Goal: Task Accomplishment & Management: Manage account settings

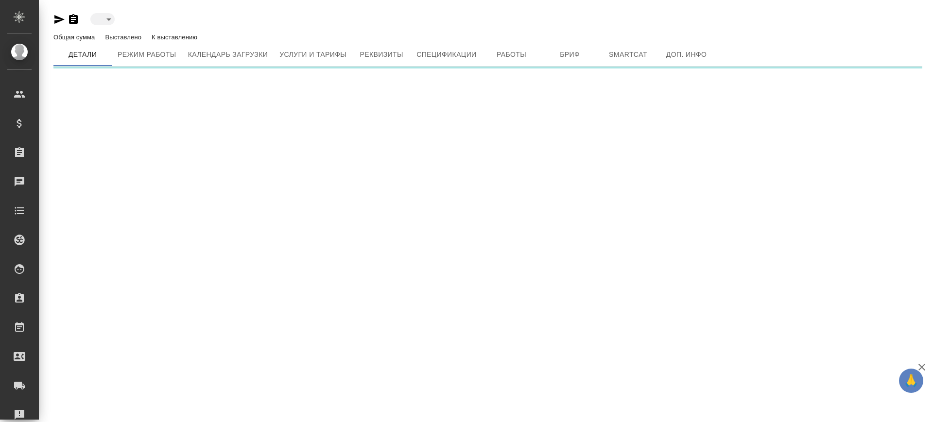
type input "active"
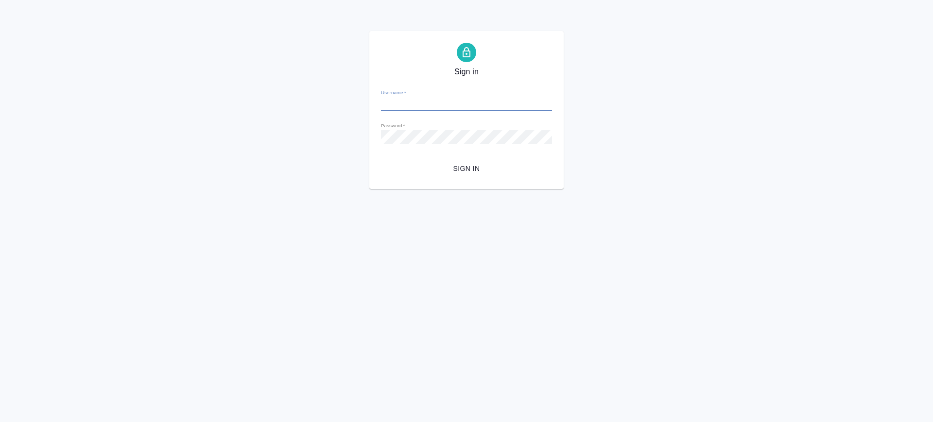
type input "[PERSON_NAME][EMAIL_ADDRESS][DOMAIN_NAME]"
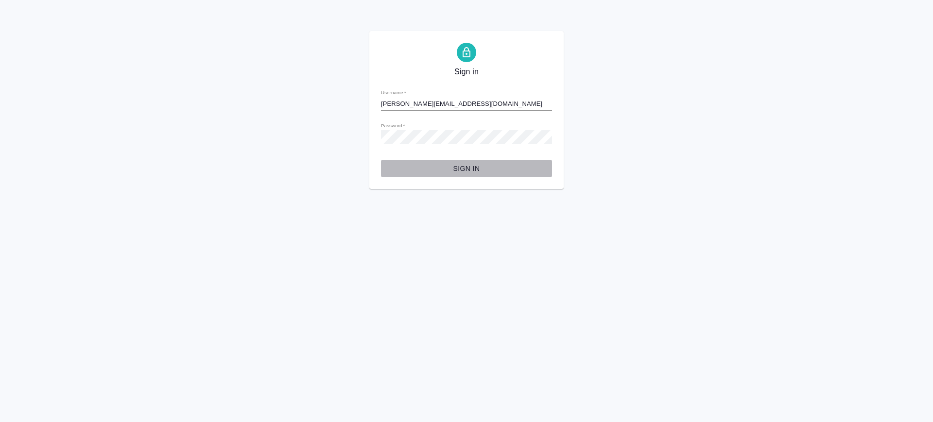
click at [468, 170] on span "Sign in" at bounding box center [466, 169] width 155 height 12
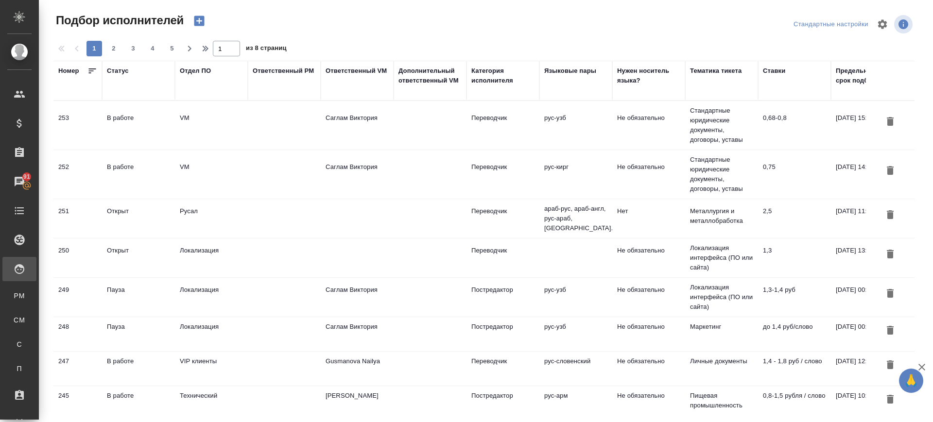
click at [73, 123] on div "252" at bounding box center [77, 118] width 39 height 10
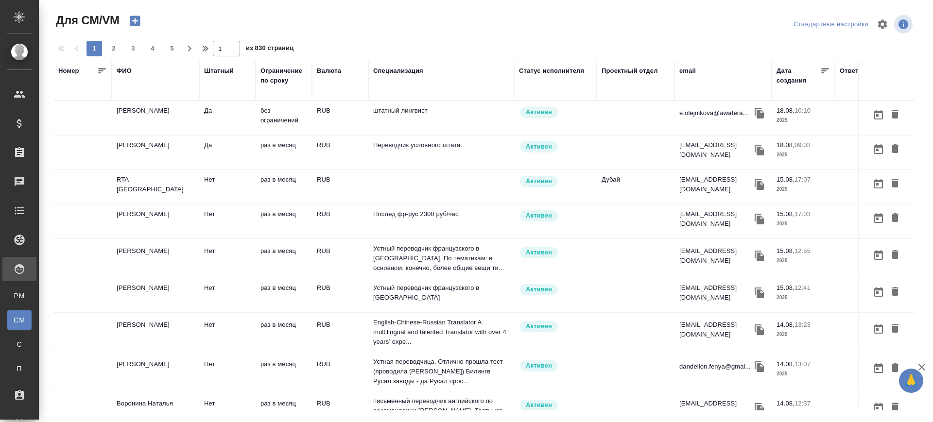
click at [125, 70] on div "ФИО" at bounding box center [124, 71] width 15 height 10
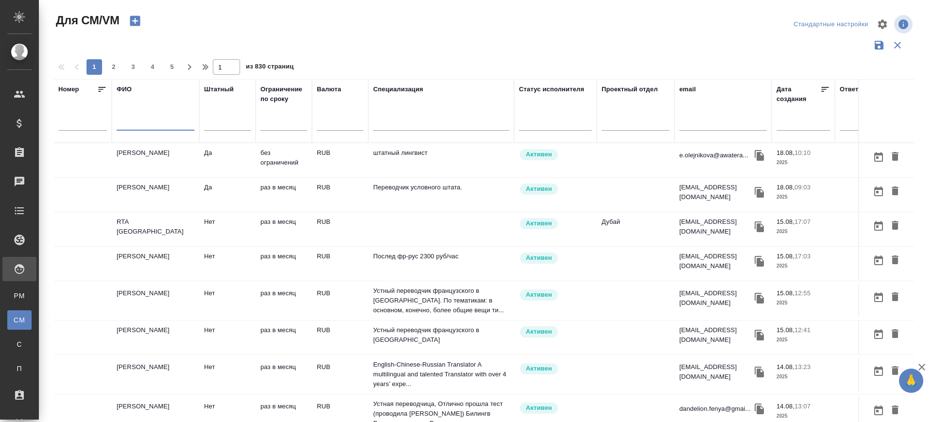
click at [131, 125] on input "text" at bounding box center [156, 125] width 78 height 12
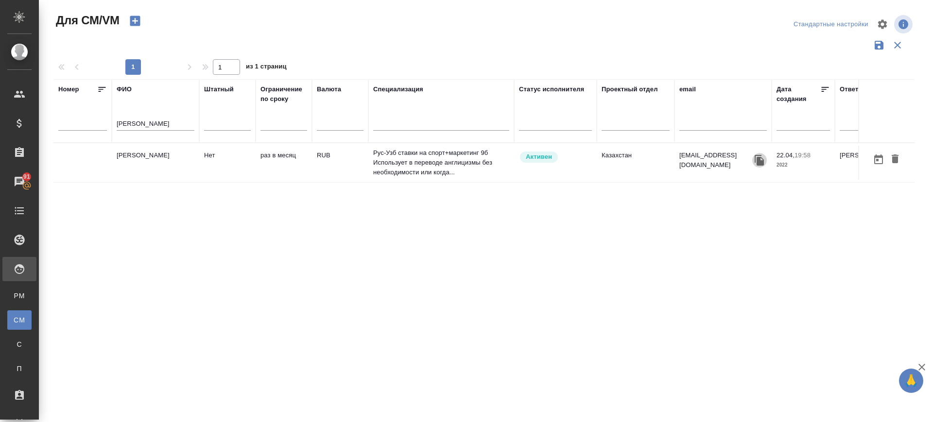
click at [761, 160] on icon "button" at bounding box center [758, 160] width 9 height 11
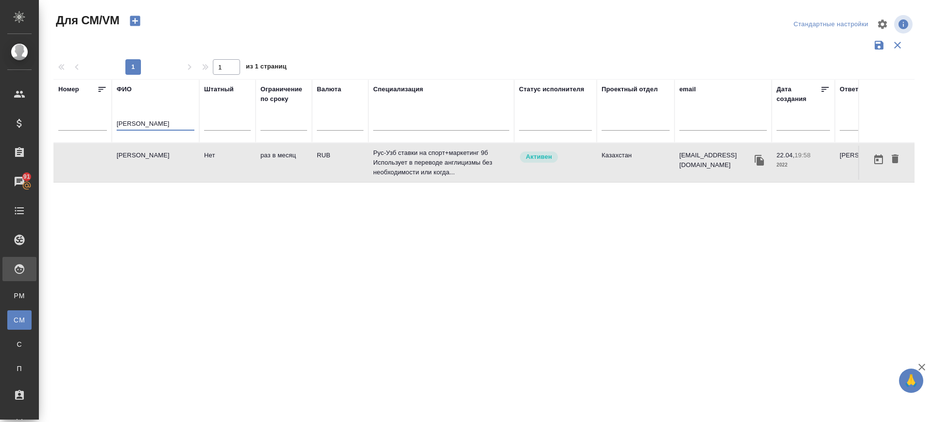
drag, startPoint x: 128, startPoint y: 116, endPoint x: 96, endPoint y: 109, distance: 32.7
click at [96, 109] on tr "Номер ФИО сагиева Штатный Ограничение по сроку Валюта Специализация Статус испо…" at bounding box center [572, 111] width 1038 height 64
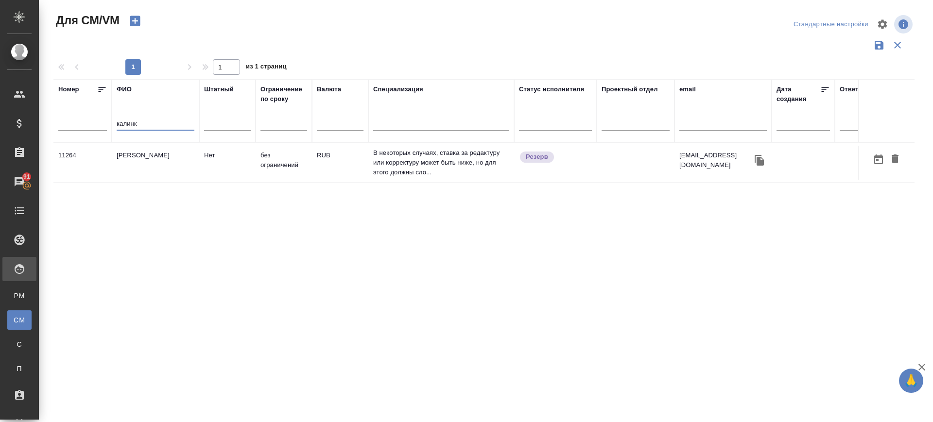
type input "калинк"
click at [165, 169] on td "[PERSON_NAME]" at bounding box center [155, 163] width 87 height 34
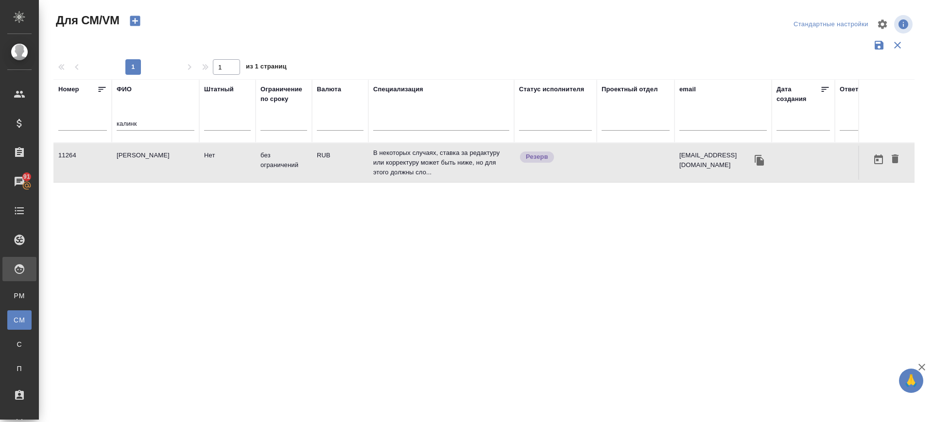
click at [165, 169] on td "[PERSON_NAME]" at bounding box center [155, 163] width 87 height 34
click at [137, 20] on icon "button" at bounding box center [135, 21] width 14 height 14
click at [137, 18] on icon "button" at bounding box center [135, 21] width 10 height 10
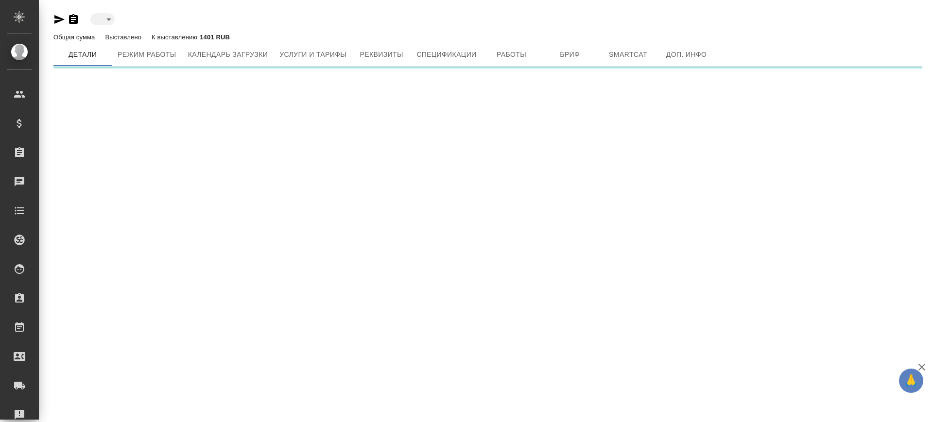
type input "reserved"
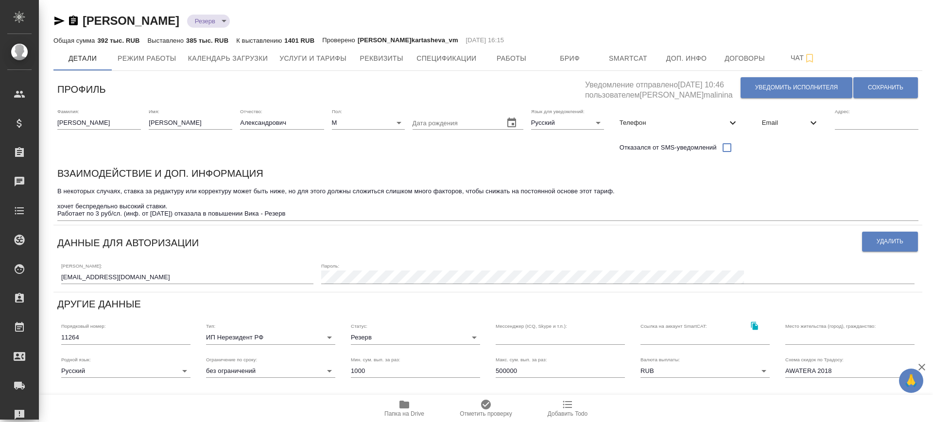
click at [402, 408] on icon "button" at bounding box center [404, 405] width 10 height 8
click at [409, 407] on icon "button" at bounding box center [404, 405] width 10 height 8
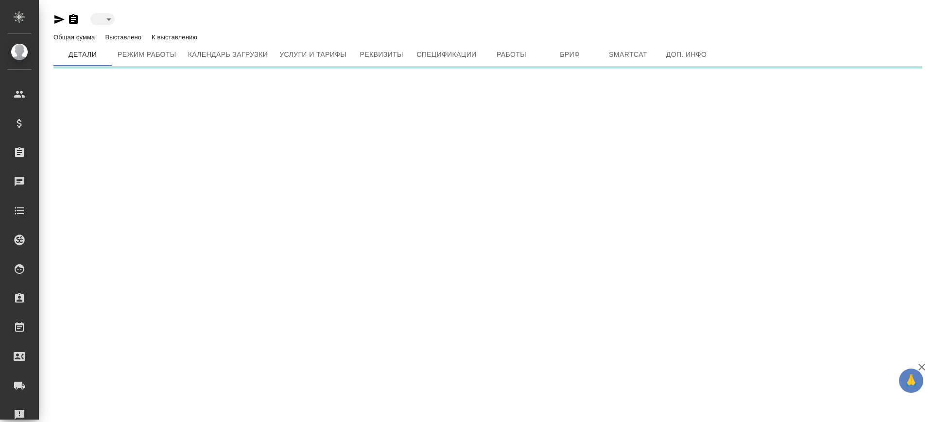
type input "created"
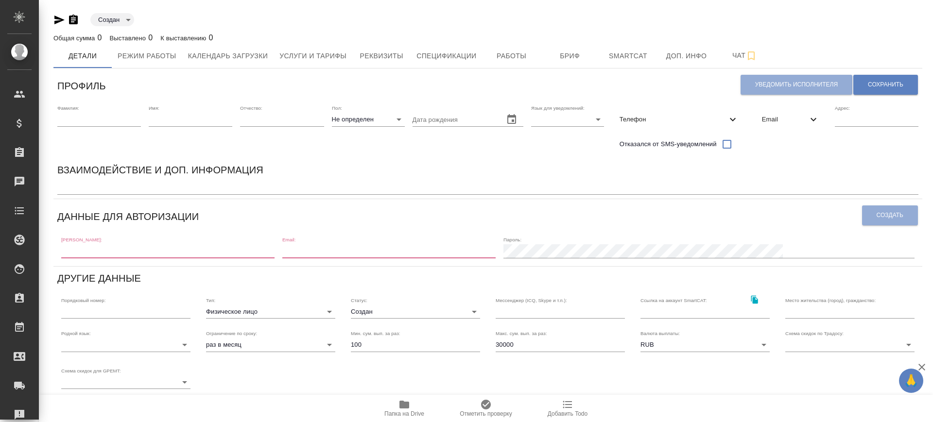
click at [100, 123] on input "text" at bounding box center [99, 120] width 84 height 14
type input "[PERSON_NAME]"
click at [187, 128] on div "Имя:" at bounding box center [191, 130] width 84 height 50
click at [188, 122] on input "text" at bounding box center [191, 120] width 84 height 14
type input "Сабина"
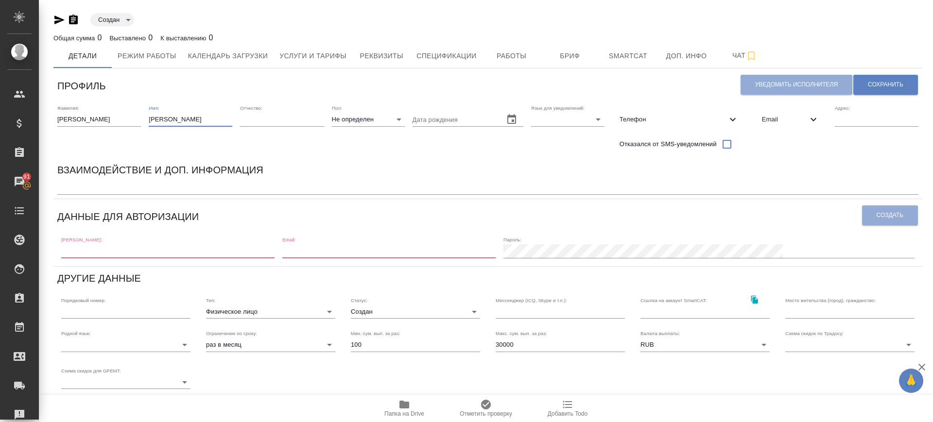
click at [357, 124] on body "🙏 .cls-1 fill:#fff; AWATERA Саглам Виктория v.saglam Клиенты Спецификации Заказ…" at bounding box center [466, 211] width 933 height 422
drag, startPoint x: 365, startPoint y: 147, endPoint x: 379, endPoint y: 143, distance: 14.8
click at [365, 148] on li "Ж" at bounding box center [368, 151] width 73 height 16
type input "[DEMOGRAPHIC_DATA]"
click at [551, 116] on body "🙏 .cls-1 fill:#fff; AWATERA Саглам Виктория v.saglam Клиенты Спецификации Заказ…" at bounding box center [466, 211] width 933 height 422
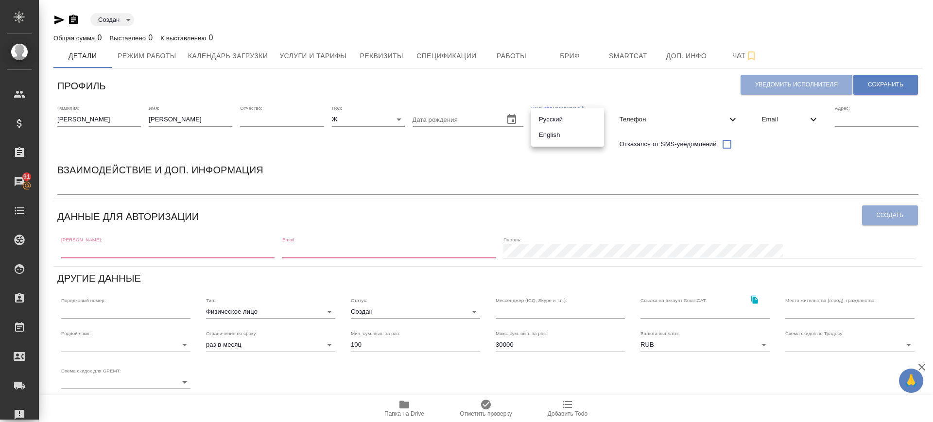
click at [551, 116] on li "Русский" at bounding box center [567, 120] width 73 height 16
type input "RU"
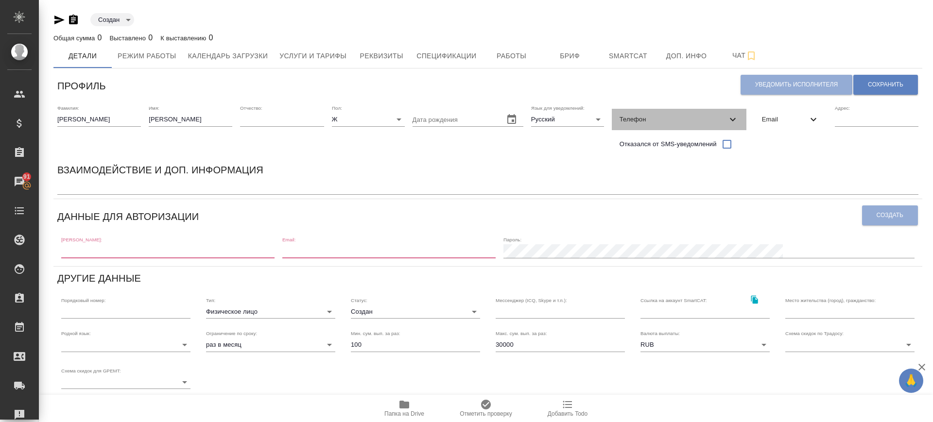
click at [666, 117] on span "Телефон" at bounding box center [672, 120] width 107 height 10
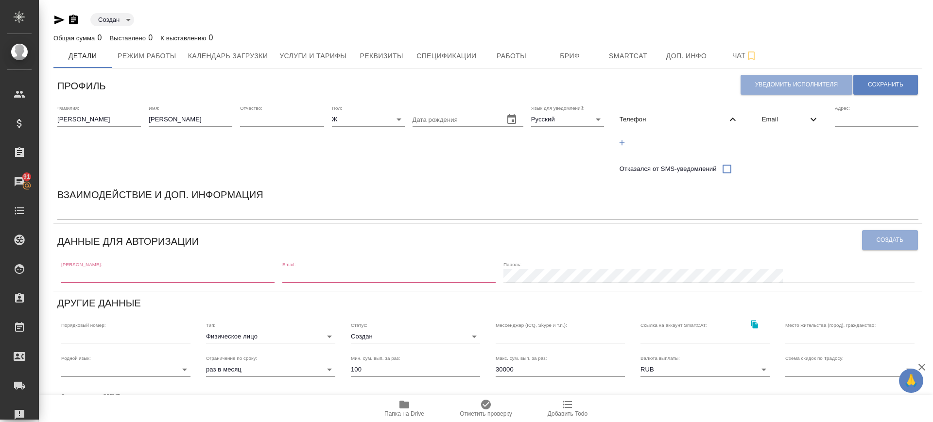
click at [775, 122] on span "Email" at bounding box center [785, 120] width 46 height 10
drag, startPoint x: 764, startPoint y: 138, endPoint x: 784, endPoint y: 142, distance: 19.9
click at [765, 139] on icon "button" at bounding box center [764, 142] width 9 height 9
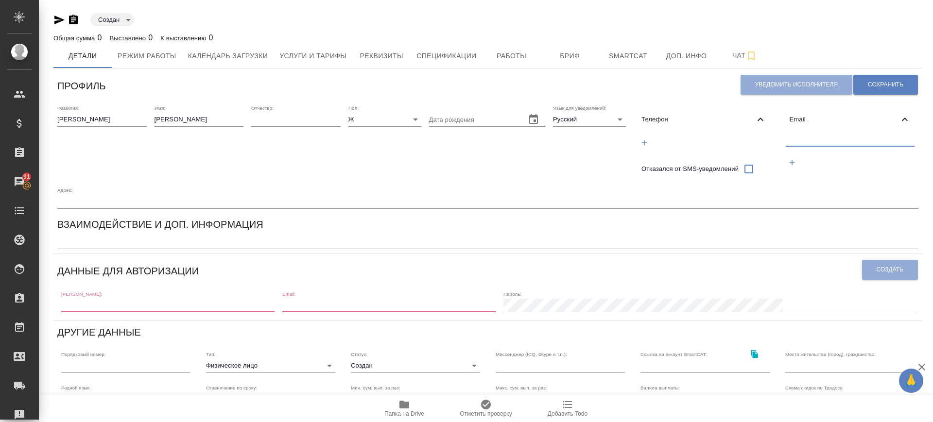
click at [798, 140] on input "text" at bounding box center [849, 140] width 129 height 12
paste input "suleymanova.s@hotmail.com"
type input "suleymanova.s@hotmail.com"
click at [903, 94] on button "Сохранить" at bounding box center [885, 85] width 65 height 20
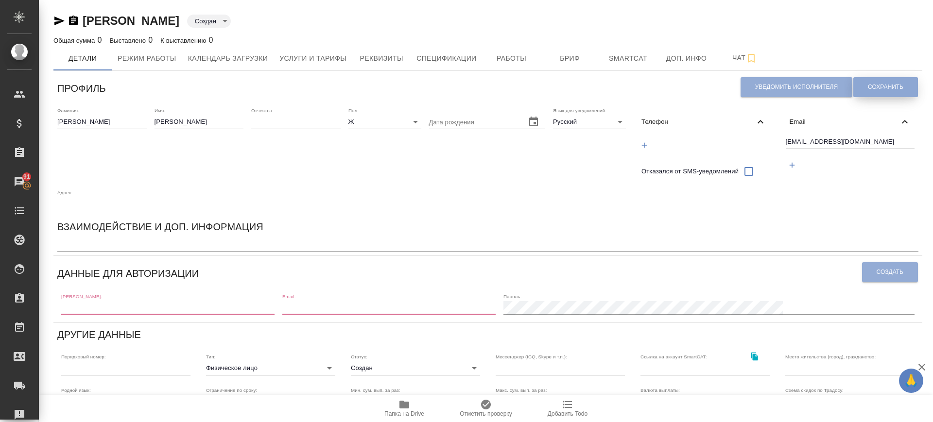
drag, startPoint x: 898, startPoint y: 87, endPoint x: 828, endPoint y: 135, distance: 85.3
click at [895, 90] on span "Сохранить" at bounding box center [885, 87] width 35 height 8
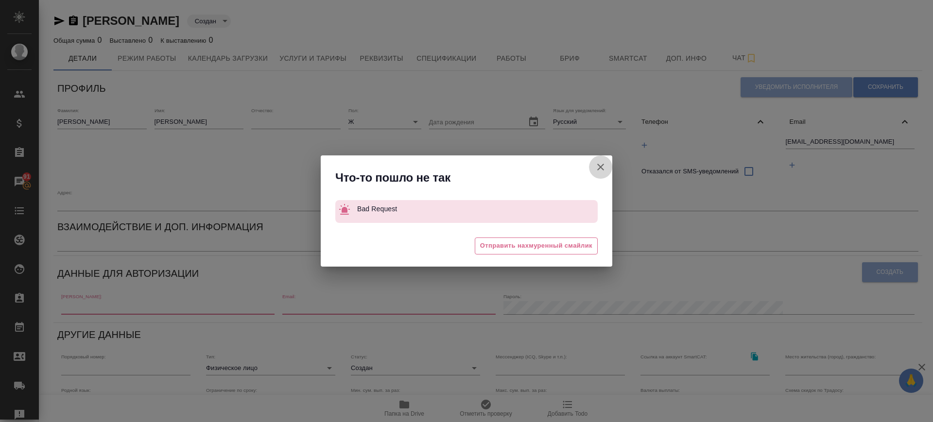
click at [603, 170] on icon "button" at bounding box center [601, 167] width 12 height 12
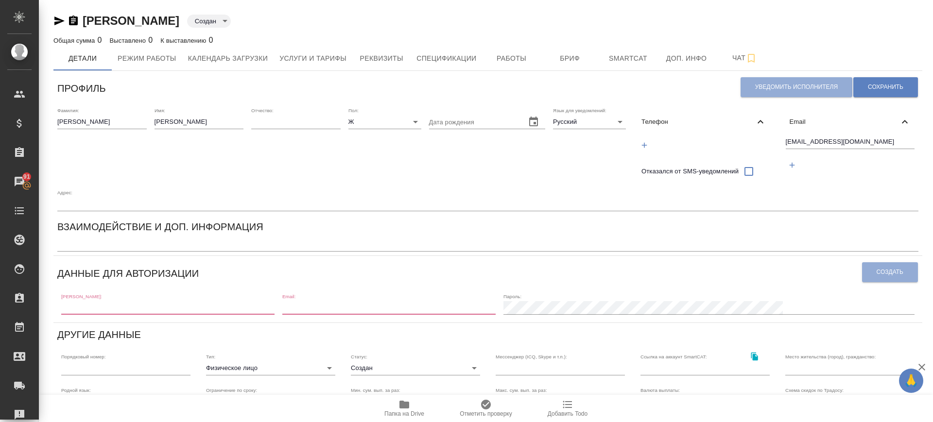
click at [113, 312] on input "text" at bounding box center [167, 308] width 213 height 14
paste input "suleymanova.s@hotmail.com"
type input "suleymanova.s@hotmail.com"
click at [359, 307] on input "email" at bounding box center [388, 308] width 213 height 14
paste input "suleymanova.s@hotmail.com"
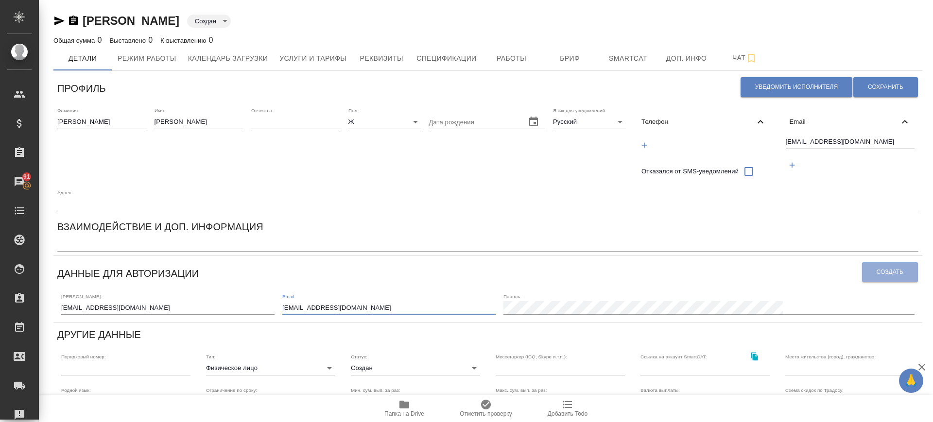
type input "suleymanova.s@hotmail.com"
click at [653, 315] on div "Логин: suleymanova.s@hotmail.com Email: suleymanova.s@hotmail.com Пароль:" at bounding box center [487, 304] width 861 height 30
click at [877, 267] on button "Создать" at bounding box center [890, 272] width 56 height 20
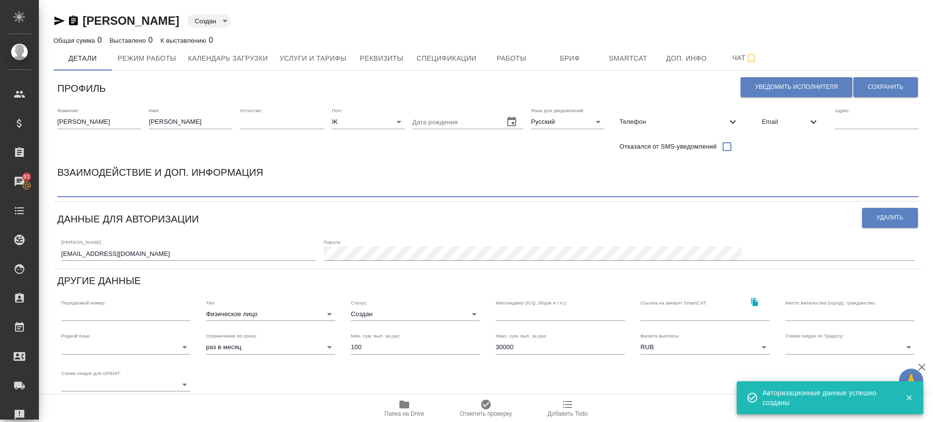
click at [82, 188] on textarea at bounding box center [487, 190] width 861 height 7
paste textarea "Меня зовут Сабина, живу в Баку, Азербайджан. Я — копирайтер и переводчик с опыт…"
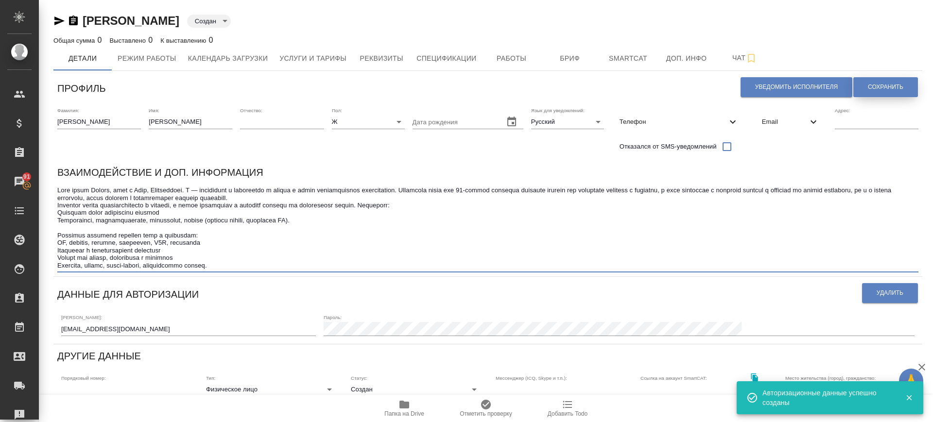
type textarea "Меня зовут Сабина, живу в Баку, Азербайджан. Я — копирайтер и переводчик с опыт…"
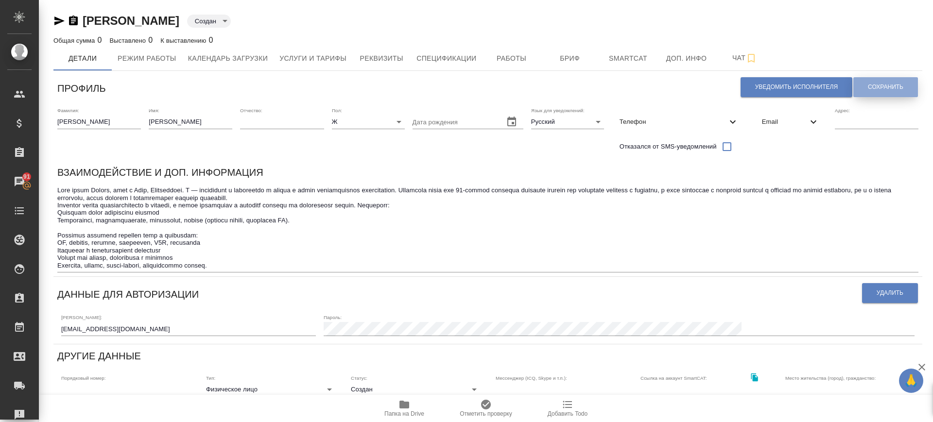
click at [873, 83] on span "Сохранить" at bounding box center [885, 87] width 35 height 8
click at [334, 52] on span "Услуги и тарифы" at bounding box center [312, 58] width 67 height 12
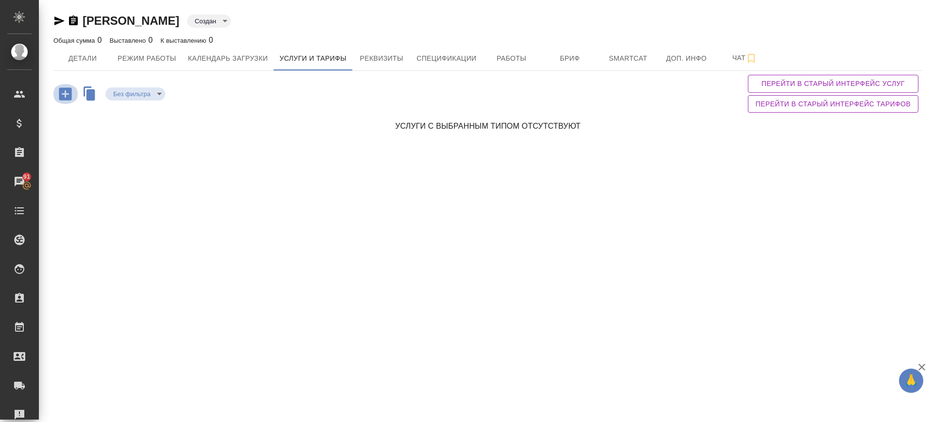
click at [65, 90] on icon "button" at bounding box center [65, 93] width 13 height 13
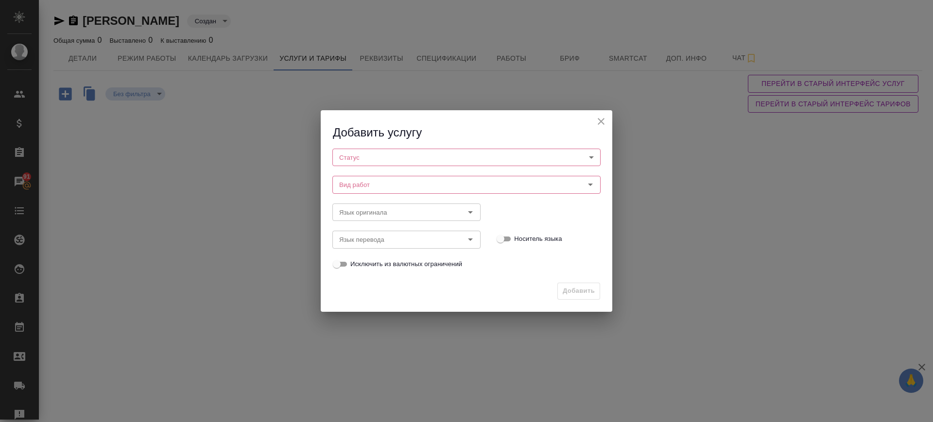
click at [362, 158] on body "🙏 .cls-1 fill:#fff; AWATERA Саглам Виктория v.saglam Клиенты Спецификации Заказ…" at bounding box center [466, 211] width 933 height 422
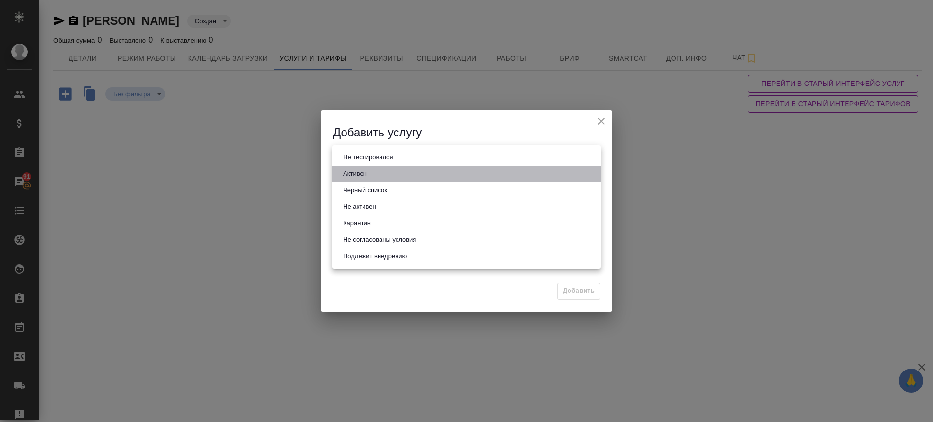
click at [364, 180] on li "Активен" at bounding box center [466, 174] width 268 height 17
type input "active"
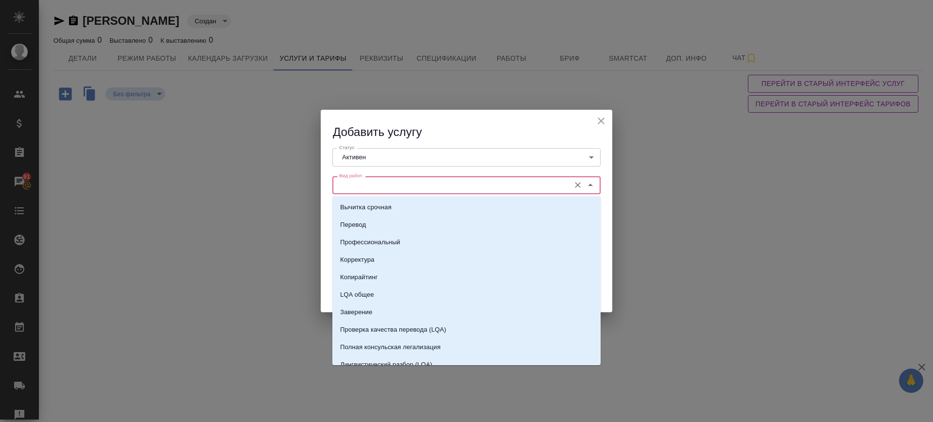
click at [363, 186] on input "Вид работ" at bounding box center [450, 185] width 230 height 12
drag, startPoint x: 417, startPoint y: 222, endPoint x: 411, endPoint y: 228, distance: 8.6
click at [416, 223] on li "Перевод" at bounding box center [466, 224] width 268 height 17
type input "Перевод"
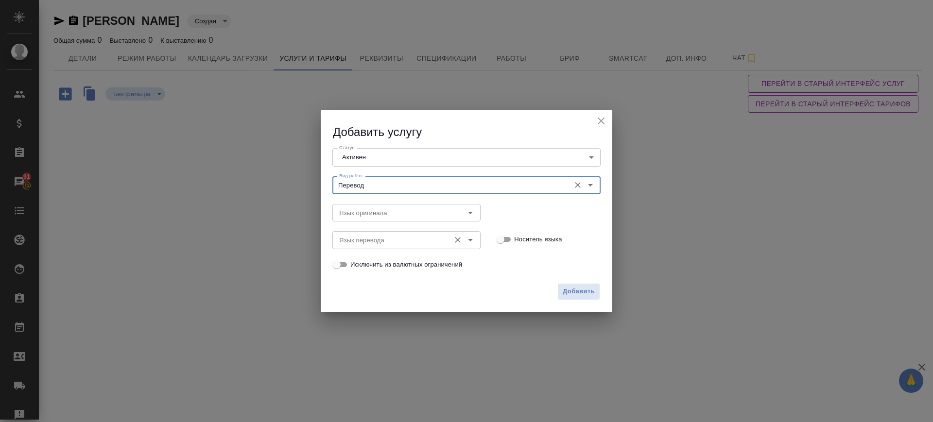
click at [406, 228] on div "Язык перевода Язык перевода" at bounding box center [406, 238] width 148 height 23
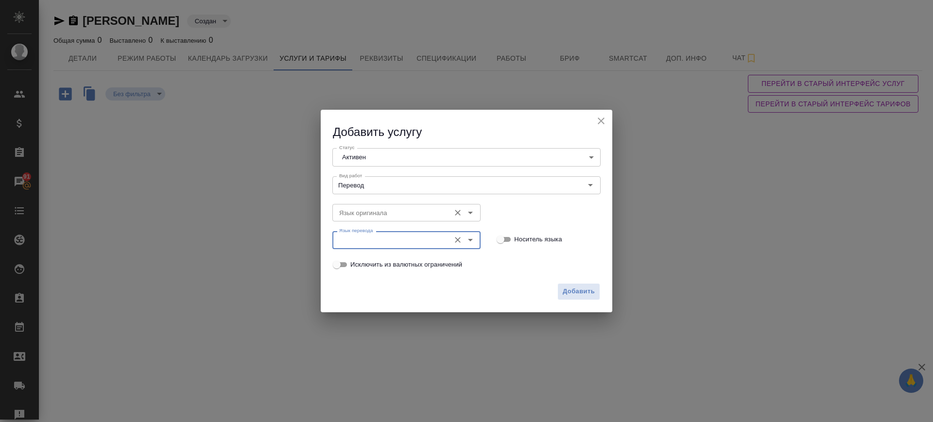
click at [398, 218] on div "Язык оригинала" at bounding box center [406, 212] width 148 height 17
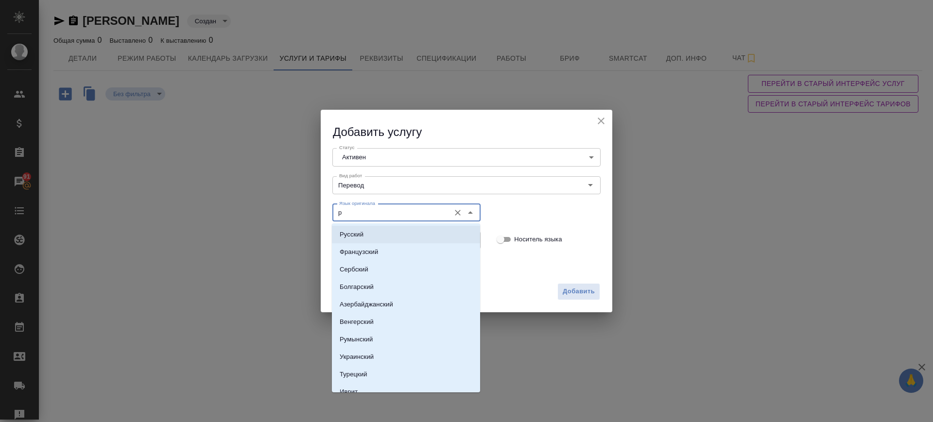
drag, startPoint x: 388, startPoint y: 226, endPoint x: 385, endPoint y: 244, distance: 18.3
click at [388, 230] on li "Русский" at bounding box center [406, 234] width 148 height 17
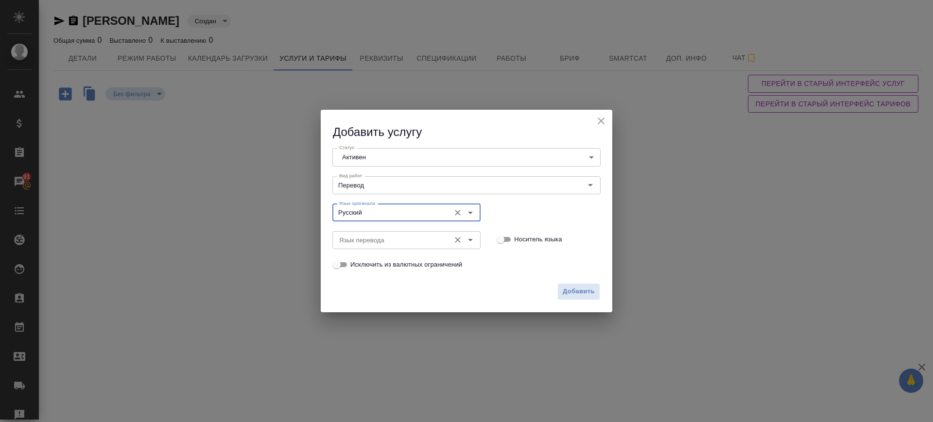
click at [385, 246] on div "Язык перевода" at bounding box center [406, 239] width 148 height 17
type input "Русский"
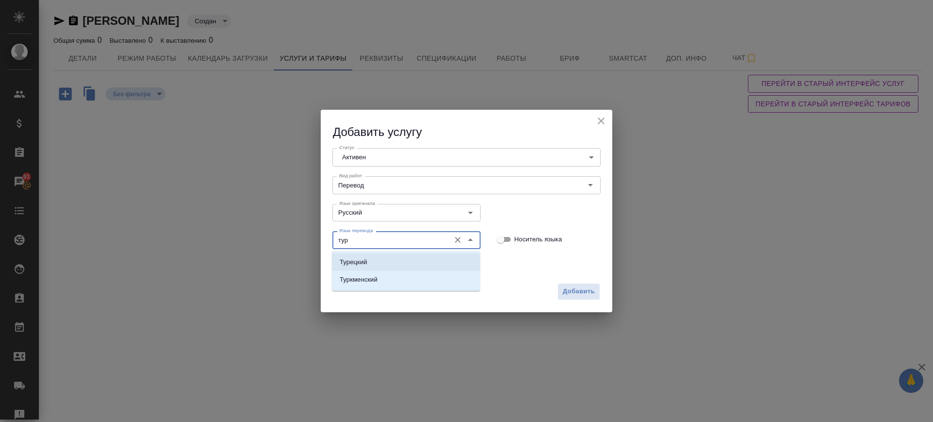
drag, startPoint x: 382, startPoint y: 262, endPoint x: 500, endPoint y: 289, distance: 120.4
click at [388, 264] on li "Турецкий" at bounding box center [406, 262] width 148 height 17
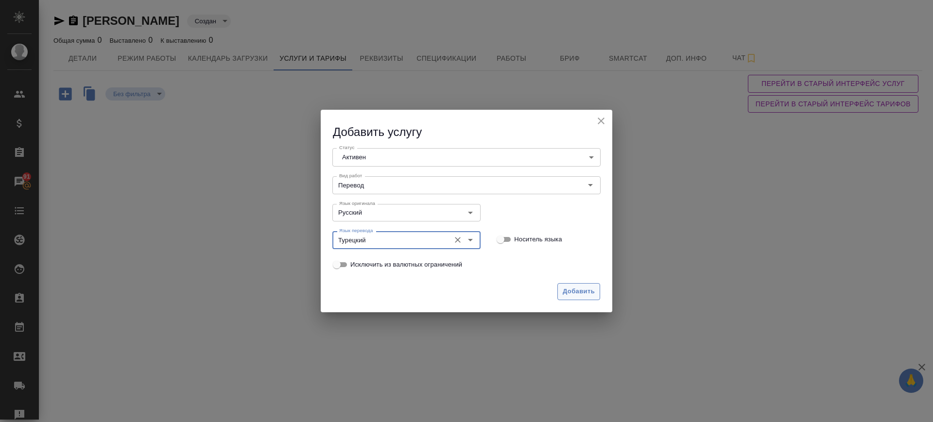
type input "Турецкий"
click at [582, 295] on span "Добавить" at bounding box center [579, 291] width 32 height 11
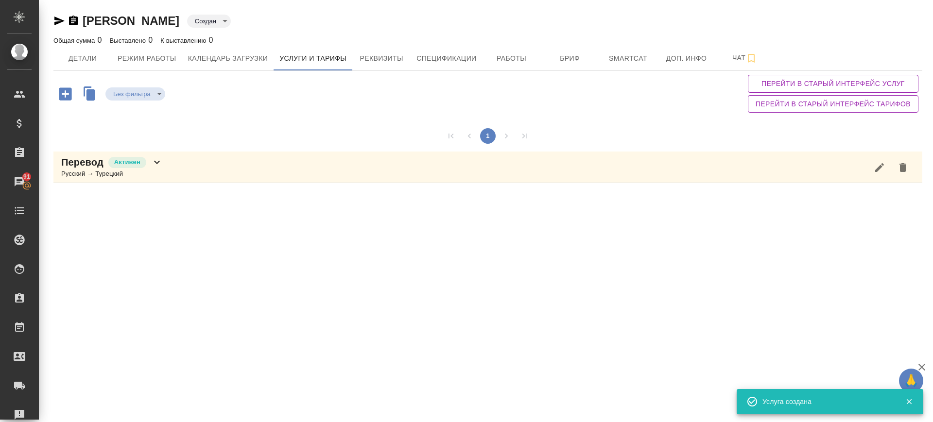
drag, startPoint x: 62, startPoint y: 97, endPoint x: 68, endPoint y: 95, distance: 6.0
click at [68, 95] on icon "button" at bounding box center [65, 93] width 13 height 13
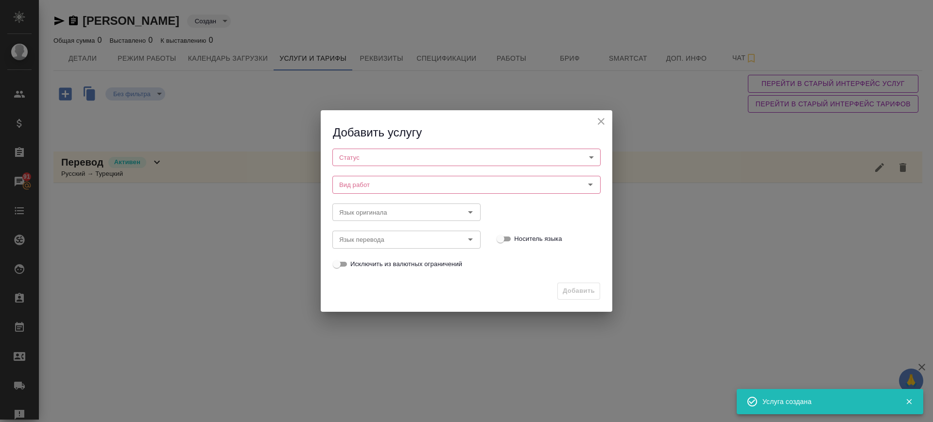
click at [415, 157] on body "🙏 .cls-1 fill:#fff; AWATERA Саглам Виктория v.saglam Клиенты Спецификации Заказ…" at bounding box center [466, 211] width 933 height 422
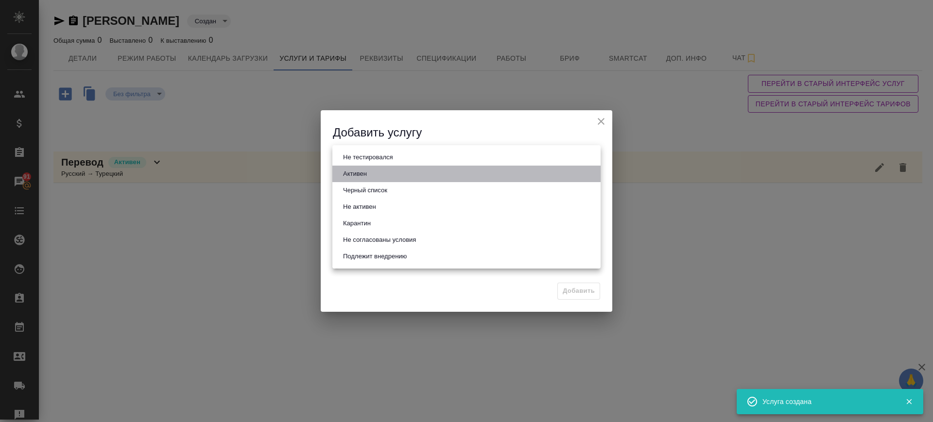
click at [410, 169] on li "Активен" at bounding box center [466, 174] width 268 height 17
type input "active"
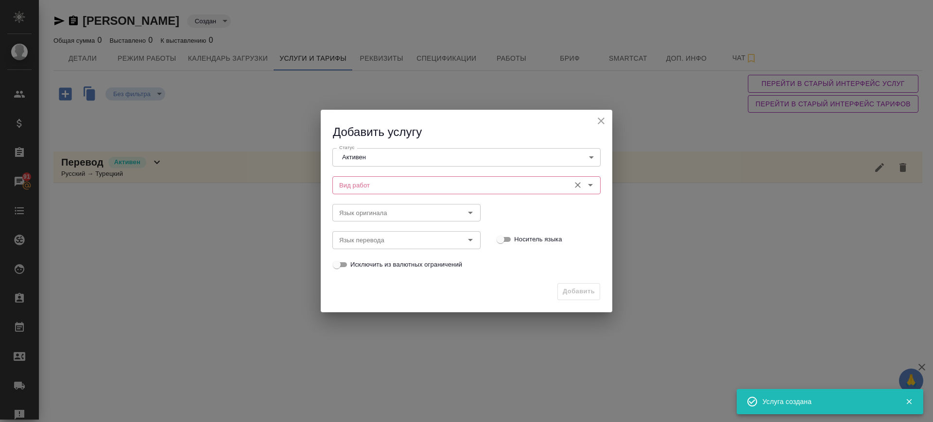
drag, startPoint x: 404, startPoint y: 186, endPoint x: 400, endPoint y: 190, distance: 5.5
click at [404, 187] on input "Вид работ" at bounding box center [450, 185] width 230 height 12
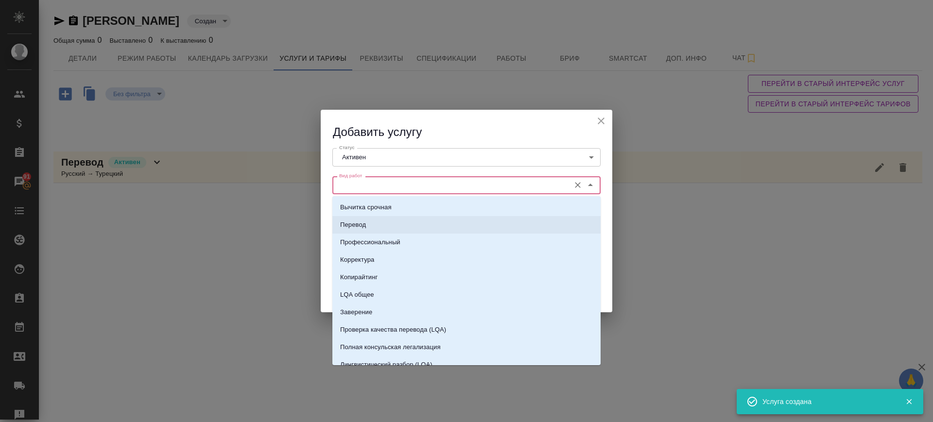
click at [391, 218] on li "Перевод" at bounding box center [466, 224] width 268 height 17
type input "Перевод"
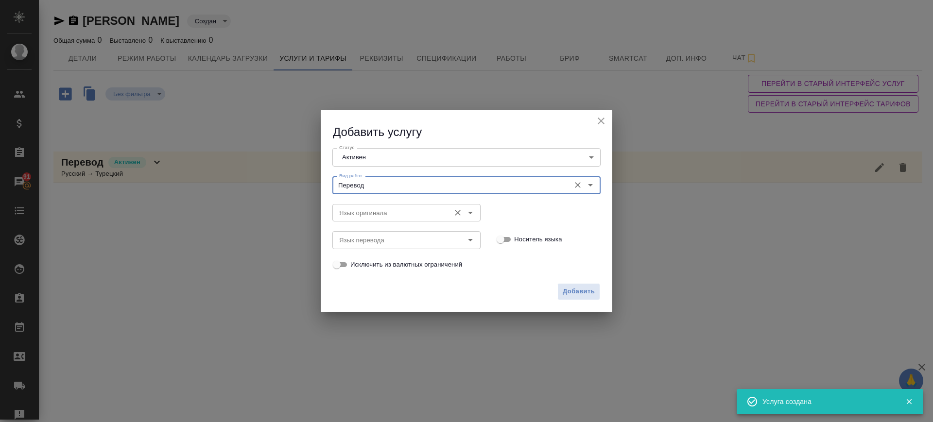
click at [382, 214] on input "Язык оригинала" at bounding box center [390, 213] width 110 height 12
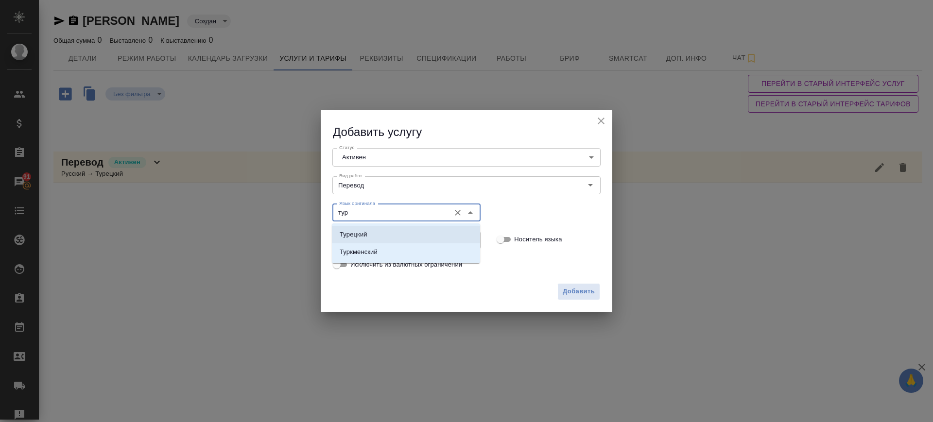
drag, startPoint x: 381, startPoint y: 230, endPoint x: 381, endPoint y: 237, distance: 6.8
click at [381, 232] on li "Турецкий" at bounding box center [406, 234] width 148 height 17
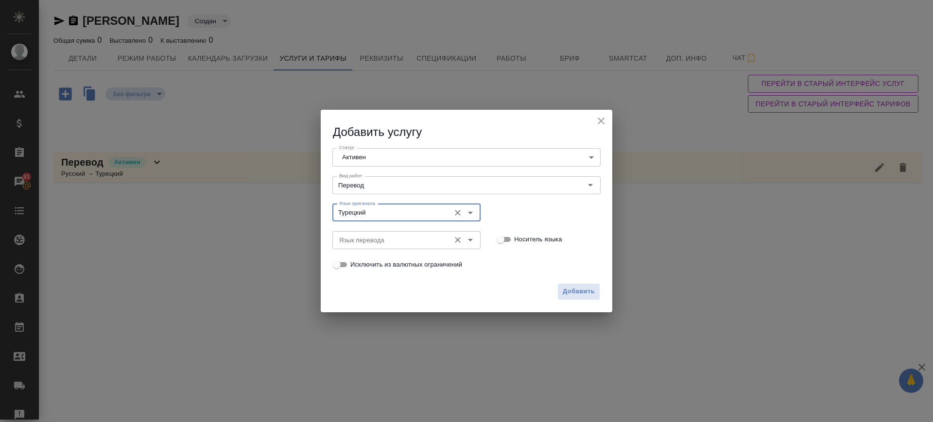
type input "Турецкий"
click at [381, 239] on input "Язык перевода" at bounding box center [390, 240] width 110 height 12
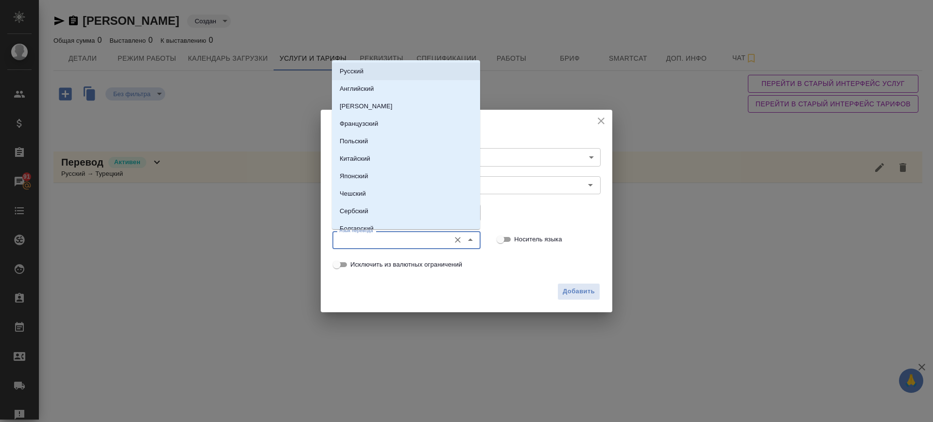
click at [354, 73] on p "Русский" at bounding box center [352, 72] width 24 height 10
type input "Русский"
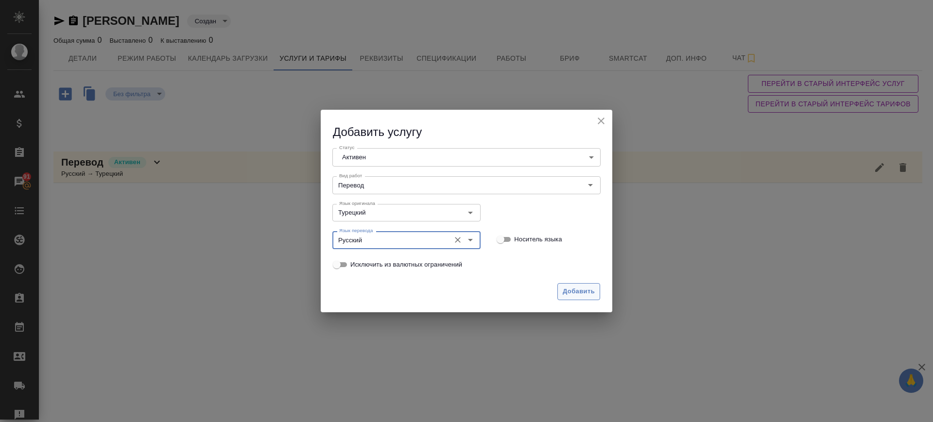
click at [583, 285] on button "Добавить" at bounding box center [578, 291] width 43 height 17
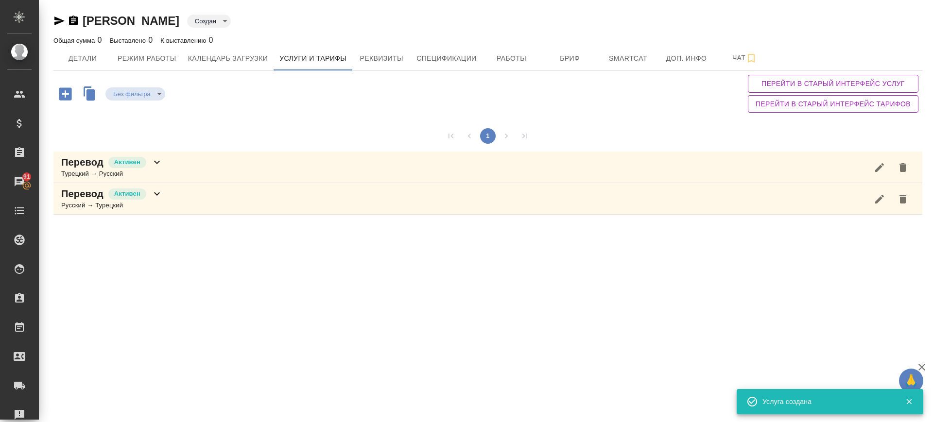
drag, startPoint x: 227, startPoint y: 176, endPoint x: 208, endPoint y: 186, distance: 20.9
click at [226, 176] on div "Перевод Активен Турецкий → Русский" at bounding box center [487, 168] width 869 height 32
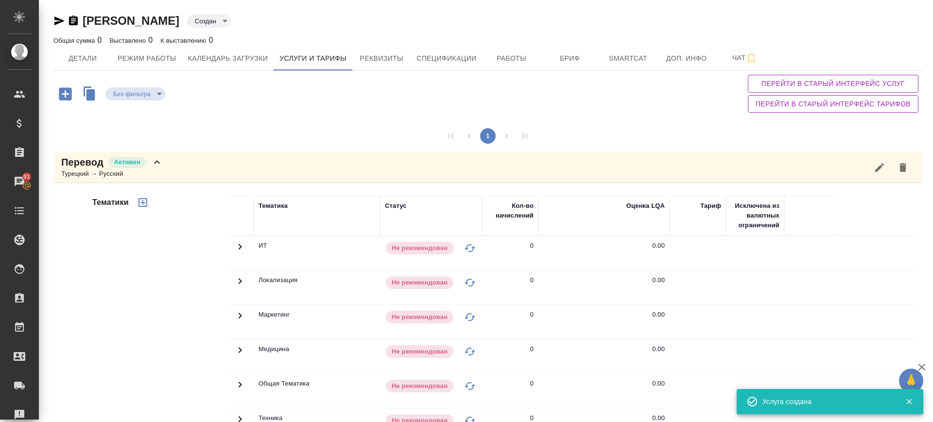
scroll to position [158, 0]
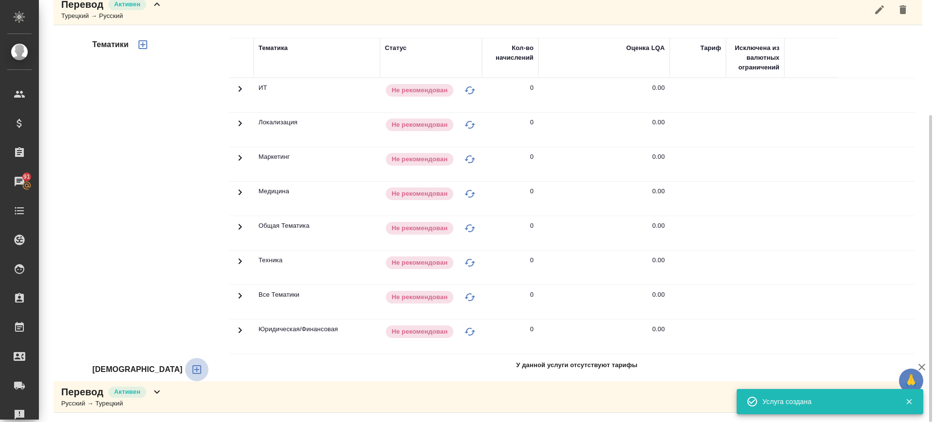
click at [185, 365] on button "button" at bounding box center [196, 369] width 23 height 23
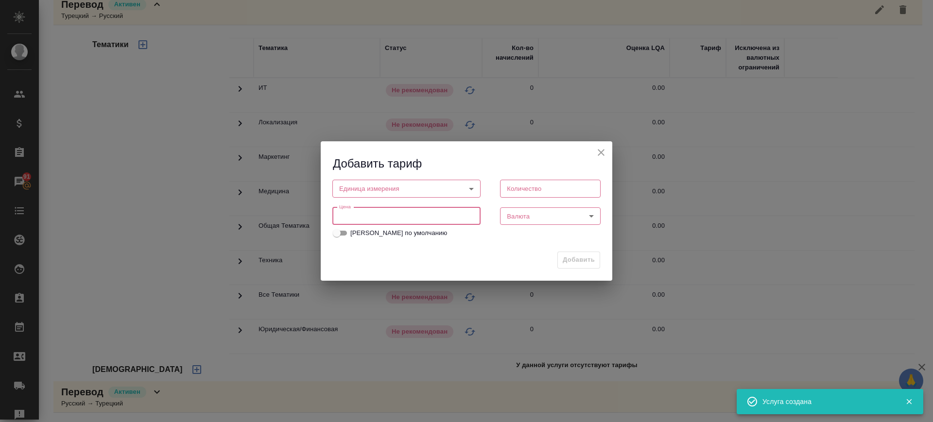
drag, startPoint x: 356, startPoint y: 213, endPoint x: 367, endPoint y: 223, distance: 14.8
click at [353, 221] on input "number" at bounding box center [406, 215] width 148 height 17
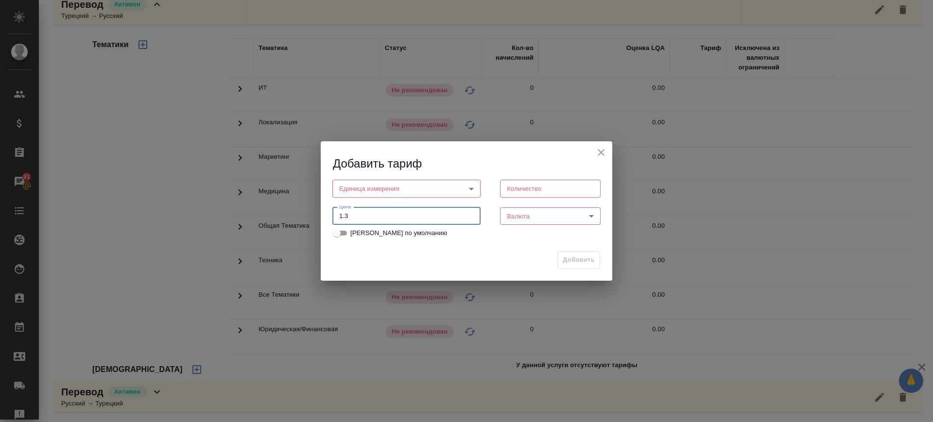
drag, startPoint x: 434, startPoint y: 211, endPoint x: 396, endPoint y: 220, distance: 38.9
click at [384, 214] on input "1.3" at bounding box center [406, 215] width 148 height 17
drag, startPoint x: 397, startPoint y: 223, endPoint x: 290, endPoint y: 214, distance: 107.3
click at [290, 214] on div "Добавить тариф Единица измерения ​ Единица измерения Количество Количество Цена…" at bounding box center [466, 211] width 933 height 422
type input "1.3"
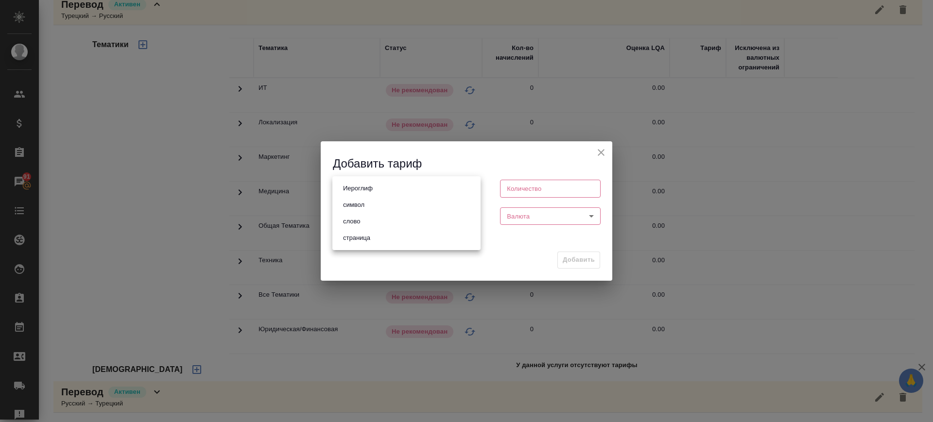
click at [358, 191] on body "🙏 .cls-1 fill:#fff; AWATERA Саглам Виктория v.saglam Клиенты Спецификации Заказ…" at bounding box center [466, 211] width 933 height 422
drag, startPoint x: 363, startPoint y: 221, endPoint x: 481, endPoint y: 228, distance: 117.8
click at [368, 221] on li "слово" at bounding box center [406, 221] width 148 height 17
type input "5a8b1489cc6b4906c91bfd90"
type input "1"
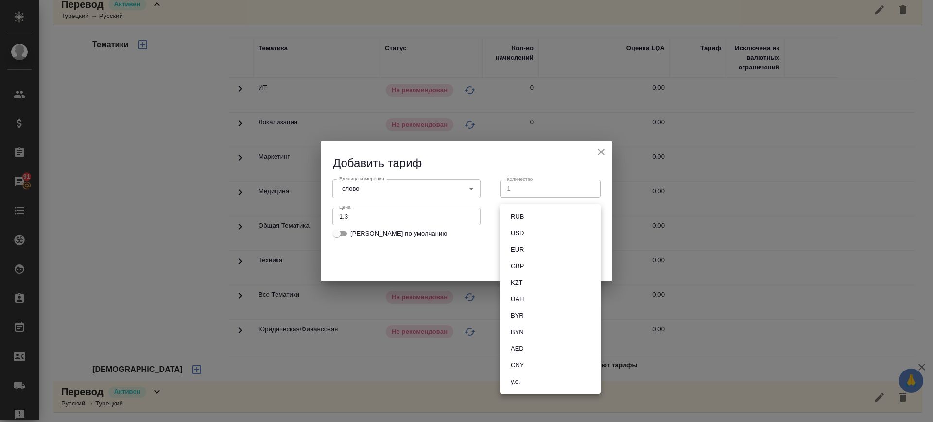
click at [530, 219] on body "🙏 .cls-1 fill:#fff; AWATERA Саглам Виктория v.saglam Клиенты Спецификации Заказ…" at bounding box center [466, 211] width 933 height 422
drag, startPoint x: 527, startPoint y: 216, endPoint x: 583, endPoint y: 244, distance: 63.2
click at [527, 216] on button "RUB" at bounding box center [517, 216] width 19 height 11
type input "RUB"
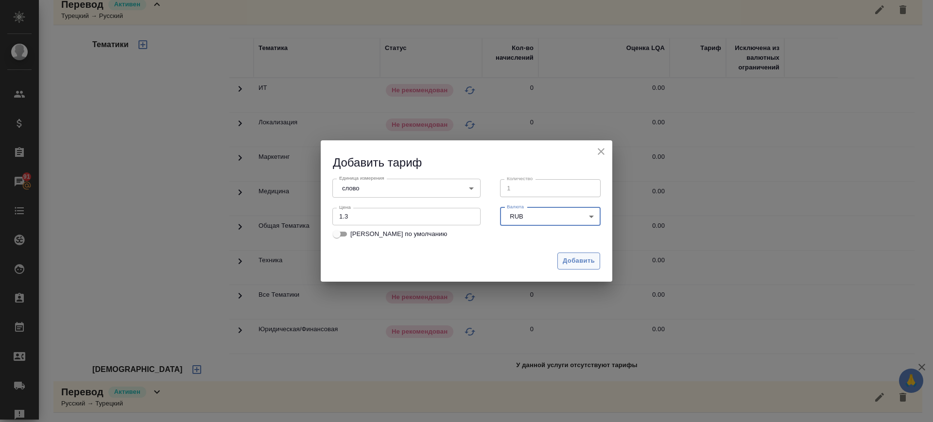
drag, startPoint x: 583, startPoint y: 254, endPoint x: 574, endPoint y: 255, distance: 9.2
click at [582, 255] on button "Добавить" at bounding box center [578, 261] width 43 height 17
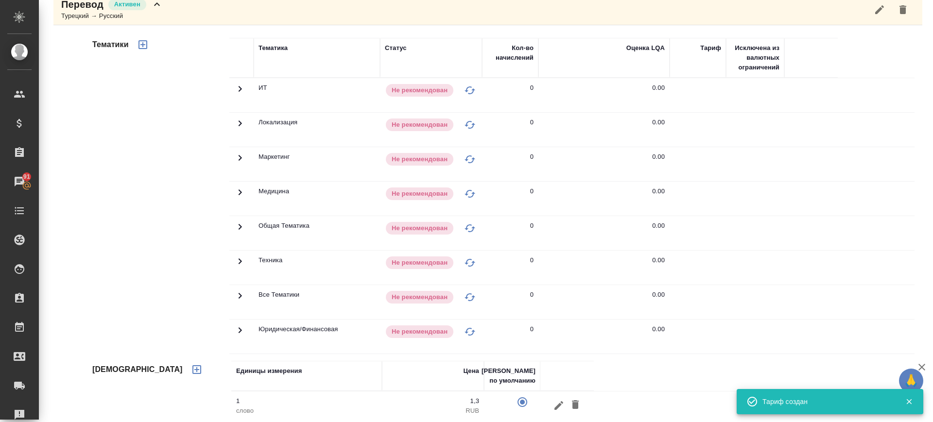
scroll to position [203, 0]
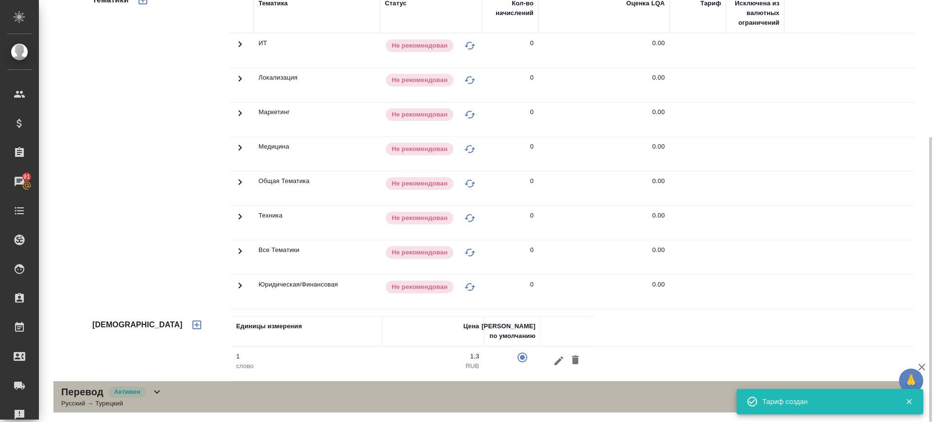
click at [200, 409] on div "Перевод Активен Русский → Турецкий" at bounding box center [487, 397] width 869 height 32
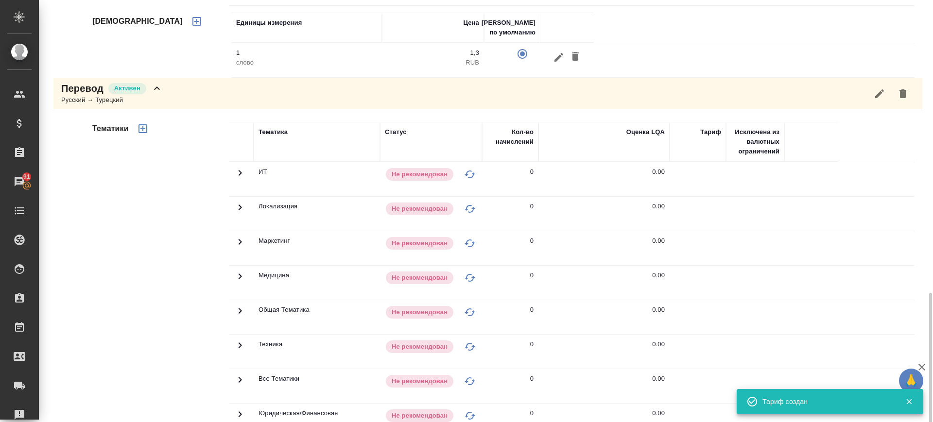
scroll to position [559, 0]
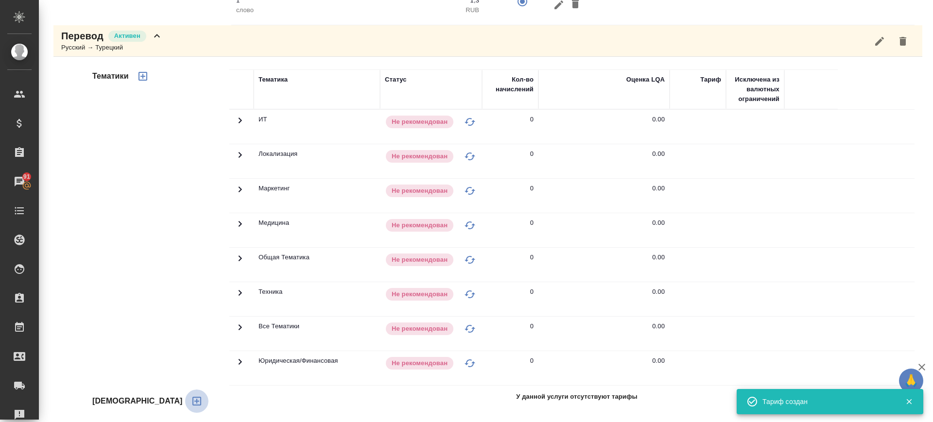
click at [191, 395] on icon "button" at bounding box center [197, 401] width 12 height 12
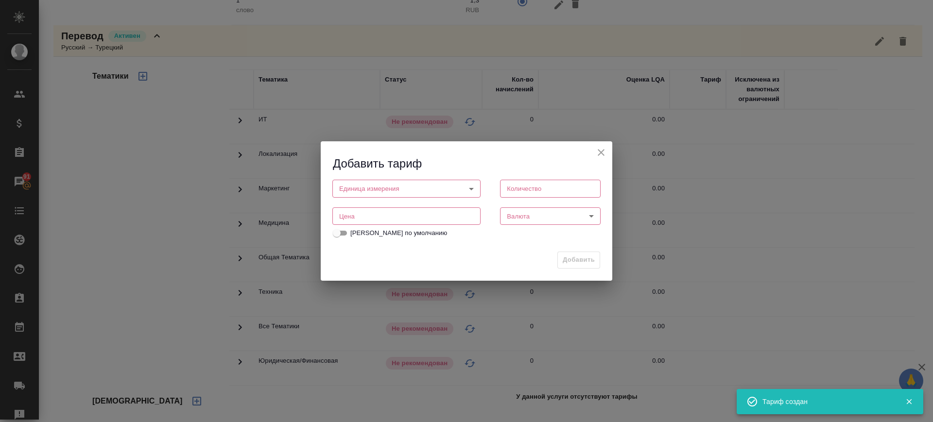
click at [347, 215] on input "number" at bounding box center [406, 215] width 148 height 17
paste input "1.3"
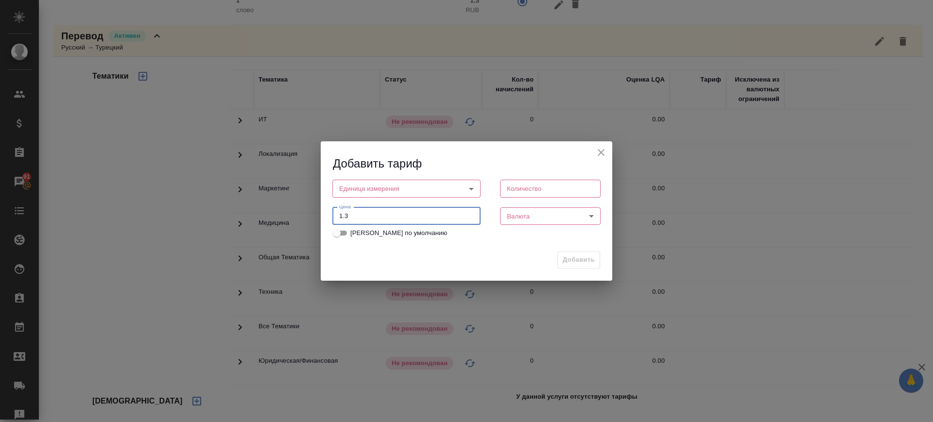
type input "1.3"
click at [359, 186] on body "🙏 .cls-1 fill:#fff; AWATERA Саглам Виктория v.saglam Клиенты Спецификации Заказ…" at bounding box center [466, 211] width 933 height 422
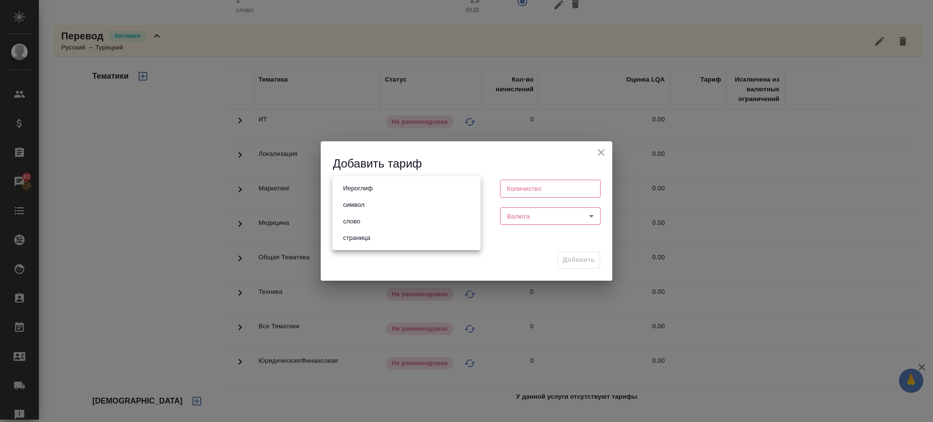
click at [372, 214] on li "слово" at bounding box center [406, 221] width 148 height 17
type input "5a8b1489cc6b4906c91bfd90"
type input "1"
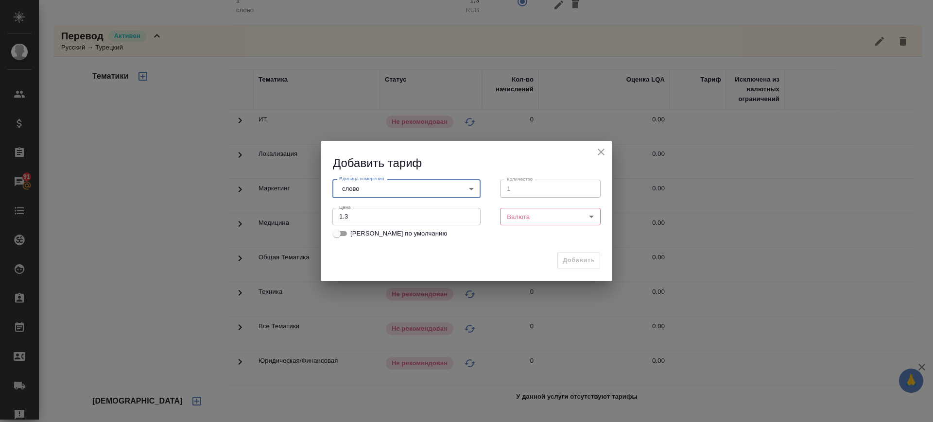
click at [541, 218] on body "🙏 .cls-1 fill:#fff; AWATERA Саглам Виктория v.saglam Клиенты Спецификации Заказ…" at bounding box center [466, 211] width 933 height 422
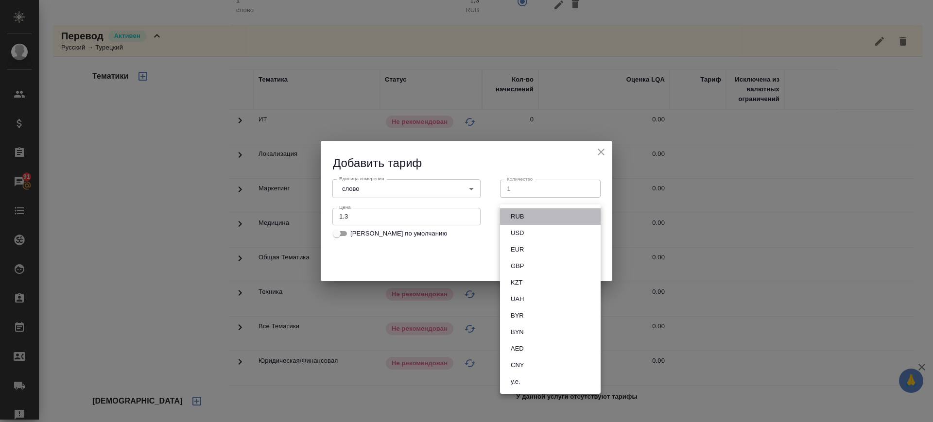
click at [536, 219] on li "RUB" at bounding box center [550, 216] width 101 height 17
type input "RUB"
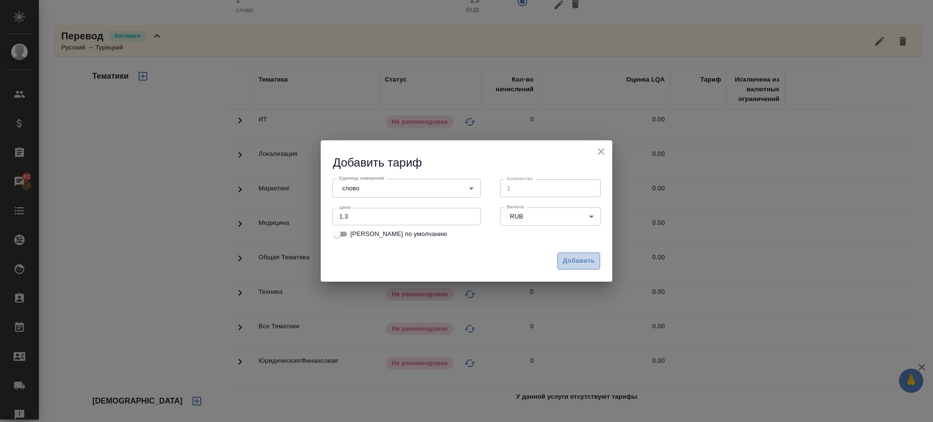
drag, startPoint x: 586, startPoint y: 262, endPoint x: 213, endPoint y: 188, distance: 380.3
click at [582, 261] on span "Добавить" at bounding box center [579, 261] width 32 height 11
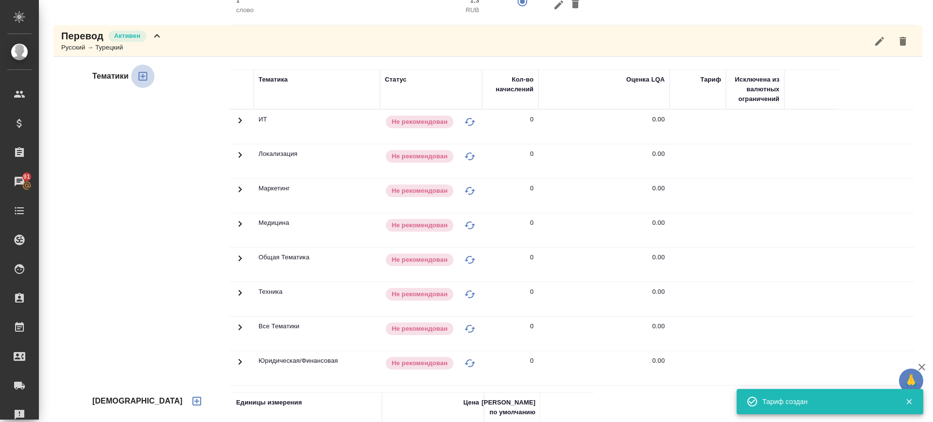
click at [140, 78] on icon "button" at bounding box center [143, 76] width 12 height 12
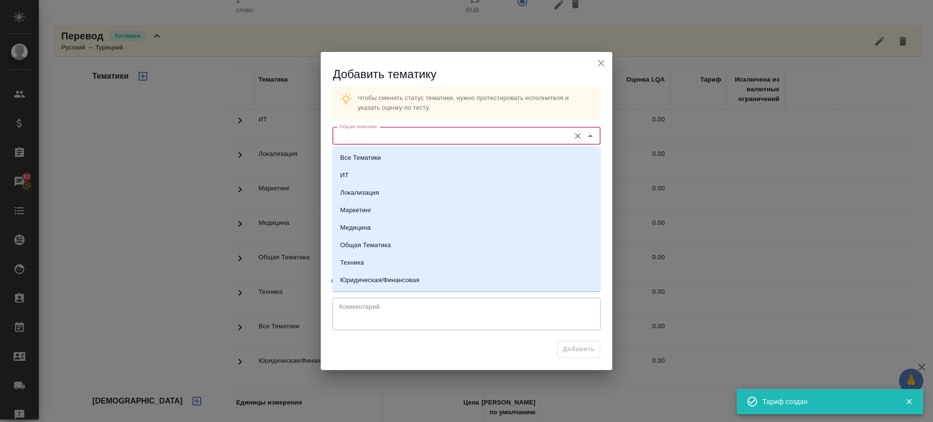
drag, startPoint x: 494, startPoint y: 130, endPoint x: 489, endPoint y: 137, distance: 9.0
click at [494, 131] on input "Общая тематика" at bounding box center [450, 136] width 230 height 12
click at [404, 222] on li "Медицина" at bounding box center [466, 227] width 268 height 17
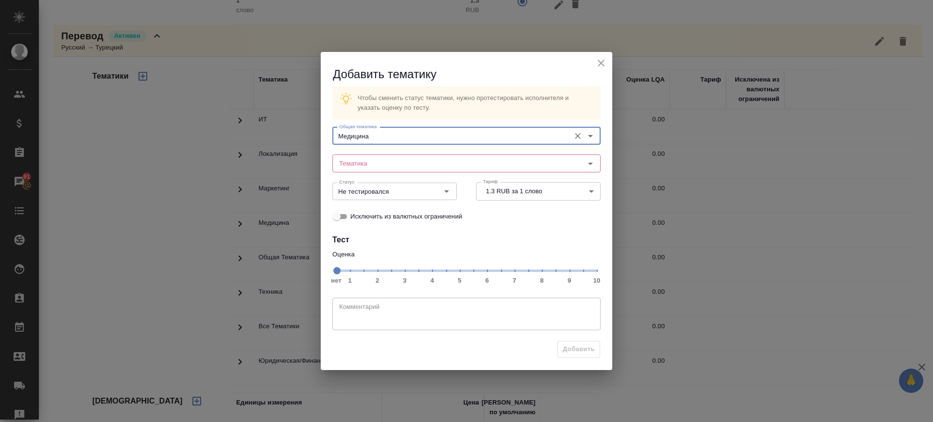
click at [384, 139] on input "Медицина" at bounding box center [450, 136] width 230 height 12
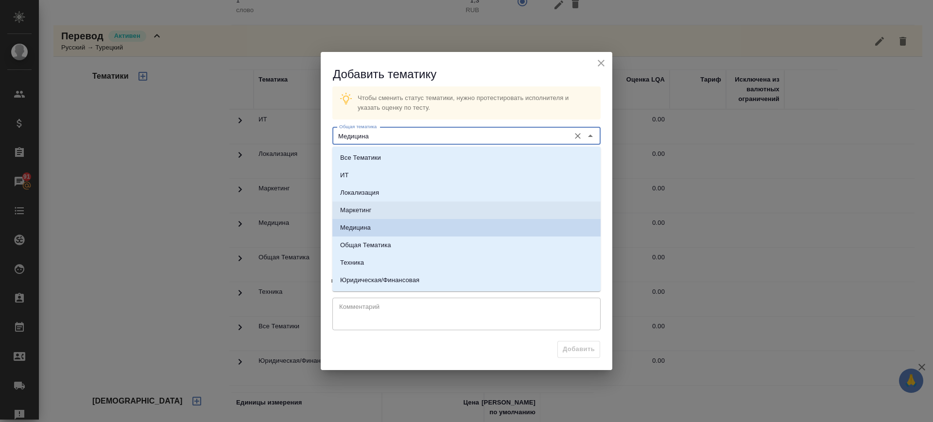
drag, startPoint x: 373, startPoint y: 211, endPoint x: 402, endPoint y: 208, distance: 28.9
click at [373, 212] on li "Маркетинг" at bounding box center [466, 210] width 268 height 17
type input "Маркетинг"
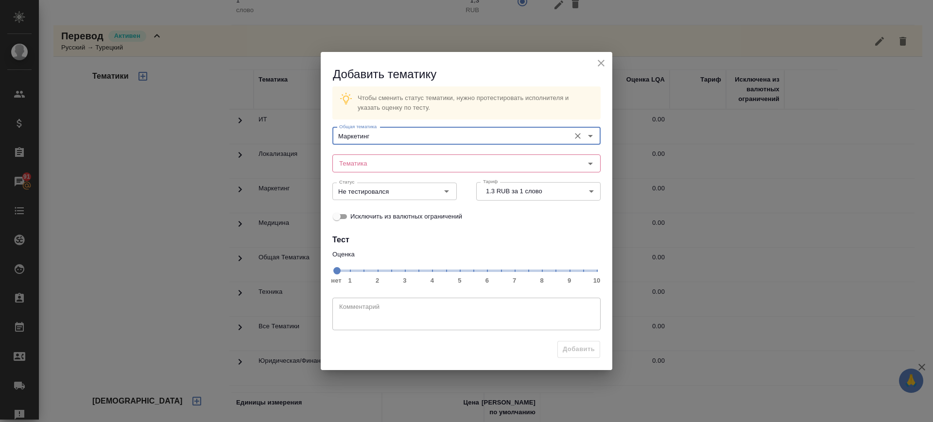
drag, startPoint x: 609, startPoint y: 64, endPoint x: 577, endPoint y: 66, distance: 31.6
click at [609, 64] on div "Добавить тематику" at bounding box center [466, 67] width 291 height 31
click at [600, 65] on icon "close" at bounding box center [601, 63] width 12 height 12
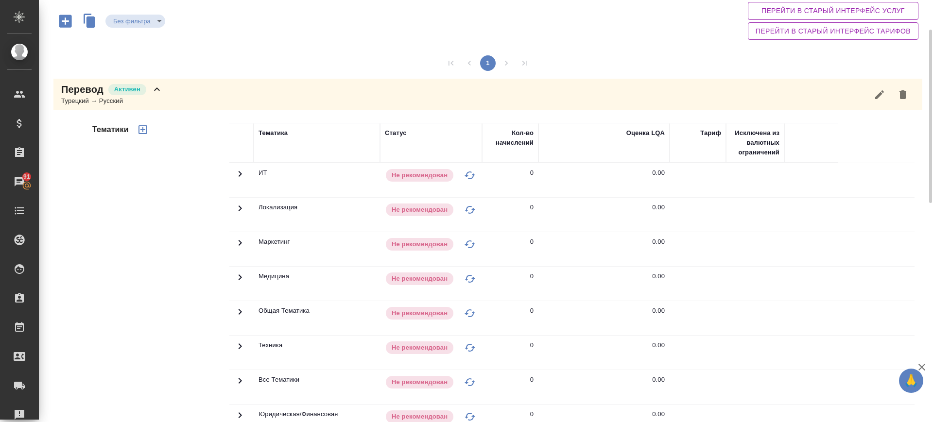
scroll to position [0, 0]
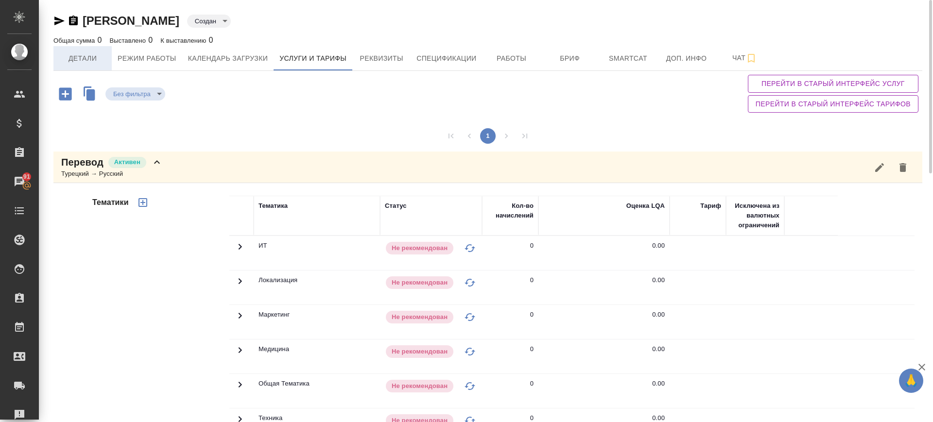
click at [89, 54] on span "Детали" at bounding box center [82, 58] width 47 height 12
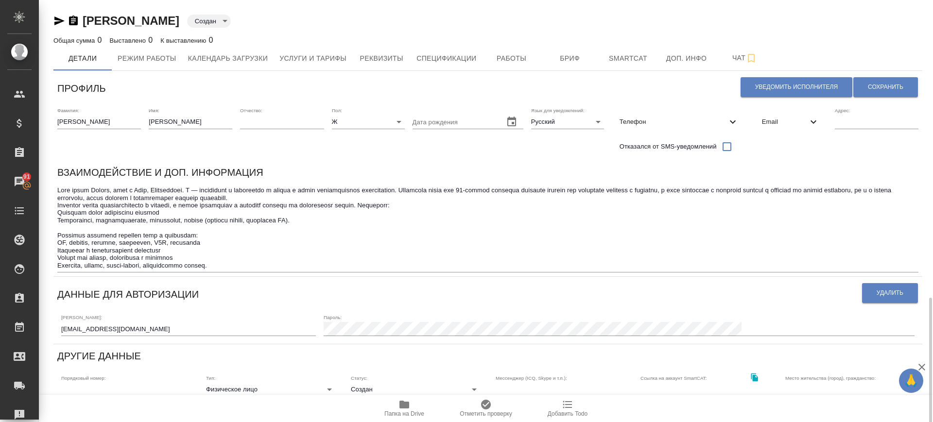
scroll to position [182, 0]
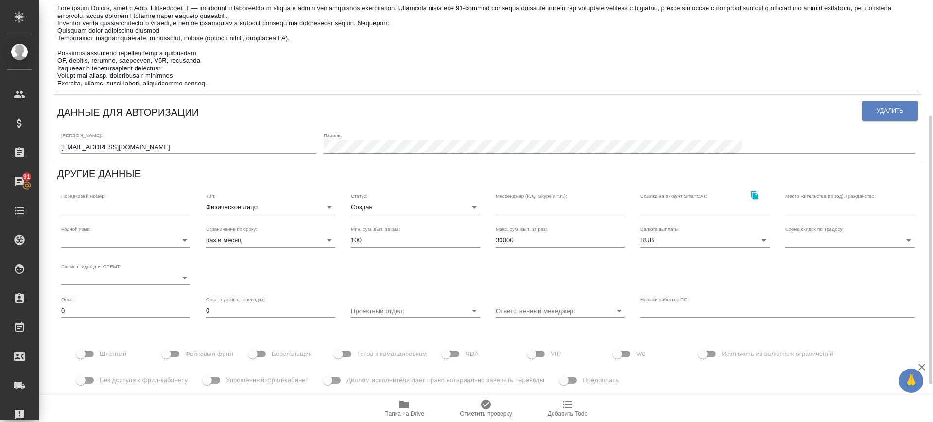
drag, startPoint x: 233, startPoint y: 81, endPoint x: 239, endPoint y: 86, distance: 8.0
click at [234, 82] on textarea at bounding box center [487, 45] width 861 height 83
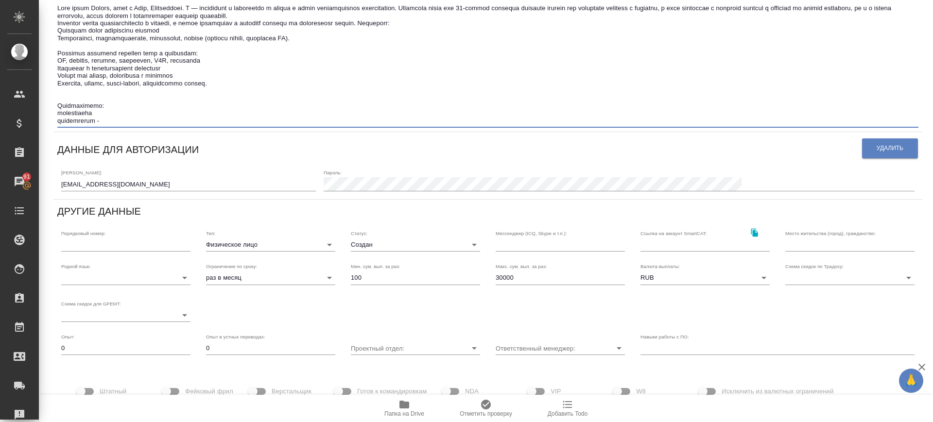
click at [112, 111] on textarea at bounding box center [487, 64] width 861 height 120
click at [131, 122] on textarea at bounding box center [487, 64] width 861 height 120
drag, startPoint x: 124, startPoint y: 102, endPoint x: 132, endPoint y: 109, distance: 10.0
click at [124, 103] on textarea at bounding box center [487, 64] width 861 height 120
drag, startPoint x: 133, startPoint y: 108, endPoint x: 127, endPoint y: 119, distance: 12.0
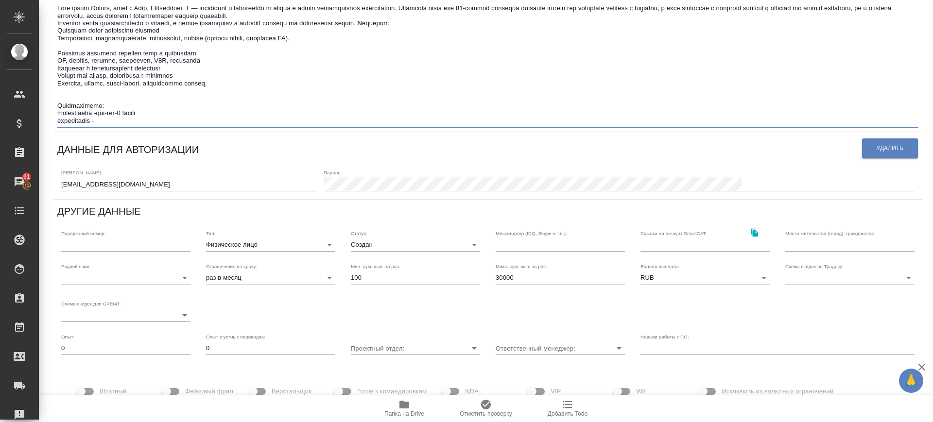
click at [131, 108] on textarea at bounding box center [487, 64] width 861 height 120
click at [126, 120] on textarea at bounding box center [487, 64] width 861 height 120
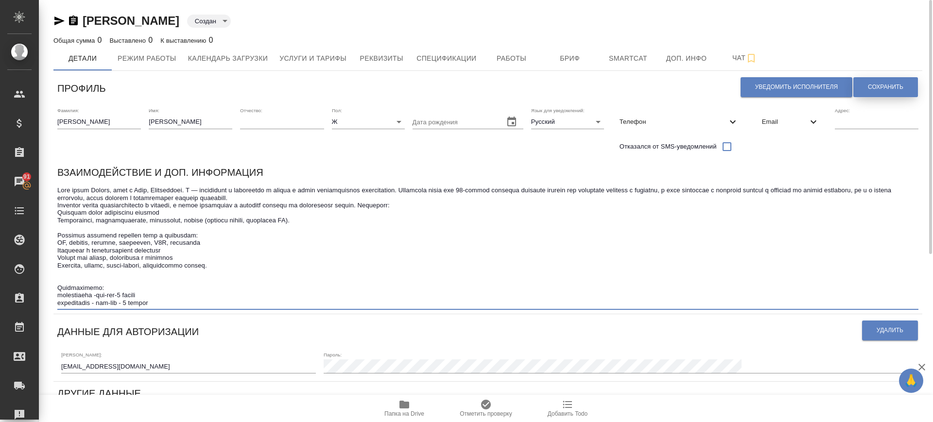
type textarea "Меня зовут Сабина, живу в Баку, Азербайджан. Я — копирайтер и переводчик с опыт…"
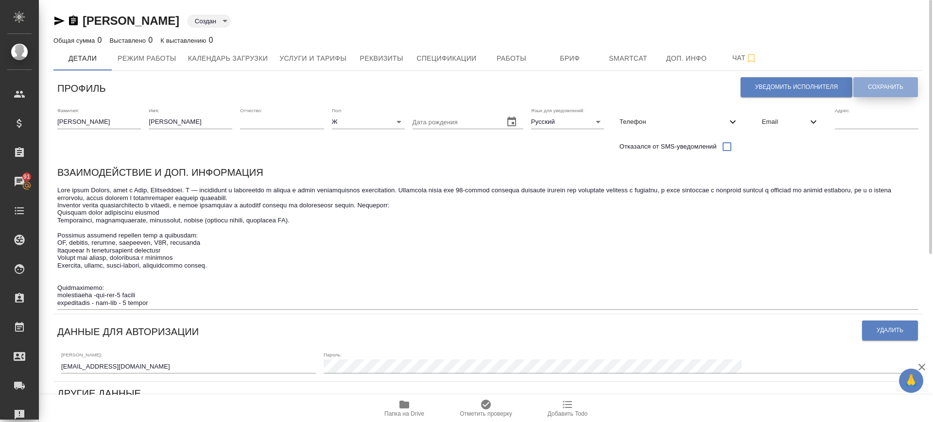
click at [868, 87] on span "Сохранить" at bounding box center [885, 87] width 35 height 8
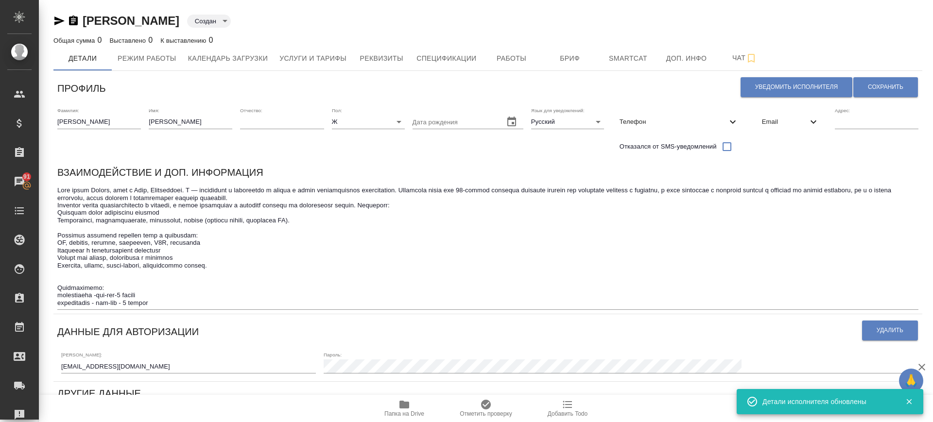
scroll to position [278, 0]
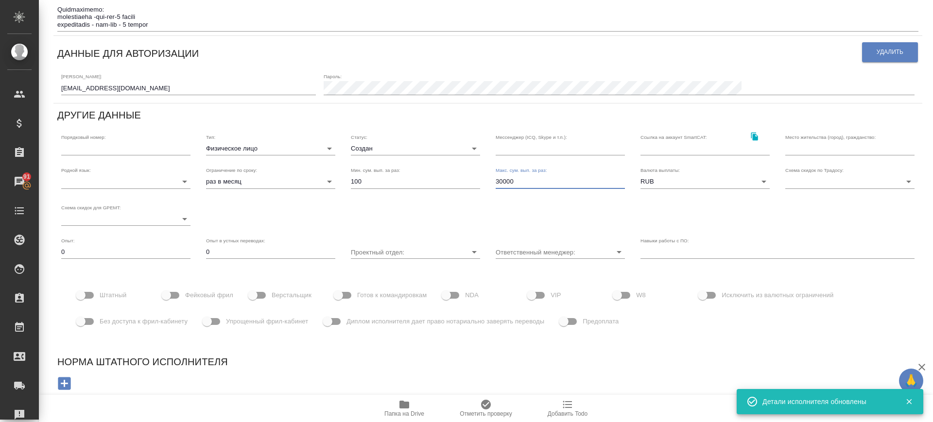
drag, startPoint x: 495, startPoint y: 180, endPoint x: 489, endPoint y: 180, distance: 5.8
click at [489, 180] on div "Макс. сум. вып. за раз: 30000" at bounding box center [560, 177] width 145 height 37
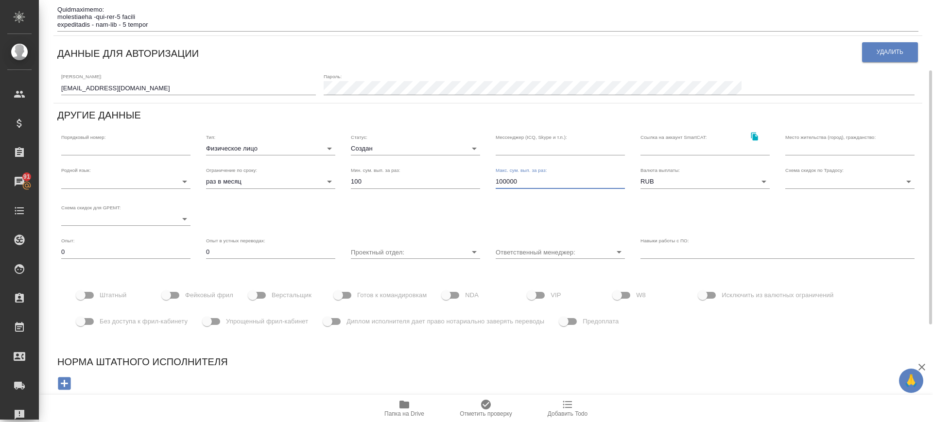
scroll to position [35, 0]
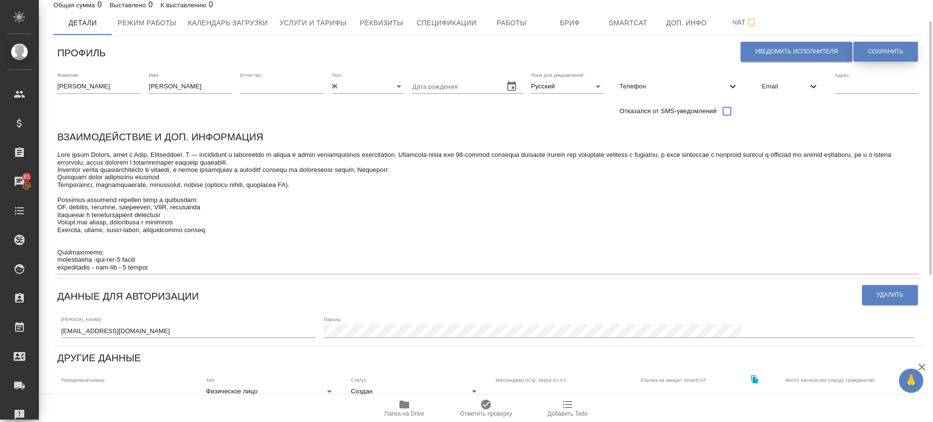
type input "100000"
drag, startPoint x: 895, startPoint y: 48, endPoint x: 491, endPoint y: 87, distance: 405.6
click at [894, 48] on button "Сохранить" at bounding box center [885, 52] width 65 height 20
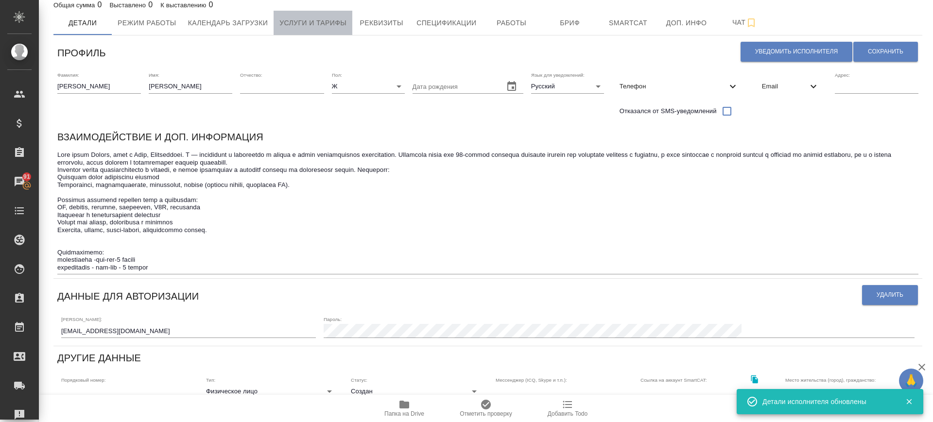
click at [300, 18] on span "Услуги и тарифы" at bounding box center [312, 23] width 67 height 12
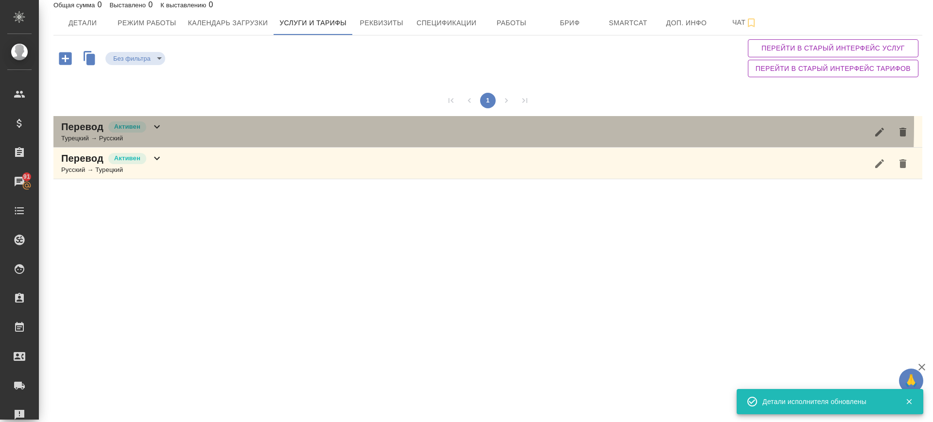
click at [129, 123] on p "Активен" at bounding box center [127, 127] width 26 height 10
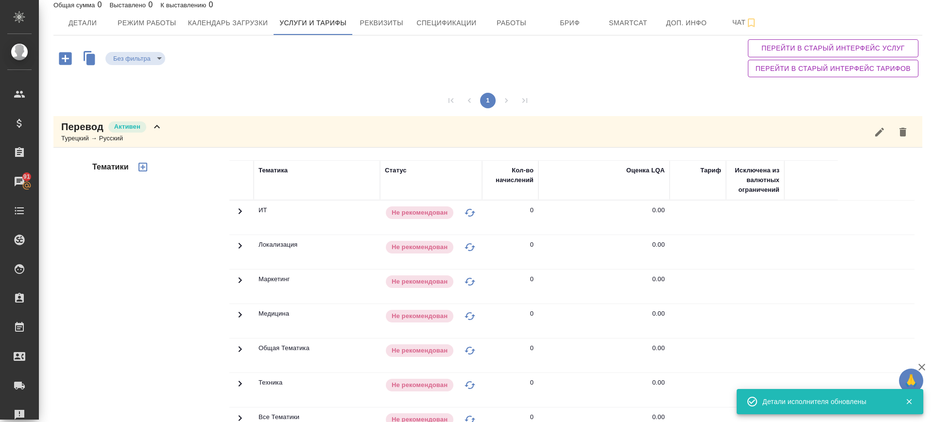
scroll to position [203, 0]
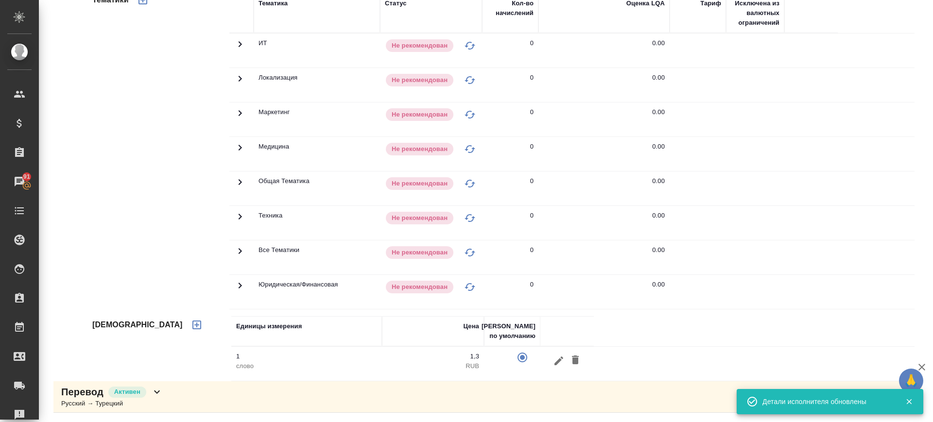
click at [206, 399] on div "Перевод Активен Русский → Турецкий" at bounding box center [487, 397] width 869 height 32
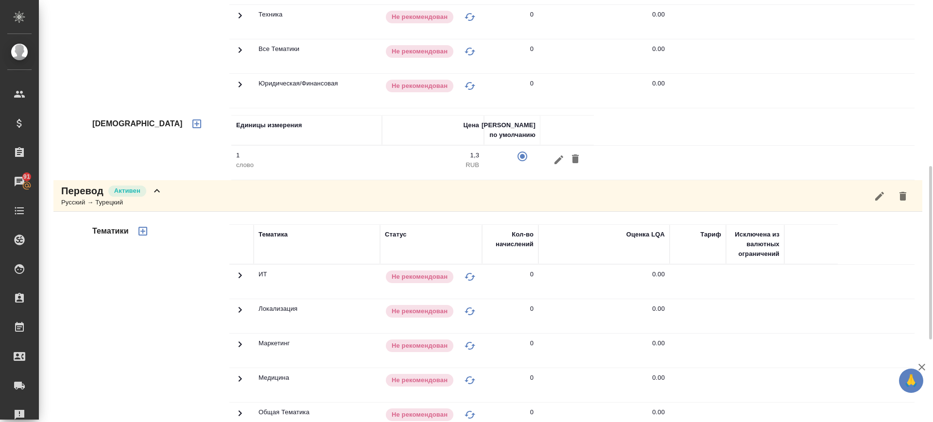
scroll to position [603, 0]
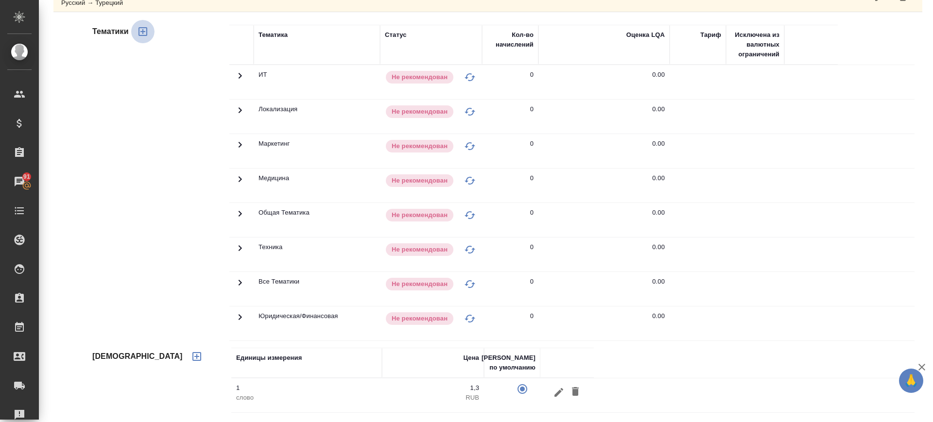
click at [142, 30] on icon "button" at bounding box center [142, 31] width 9 height 9
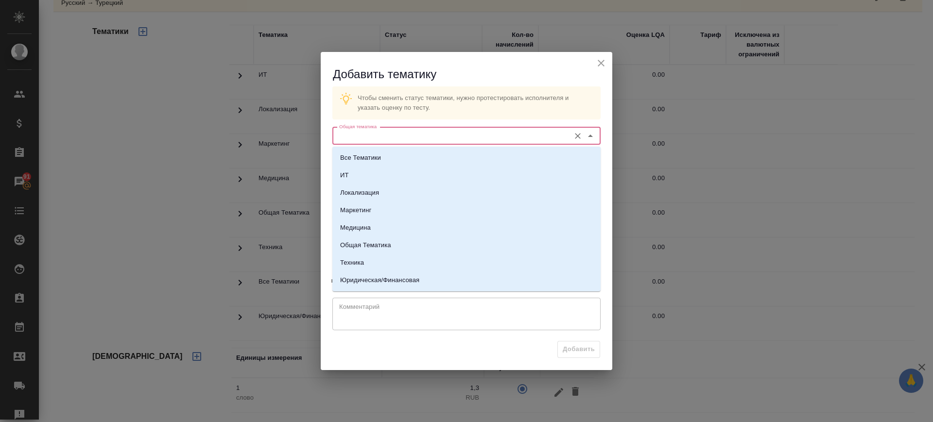
drag, startPoint x: 452, startPoint y: 133, endPoint x: 444, endPoint y: 238, distance: 105.2
click at [451, 136] on input "Общая тематика" at bounding box center [450, 136] width 230 height 12
click at [429, 282] on li "Юридическая/Финансовая" at bounding box center [466, 280] width 268 height 17
type input "Юридическая/Финансовая"
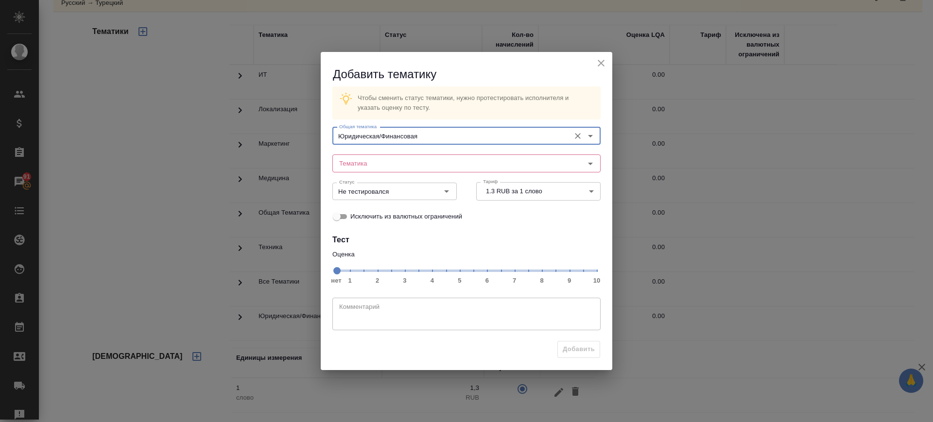
click at [543, 270] on span "нет 1 2 3 4 5 6 7 8 9 10" at bounding box center [466, 270] width 260 height 14
click at [379, 167] on input "Тематика" at bounding box center [450, 163] width 230 height 12
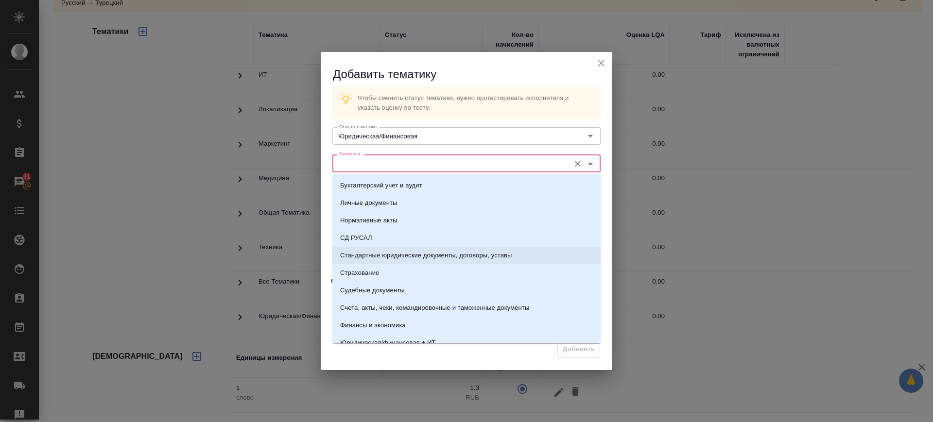
drag, startPoint x: 401, startPoint y: 251, endPoint x: 461, endPoint y: 218, distance: 68.9
click at [402, 253] on p "Стандартные юридические документы, договоры, уставы" at bounding box center [426, 256] width 172 height 10
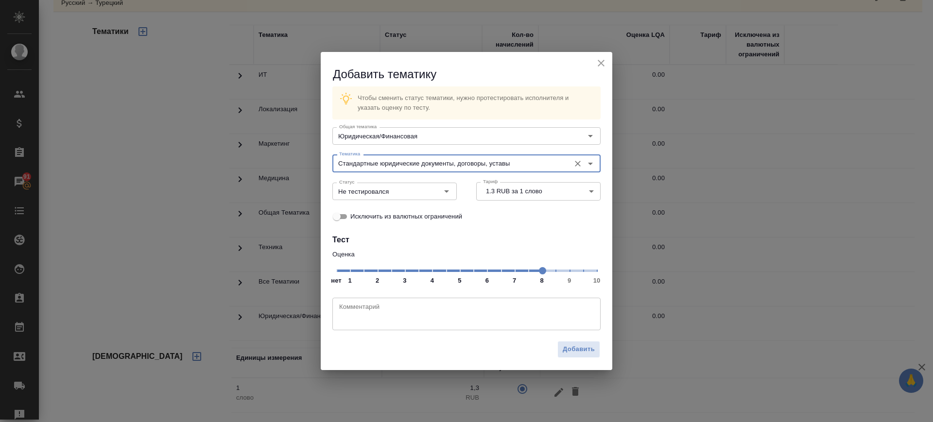
type input "Стандартные юридические документы, договоры, уставы"
click at [388, 191] on input "Не тестировался" at bounding box center [378, 192] width 86 height 12
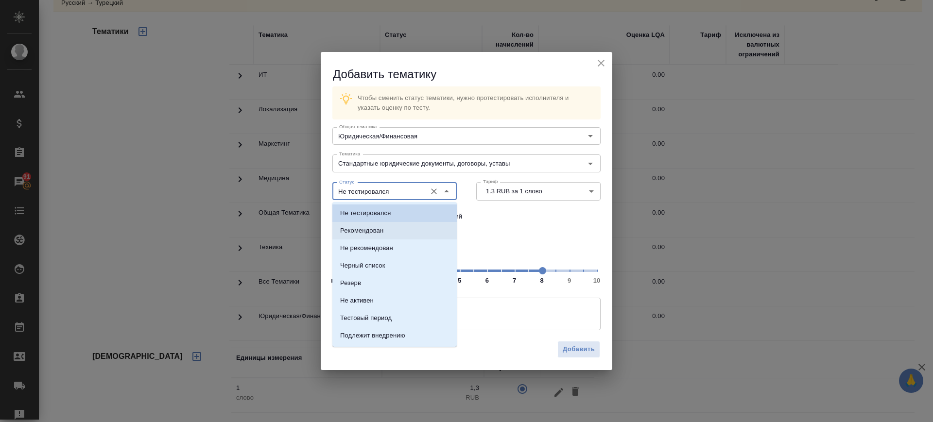
click at [377, 222] on li "Рекомендован" at bounding box center [394, 230] width 124 height 17
type input "Рекомендован"
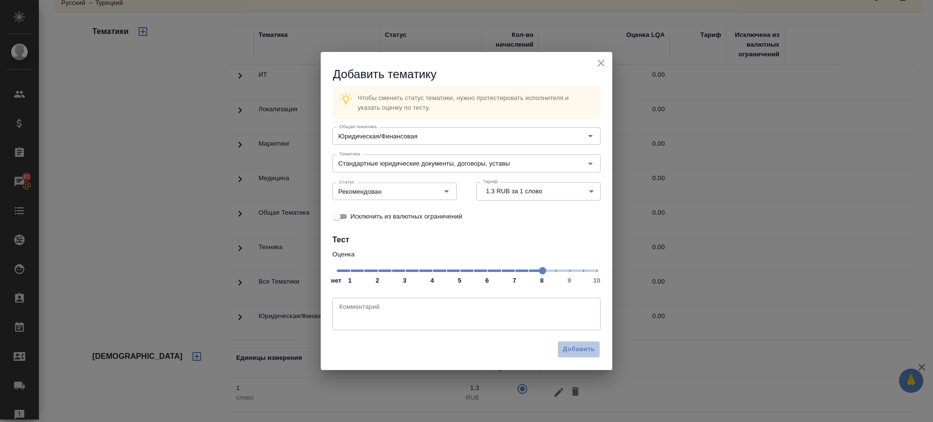
drag, startPoint x: 575, startPoint y: 351, endPoint x: 496, endPoint y: 295, distance: 96.1
click at [577, 349] on span "Добавить" at bounding box center [579, 349] width 32 height 11
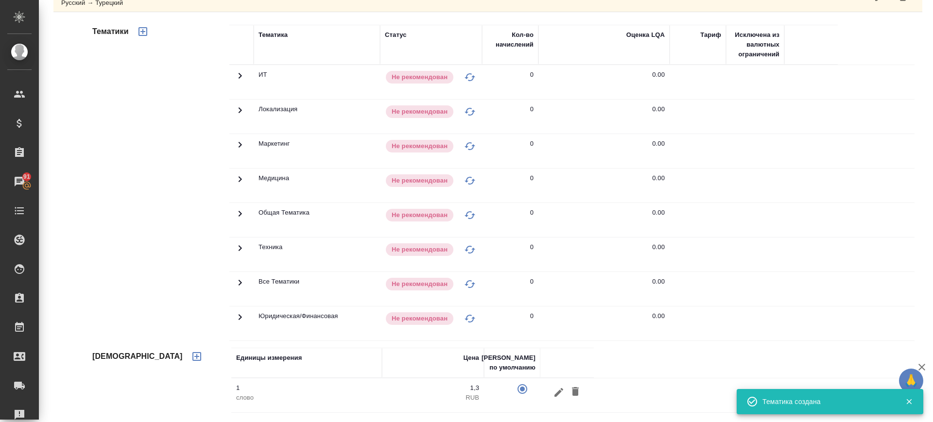
click at [143, 35] on icon "button" at bounding box center [142, 31] width 9 height 9
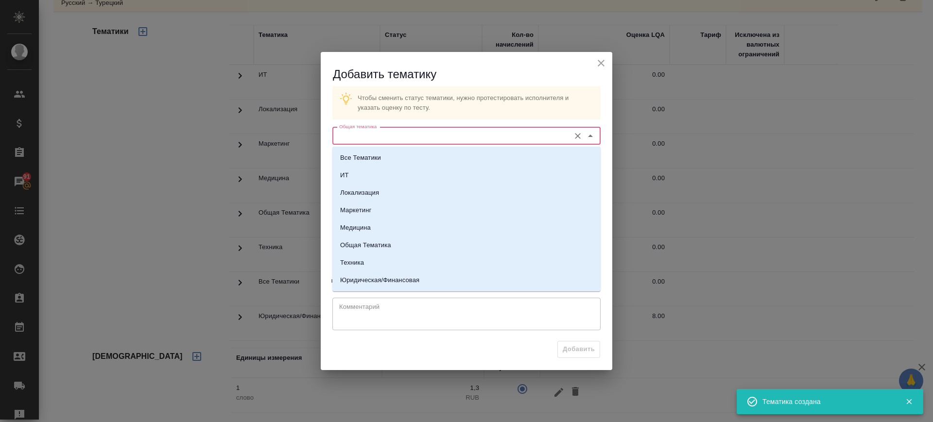
drag, startPoint x: 459, startPoint y: 141, endPoint x: 430, endPoint y: 197, distance: 62.4
click at [459, 142] on div "Общая тематика" at bounding box center [466, 135] width 268 height 17
drag, startPoint x: 383, startPoint y: 260, endPoint x: 420, endPoint y: 178, distance: 89.4
click at [384, 260] on li "Техника" at bounding box center [466, 262] width 268 height 17
type input "Техника"
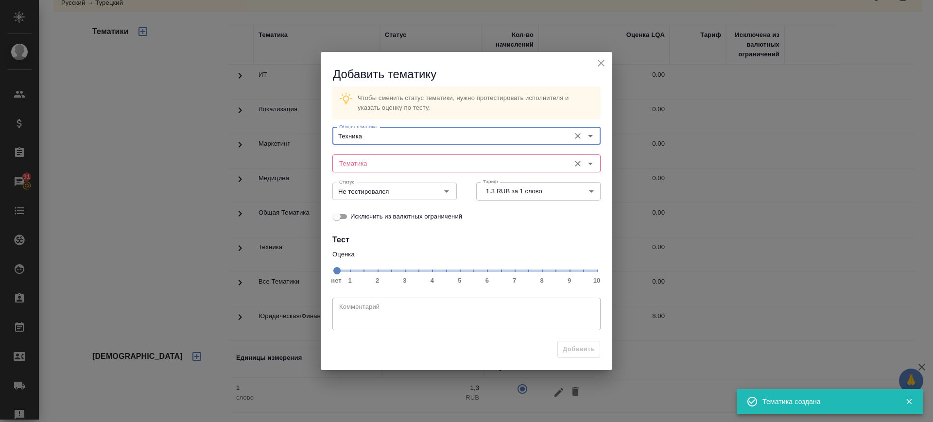
click at [421, 161] on input "Тематика" at bounding box center [450, 163] width 230 height 12
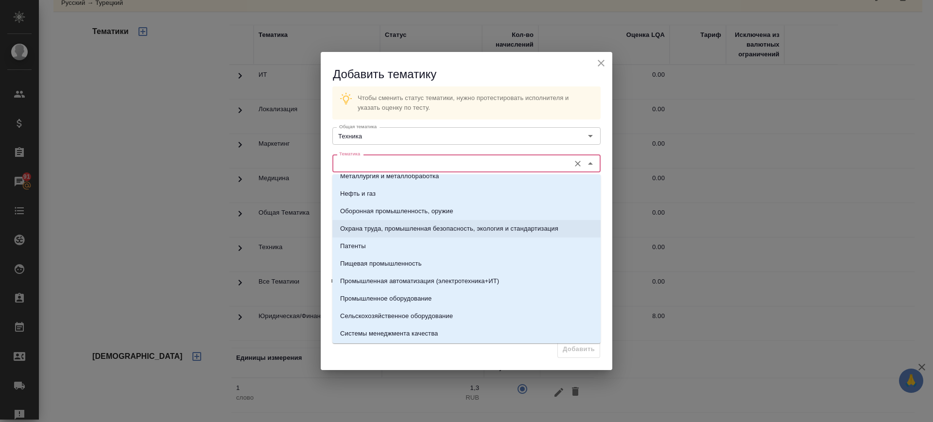
scroll to position [182, 0]
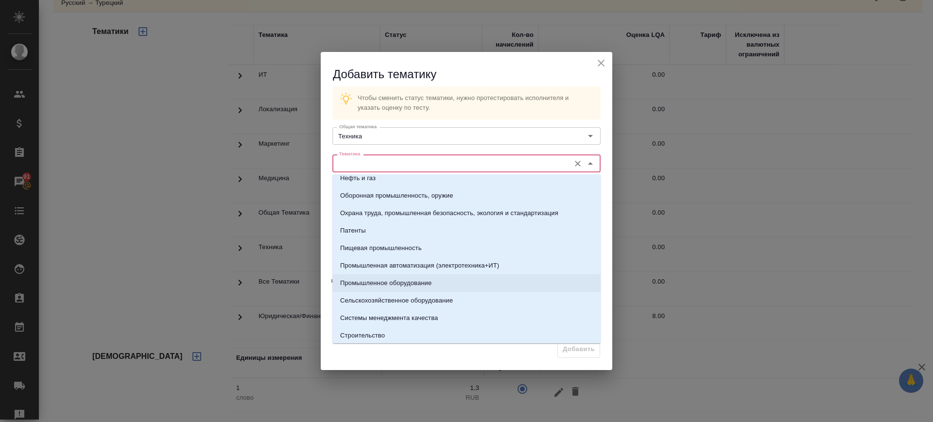
click at [412, 279] on p "Промышленное оборудование" at bounding box center [385, 283] width 91 height 10
type input "Промышленное оборудование"
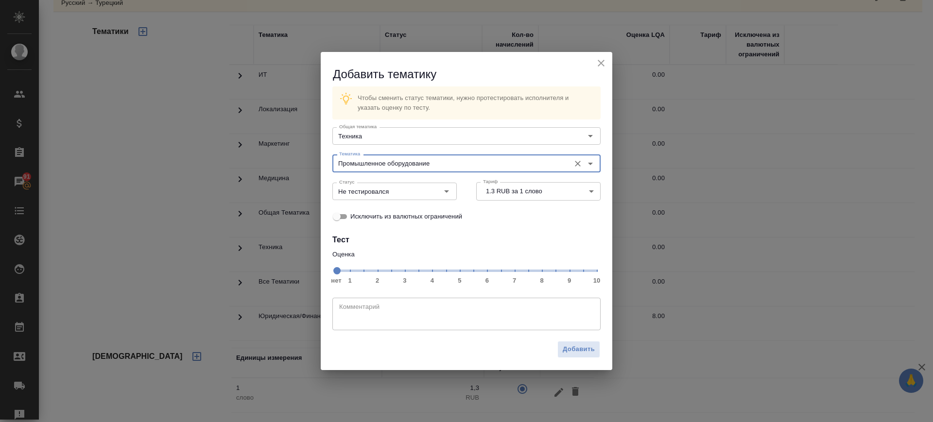
drag, startPoint x: 512, startPoint y: 274, endPoint x: 430, endPoint y: 224, distance: 95.1
click at [512, 273] on span "нет 1 2 3 4 5 6 7 8 9 10" at bounding box center [466, 270] width 260 height 14
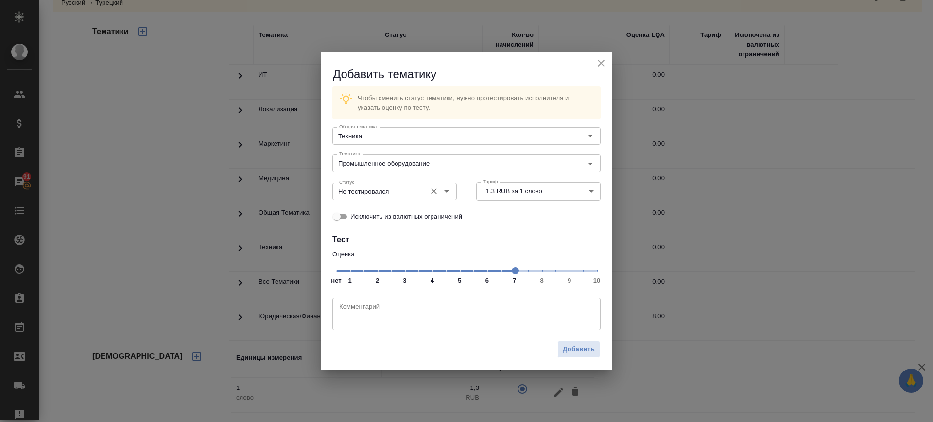
click at [393, 196] on input "Не тестировался" at bounding box center [378, 192] width 86 height 12
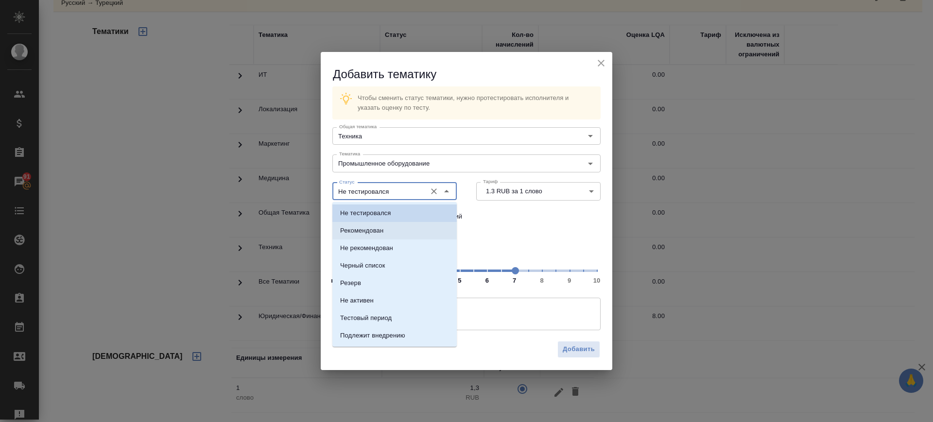
drag, startPoint x: 390, startPoint y: 230, endPoint x: 546, endPoint y: 350, distance: 197.1
click at [390, 230] on li "Рекомендован" at bounding box center [394, 230] width 124 height 17
type input "Рекомендован"
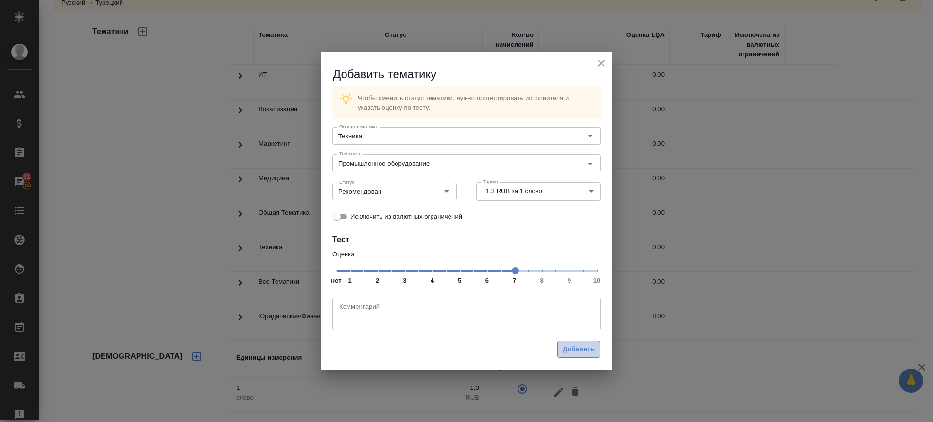
drag, startPoint x: 568, startPoint y: 350, endPoint x: 398, endPoint y: 282, distance: 182.7
click at [568, 350] on span "Добавить" at bounding box center [579, 349] width 32 height 11
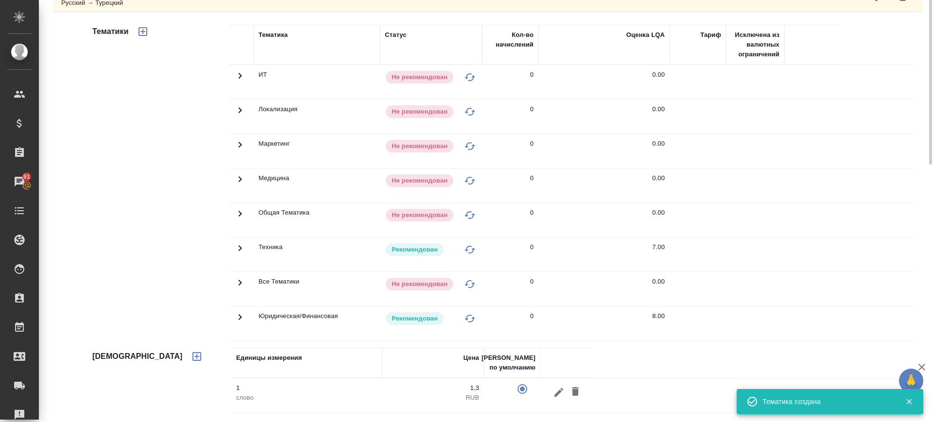
scroll to position [421, 0]
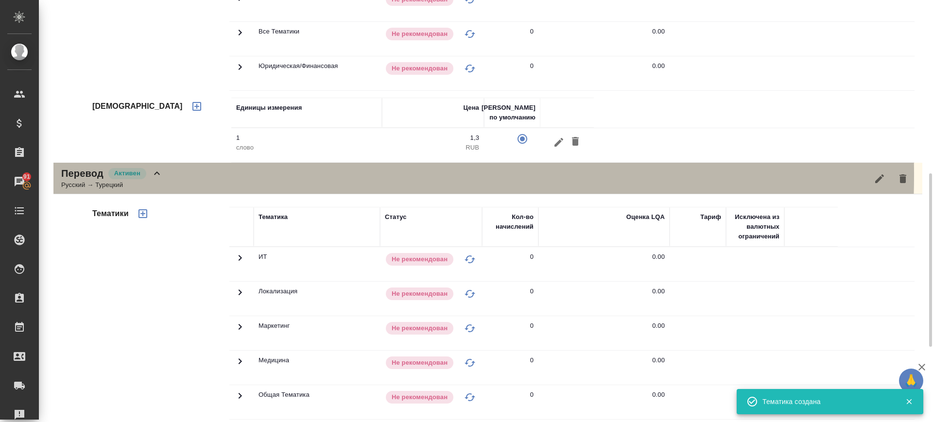
click at [196, 174] on div "Перевод Активен Русский → Турецкий" at bounding box center [487, 179] width 869 height 32
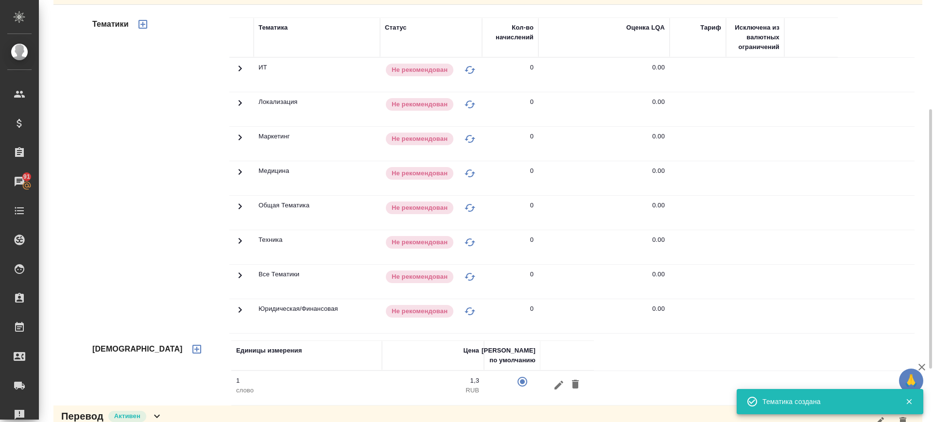
scroll to position [118, 0]
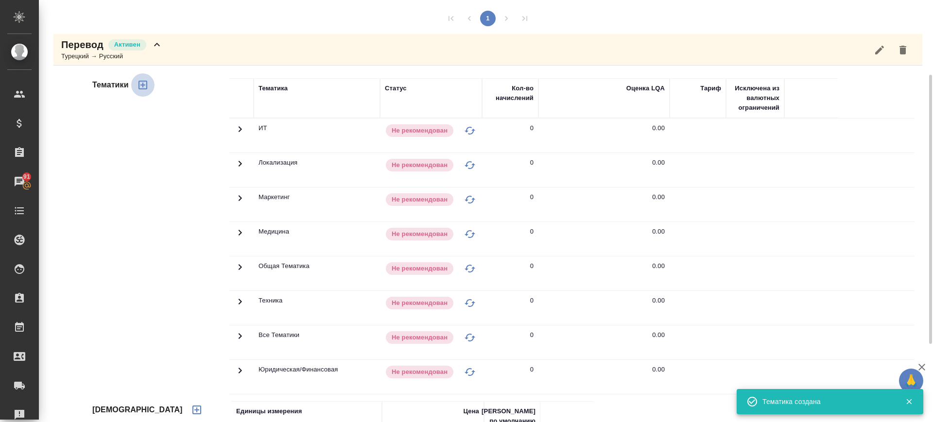
click at [140, 87] on icon "button" at bounding box center [143, 85] width 12 height 12
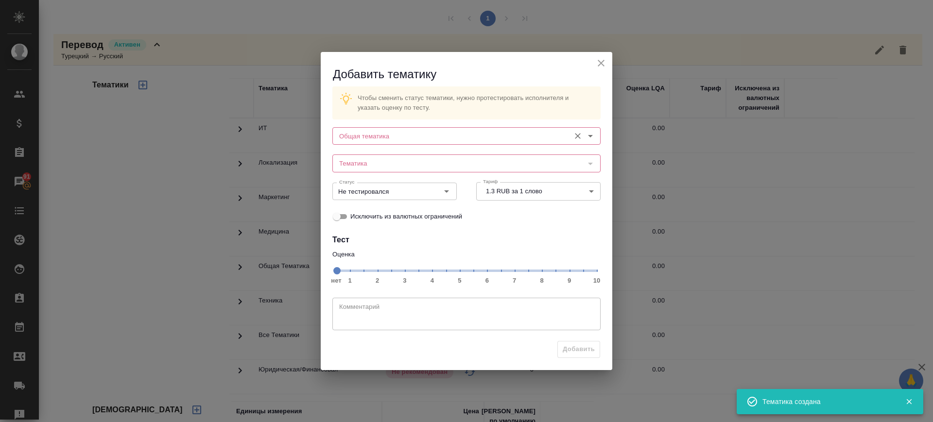
click at [525, 133] on input "Общая тематика" at bounding box center [450, 136] width 230 height 12
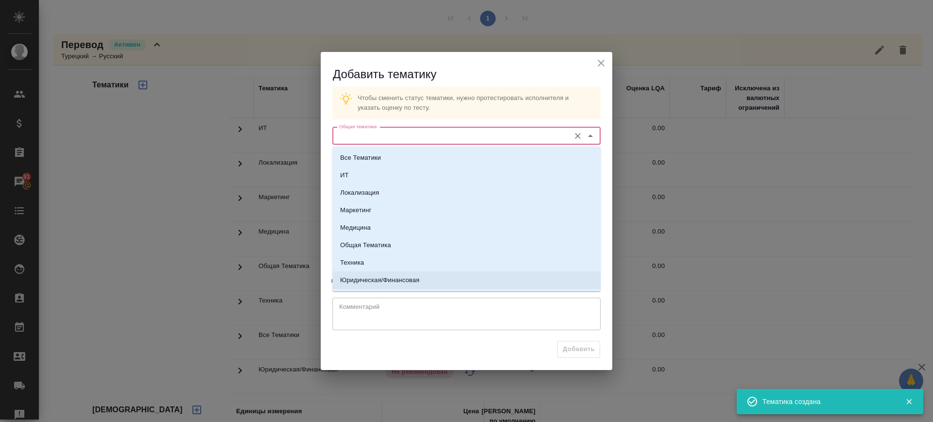
click at [463, 273] on li "Юридическая/Финансовая" at bounding box center [466, 280] width 268 height 17
type input "Юридическая/Финансовая"
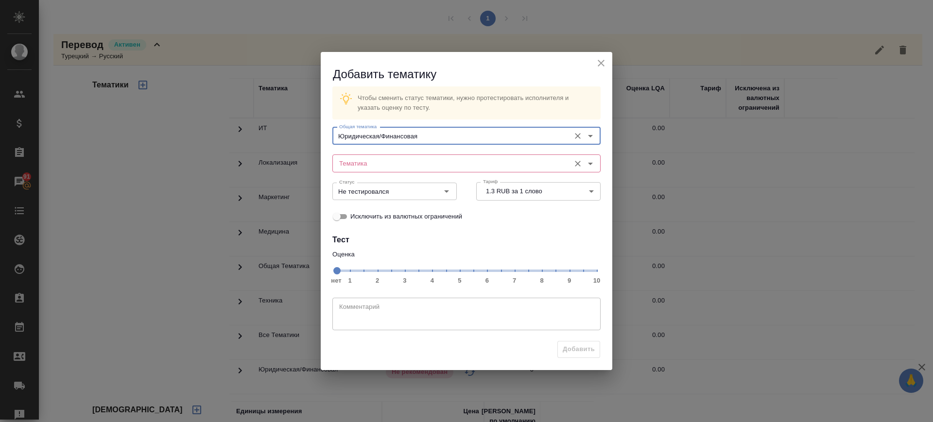
click at [462, 156] on div "Тематика" at bounding box center [466, 162] width 268 height 17
click at [462, 170] on div "Тематика" at bounding box center [466, 162] width 268 height 17
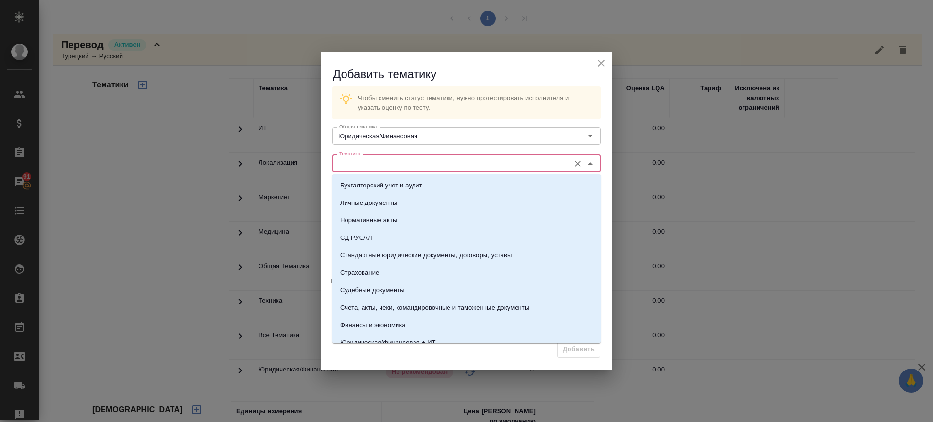
click at [445, 160] on input "Тематика" at bounding box center [450, 163] width 230 height 12
drag, startPoint x: 435, startPoint y: 255, endPoint x: 489, endPoint y: 258, distance: 54.5
click at [436, 256] on p "Стандартные юридические документы, договоры, уставы" at bounding box center [426, 256] width 172 height 10
type input "Стандартные юридические документы, договоры, уставы"
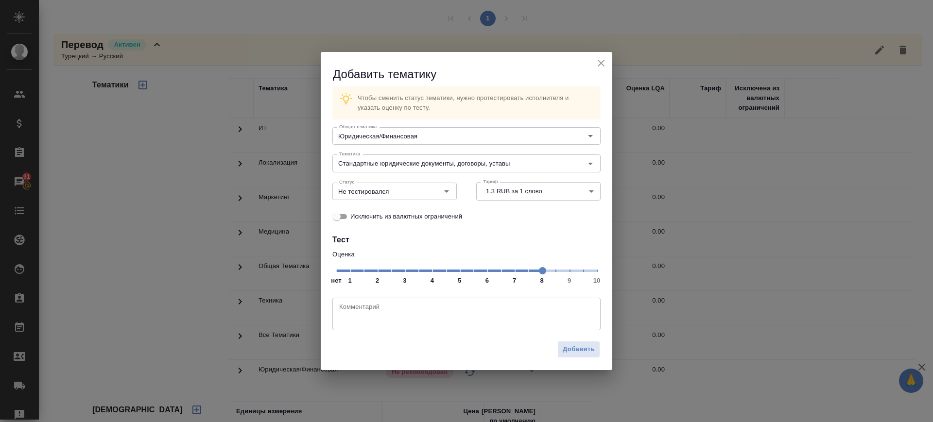
click at [545, 273] on span "нет 1 2 3 4 5 6 7 8 9 10" at bounding box center [466, 270] width 260 height 14
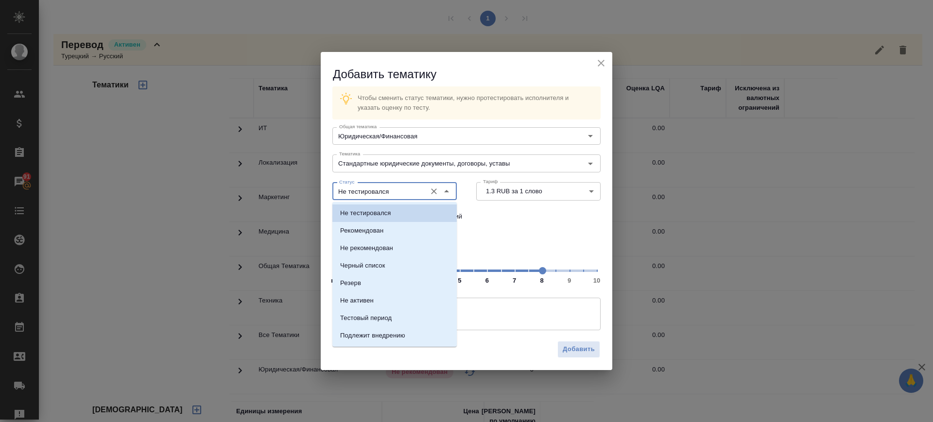
click at [407, 189] on input "Не тестировался" at bounding box center [378, 192] width 86 height 12
drag, startPoint x: 391, startPoint y: 234, endPoint x: 430, endPoint y: 243, distance: 40.1
click at [392, 233] on li "Рекомендован" at bounding box center [394, 230] width 124 height 17
type input "Рекомендован"
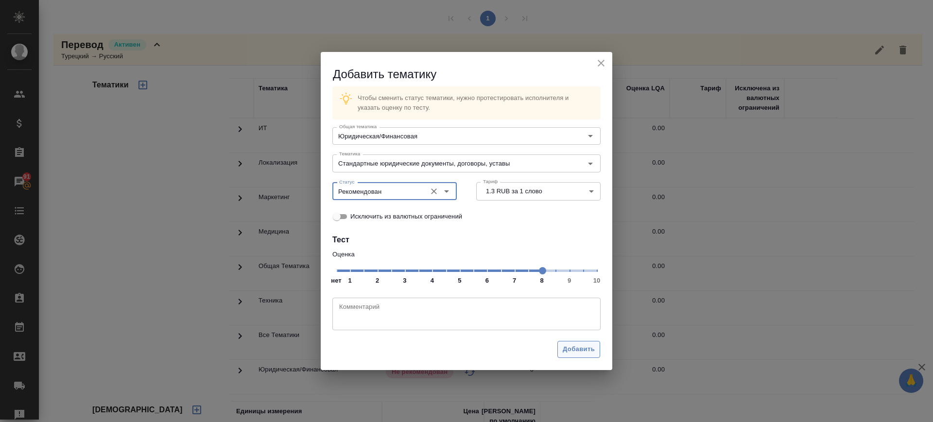
click at [582, 351] on span "Добавить" at bounding box center [579, 349] width 32 height 11
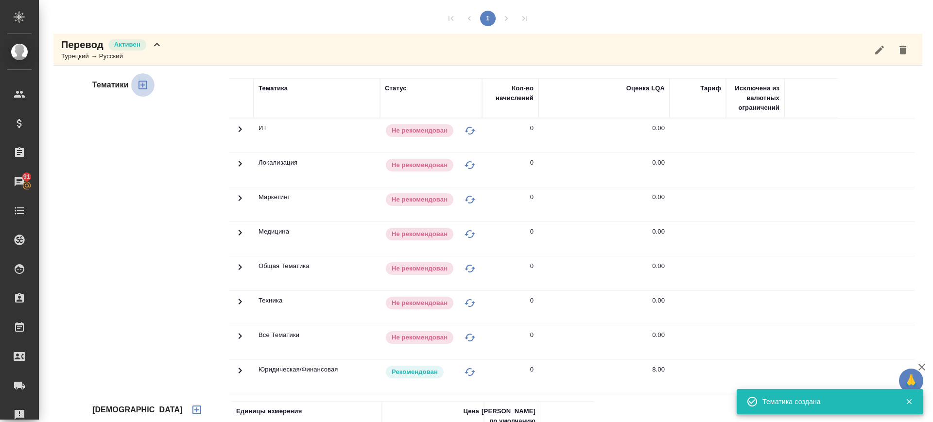
click at [143, 87] on icon "button" at bounding box center [143, 85] width 12 height 12
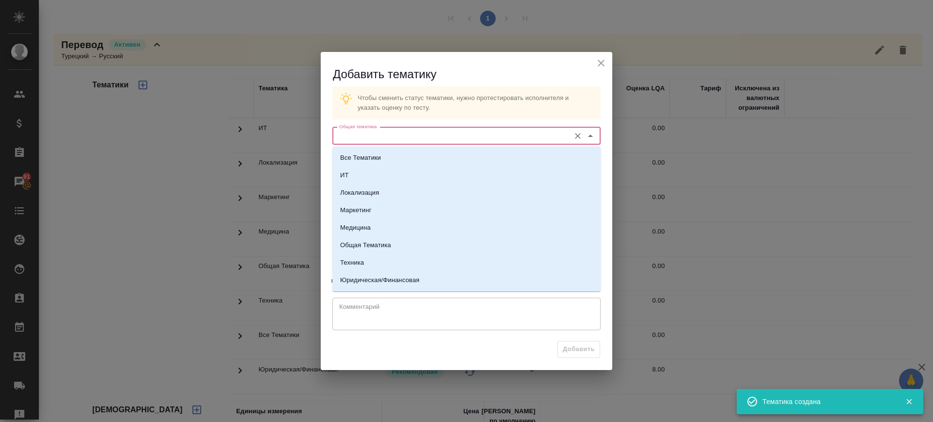
drag, startPoint x: 537, startPoint y: 135, endPoint x: 520, endPoint y: 176, distance: 45.3
click at [538, 135] on input "Общая тематика" at bounding box center [450, 136] width 230 height 12
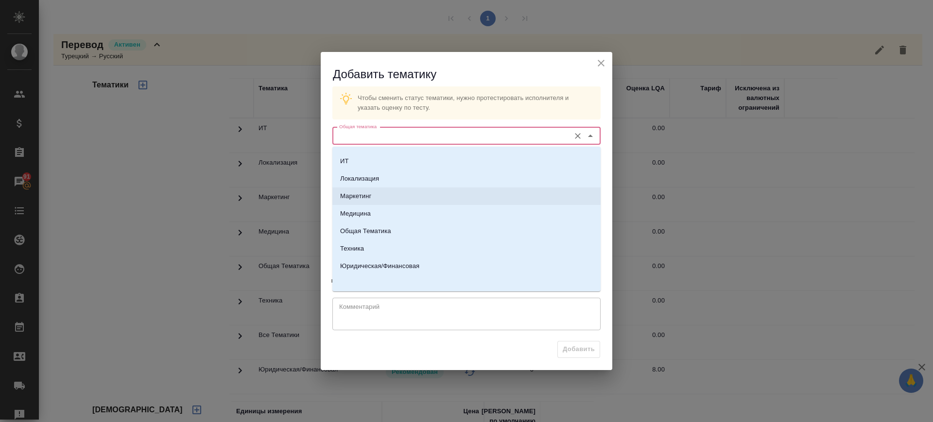
scroll to position [16, 0]
click at [363, 248] on p "Техника" at bounding box center [352, 247] width 24 height 10
type input "Техника"
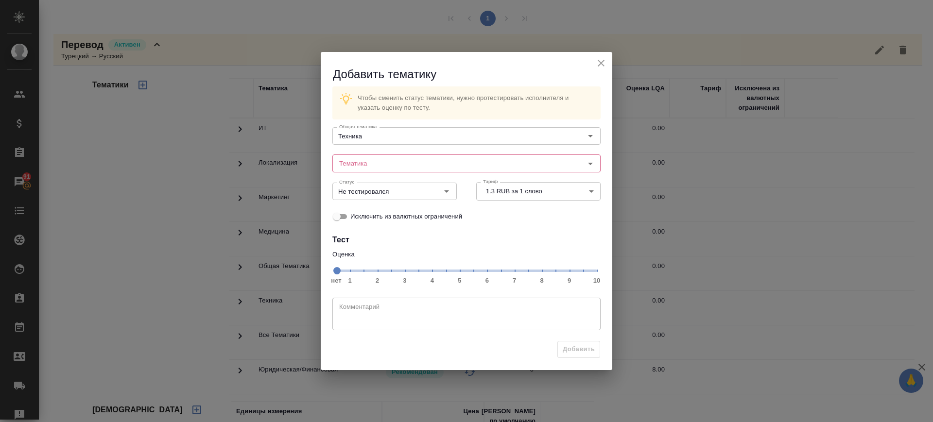
click at [411, 175] on div "Статус Не тестировался Статус" at bounding box center [395, 190] width 144 height 43
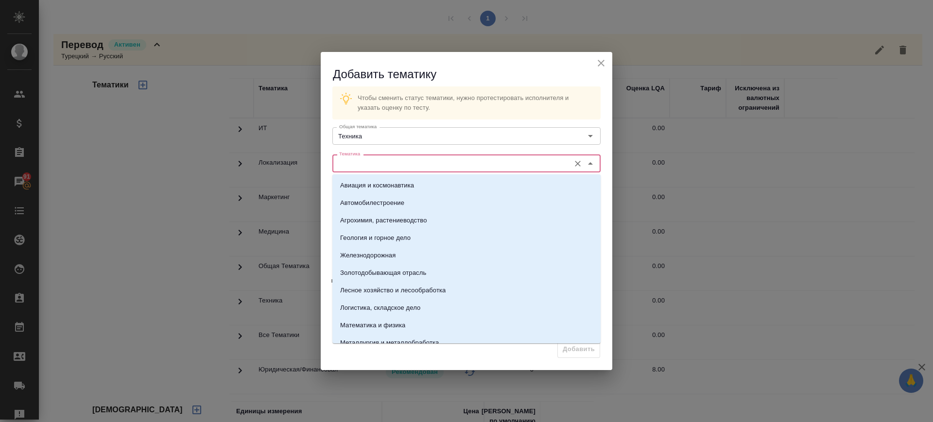
click at [409, 169] on input "Тематика" at bounding box center [450, 163] width 230 height 12
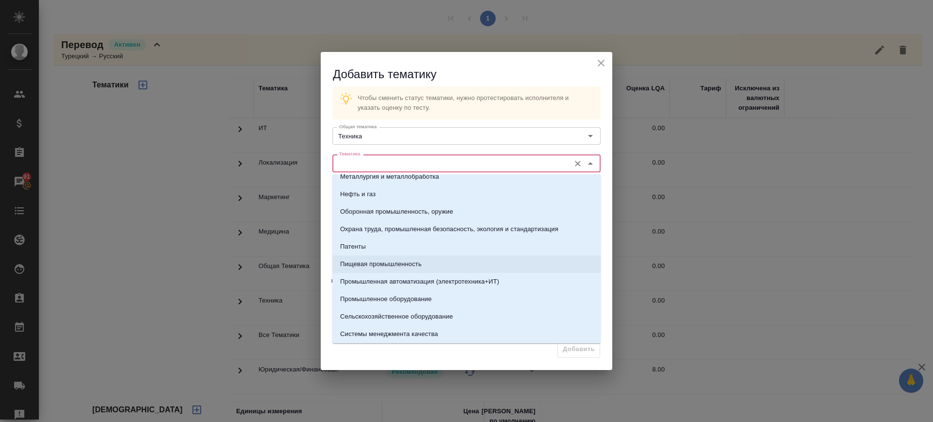
scroll to position [182, 0]
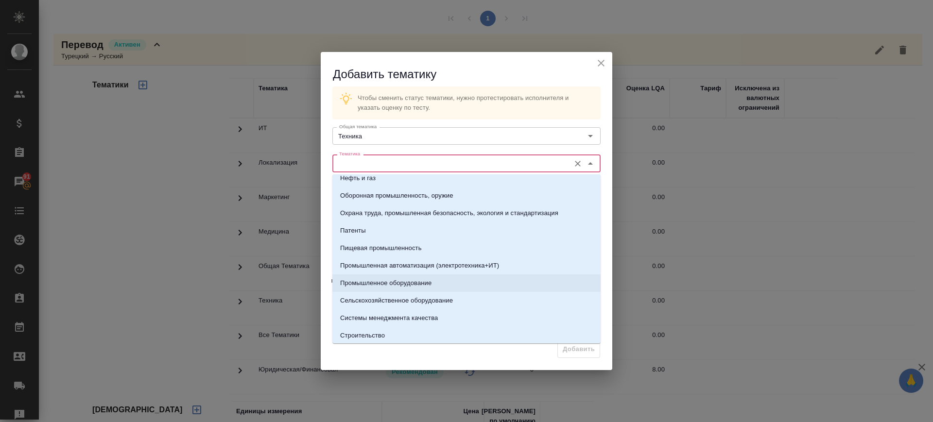
click at [401, 283] on p "Промышленное оборудование" at bounding box center [385, 283] width 91 height 10
type input "Промышленное оборудование"
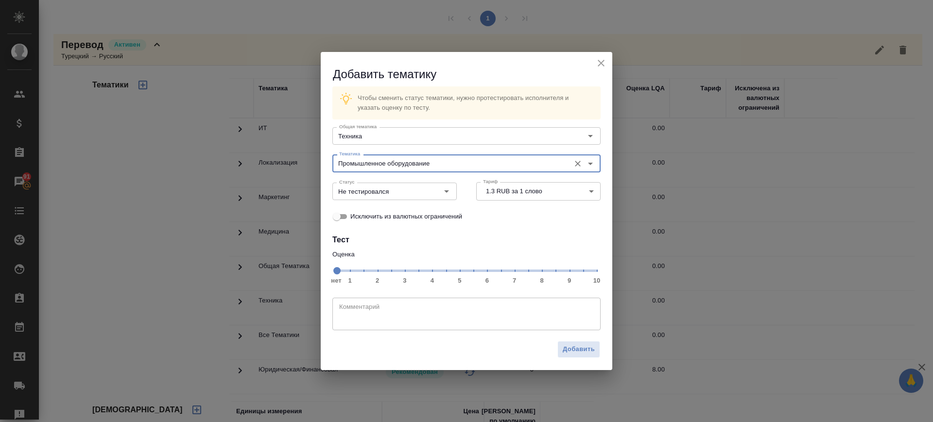
click at [517, 272] on span "нет 1 2 3 4 5 6 7 8 9 10" at bounding box center [466, 270] width 260 height 14
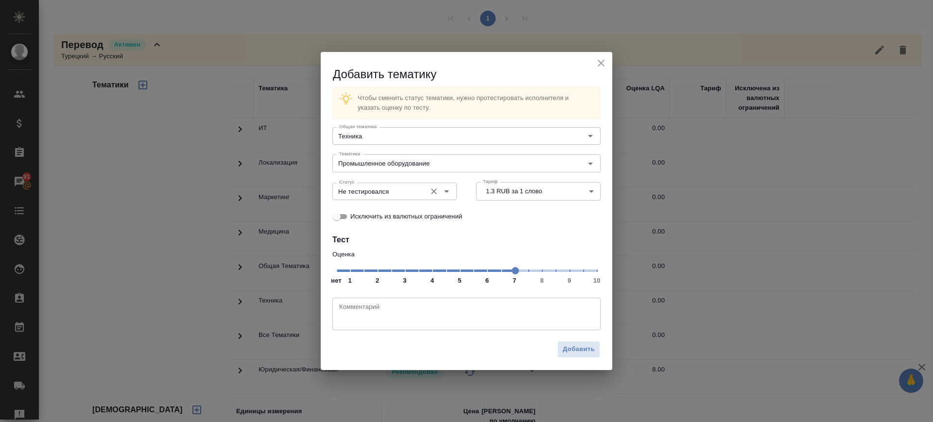
click at [397, 197] on div "Не тестировался Статус" at bounding box center [394, 191] width 124 height 17
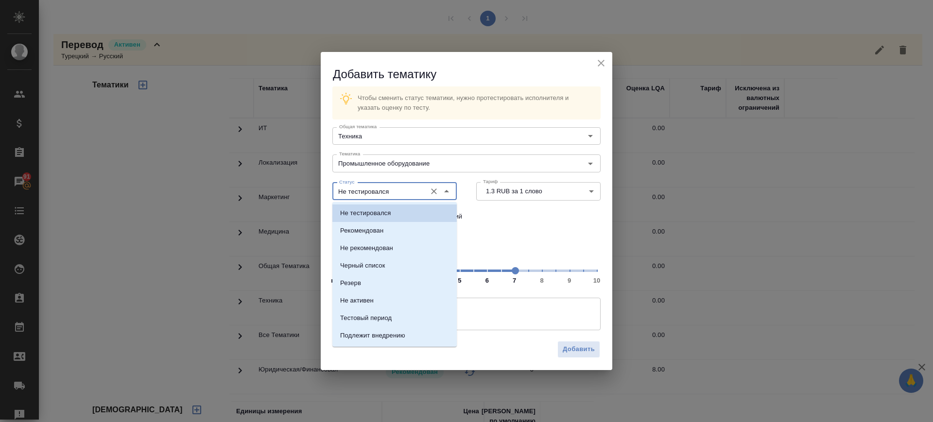
click at [380, 188] on input "Не тестировался" at bounding box center [378, 192] width 86 height 12
click at [377, 232] on p "Рекомендован" at bounding box center [361, 231] width 43 height 10
type input "Рекомендован"
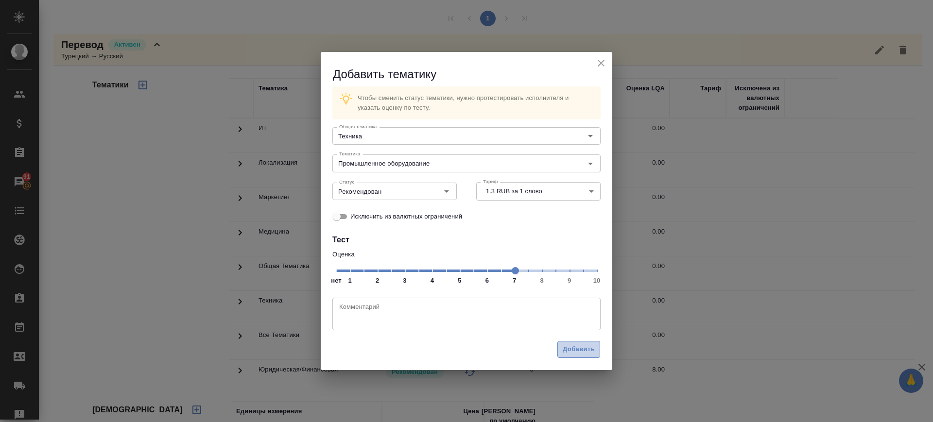
click at [572, 351] on span "Добавить" at bounding box center [579, 349] width 32 height 11
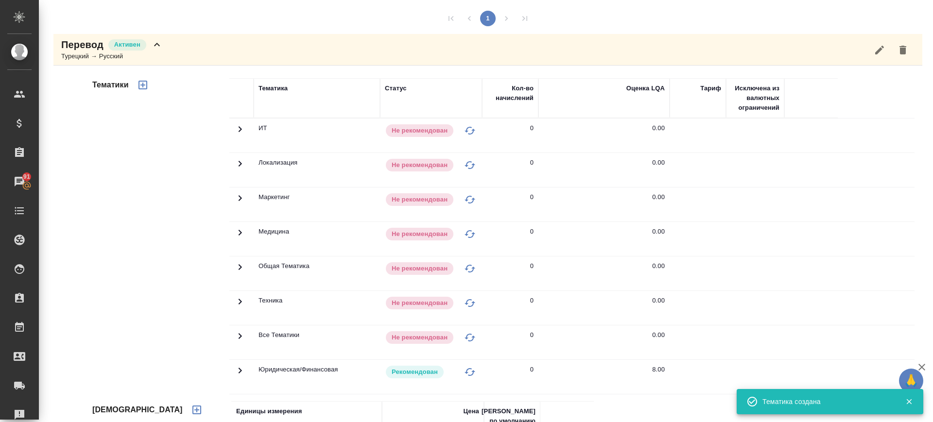
scroll to position [0, 0]
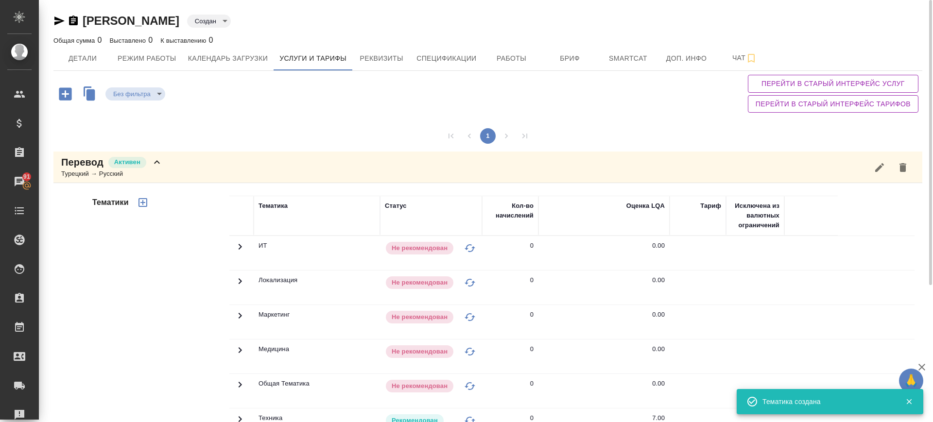
click at [176, 153] on div "Перевод Активен Турецкий → Русский" at bounding box center [487, 168] width 869 height 32
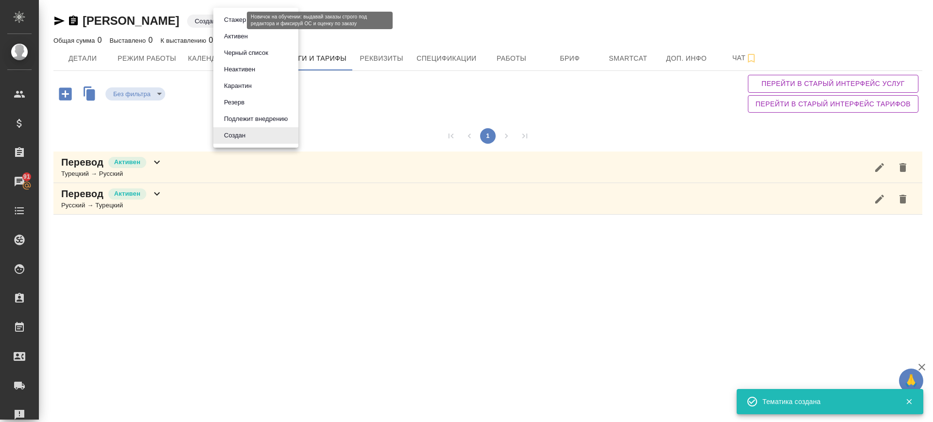
drag, startPoint x: 228, startPoint y: 17, endPoint x: 236, endPoint y: 32, distance: 16.5
click at [228, 18] on body "🙏 .cls-1 fill:#fff; AWATERA Саглам Виктория v.saglam Клиенты Спецификации Заказ…" at bounding box center [466, 211] width 933 height 422
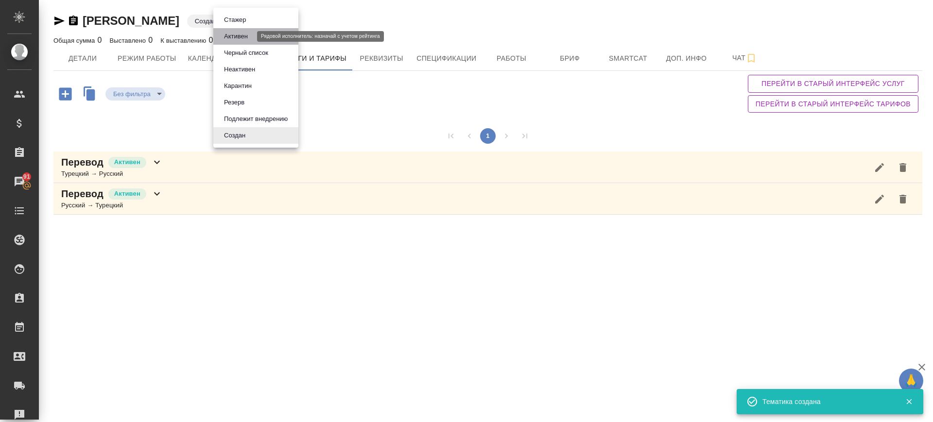
click at [237, 33] on button "Активен" at bounding box center [236, 36] width 30 height 11
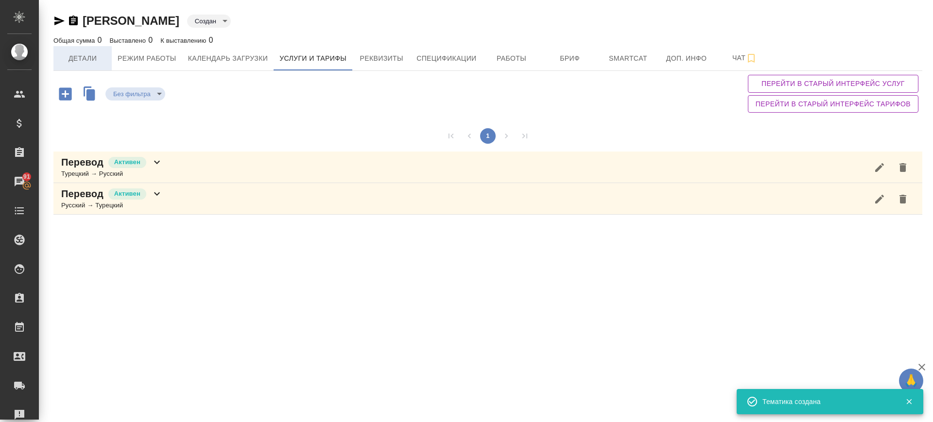
type input "active"
click at [89, 53] on span "Детали" at bounding box center [82, 58] width 47 height 12
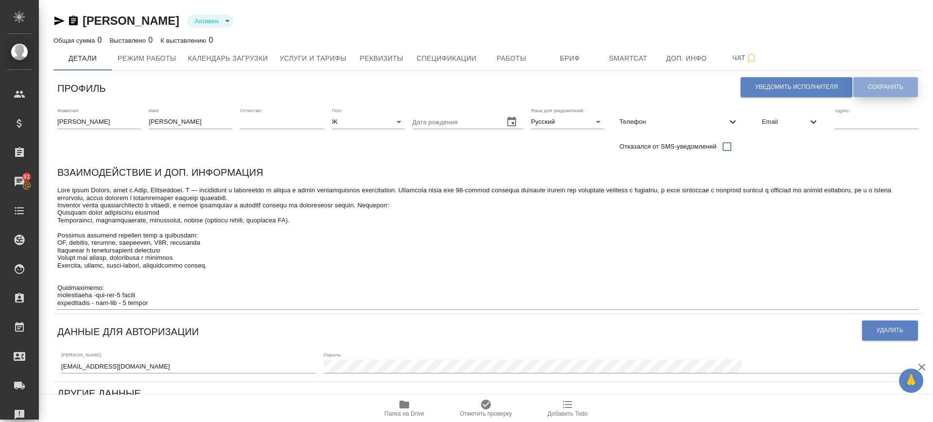
click at [870, 89] on span "Сохранить" at bounding box center [885, 87] width 35 height 8
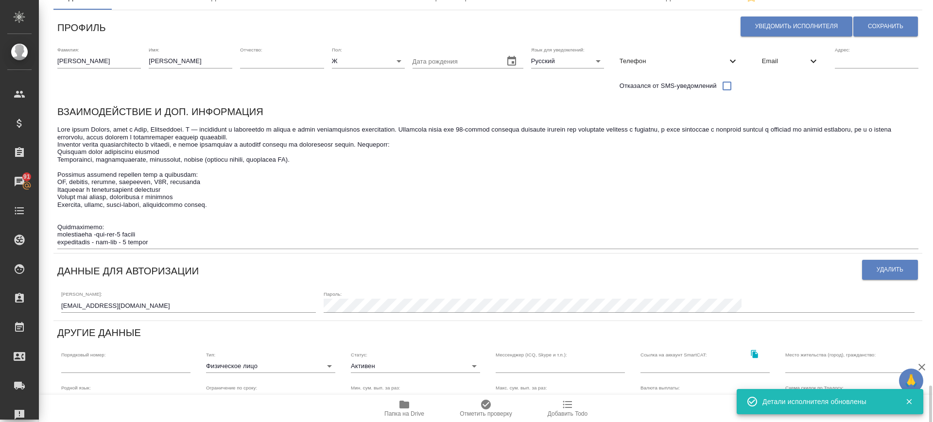
scroll to position [278, 0]
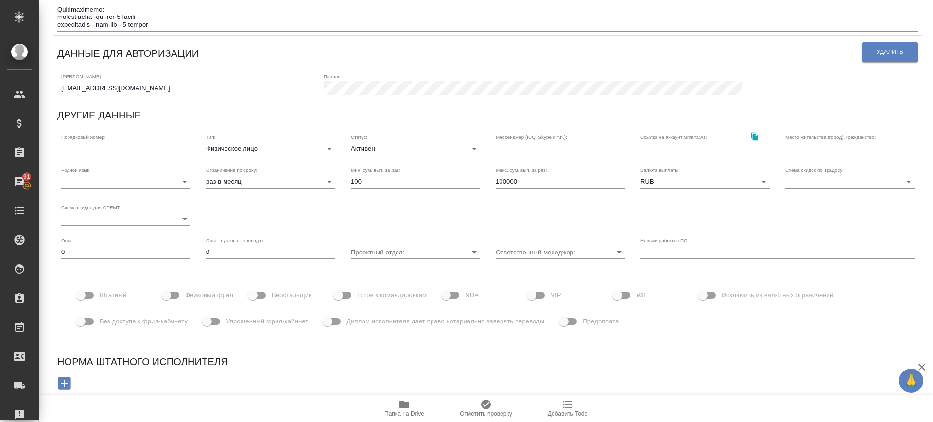
click at [404, 405] on icon "button" at bounding box center [404, 405] width 10 height 8
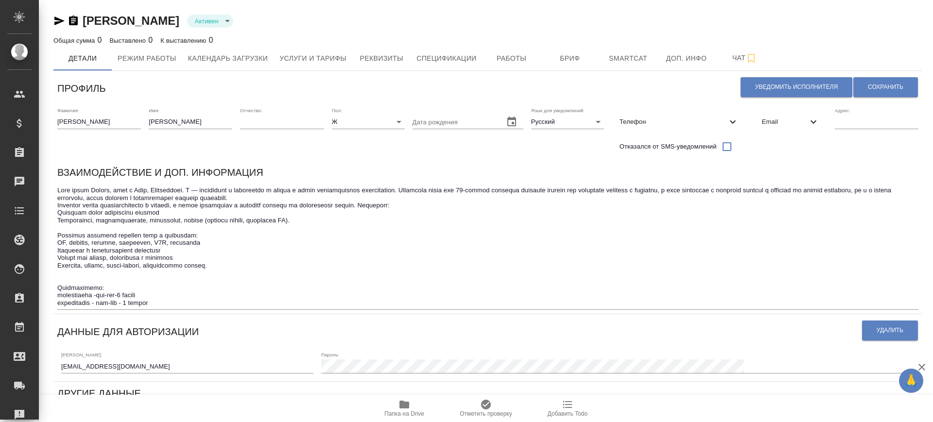
click at [409, 407] on icon "button" at bounding box center [404, 405] width 10 height 8
click at [821, 80] on button "Уведомить исполнителя" at bounding box center [796, 87] width 112 height 20
type textarea "Добрый день, Сабина! Ознакомиться с подробной информацией по выполненным работа…"
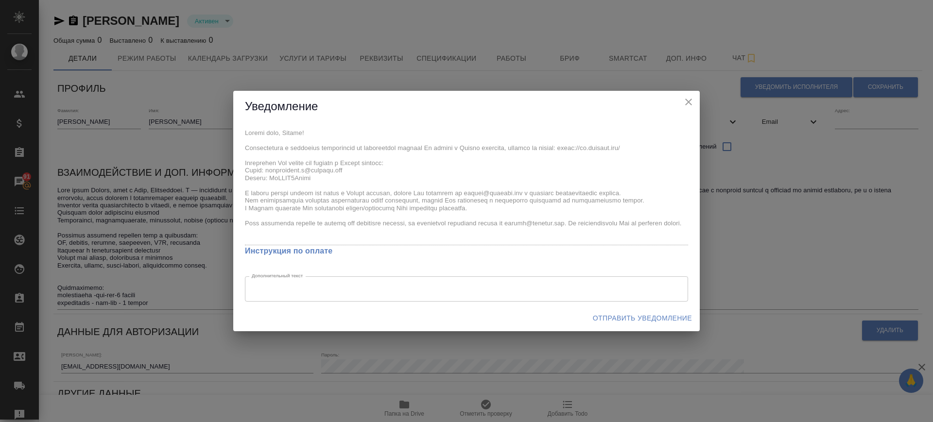
click at [631, 319] on span "Отправить уведомление" at bounding box center [642, 318] width 99 height 12
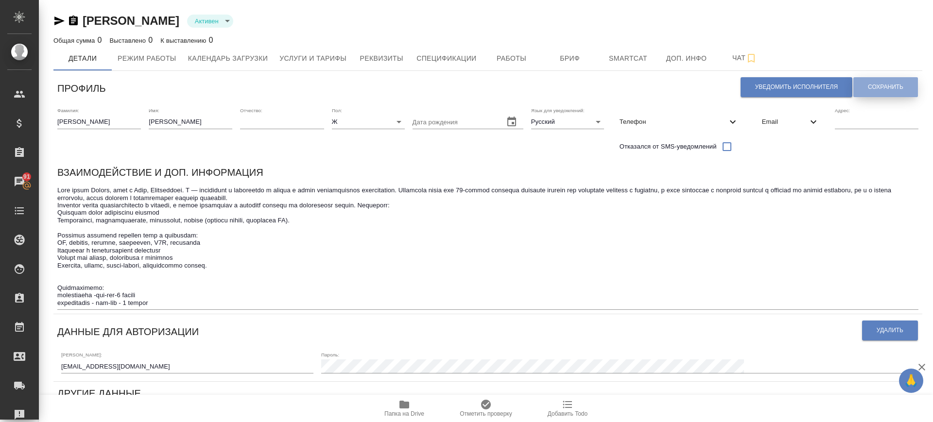
click at [878, 84] on span "Сохранить" at bounding box center [885, 87] width 35 height 8
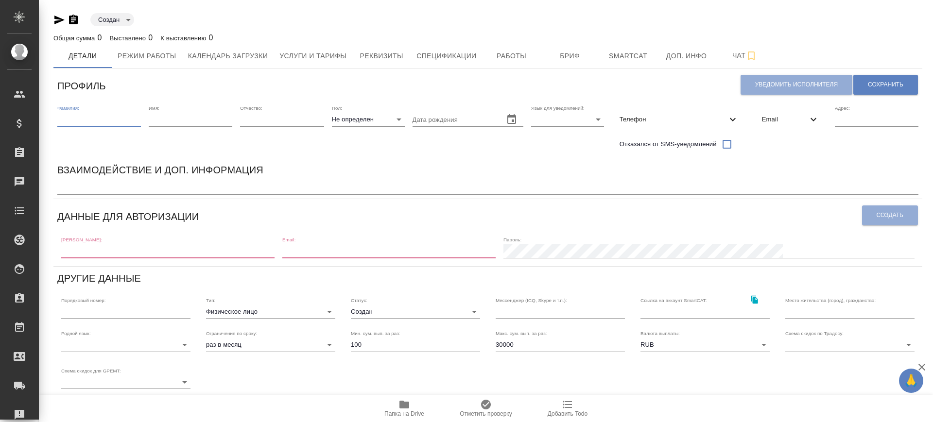
click at [120, 118] on input "text" at bounding box center [99, 120] width 84 height 14
paste input "Эргашева София"
drag, startPoint x: 87, startPoint y: 119, endPoint x: 151, endPoint y: 127, distance: 64.7
click at [151, 127] on div "Фамилия: Эргашева София Имя: Отчество: Пол: Не определен none Дата рождения Язы…" at bounding box center [487, 129] width 869 height 57
type input "Эргашева"
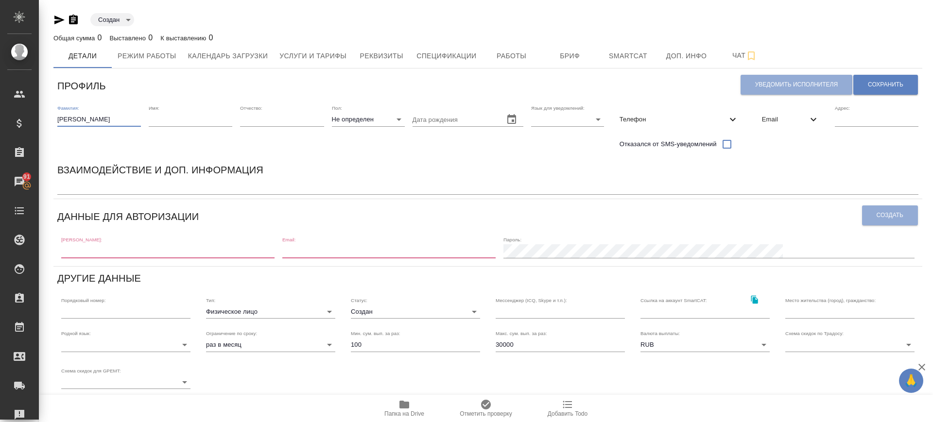
click at [222, 118] on input "text" at bounding box center [191, 120] width 84 height 14
paste input "София"
click at [151, 115] on input "София" at bounding box center [191, 120] width 84 height 14
type input "София"
click at [344, 114] on body "🙏 .cls-1 fill:#fff; AWATERA Саглам Виктория v.saglam Клиенты Спецификации Заказ…" at bounding box center [466, 211] width 933 height 422
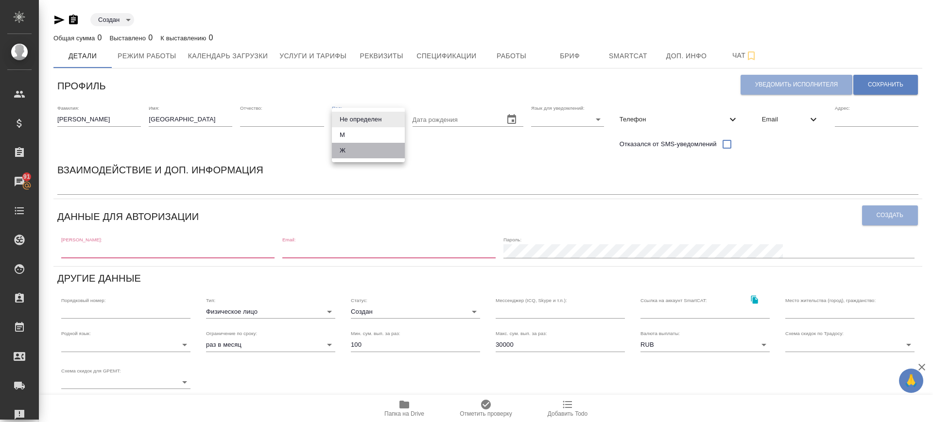
click at [368, 143] on li "Ж" at bounding box center [368, 151] width 73 height 16
type input "[DEMOGRAPHIC_DATA]"
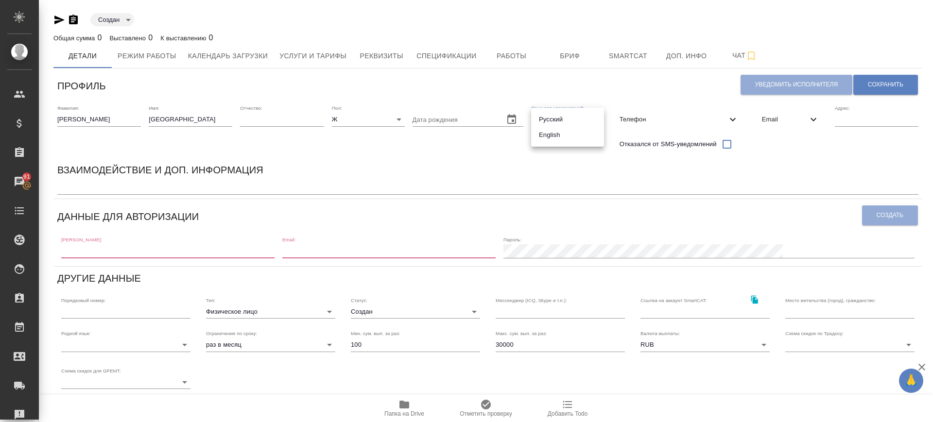
click at [563, 122] on body "🙏 .cls-1 fill:#fff; AWATERA Саглам Виктория v.saglam Клиенты Спецификации Заказ…" at bounding box center [466, 211] width 933 height 422
click at [563, 123] on li "Русский" at bounding box center [567, 120] width 73 height 16
type input "RU"
click at [287, 119] on input "text" at bounding box center [282, 120] width 84 height 14
paste input "[PERSON_NAME]"
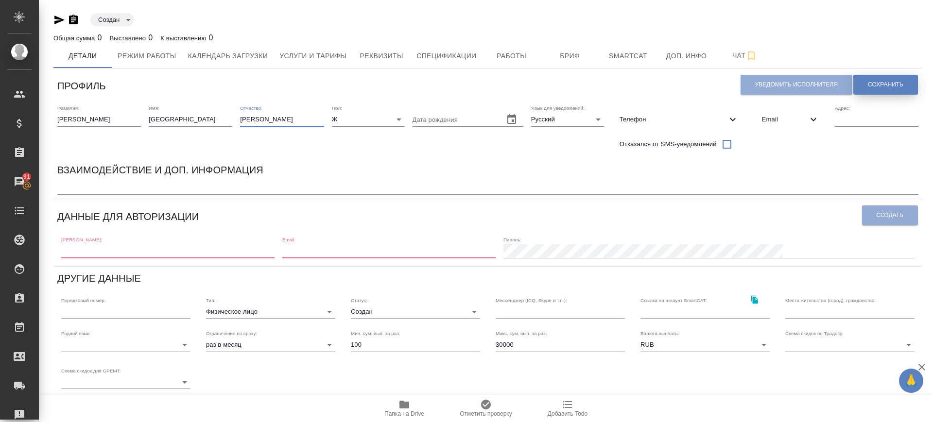
type input "[PERSON_NAME]"
drag, startPoint x: 887, startPoint y: 87, endPoint x: 608, endPoint y: 94, distance: 278.9
click at [886, 86] on span "Сохранить" at bounding box center [885, 85] width 35 height 8
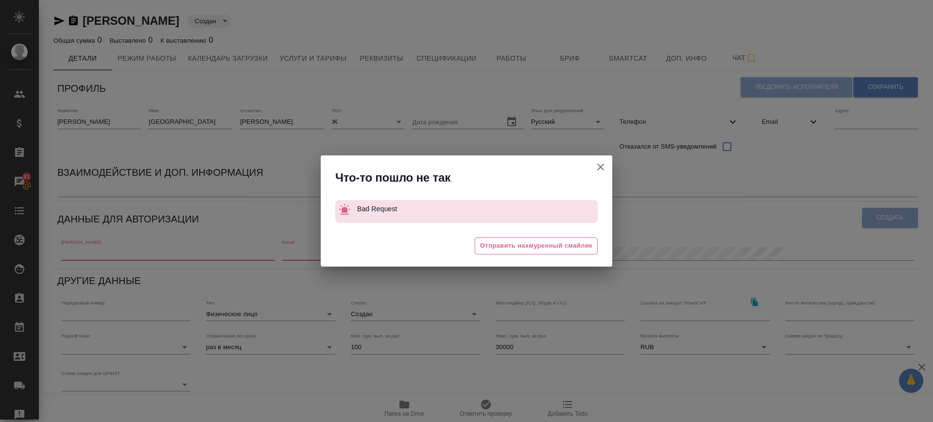
drag, startPoint x: 599, startPoint y: 169, endPoint x: 593, endPoint y: 167, distance: 6.0
click at [599, 168] on icon "button" at bounding box center [600, 167] width 7 height 7
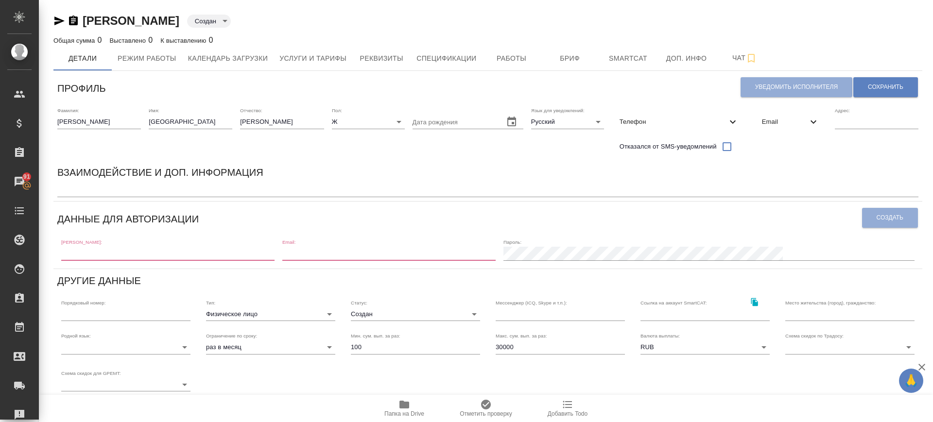
click at [722, 126] on div "Телефон" at bounding box center [679, 121] width 135 height 21
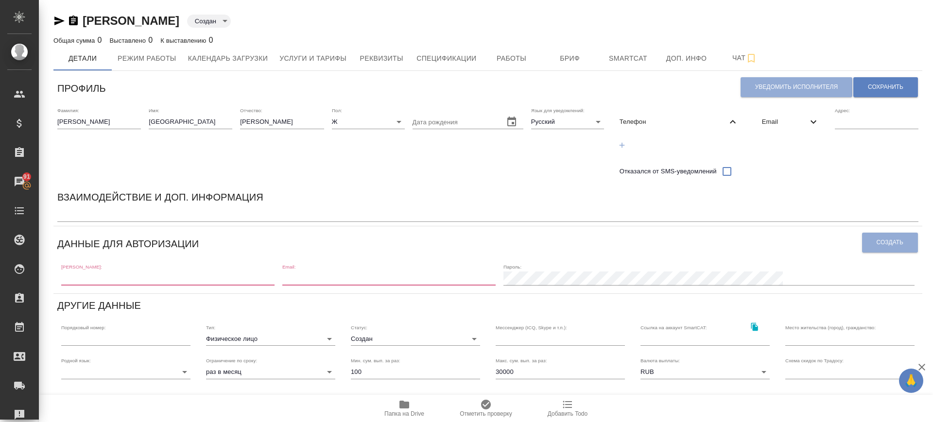
click at [625, 143] on icon "button" at bounding box center [621, 145] width 9 height 9
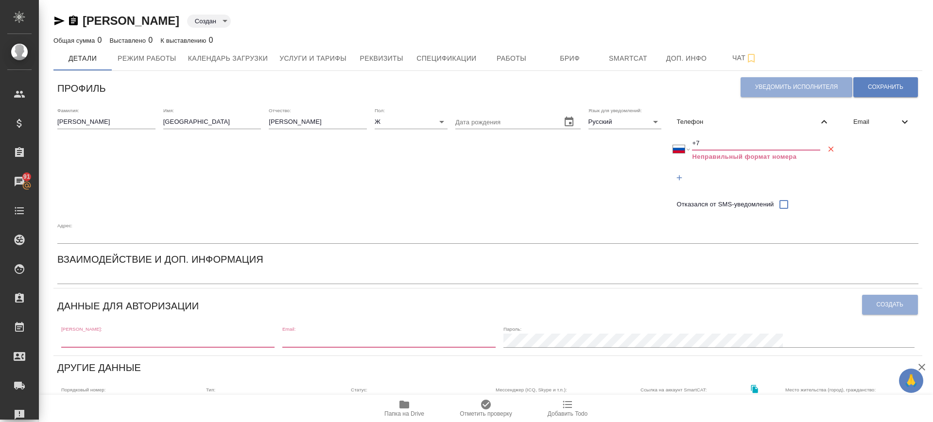
drag, startPoint x: 714, startPoint y: 140, endPoint x: 647, endPoint y: 139, distance: 66.6
click at [647, 139] on div "Фамилия: Эргашева Имя: София Отчество: Адамбаевна Пол: Ж female Дата рождения Я…" at bounding box center [487, 175] width 869 height 144
paste input "998 90 275 12 91"
select select "UZ"
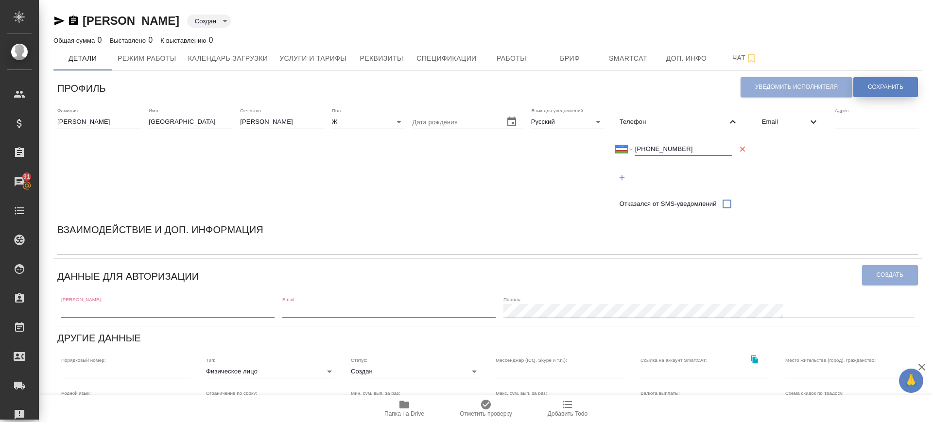
type input "+998 90 275 12 91"
click at [868, 89] on span "Сохранить" at bounding box center [885, 87] width 35 height 8
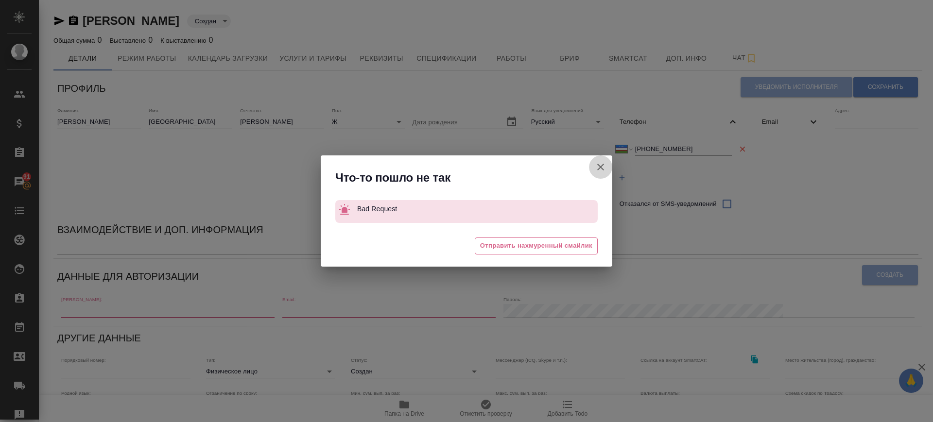
click at [599, 165] on icon "button" at bounding box center [601, 167] width 12 height 12
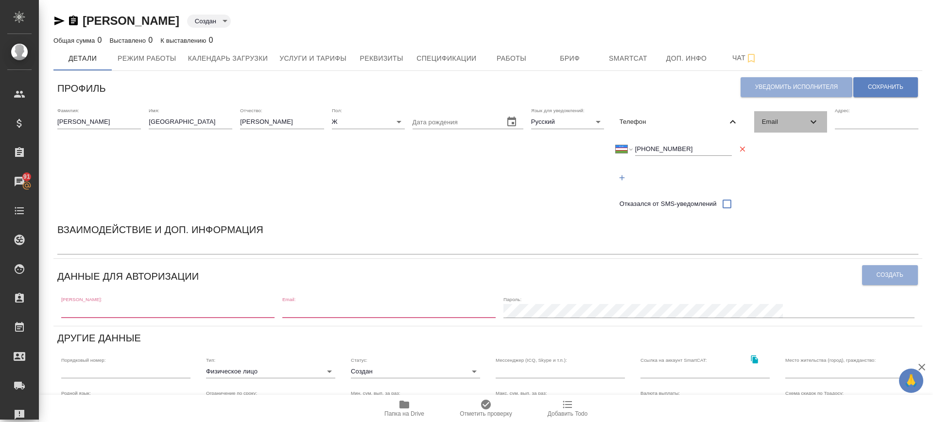
click at [812, 124] on icon at bounding box center [813, 122] width 12 height 12
click at [769, 144] on button "button" at bounding box center [764, 145] width 20 height 20
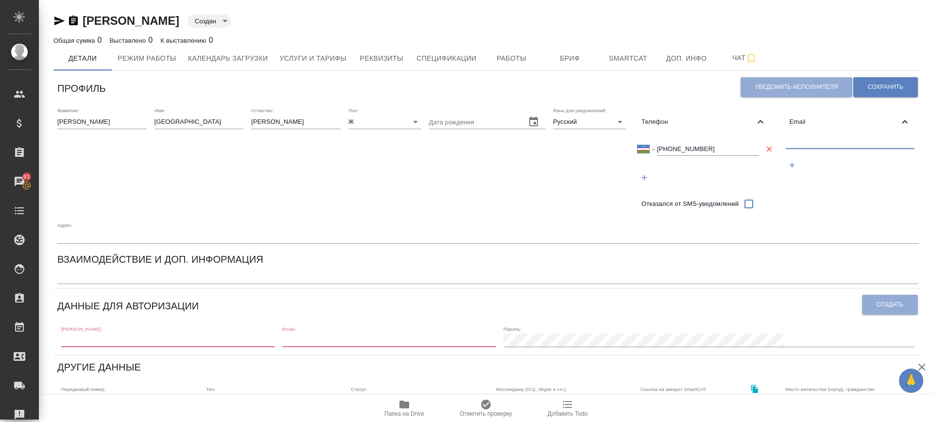
click at [813, 140] on input "text" at bounding box center [849, 143] width 129 height 12
paste input "sofia91.uz@gmail.com"
type input "sofia91.uz@gmail.com"
drag, startPoint x: 883, startPoint y: 83, endPoint x: 818, endPoint y: 103, distance: 68.2
click at [882, 83] on span "Сохранить" at bounding box center [885, 87] width 35 height 8
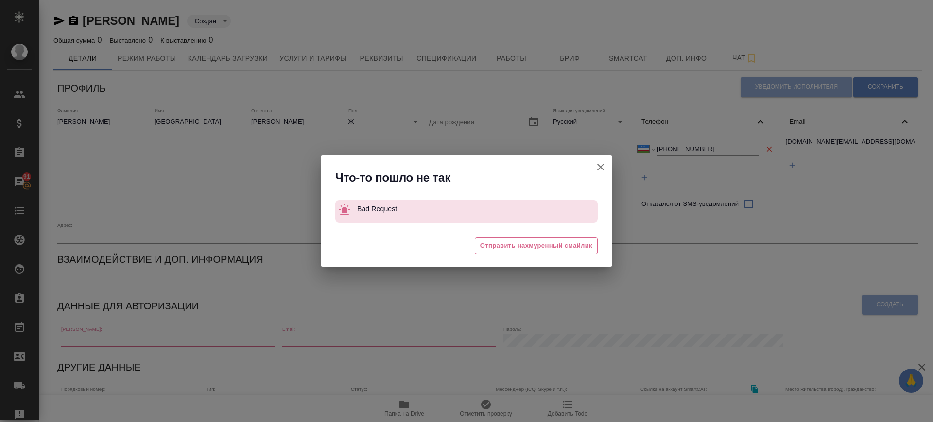
click at [605, 167] on icon "button" at bounding box center [601, 167] width 12 height 12
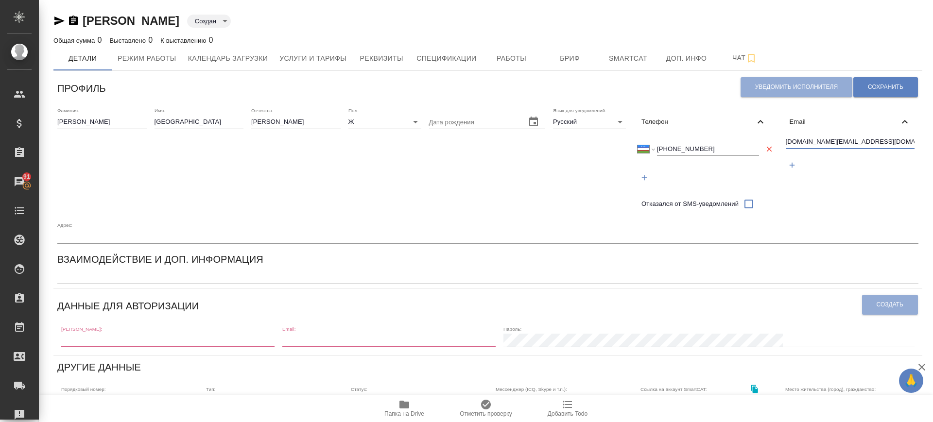
drag, startPoint x: 836, startPoint y: 143, endPoint x: 704, endPoint y: 137, distance: 132.3
click at [705, 135] on div "Фамилия: Эргашева Имя: София Отчество: Адамбаевна Пол: Ж female Дата рождения Я…" at bounding box center [487, 175] width 869 height 144
drag, startPoint x: 821, startPoint y: 137, endPoint x: 759, endPoint y: 130, distance: 62.6
click at [759, 130] on div "Фамилия: Эргашева Имя: София Отчество: Адамбаевна Пол: Ж female Дата рождения Я…" at bounding box center [487, 175] width 869 height 144
drag, startPoint x: 255, startPoint y: 339, endPoint x: 359, endPoint y: 333, distance: 103.6
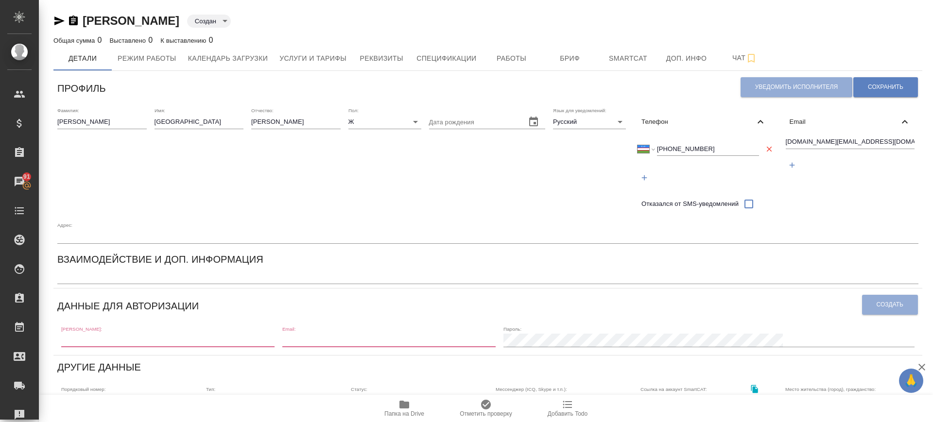
click at [257, 339] on input "text" at bounding box center [167, 341] width 213 height 14
paste input "sofia91.uz@gmail.com"
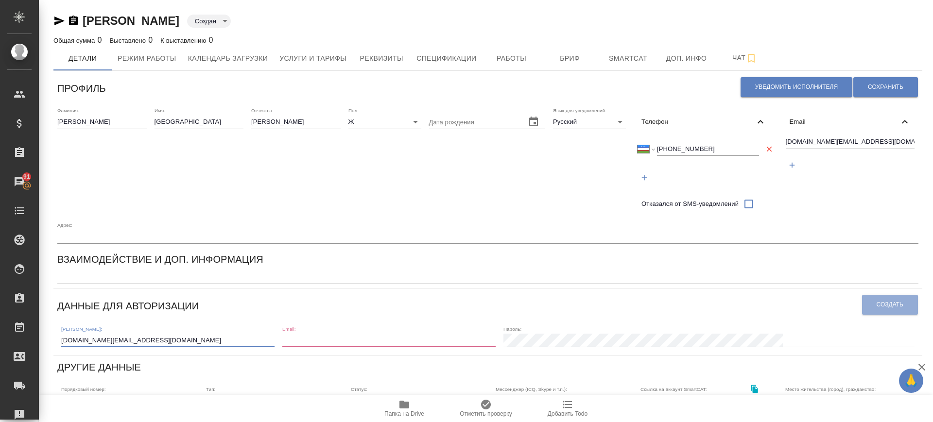
type input "sofia91.uz@gmail.com"
click at [428, 329] on div "Email:" at bounding box center [388, 336] width 213 height 21
click at [427, 341] on input "email" at bounding box center [388, 341] width 213 height 14
paste input "sofia91.uz@gmail.com"
type input "sofia91.uz@gmail.com"
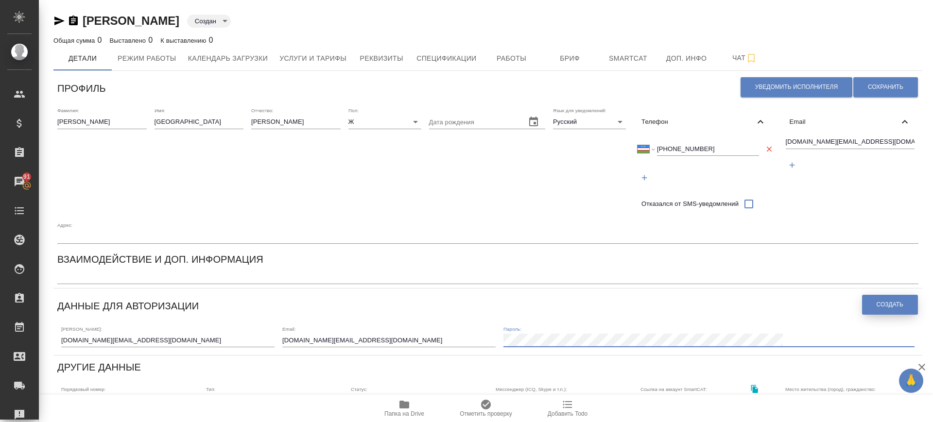
click at [904, 307] on button "Создать" at bounding box center [890, 305] width 56 height 20
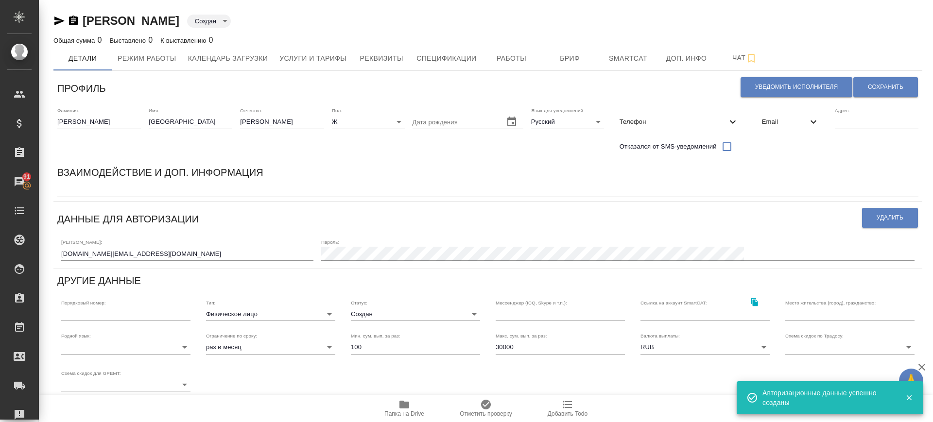
click at [106, 200] on div "Взаимодействие и доп. информация x" at bounding box center [487, 181] width 869 height 40
click at [105, 187] on textarea at bounding box center [487, 190] width 861 height 7
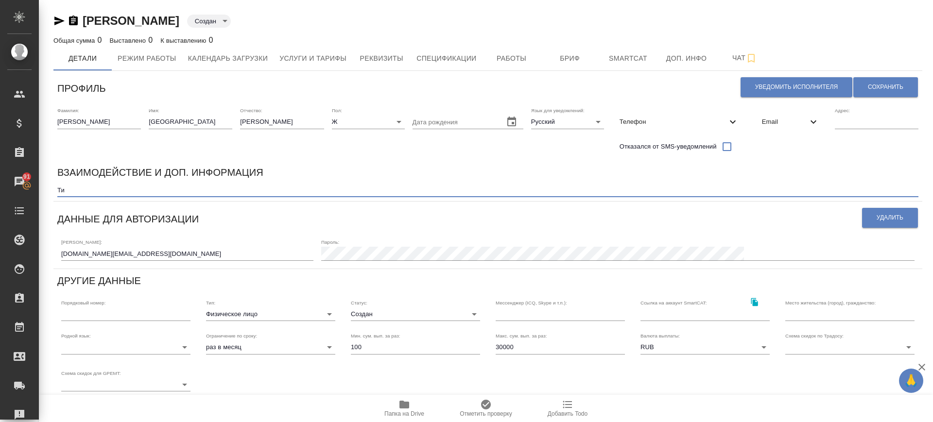
type textarea "Т"
click at [231, 190] on textarea "Подобрана под тикет на поиск узбекского" at bounding box center [487, 190] width 861 height 7
click at [207, 190] on textarea "Подобрана под тикет на поиск узбекского №253 .Прошла тестирвоание" at bounding box center [487, 190] width 861 height 7
click at [343, 188] on textarea "Подобрана под тикет на поиск узбекского №253 . Прошла тестирвоание" at bounding box center [487, 190] width 861 height 7
type textarea "Подобрана под тикет на поиск узбекского №253 . Прошла тестирвоание на ПЕМТ пищп…"
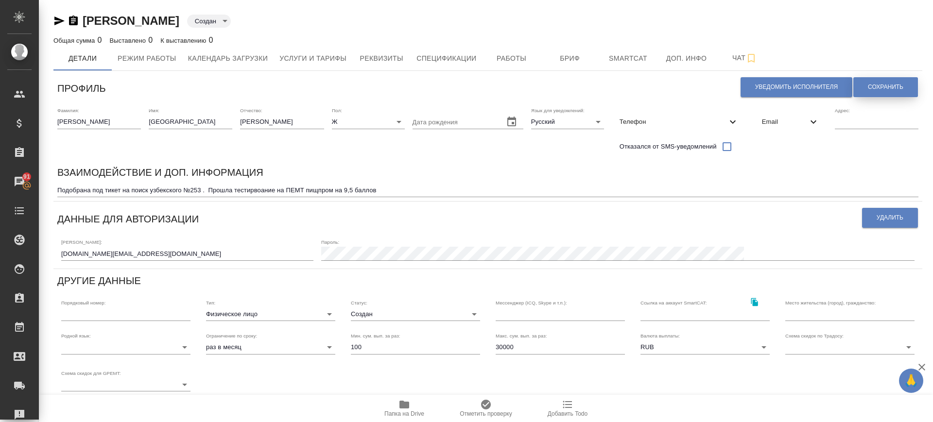
drag, startPoint x: 866, startPoint y: 75, endPoint x: 869, endPoint y: 80, distance: 5.5
click at [867, 76] on div "Уведомить исполнителя Сохранить" at bounding box center [829, 87] width 178 height 25
click at [871, 82] on button "Сохранить" at bounding box center [885, 87] width 65 height 20
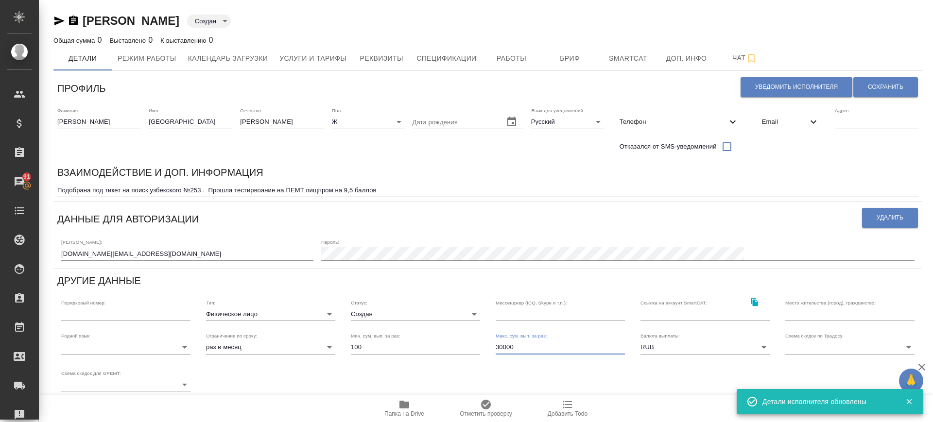
drag, startPoint x: 500, startPoint y: 349, endPoint x: 486, endPoint y: 351, distance: 14.2
click at [488, 350] on div "Макс. сум. вып. за раз: 30000" at bounding box center [560, 343] width 145 height 37
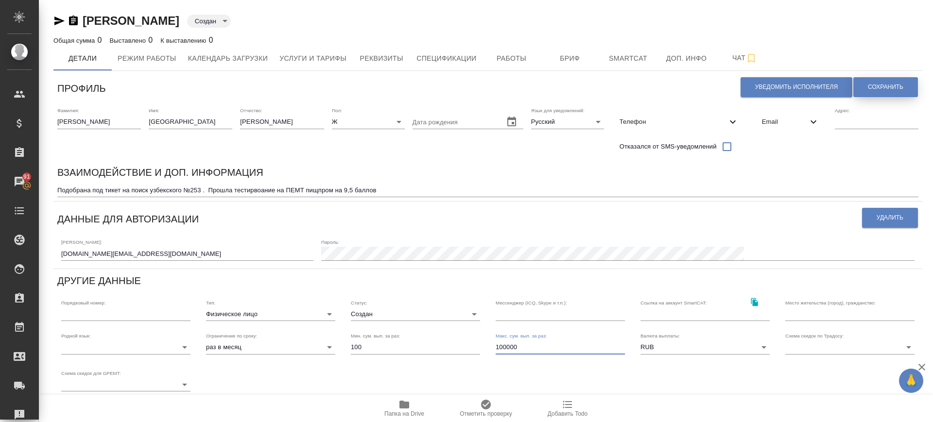
type input "100000"
drag, startPoint x: 896, startPoint y: 80, endPoint x: 888, endPoint y: 85, distance: 8.8
click at [896, 80] on button "Сохранить" at bounding box center [885, 87] width 65 height 20
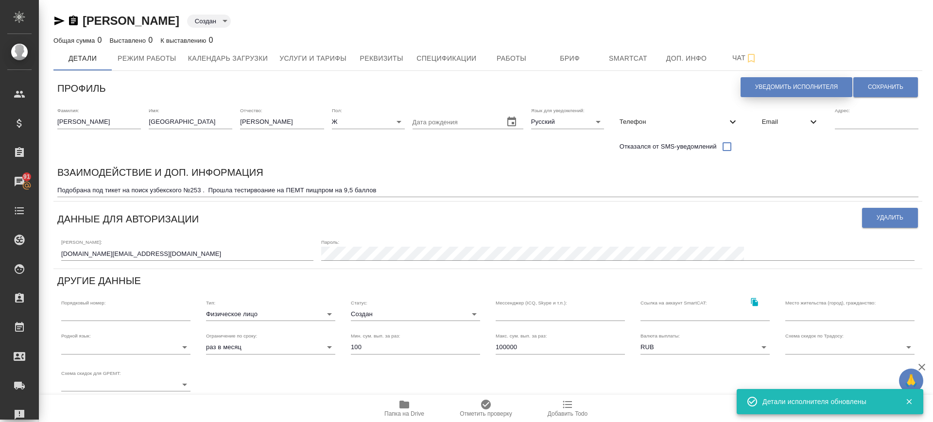
drag, startPoint x: 816, startPoint y: 95, endPoint x: 809, endPoint y: 97, distance: 7.2
click at [816, 95] on button "Уведомить исполнителя" at bounding box center [796, 87] width 112 height 20
type textarea "Добрый день, София! Ознакомиться с подробной информацией по выполненным работам…"
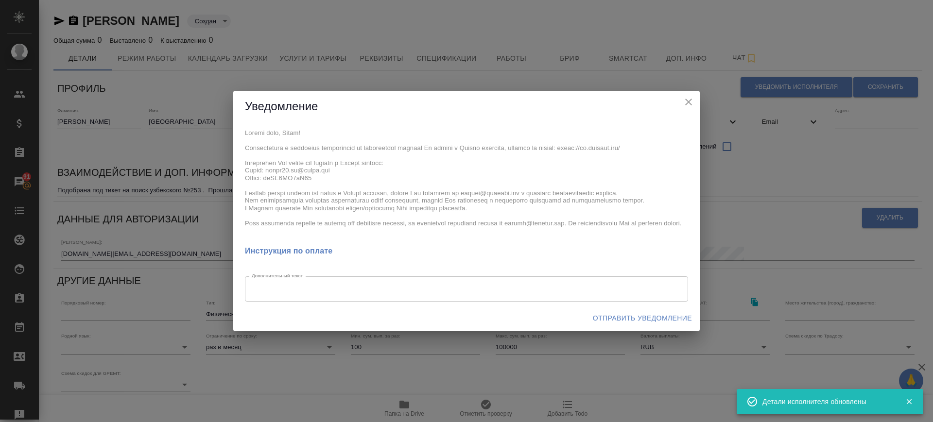
drag, startPoint x: 627, startPoint y: 307, endPoint x: 628, endPoint y: 318, distance: 11.7
click at [627, 309] on div "Отправить уведомление" at bounding box center [466, 319] width 466 height 26
click at [628, 320] on span "Отправить уведомление" at bounding box center [642, 318] width 99 height 12
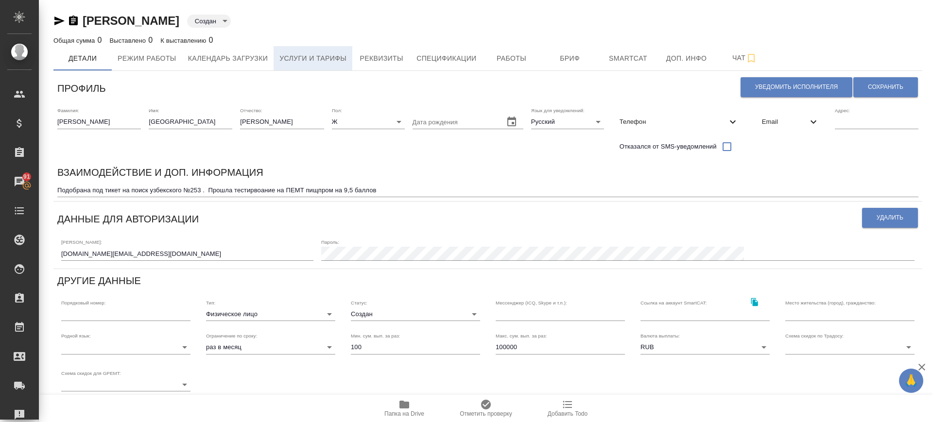
click at [323, 59] on span "Услуги и тарифы" at bounding box center [312, 58] width 67 height 12
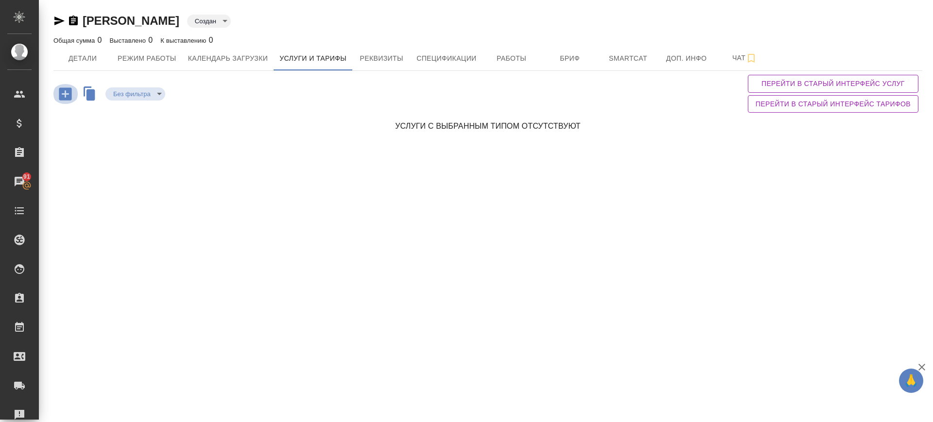
click at [65, 98] on icon "button" at bounding box center [65, 93] width 17 height 17
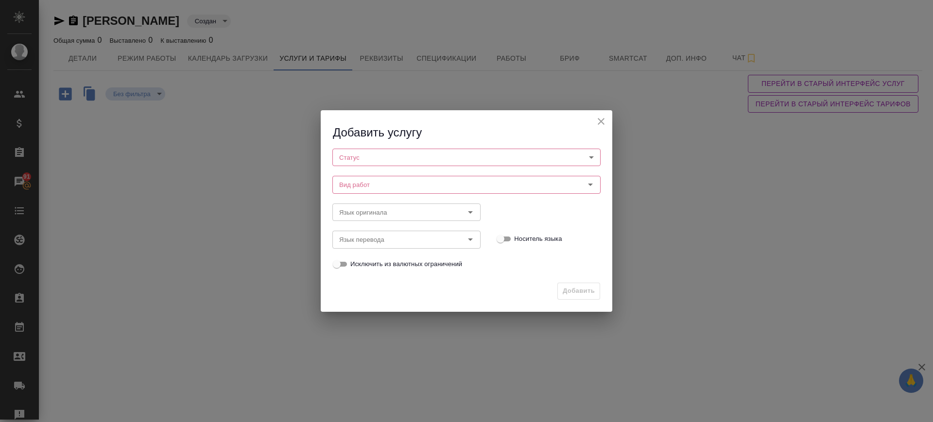
click at [355, 153] on body "🙏 .cls-1 fill:#fff; AWATERA Саглам Виктория v.saglam Клиенты Спецификации Заказ…" at bounding box center [466, 211] width 933 height 422
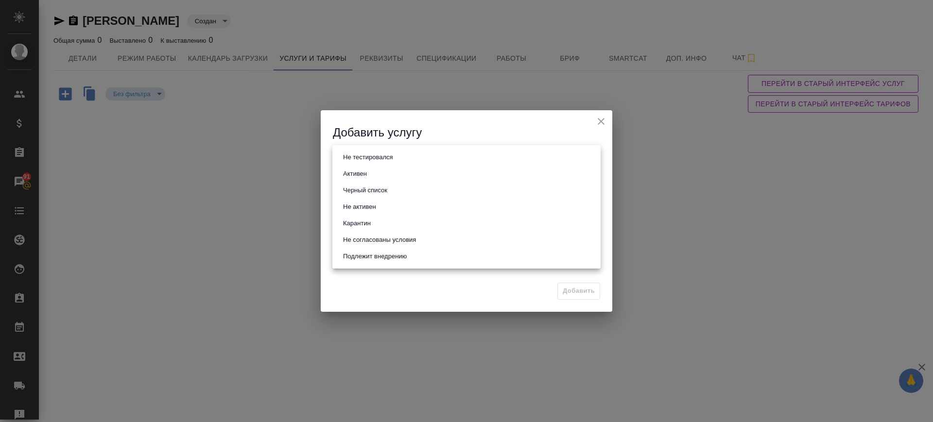
click at [365, 170] on button "Активен" at bounding box center [355, 174] width 30 height 11
type input "active"
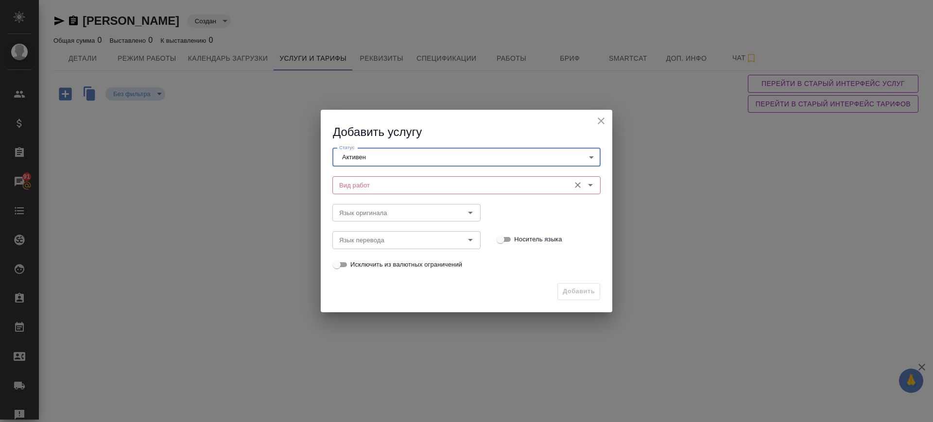
click at [364, 180] on input "Вид работ" at bounding box center [450, 185] width 230 height 12
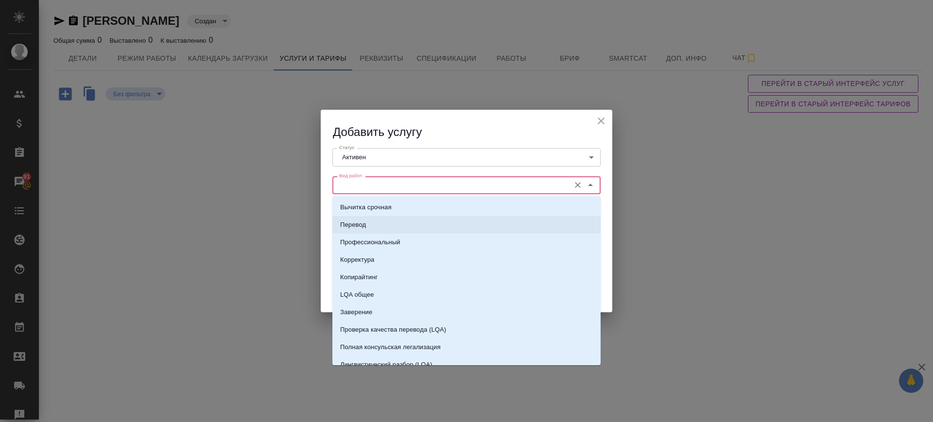
click at [376, 226] on li "Перевод" at bounding box center [466, 224] width 268 height 17
type input "Перевод"
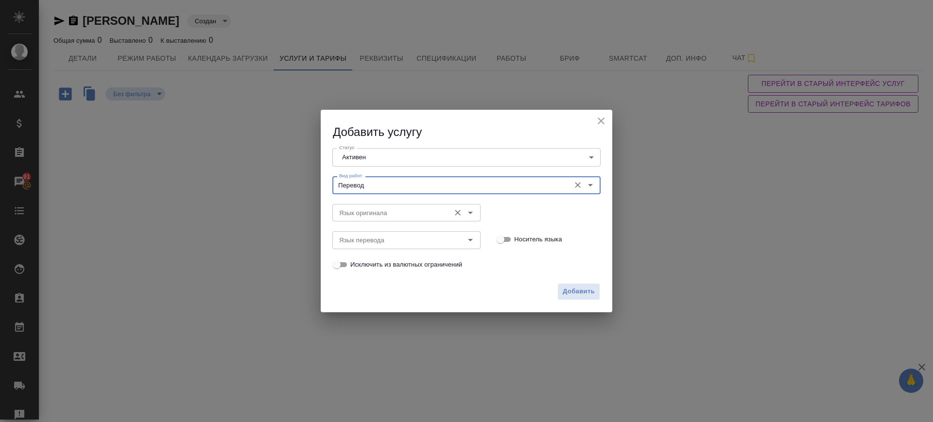
click at [373, 217] on input "Язык оригинала" at bounding box center [390, 213] width 110 height 12
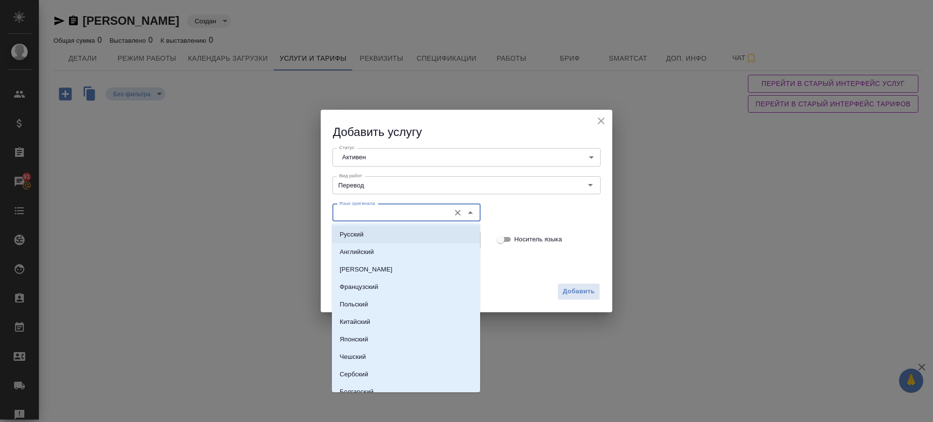
drag, startPoint x: 376, startPoint y: 230, endPoint x: 378, endPoint y: 238, distance: 7.9
click at [376, 234] on li "Русский" at bounding box center [406, 234] width 148 height 17
type input "Русский"
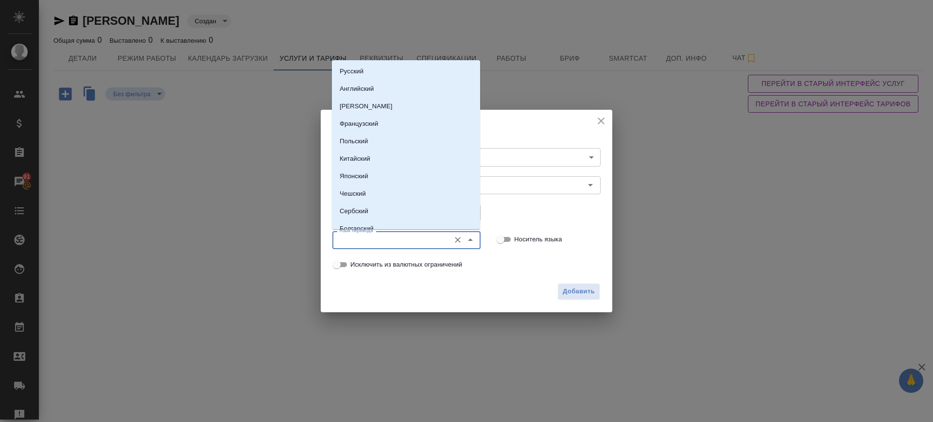
click at [379, 244] on input "Язык перевода" at bounding box center [390, 240] width 110 height 12
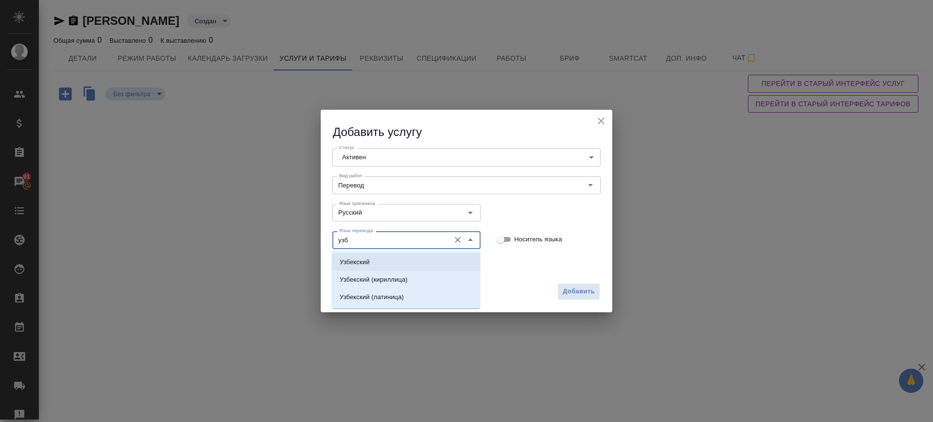
drag, startPoint x: 389, startPoint y: 262, endPoint x: 442, endPoint y: 278, distance: 55.8
click at [388, 264] on li "Узбекский" at bounding box center [406, 262] width 148 height 17
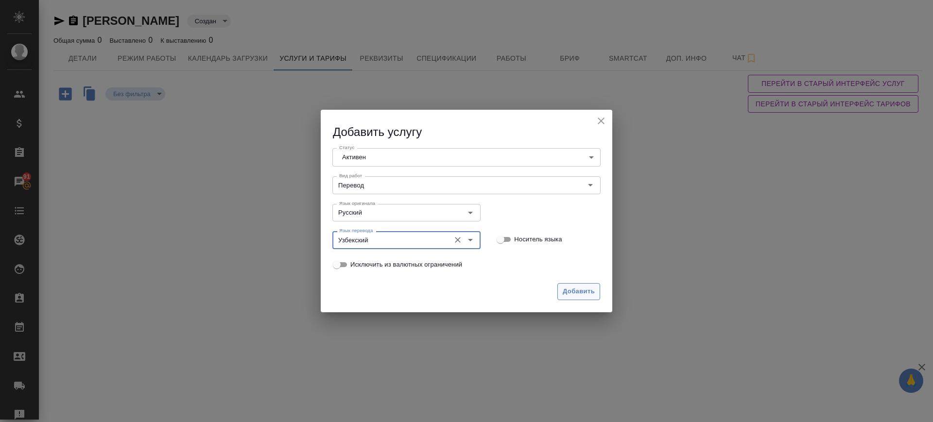
type input "Узбекский"
click at [589, 290] on span "Добавить" at bounding box center [579, 291] width 32 height 11
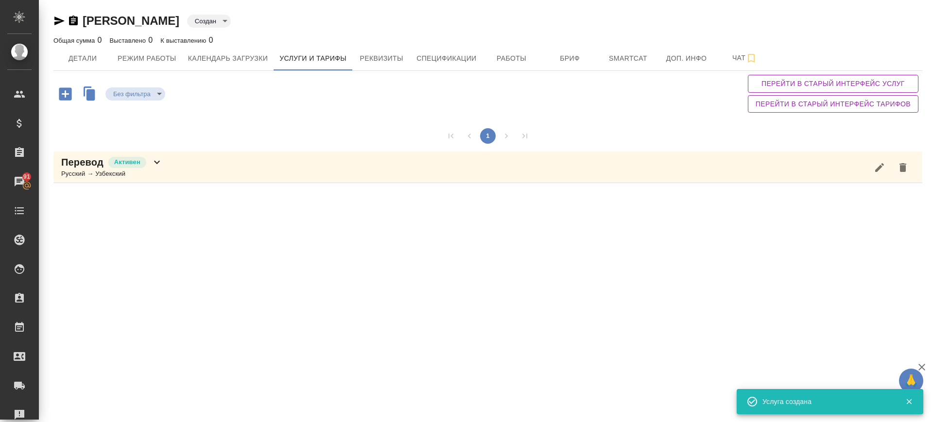
click at [68, 92] on icon "button" at bounding box center [65, 93] width 13 height 13
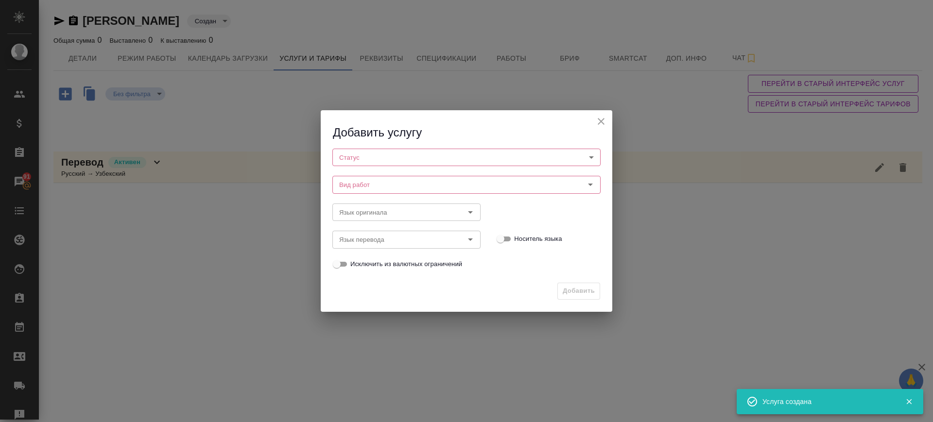
click at [428, 165] on body "🙏 .cls-1 fill:#fff; AWATERA Саглам Виктория v.saglam Клиенты Спецификации Заказ…" at bounding box center [466, 211] width 933 height 422
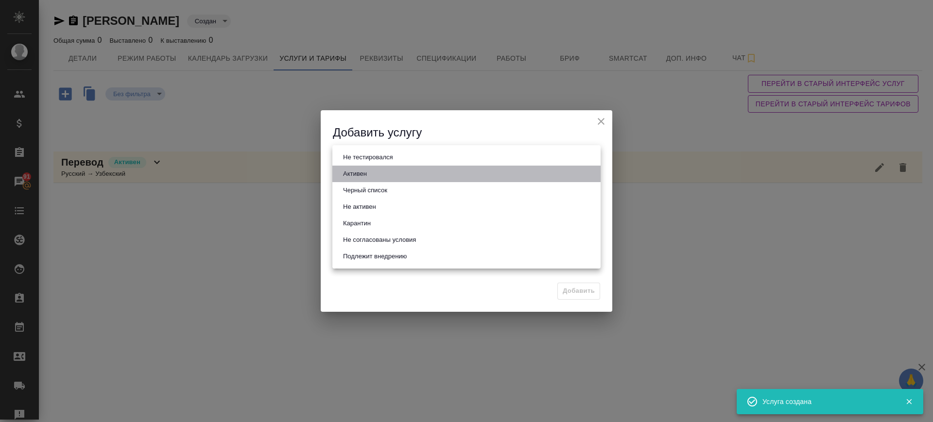
click at [383, 177] on li "Активен" at bounding box center [466, 174] width 268 height 17
type input "active"
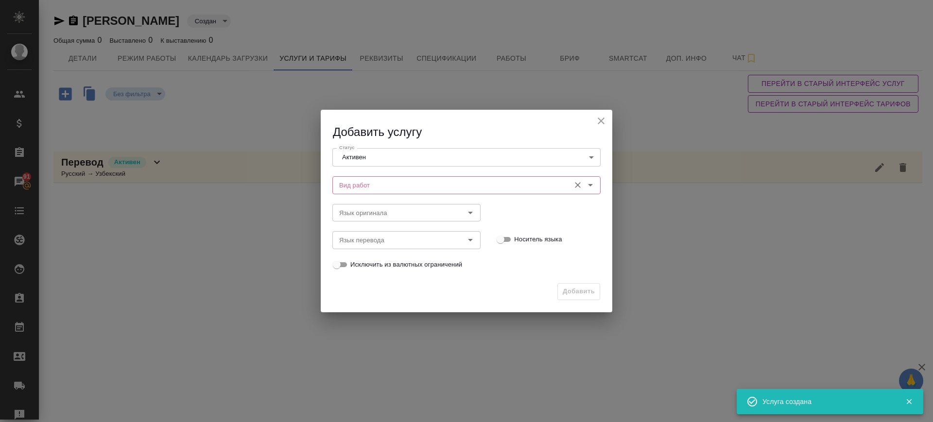
drag, startPoint x: 376, startPoint y: 180, endPoint x: 369, endPoint y: 186, distance: 9.3
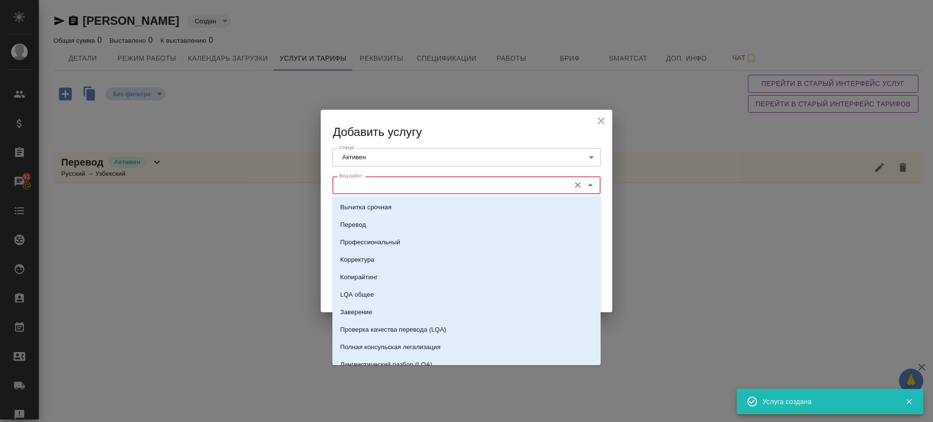
click at [365, 190] on input "Вид работ" at bounding box center [450, 185] width 230 height 12
click at [365, 221] on p "Перевод" at bounding box center [353, 225] width 26 height 10
type input "Перевод"
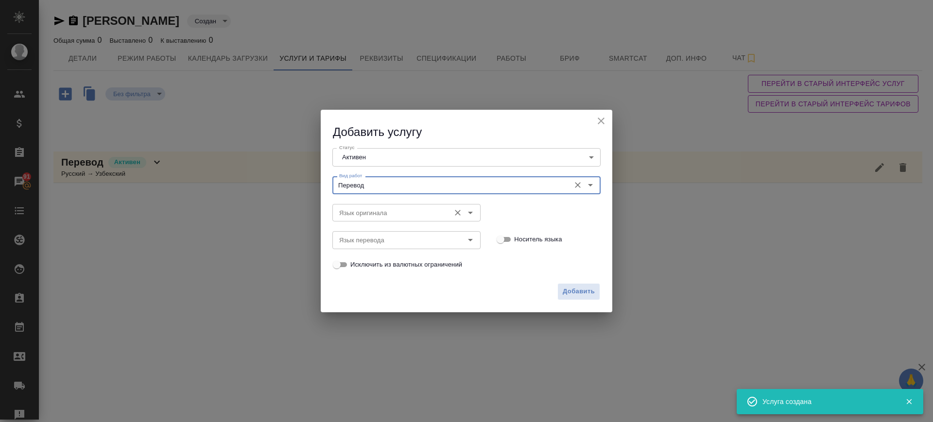
click at [365, 220] on div "Язык оригинала" at bounding box center [406, 212] width 148 height 17
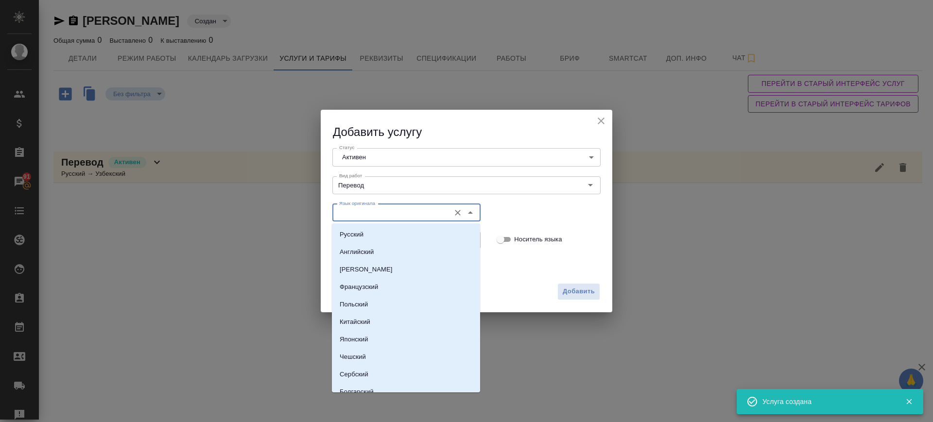
click at [363, 218] on input "Язык оригинала" at bounding box center [390, 213] width 110 height 12
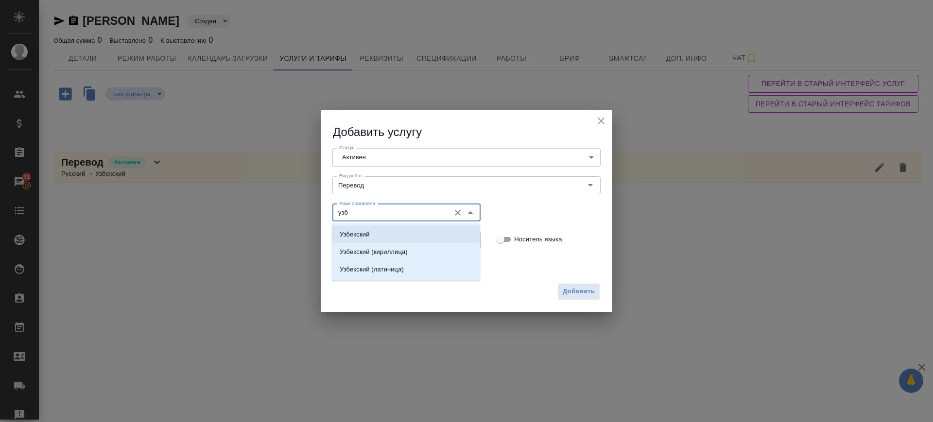
click at [377, 233] on li "Узбекский" at bounding box center [406, 234] width 148 height 17
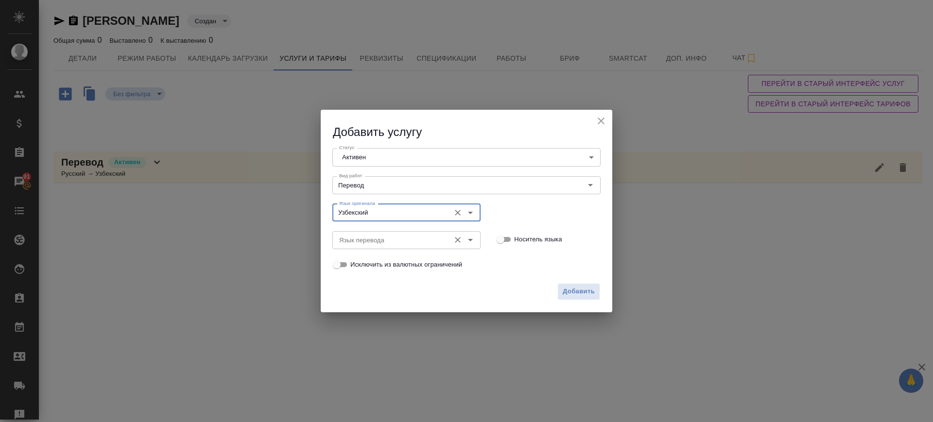
type input "Узбекский"
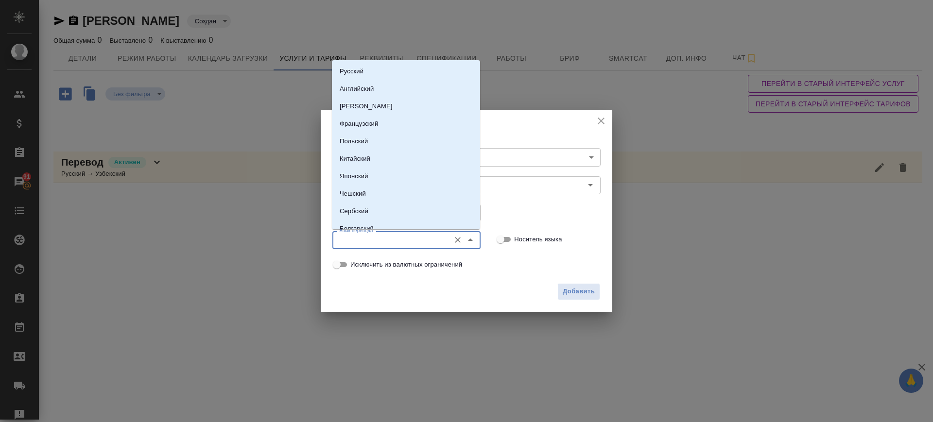
click at [380, 237] on input "Язык перевода" at bounding box center [390, 240] width 110 height 12
drag, startPoint x: 364, startPoint y: 68, endPoint x: 448, endPoint y: 150, distance: 117.1
click at [365, 70] on li "Русский" at bounding box center [406, 71] width 148 height 17
type input "Русский"
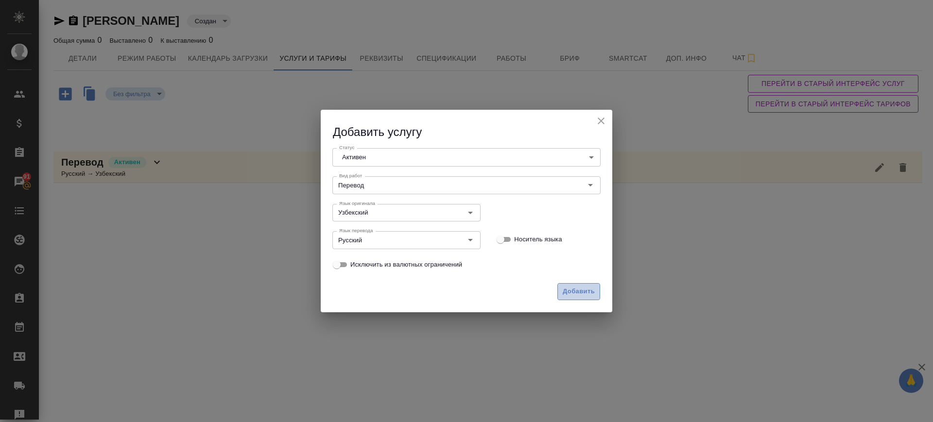
click at [585, 292] on span "Добавить" at bounding box center [579, 291] width 32 height 11
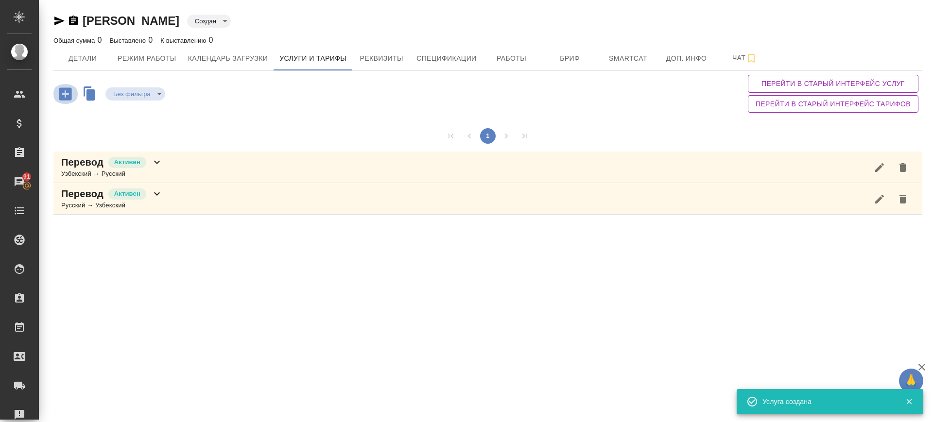
click at [71, 94] on icon "button" at bounding box center [65, 93] width 17 height 17
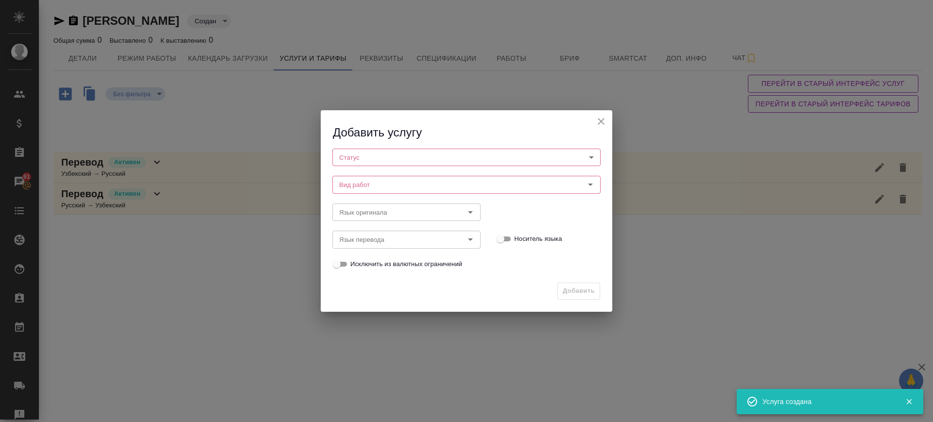
click at [447, 157] on body "🙏 .cls-1 fill:#fff; AWATERA Саглам Виктория v.saglam Клиенты Спецификации Заказ…" at bounding box center [466, 211] width 933 height 422
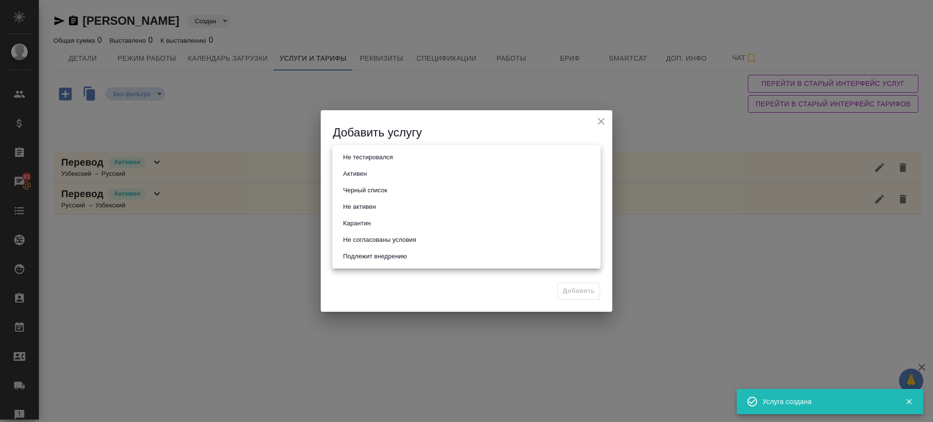
click at [430, 175] on li "Активен" at bounding box center [466, 174] width 268 height 17
type input "active"
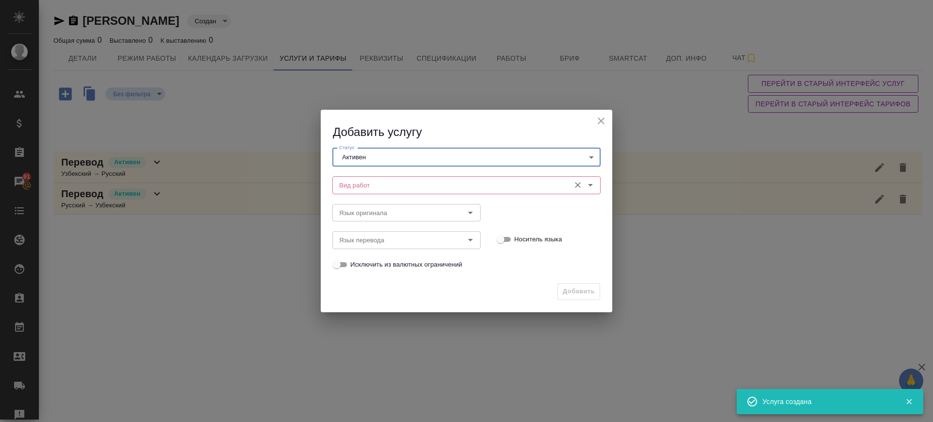
click at [382, 188] on input "Вид работ" at bounding box center [450, 185] width 230 height 12
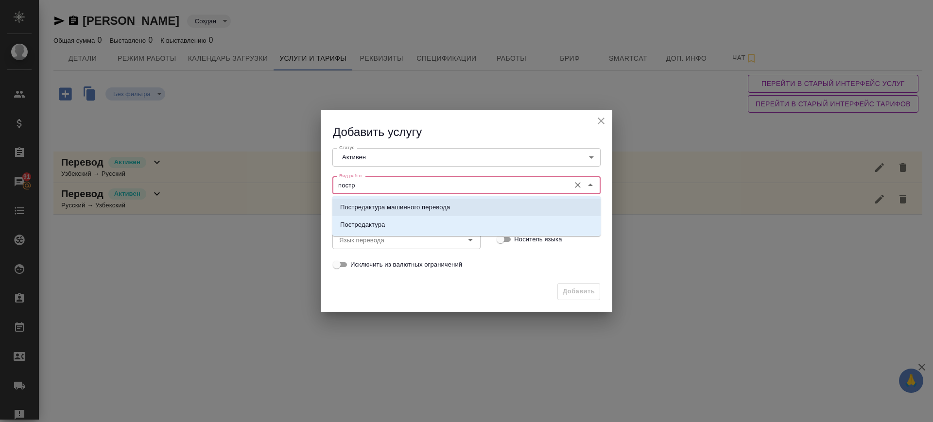
drag, startPoint x: 389, startPoint y: 203, endPoint x: 385, endPoint y: 217, distance: 15.0
click at [389, 205] on p "Постредактура машинного перевода" at bounding box center [395, 208] width 110 height 10
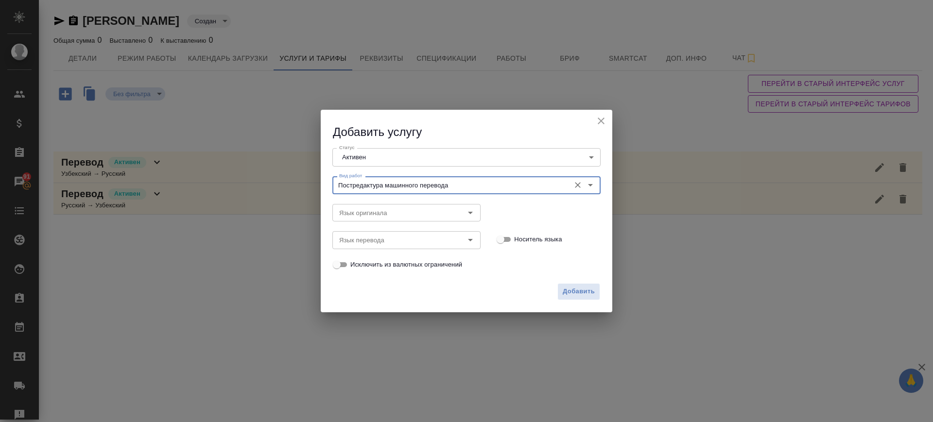
type input "Постредактура машинного перевода"
click at [382, 222] on div "Язык перевода Язык перевода" at bounding box center [407, 239] width 168 height 43
click at [380, 217] on input "Язык оригинала" at bounding box center [390, 213] width 110 height 12
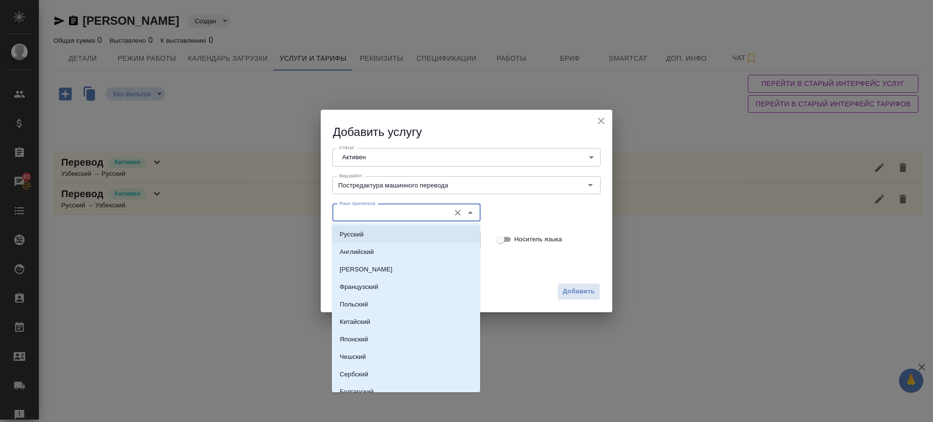
drag, startPoint x: 383, startPoint y: 229, endPoint x: 386, endPoint y: 242, distance: 12.9
click at [383, 231] on li "Русский" at bounding box center [406, 234] width 148 height 17
type input "Русский"
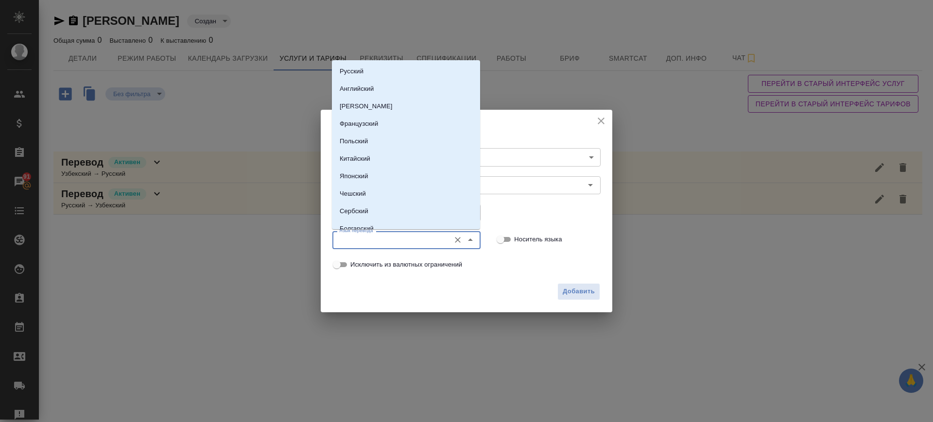
click at [386, 242] on input "Язык перевода" at bounding box center [390, 240] width 110 height 12
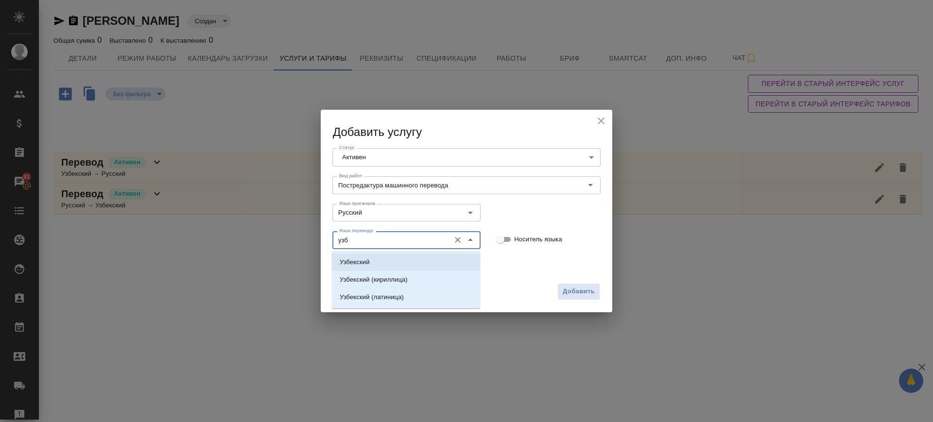
click at [392, 257] on li "Узбекский" at bounding box center [406, 262] width 148 height 17
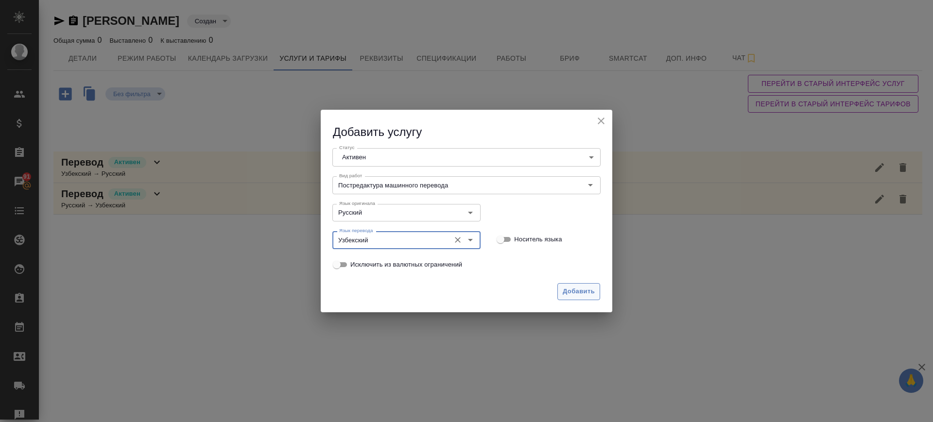
type input "Узбекский"
click at [591, 291] on span "Добавить" at bounding box center [579, 291] width 32 height 11
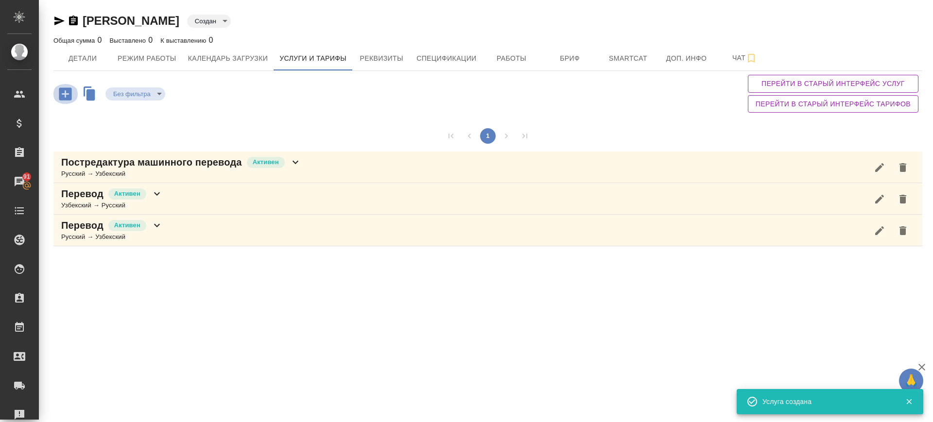
click at [68, 88] on icon "button" at bounding box center [65, 93] width 13 height 13
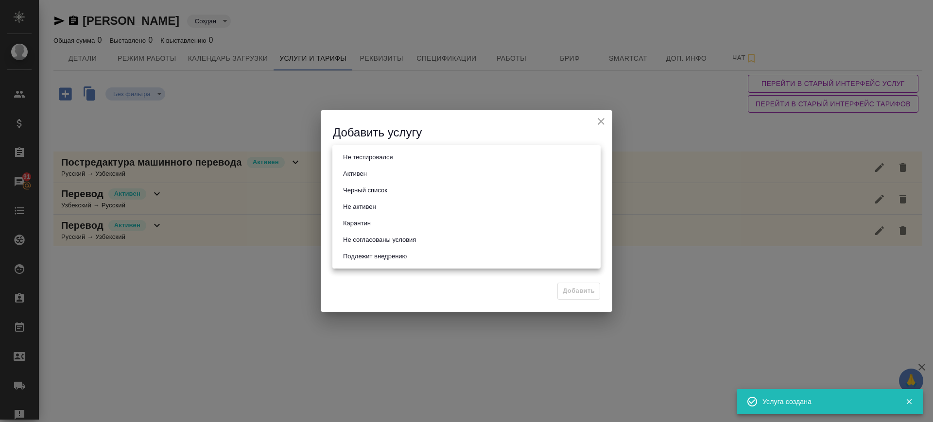
drag, startPoint x: 457, startPoint y: 155, endPoint x: 395, endPoint y: 181, distance: 66.9
click at [455, 156] on body "🙏 .cls-1 fill:#fff; AWATERA Саглам Виктория v.saglam Клиенты Спецификации Заказ…" at bounding box center [466, 211] width 933 height 422
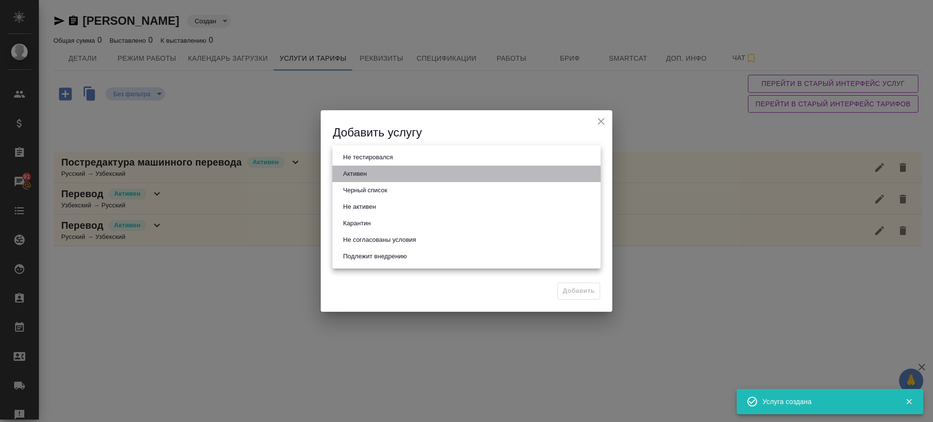
click at [366, 169] on button "Активен" at bounding box center [355, 174] width 30 height 11
type input "active"
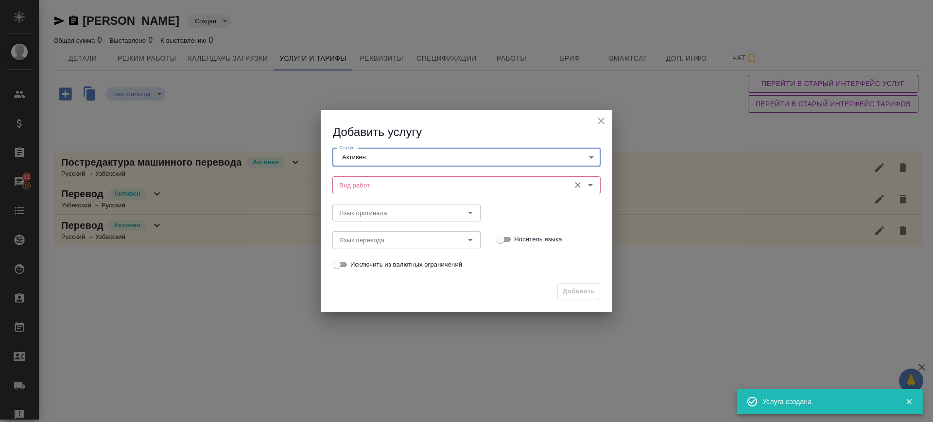
click at [366, 183] on input "Вид работ" at bounding box center [450, 185] width 230 height 12
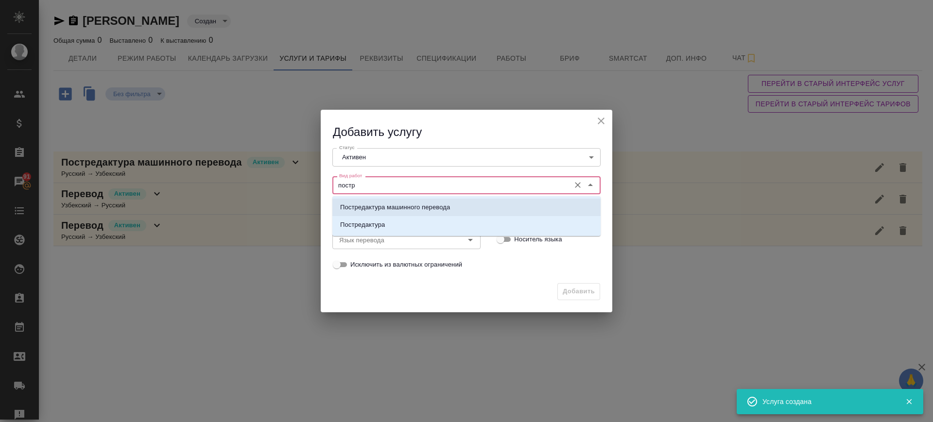
drag, startPoint x: 379, startPoint y: 210, endPoint x: 378, endPoint y: 217, distance: 6.8
click at [379, 211] on p "Постредактура машинного перевода" at bounding box center [395, 208] width 110 height 10
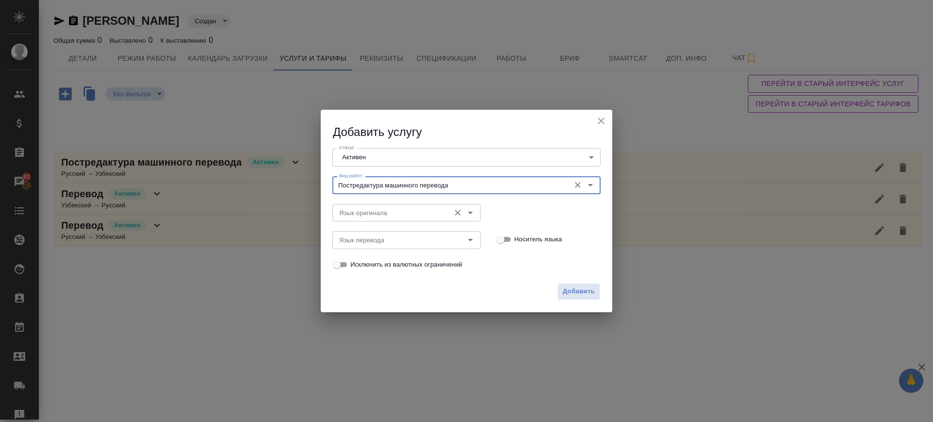
click at [377, 221] on div "Язык оригинала" at bounding box center [406, 212] width 148 height 17
type input "Постредактура машинного перевода"
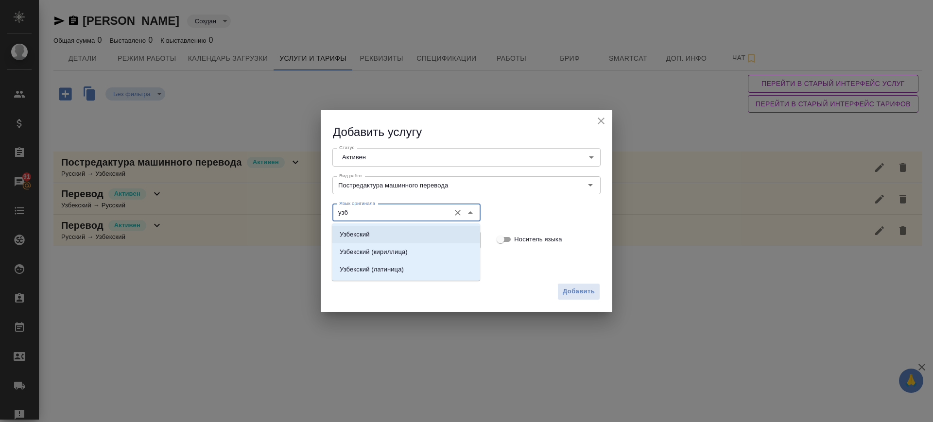
click at [376, 228] on li "Узбекский" at bounding box center [406, 234] width 148 height 17
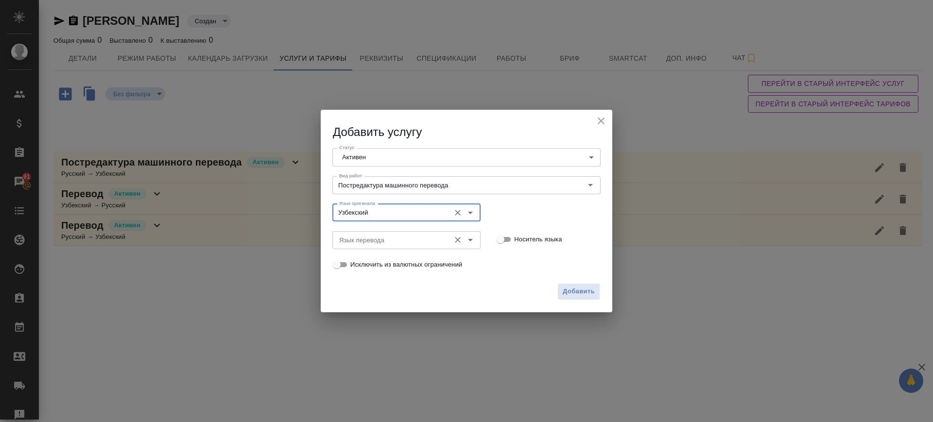
type input "Узбекский"
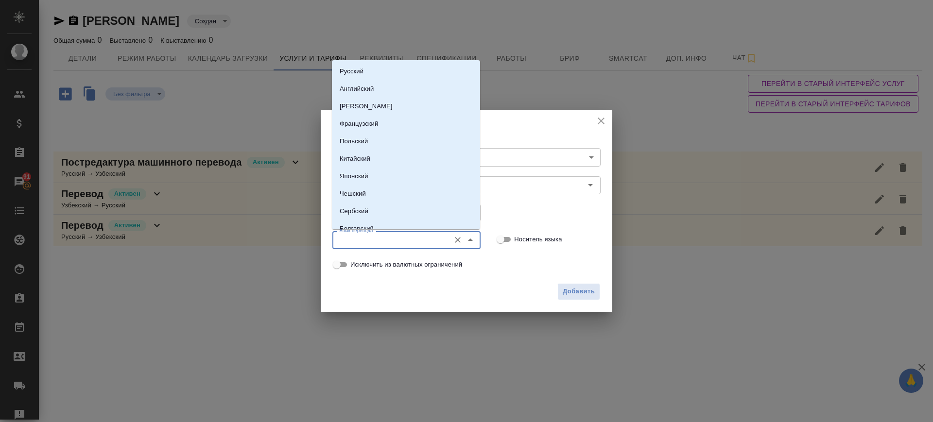
click at [380, 241] on input "Язык перевода" at bounding box center [390, 240] width 110 height 12
drag, startPoint x: 359, startPoint y: 65, endPoint x: 376, endPoint y: 113, distance: 50.6
click at [359, 68] on li "Русский" at bounding box center [406, 71] width 148 height 17
type input "Русский"
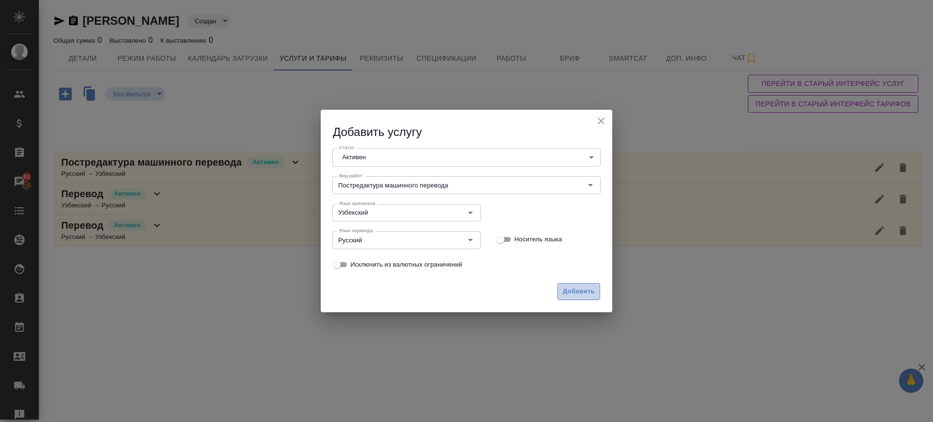
click at [575, 290] on span "Добавить" at bounding box center [579, 291] width 32 height 11
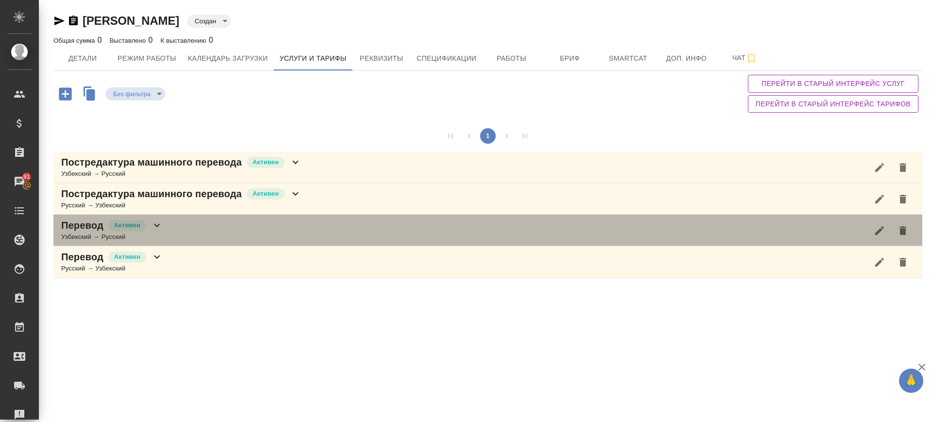
click at [257, 242] on div "Перевод Активен Узбекский → Русский" at bounding box center [487, 231] width 869 height 32
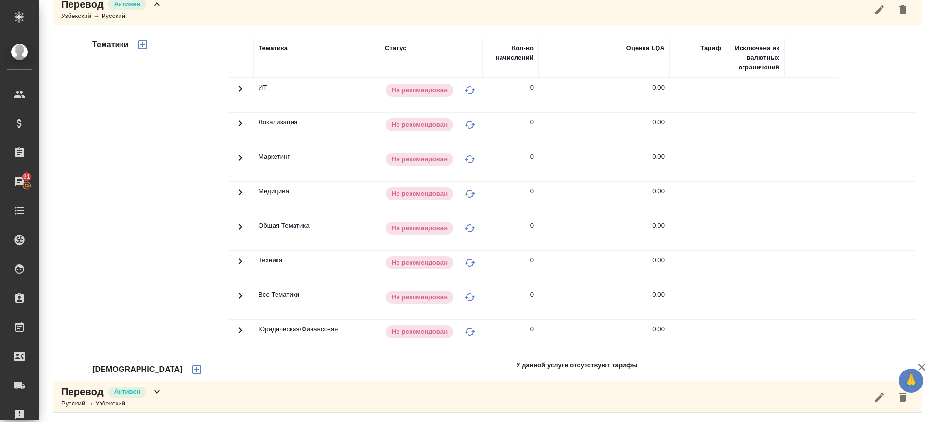
scroll to position [39, 0]
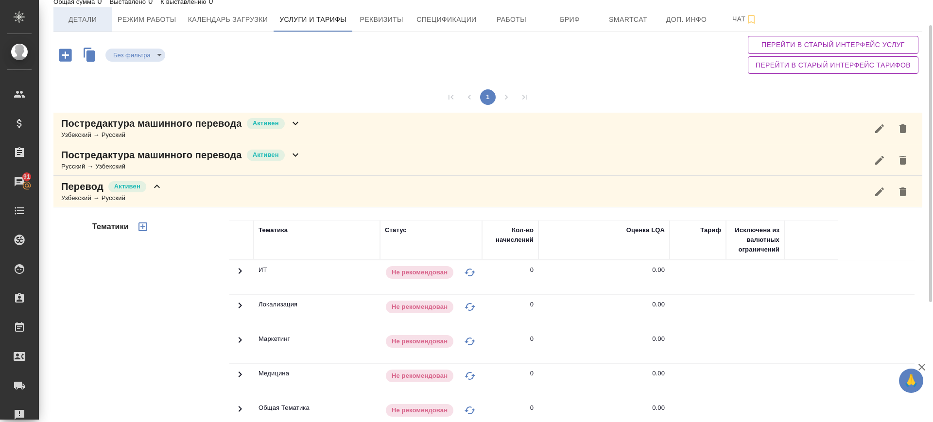
drag, startPoint x: 80, startPoint y: 24, endPoint x: 89, endPoint y: 28, distance: 9.6
click at [80, 25] on span "Детали" at bounding box center [82, 20] width 47 height 12
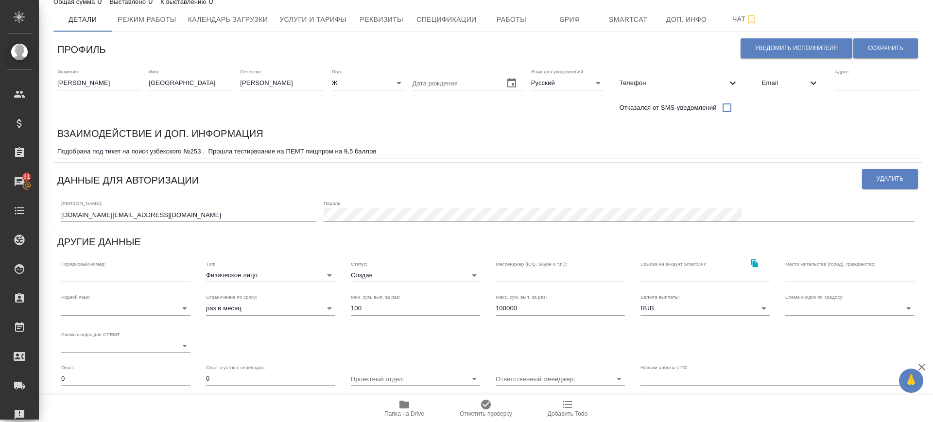
scroll to position [166, 0]
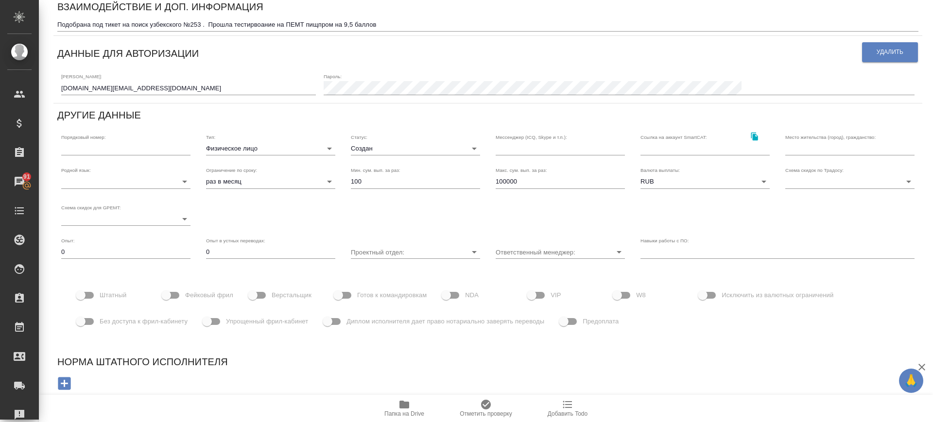
click at [655, 149] on input "text" at bounding box center [704, 149] width 129 height 14
paste input "https://smartcat.com/marketplace/user/sofia-ergasheva-1"
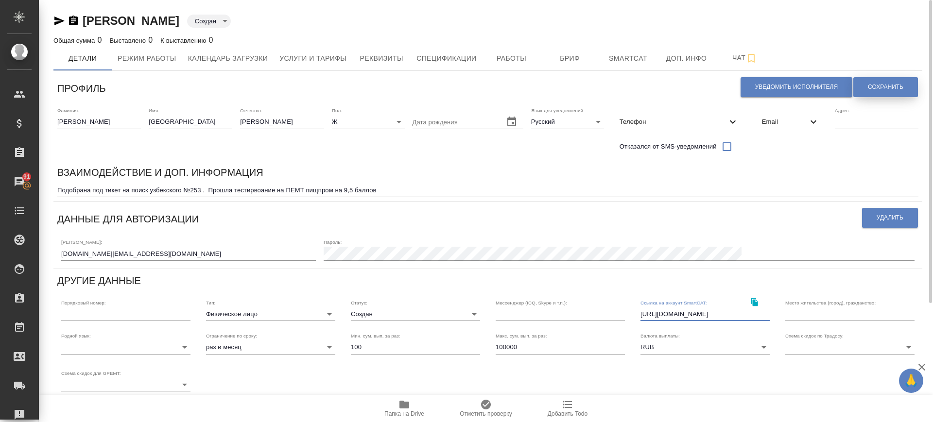
type input "https://smartcat.com/marketplace/user/sofia-ergasheva-1"
click at [876, 87] on span "Сохранить" at bounding box center [885, 87] width 35 height 8
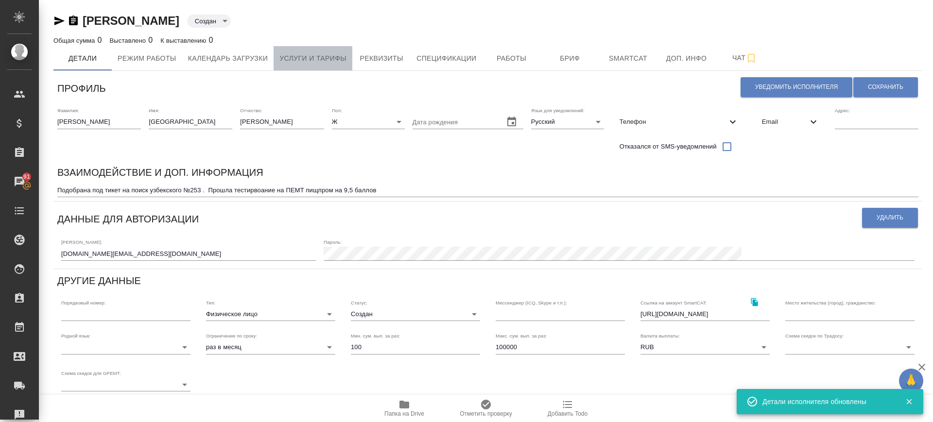
click at [297, 66] on button "Услуги и тарифы" at bounding box center [312, 58] width 79 height 24
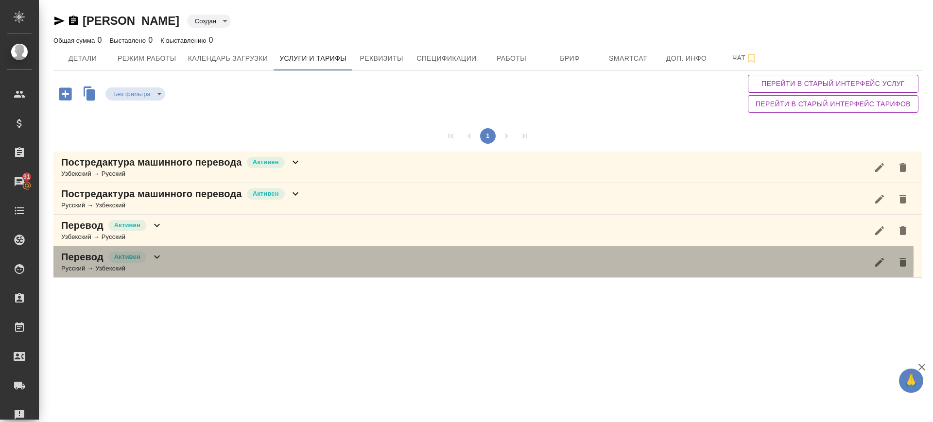
click at [223, 260] on div "Перевод Активен Русский → Узбекский" at bounding box center [487, 262] width 869 height 32
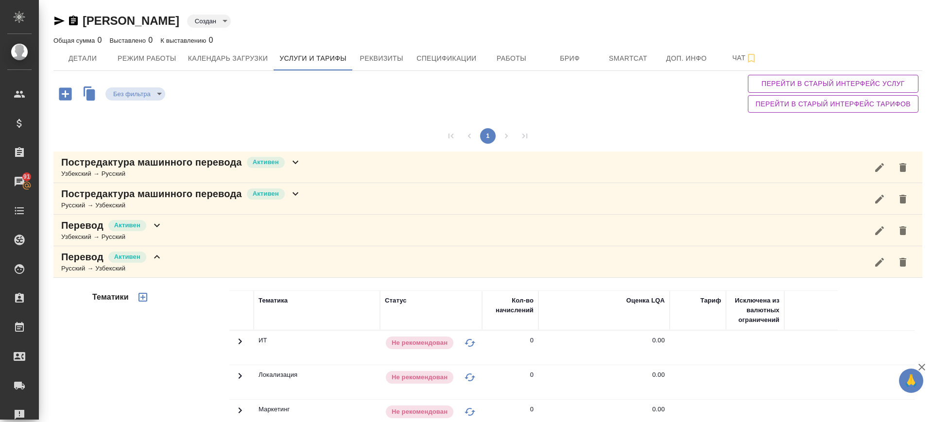
scroll to position [221, 0]
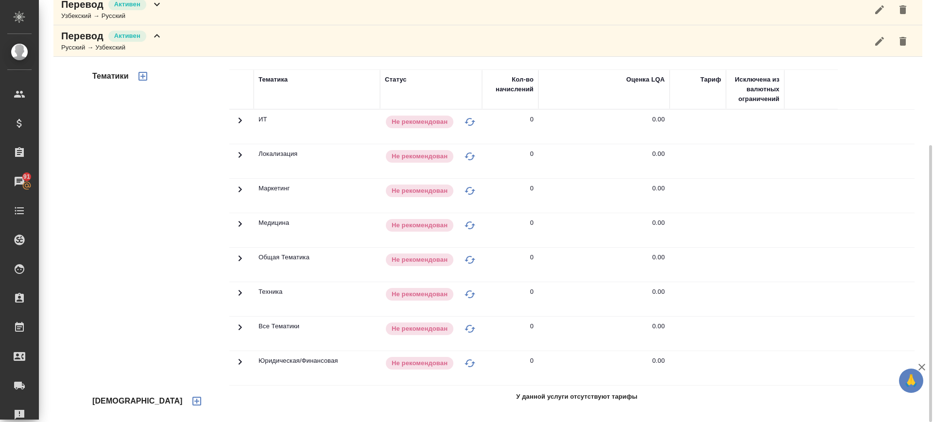
click at [192, 404] on icon "button" at bounding box center [196, 401] width 9 height 9
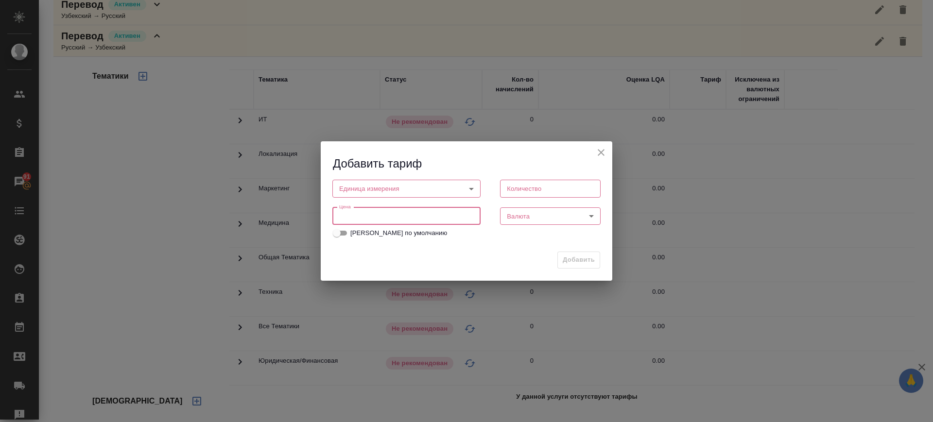
click at [368, 214] on input "number" at bounding box center [406, 215] width 148 height 17
drag, startPoint x: 399, startPoint y: 211, endPoint x: 250, endPoint y: 202, distance: 149.9
click at [250, 202] on div "Добавить тариф Единица измерения ​ Единица измерения Количество Количество Цена…" at bounding box center [466, 211] width 933 height 422
type input "0.8"
click at [360, 183] on body "🙏 .cls-1 fill:#fff; AWATERA Саглам Виктория v.saglam Клиенты Спецификации Заказ…" at bounding box center [466, 211] width 933 height 422
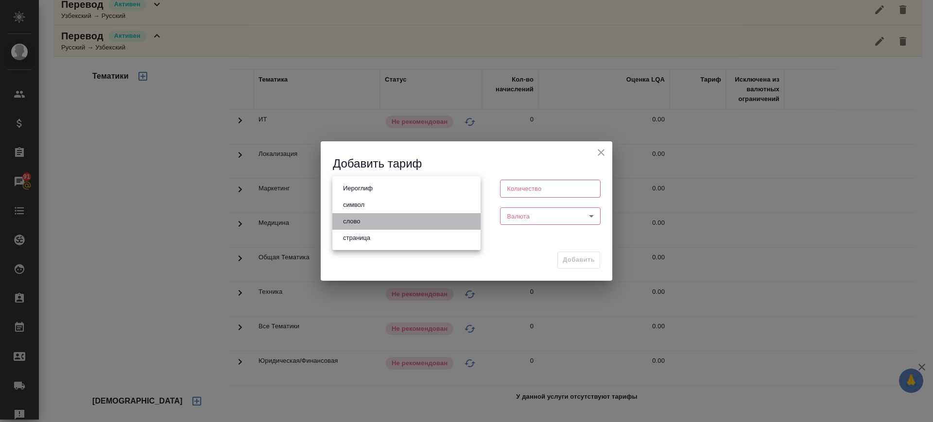
drag, startPoint x: 364, startPoint y: 222, endPoint x: 531, endPoint y: 231, distance: 166.8
click at [375, 222] on li "слово" at bounding box center [406, 221] width 148 height 17
type input "5a8b1489cc6b4906c91bfd90"
type input "1"
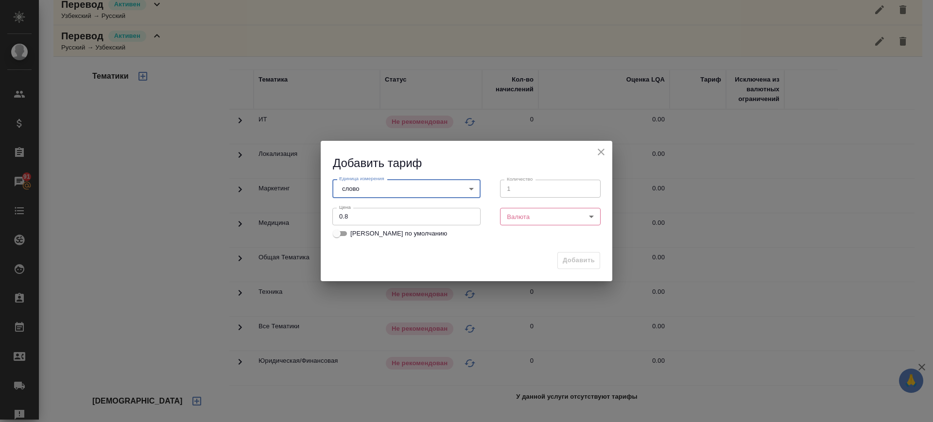
click at [555, 216] on body "🙏 .cls-1 fill:#fff; AWATERA Саглам Виктория v.saglam Клиенты Спецификации Заказ…" at bounding box center [466, 211] width 933 height 422
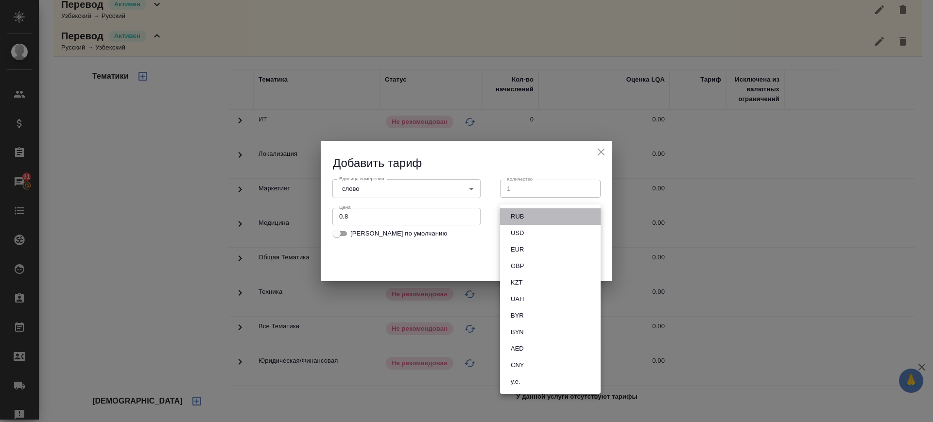
click at [534, 221] on li "RUB" at bounding box center [550, 216] width 101 height 17
type input "RUB"
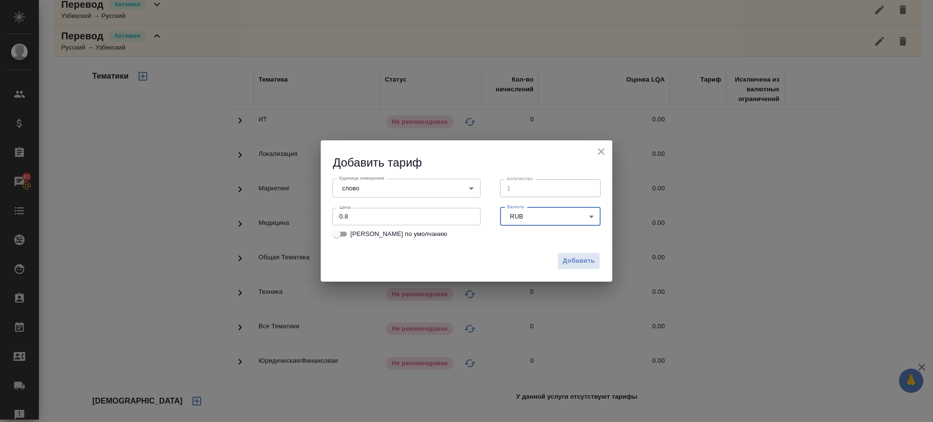
drag, startPoint x: 582, startPoint y: 254, endPoint x: 542, endPoint y: 243, distance: 41.4
click at [582, 254] on button "Добавить" at bounding box center [578, 261] width 43 height 17
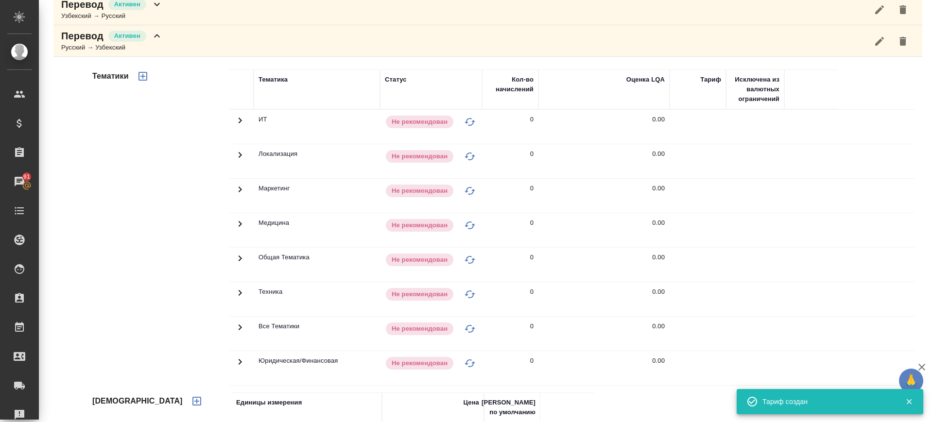
click at [144, 77] on icon "button" at bounding box center [143, 76] width 12 height 12
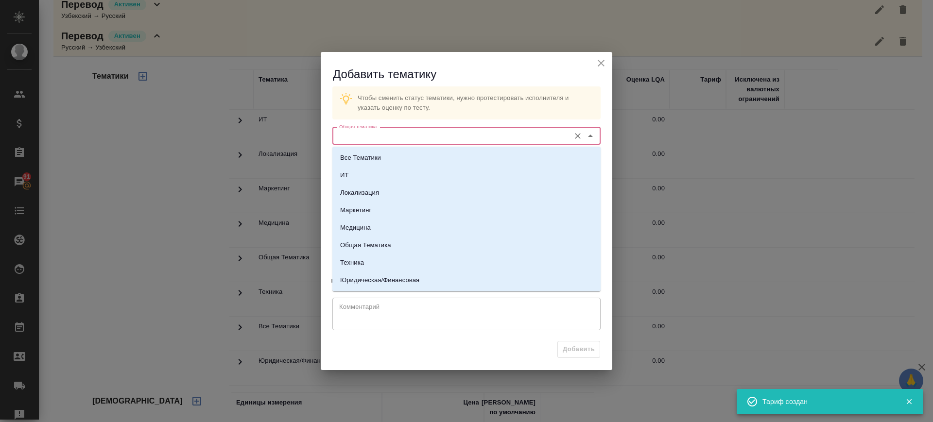
drag, startPoint x: 437, startPoint y: 134, endPoint x: 436, endPoint y: 140, distance: 6.9
click at [437, 134] on input "Общая тематика" at bounding box center [450, 136] width 230 height 12
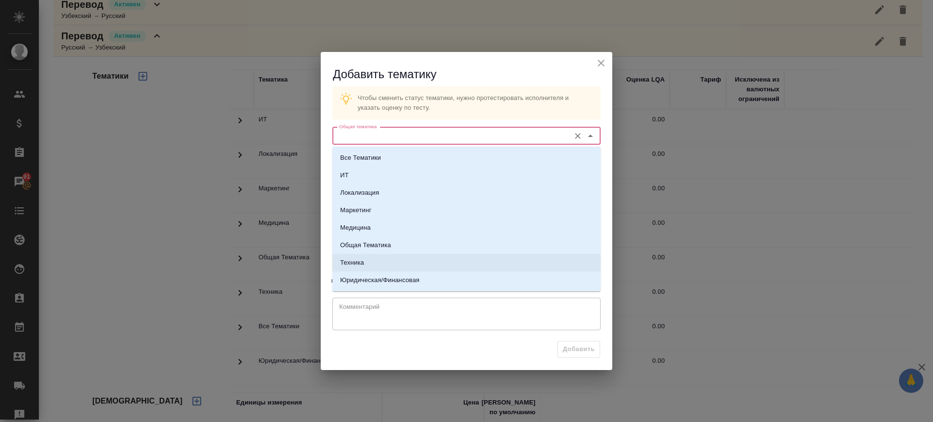
click at [369, 260] on li "Техника" at bounding box center [466, 262] width 268 height 17
type input "Техника"
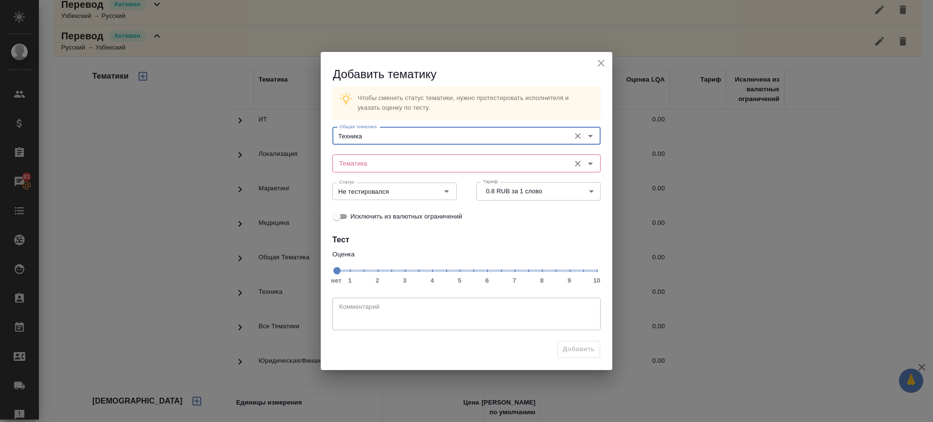
click at [401, 165] on input "Тематика" at bounding box center [450, 163] width 230 height 12
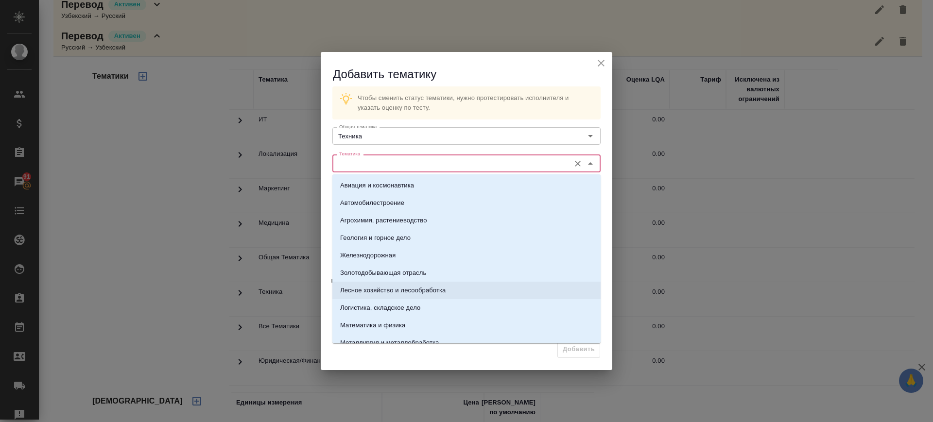
scroll to position [121, 0]
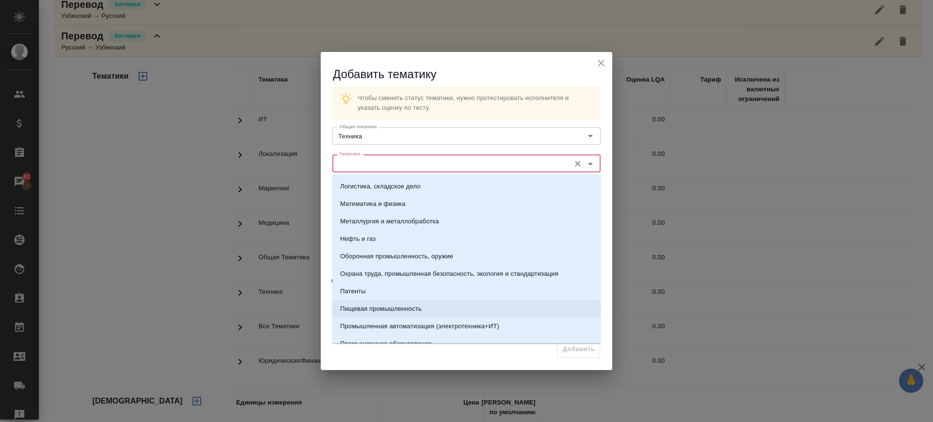
click at [396, 317] on li "Пищевая промышленность" at bounding box center [466, 308] width 268 height 17
type input "Пищевая промышленность"
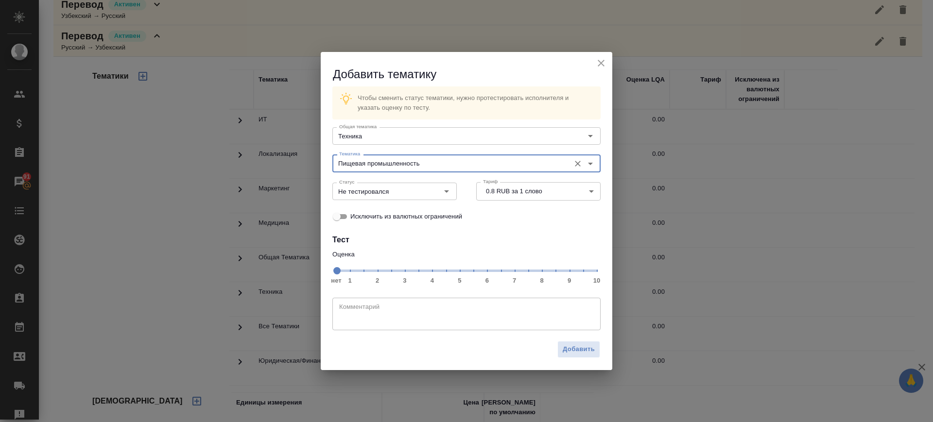
click at [580, 272] on span "нет 1 2 3 4 5 6 7 8 9 10" at bounding box center [466, 270] width 260 height 14
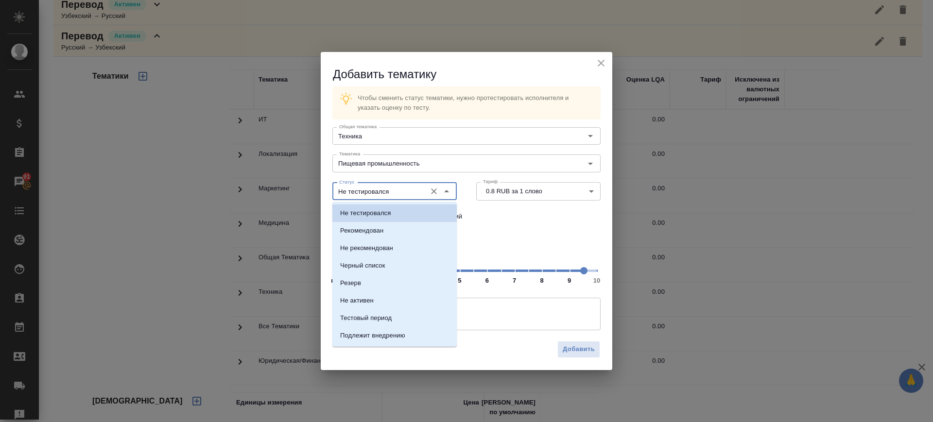
drag, startPoint x: 393, startPoint y: 189, endPoint x: 389, endPoint y: 219, distance: 29.9
click at [393, 190] on input "Не тестировался" at bounding box center [378, 192] width 86 height 12
drag, startPoint x: 389, startPoint y: 227, endPoint x: 525, endPoint y: 325, distance: 167.4
click at [389, 228] on li "Рекомендован" at bounding box center [394, 230] width 124 height 17
type input "Рекомендован"
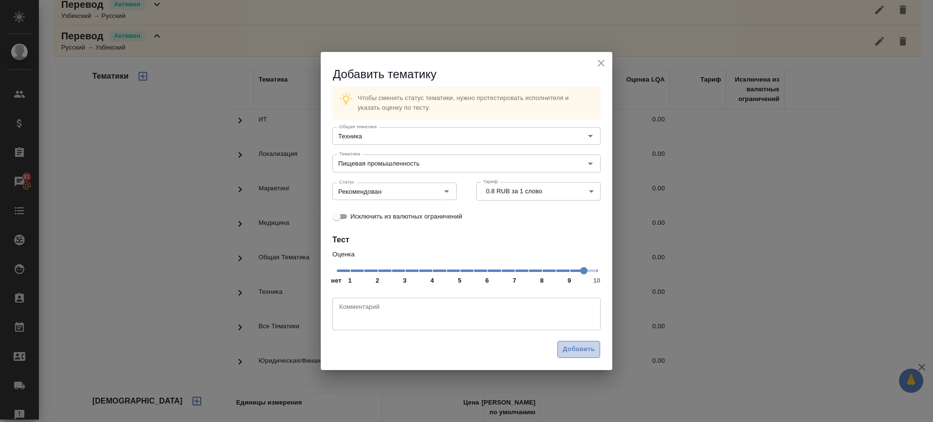
click at [573, 350] on span "Добавить" at bounding box center [579, 349] width 32 height 11
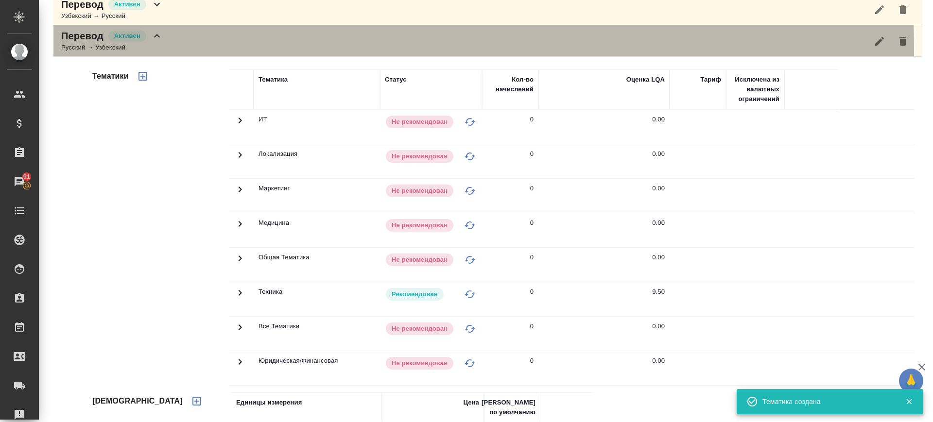
click at [196, 50] on div "Перевод Активен Русский → Узбекский" at bounding box center [487, 41] width 869 height 32
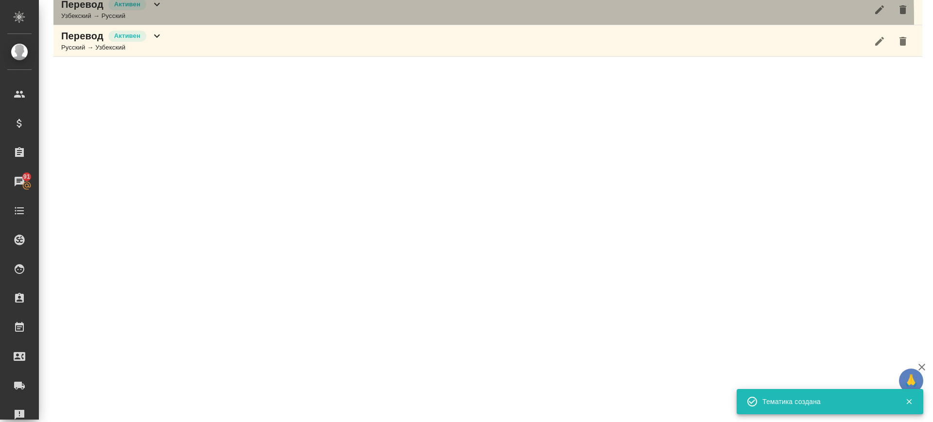
drag, startPoint x: 189, startPoint y: 21, endPoint x: 194, endPoint y: 44, distance: 23.2
click at [189, 21] on div "Перевод Активен Узбекский → Русский" at bounding box center [487, 10] width 869 height 32
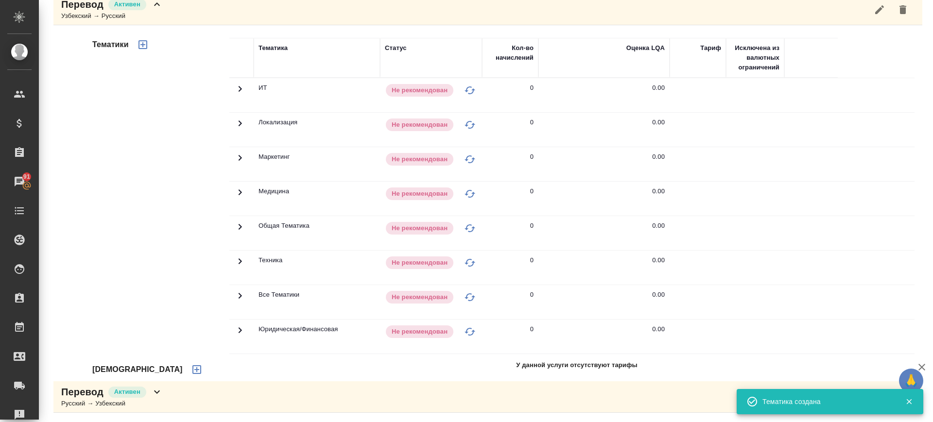
click at [191, 367] on icon "button" at bounding box center [197, 370] width 12 height 12
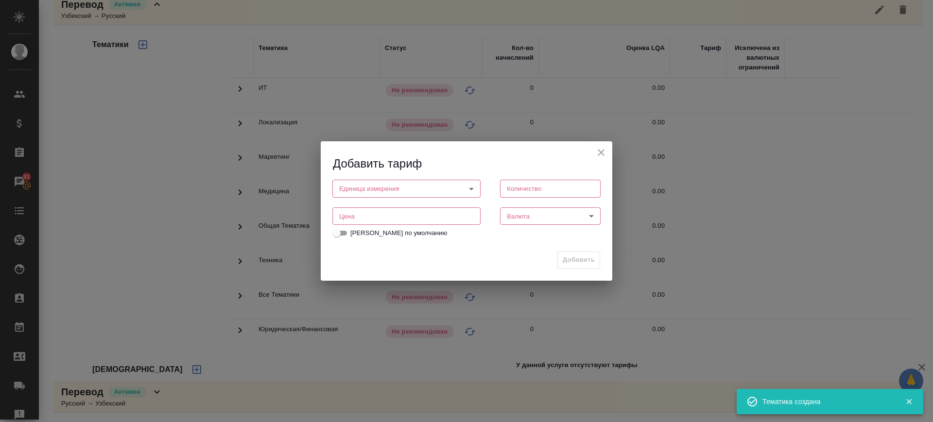
click at [390, 220] on input "number" at bounding box center [406, 215] width 148 height 17
paste input "0.8"
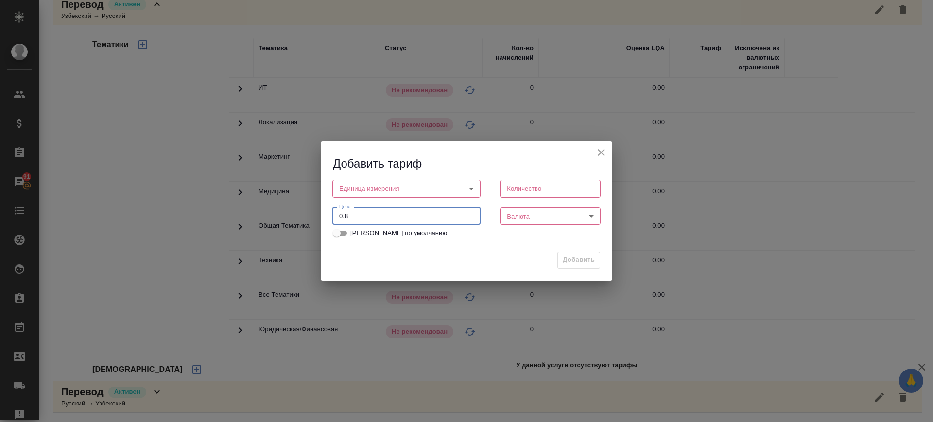
type input "0.8"
click at [402, 190] on body "🙏 .cls-1 fill:#fff; AWATERA Саглам Виктория v.saglam Клиенты Спецификации Заказ…" at bounding box center [466, 211] width 933 height 422
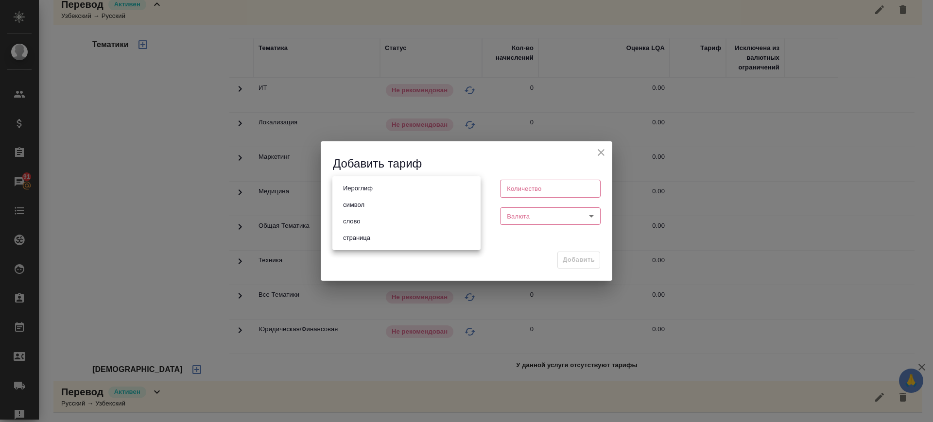
drag, startPoint x: 375, startPoint y: 226, endPoint x: 472, endPoint y: 225, distance: 96.7
click at [376, 226] on li "слово" at bounding box center [406, 221] width 148 height 17
type input "5a8b1489cc6b4906c91bfd90"
type input "1"
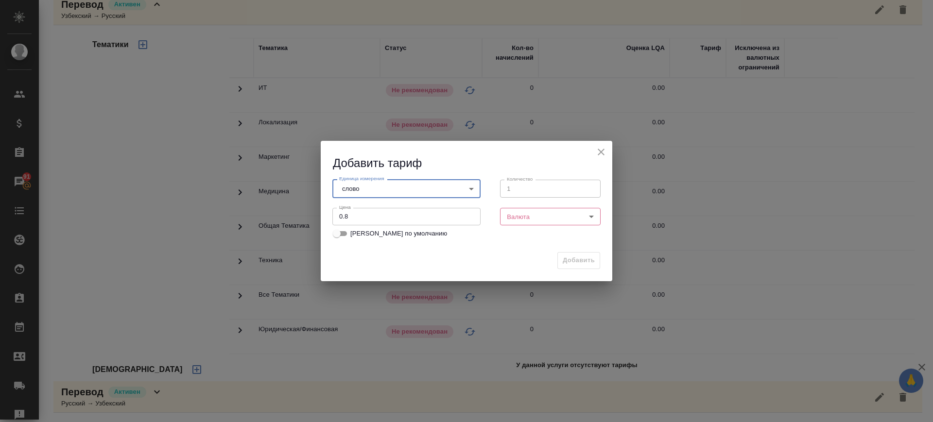
click at [531, 222] on body "🙏 .cls-1 fill:#fff; AWATERA Саглам Виктория v.saglam Клиенты Спецификации Заказ…" at bounding box center [466, 211] width 933 height 422
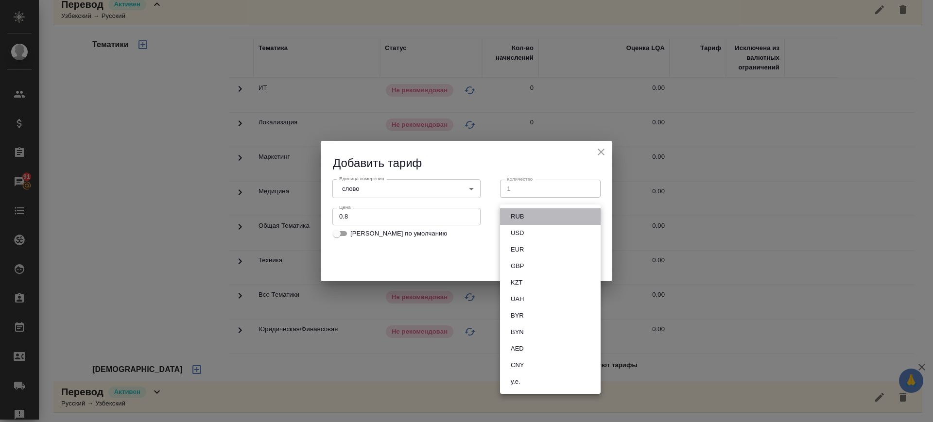
drag, startPoint x: 529, startPoint y: 218, endPoint x: 555, endPoint y: 233, distance: 29.2
click at [529, 219] on li "RUB" at bounding box center [550, 216] width 101 height 17
type input "RUB"
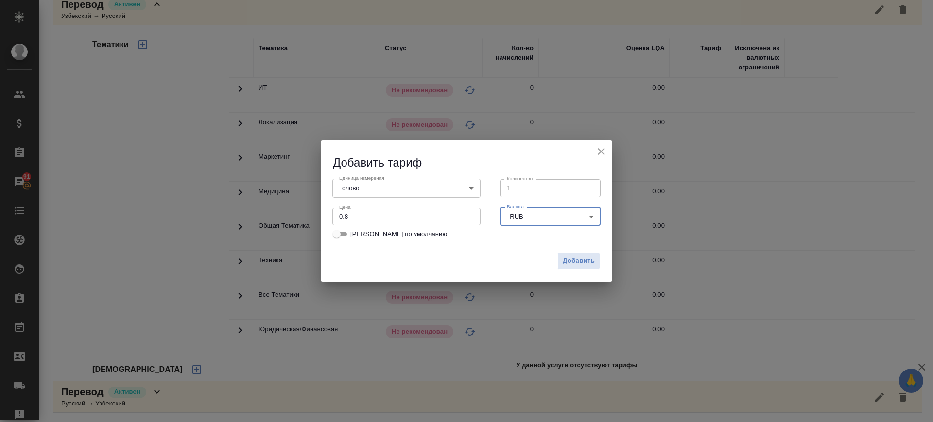
drag, startPoint x: 588, startPoint y: 263, endPoint x: 555, endPoint y: 253, distance: 34.0
click at [589, 263] on span "Добавить" at bounding box center [579, 261] width 32 height 11
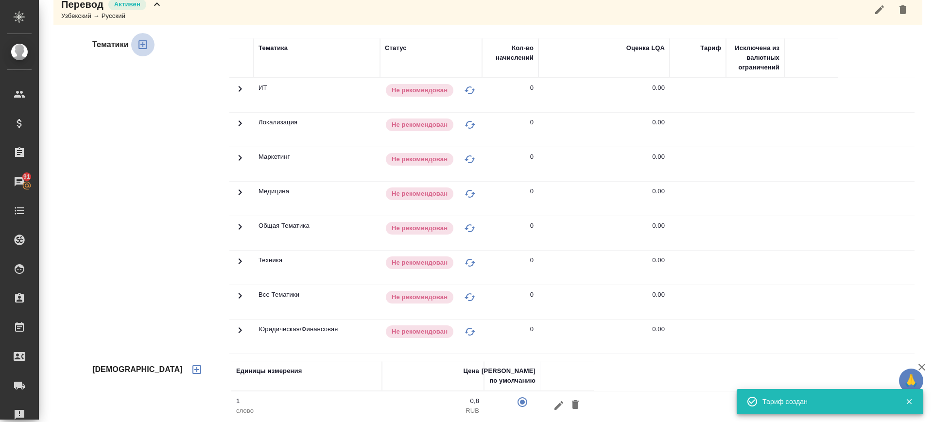
click at [144, 45] on icon "button" at bounding box center [143, 45] width 12 height 12
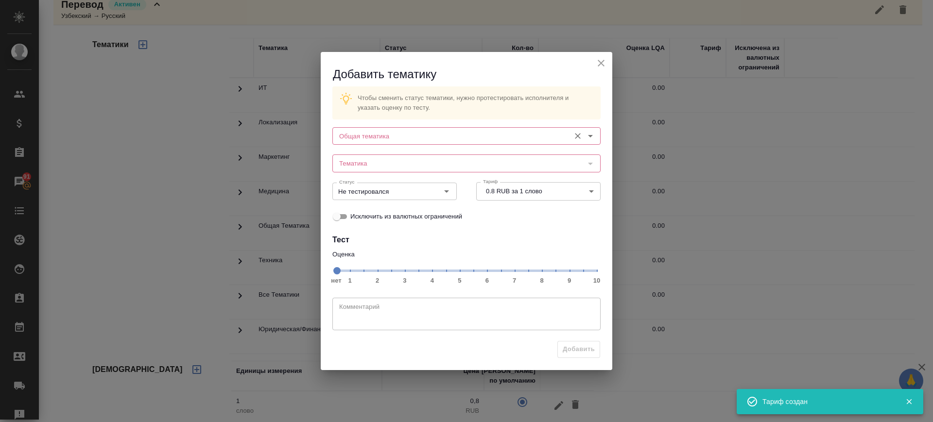
drag, startPoint x: 483, startPoint y: 136, endPoint x: 478, endPoint y: 142, distance: 7.6
click at [482, 137] on input "Общая тематика" at bounding box center [450, 136] width 230 height 12
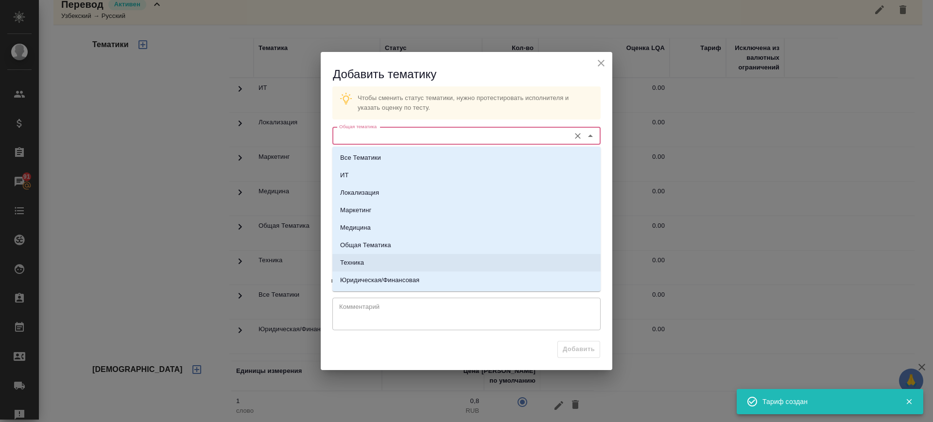
drag, startPoint x: 378, startPoint y: 262, endPoint x: 409, endPoint y: 227, distance: 46.8
click at [379, 262] on li "Техника" at bounding box center [466, 262] width 268 height 17
type input "Техника"
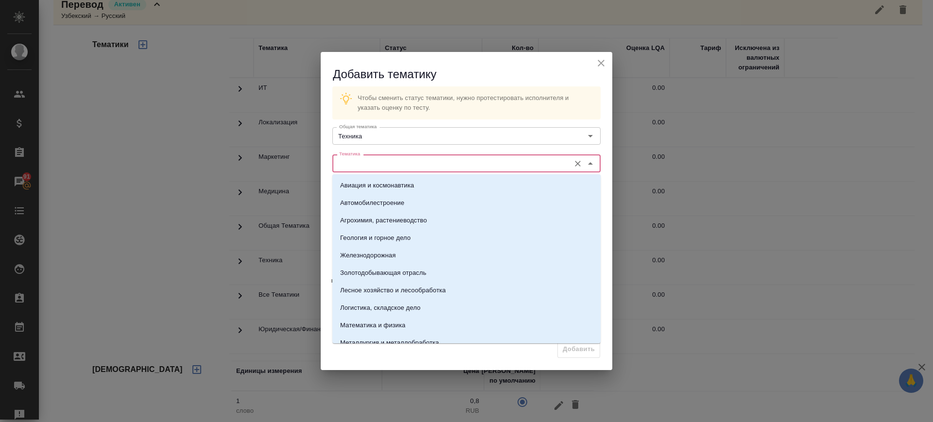
click at [413, 165] on input "Тематика" at bounding box center [450, 163] width 230 height 12
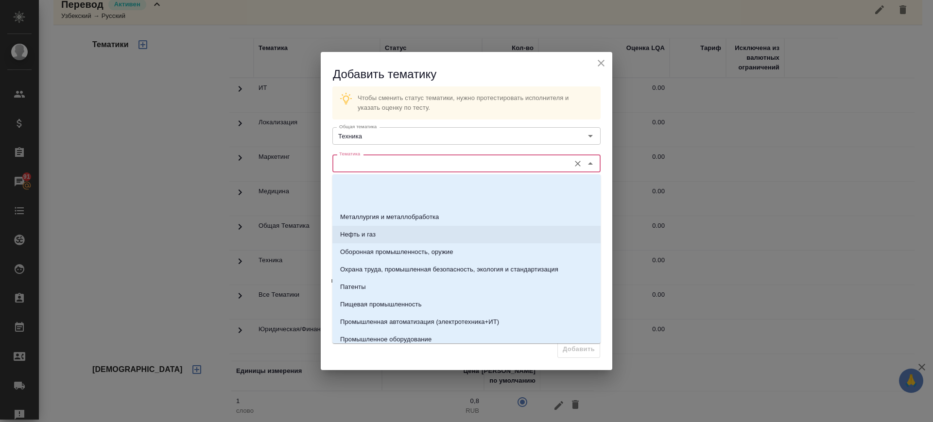
scroll to position [182, 0]
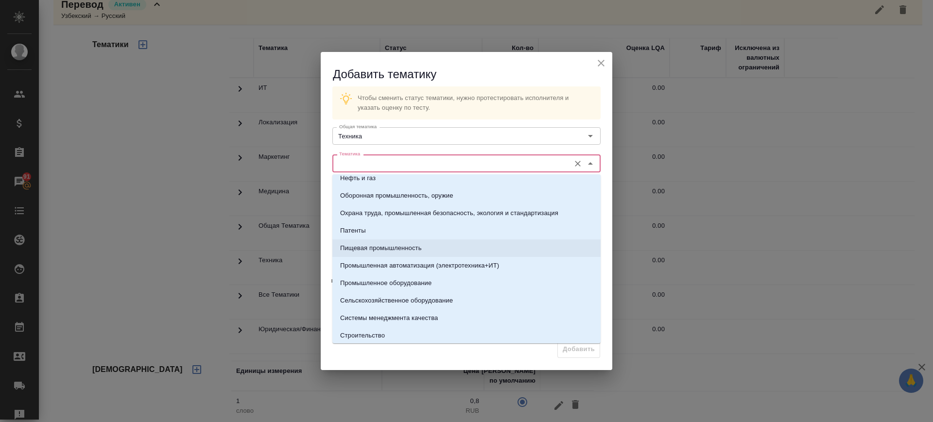
drag, startPoint x: 379, startPoint y: 249, endPoint x: 499, endPoint y: 281, distance: 124.2
click at [379, 248] on p "Пищевая промышленность" at bounding box center [381, 248] width 82 height 10
type input "Пищевая промышленность"
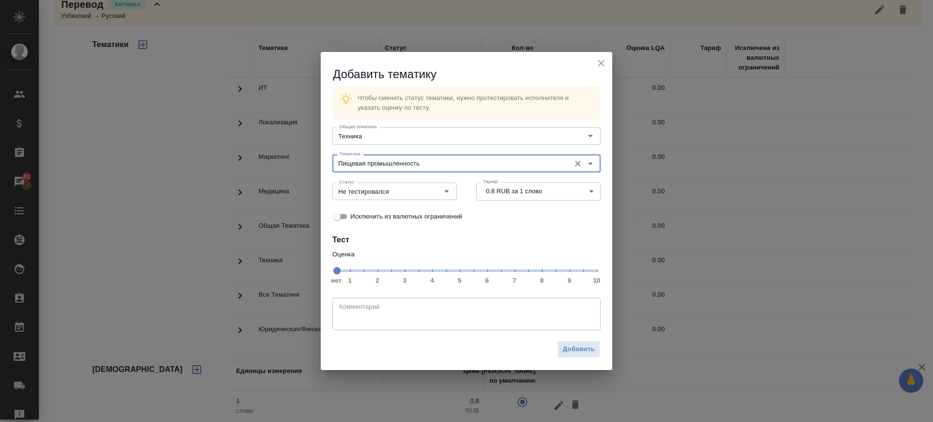
click at [582, 272] on span "нет 1 2 3 4 5 6 7 8 9 10" at bounding box center [466, 270] width 260 height 14
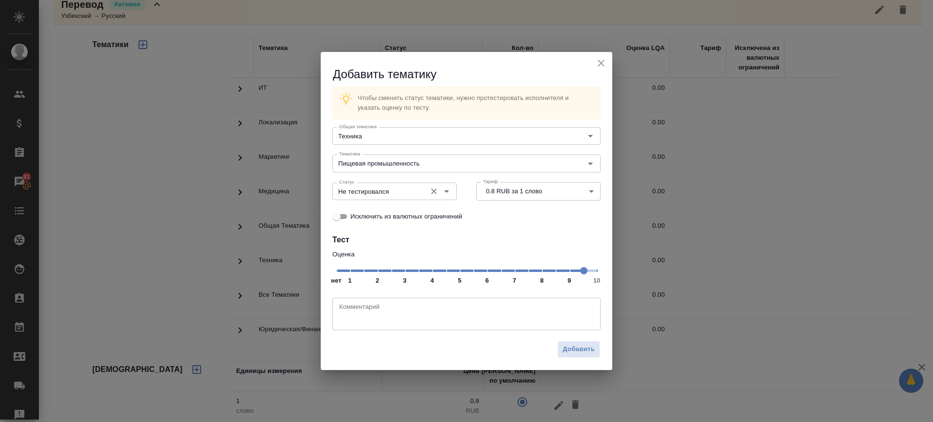
click at [390, 198] on div "Не тестировался Статус" at bounding box center [394, 191] width 124 height 17
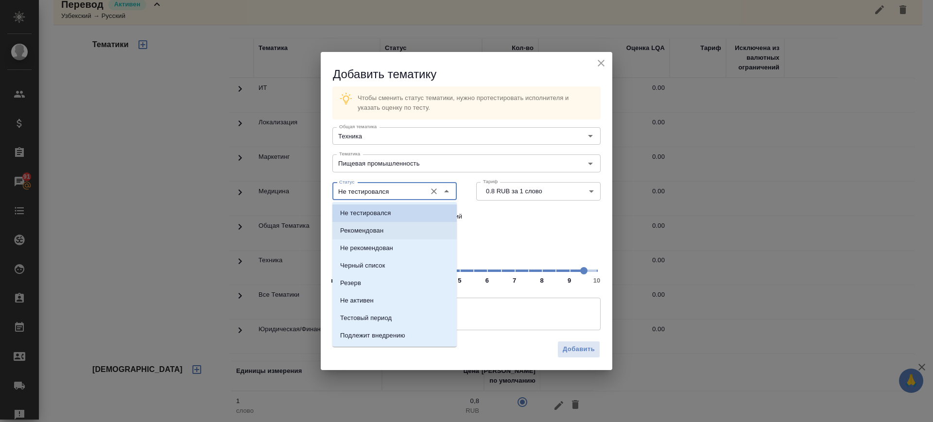
drag, startPoint x: 379, startPoint y: 230, endPoint x: 481, endPoint y: 305, distance: 126.1
click at [381, 231] on p "Рекомендован" at bounding box center [361, 231] width 43 height 10
type input "Рекомендован"
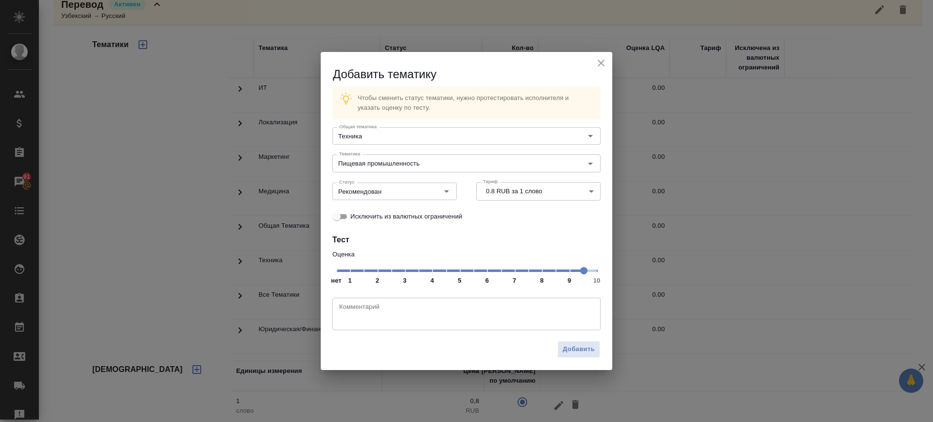
click at [587, 358] on div "Добавить" at bounding box center [466, 353] width 291 height 34
click at [584, 348] on span "Добавить" at bounding box center [579, 349] width 32 height 11
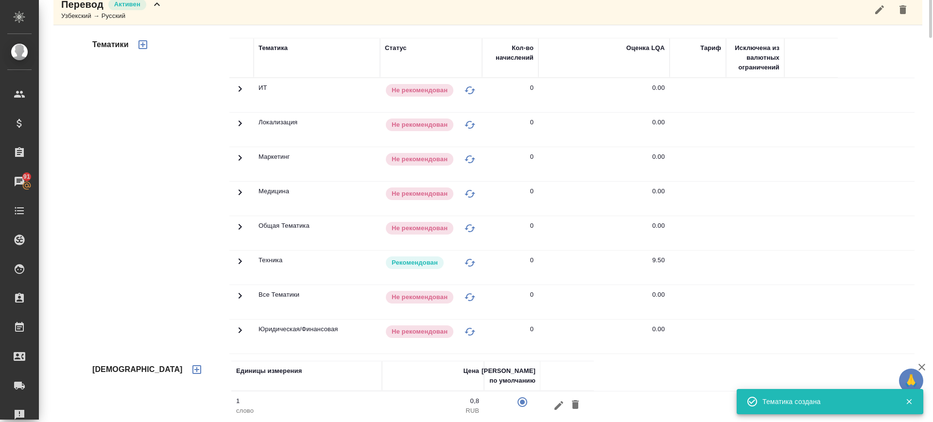
scroll to position [0, 0]
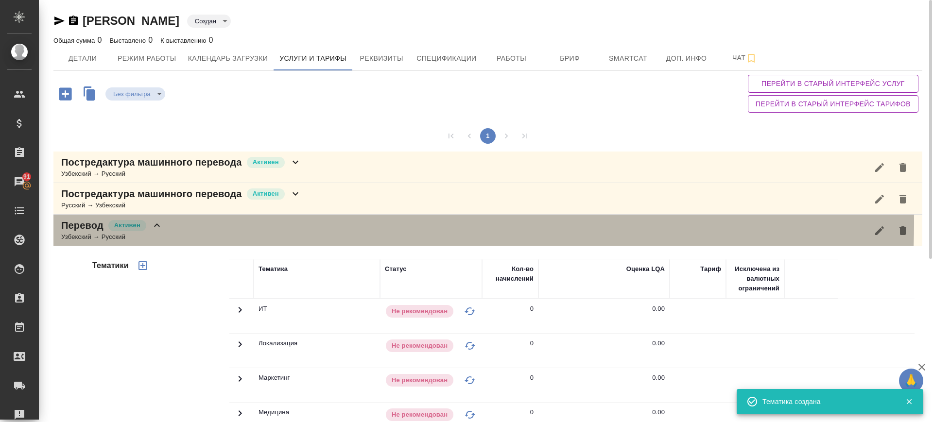
drag, startPoint x: 235, startPoint y: 222, endPoint x: 263, endPoint y: 214, distance: 29.4
click at [235, 222] on div "Перевод Активен Узбекский → Русский" at bounding box center [487, 231] width 869 height 32
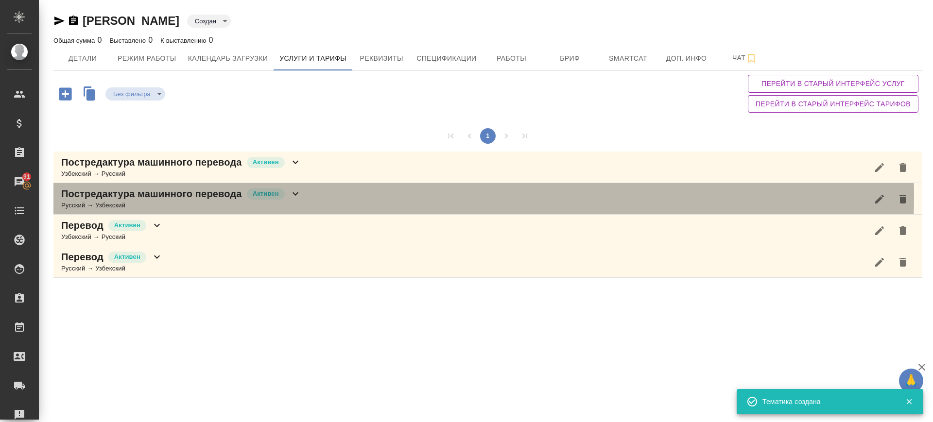
click at [341, 196] on div "Постредактура машинного перевода Активен Русский → Узбекский" at bounding box center [487, 199] width 869 height 32
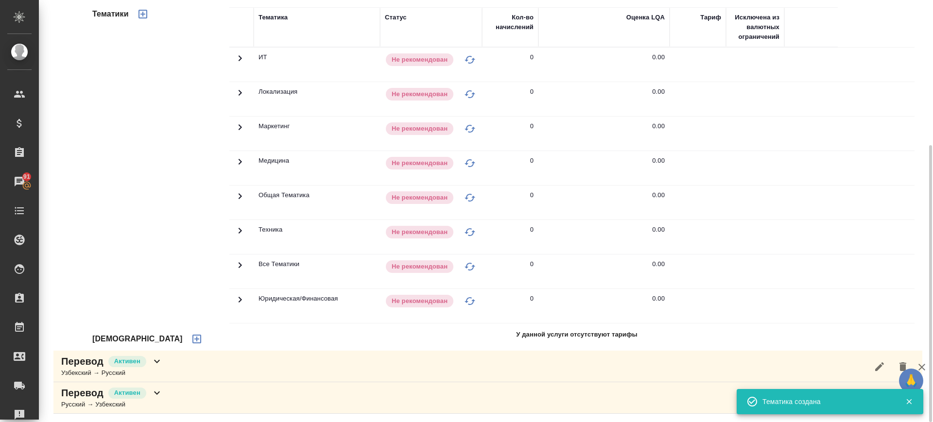
scroll to position [221, 0]
click at [191, 340] on icon "button" at bounding box center [197, 338] width 12 height 12
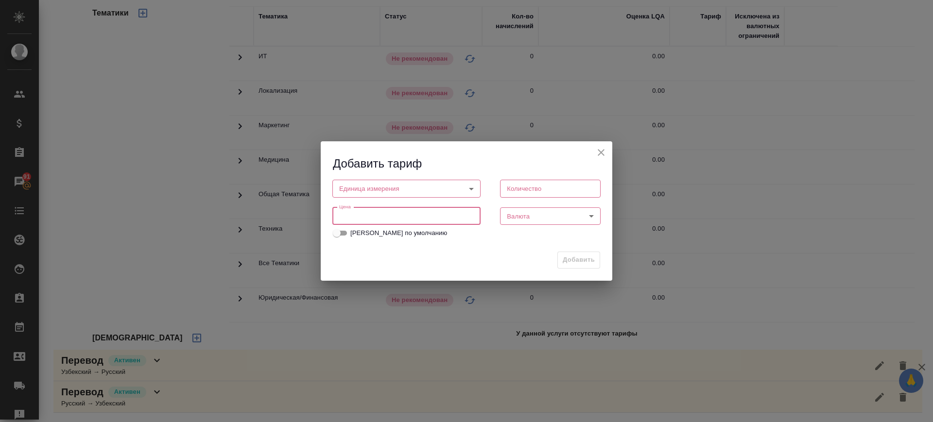
click at [377, 215] on input "number" at bounding box center [406, 215] width 148 height 17
paste input "0.8"
type input "0.8"
drag, startPoint x: 397, startPoint y: 190, endPoint x: 388, endPoint y: 217, distance: 28.3
click at [398, 190] on body "🙏 .cls-1 fill:#fff; AWATERA Саглам Виктория v.saglam Клиенты Спецификации Заказ…" at bounding box center [466, 211] width 933 height 422
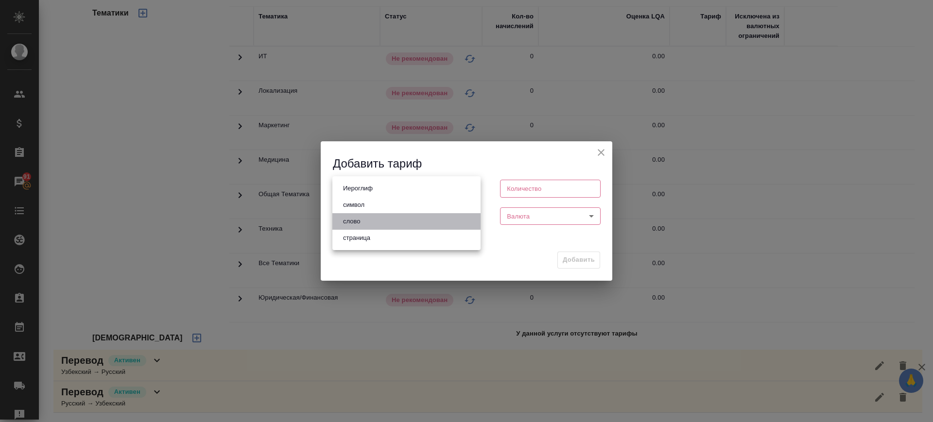
drag, startPoint x: 387, startPoint y: 223, endPoint x: 521, endPoint y: 230, distance: 134.2
click at [393, 223] on li "слово" at bounding box center [406, 221] width 148 height 17
type input "5a8b1489cc6b4906c91bfd90"
type input "1"
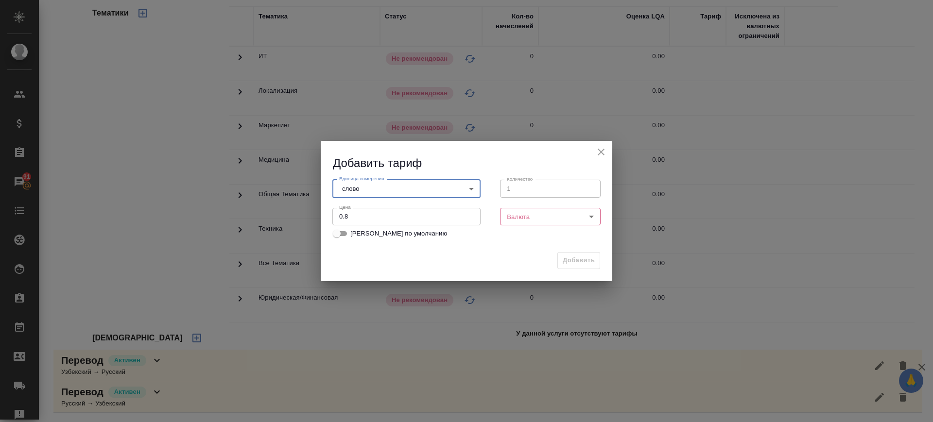
click at [546, 217] on body "🙏 .cls-1 fill:#fff; AWATERA Саглам Виктория v.saglam Клиенты Спецификации Заказ…" at bounding box center [466, 211] width 933 height 422
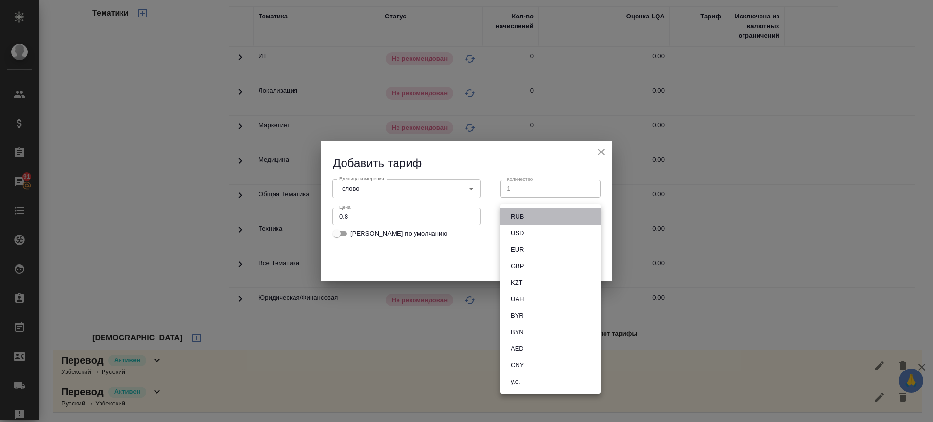
drag, startPoint x: 536, startPoint y: 217, endPoint x: 516, endPoint y: 214, distance: 20.1
click at [536, 218] on li "RUB" at bounding box center [550, 216] width 101 height 17
type input "RUB"
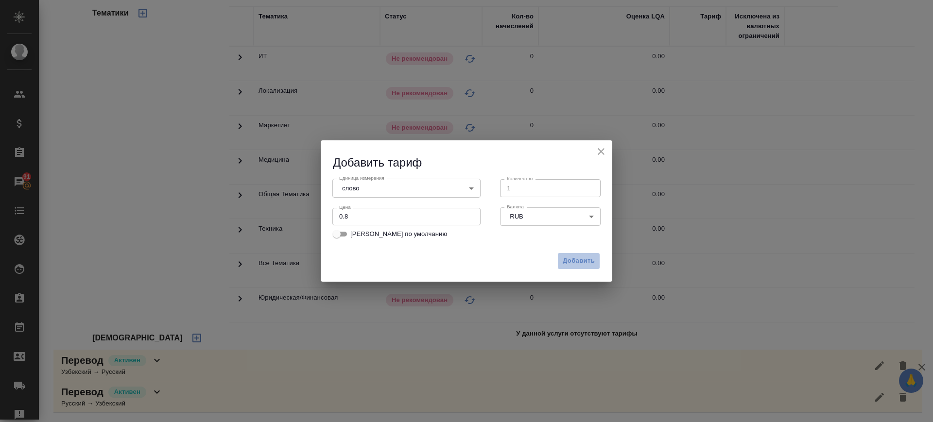
drag, startPoint x: 568, startPoint y: 258, endPoint x: 295, endPoint y: 203, distance: 278.6
click at [557, 258] on div "Добавить" at bounding box center [466, 265] width 291 height 34
click at [586, 259] on span "Добавить" at bounding box center [579, 261] width 32 height 11
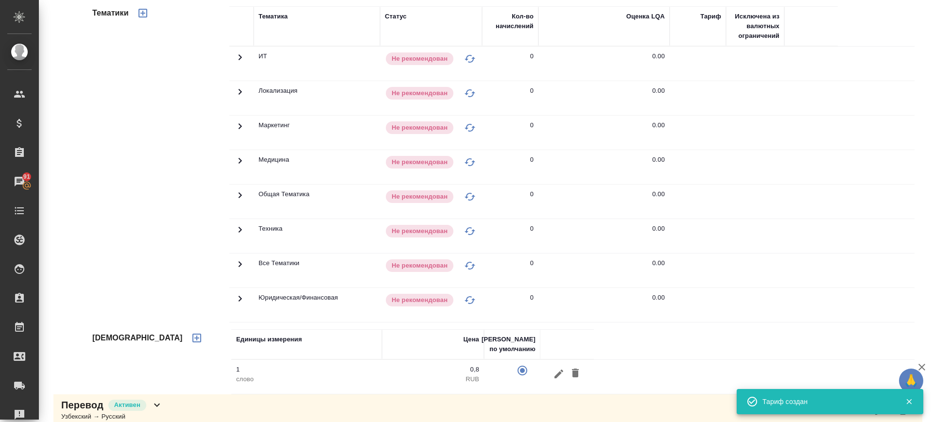
click at [139, 18] on icon "button" at bounding box center [143, 13] width 12 height 12
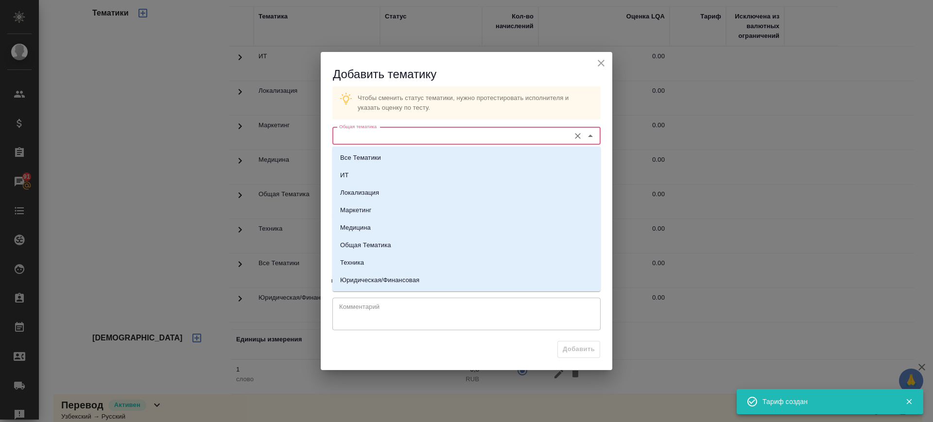
click at [452, 138] on input "Общая тематика" at bounding box center [450, 136] width 230 height 12
click at [385, 261] on li "Техника" at bounding box center [466, 262] width 268 height 17
type input "Техника"
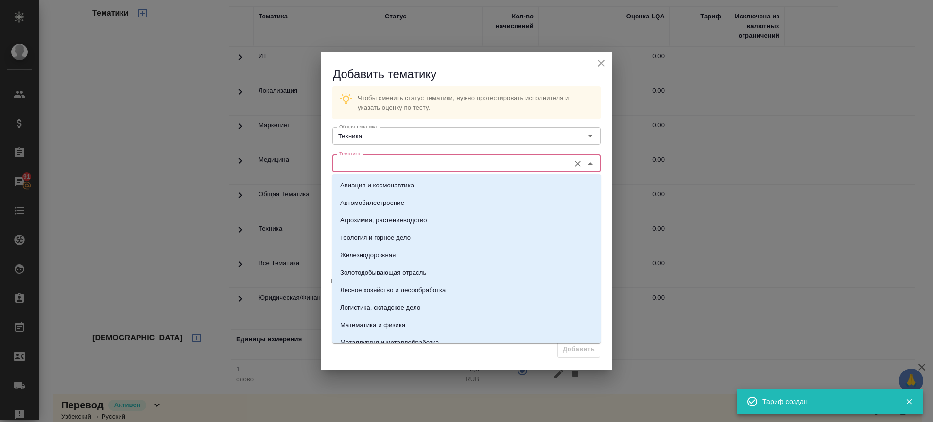
click at [400, 168] on input "Тематика" at bounding box center [450, 163] width 230 height 12
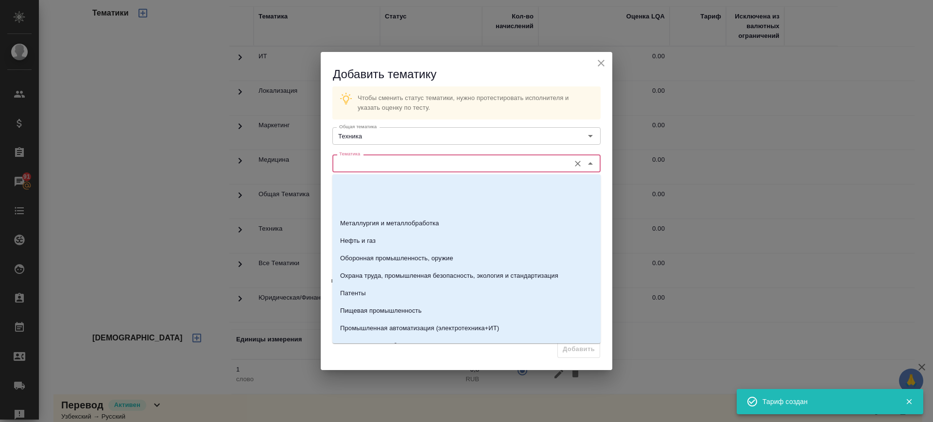
scroll to position [182, 0]
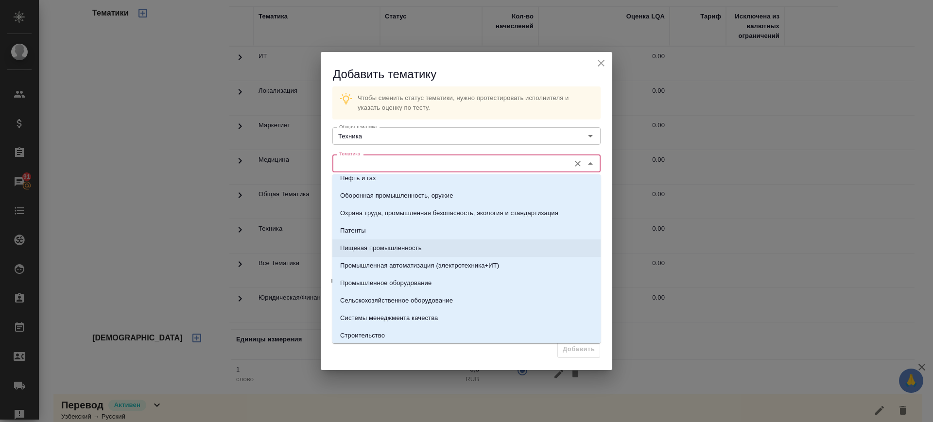
click at [372, 246] on p "Пищевая промышленность" at bounding box center [381, 248] width 82 height 10
type input "Пищевая промышленность"
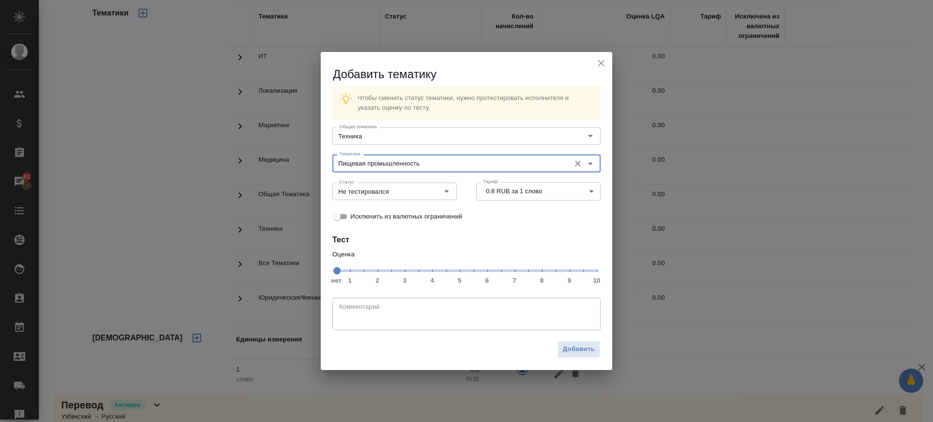
click at [581, 275] on span "нет 1 2 3 4 5 6 7 8 9 10" at bounding box center [466, 270] width 260 height 14
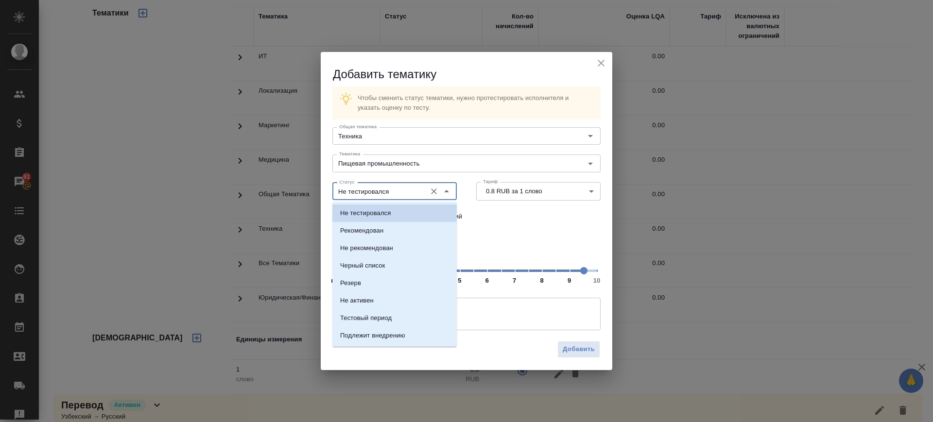
drag, startPoint x: 386, startPoint y: 195, endPoint x: 373, endPoint y: 211, distance: 21.1
click at [386, 196] on input "Не тестировался" at bounding box center [378, 192] width 86 height 12
drag, startPoint x: 363, startPoint y: 227, endPoint x: 438, endPoint y: 255, distance: 79.6
click at [373, 229] on p "Рекомендован" at bounding box center [361, 231] width 43 height 10
type input "Рекомендован"
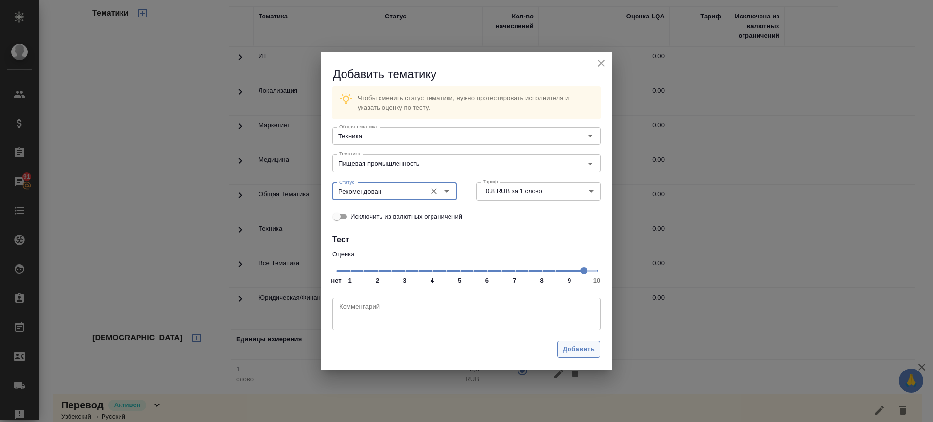
drag, startPoint x: 577, startPoint y: 349, endPoint x: 568, endPoint y: 345, distance: 9.6
click at [578, 349] on span "Добавить" at bounding box center [579, 349] width 32 height 11
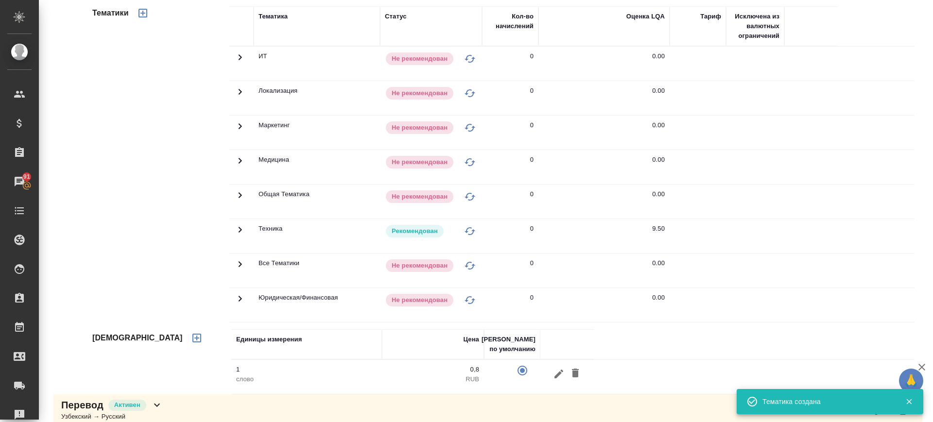
scroll to position [0, 0]
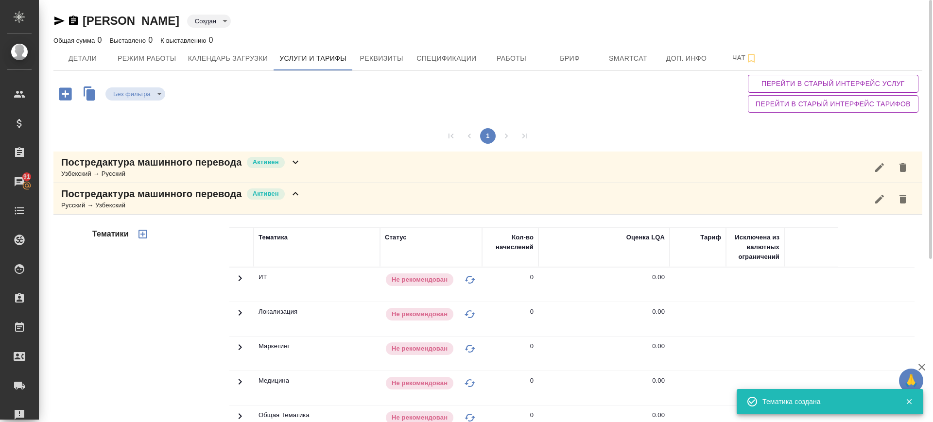
click at [345, 215] on div "Тематика Статус Кол-во начислений Оценка LQA Тариф Исключена из валютных ограни…" at bounding box center [576, 379] width 695 height 332
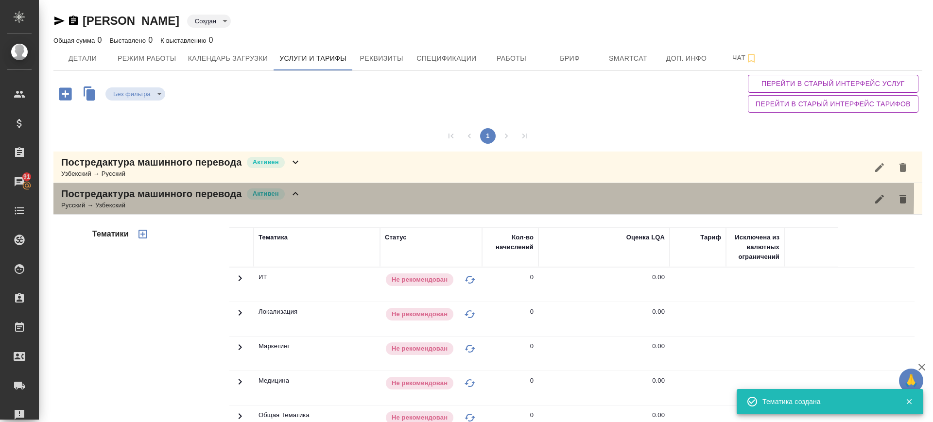
click at [328, 193] on div "Постредактура машинного перевода Активен Русский → Узбекский" at bounding box center [487, 199] width 869 height 32
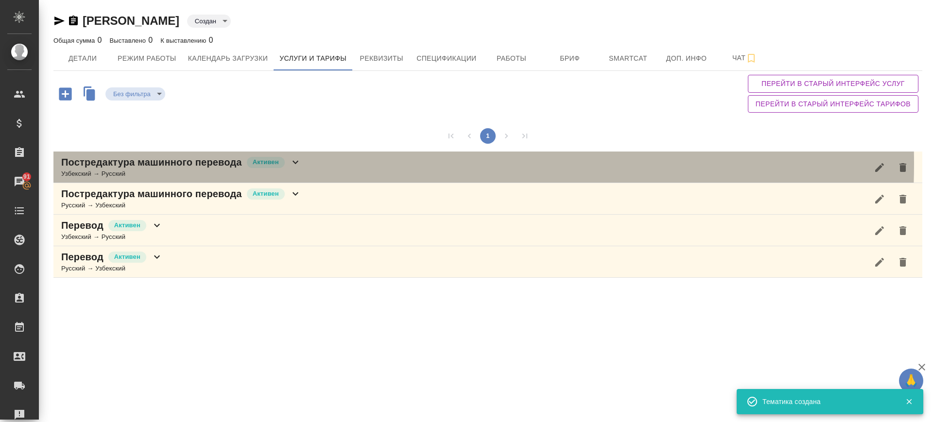
click at [334, 164] on div "Постредактура машинного перевода Активен Узбекский → Русский" at bounding box center [487, 168] width 869 height 32
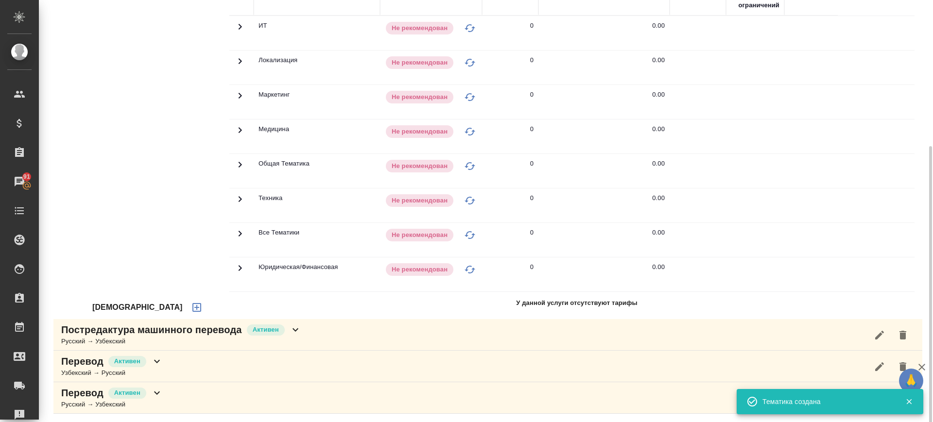
scroll to position [221, 0]
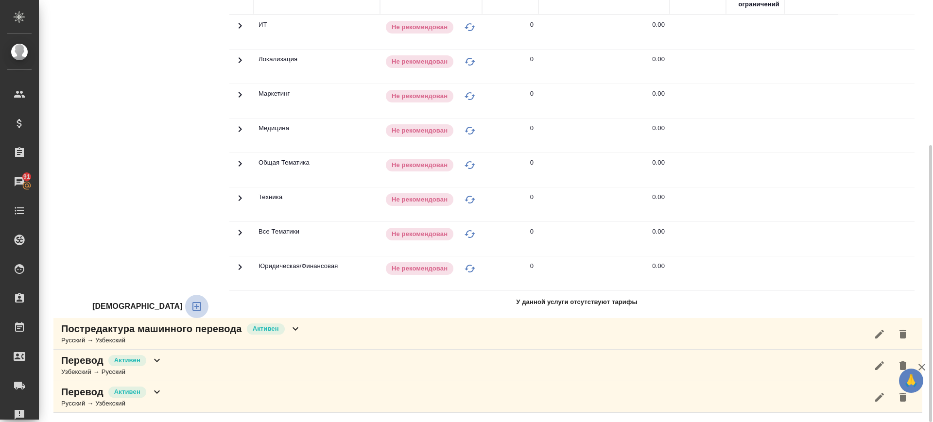
click at [191, 306] on icon "button" at bounding box center [197, 307] width 12 height 12
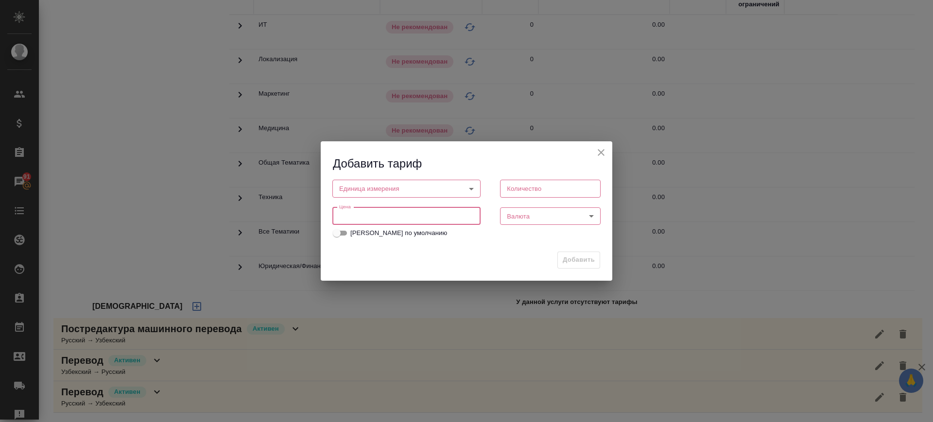
click at [454, 210] on input "number" at bounding box center [406, 215] width 148 height 17
paste input "0.8"
type input "0.8"
drag, startPoint x: 424, startPoint y: 194, endPoint x: 400, endPoint y: 206, distance: 26.9
click at [424, 194] on body "🙏 .cls-1 fill:#fff; AWATERA Саглам Виктория v.saglam Клиенты Спецификации Заказ…" at bounding box center [466, 211] width 933 height 422
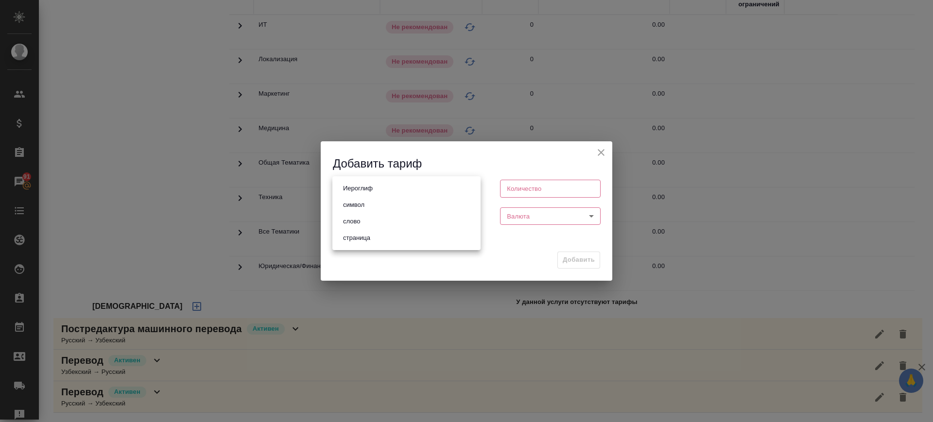
drag, startPoint x: 386, startPoint y: 223, endPoint x: 472, endPoint y: 222, distance: 85.5
click at [393, 222] on li "слово" at bounding box center [406, 221] width 148 height 17
type input "5a8b1489cc6b4906c91bfd90"
type input "1"
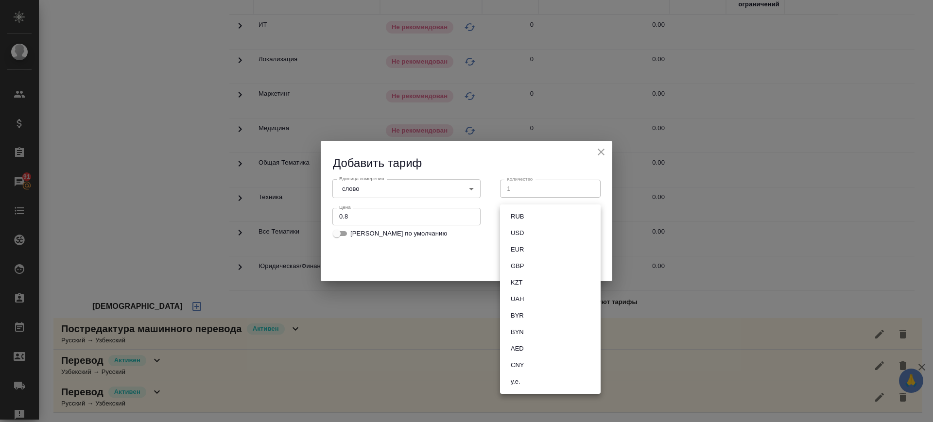
click at [534, 216] on body "🙏 .cls-1 fill:#fff; AWATERA Саглам Виктория v.saglam Клиенты Спецификации Заказ…" at bounding box center [466, 211] width 933 height 422
click at [534, 215] on li "RUB" at bounding box center [550, 216] width 101 height 17
type input "RUB"
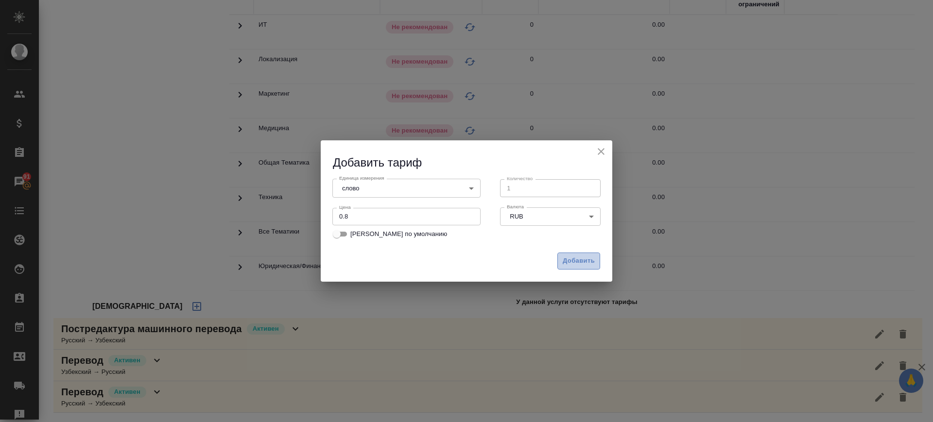
click at [578, 260] on span "Добавить" at bounding box center [579, 261] width 32 height 11
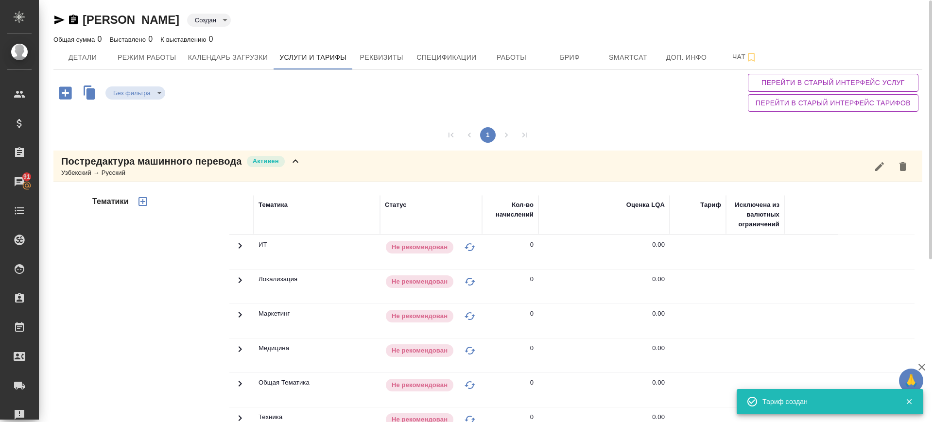
scroll to position [0, 0]
click at [143, 198] on icon "button" at bounding box center [142, 202] width 9 height 9
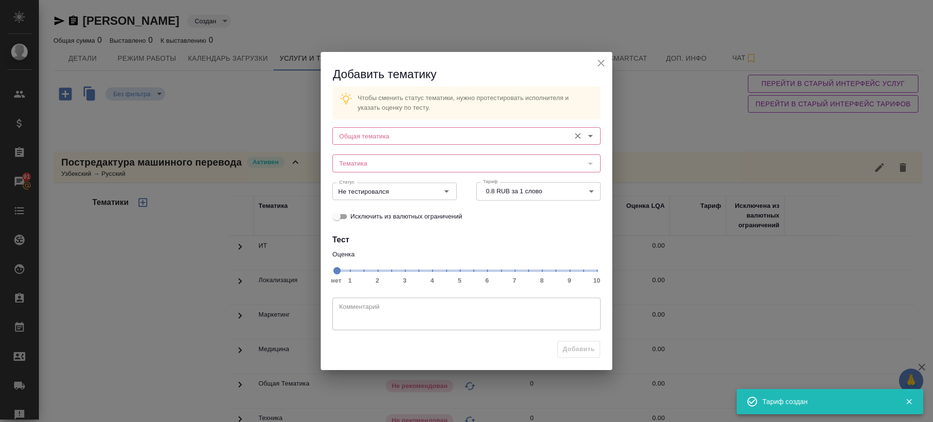
click at [463, 133] on input "Общая тематика" at bounding box center [450, 136] width 230 height 12
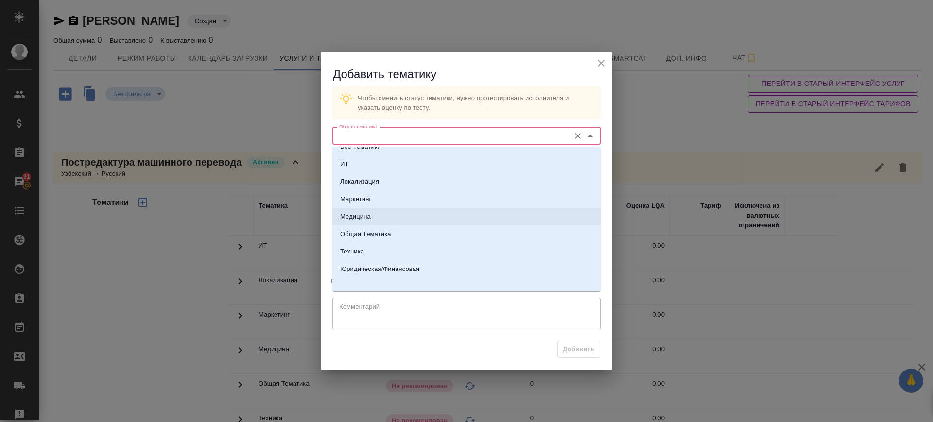
scroll to position [16, 0]
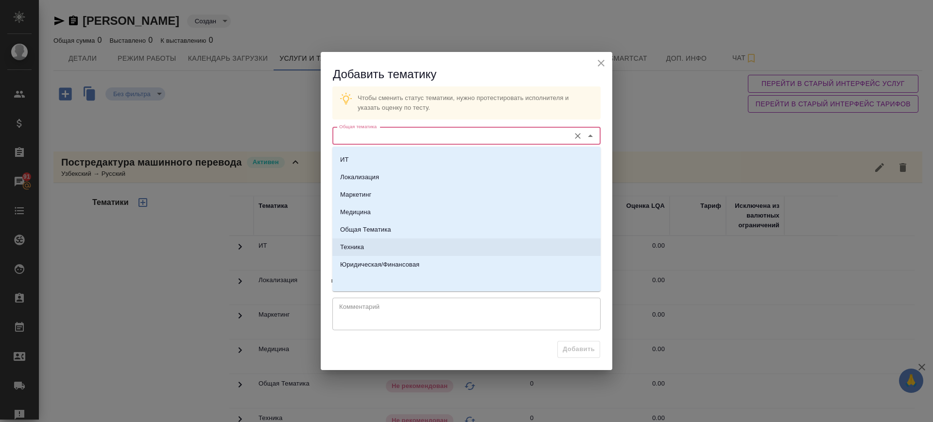
drag, startPoint x: 379, startPoint y: 240, endPoint x: 382, endPoint y: 226, distance: 13.8
click at [379, 239] on li "Техника" at bounding box center [466, 247] width 268 height 17
type input "Техника"
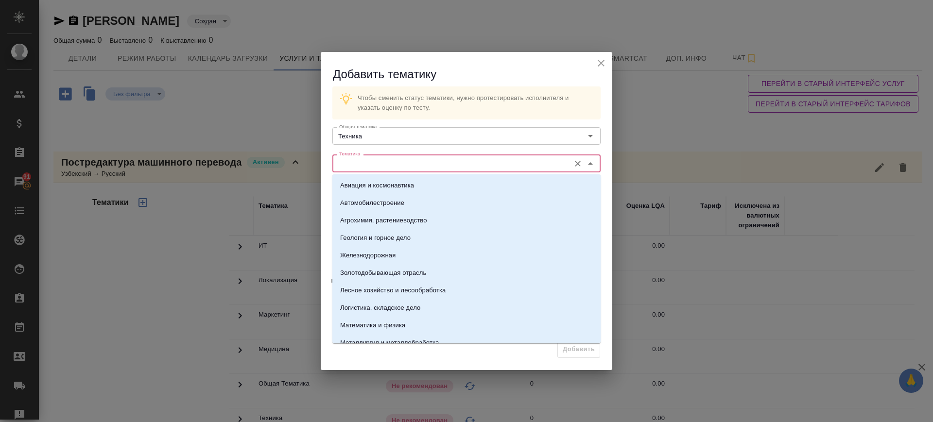
click at [397, 162] on input "Тематика" at bounding box center [450, 163] width 230 height 12
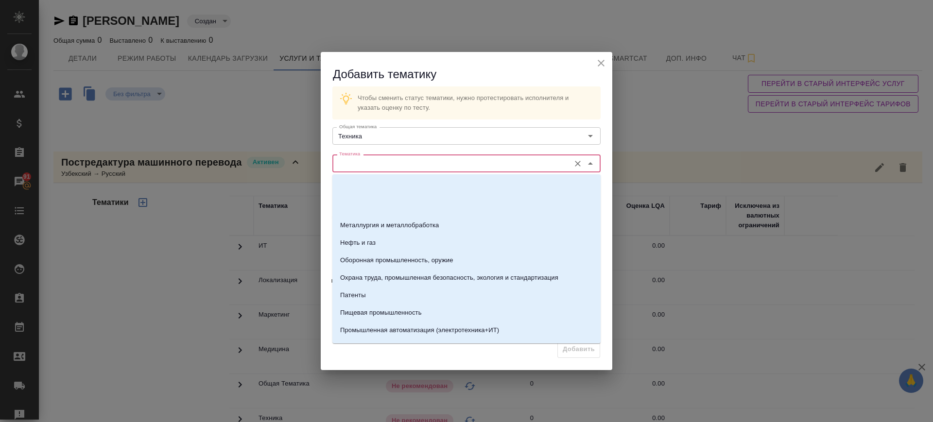
scroll to position [182, 0]
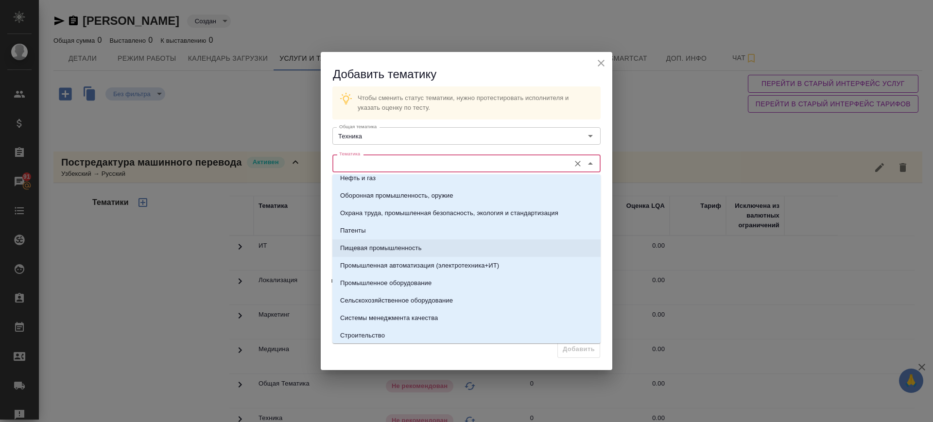
drag, startPoint x: 378, startPoint y: 247, endPoint x: 440, endPoint y: 242, distance: 61.9
click at [378, 248] on p "Пищевая промышленность" at bounding box center [381, 248] width 82 height 10
type input "Пищевая промышленность"
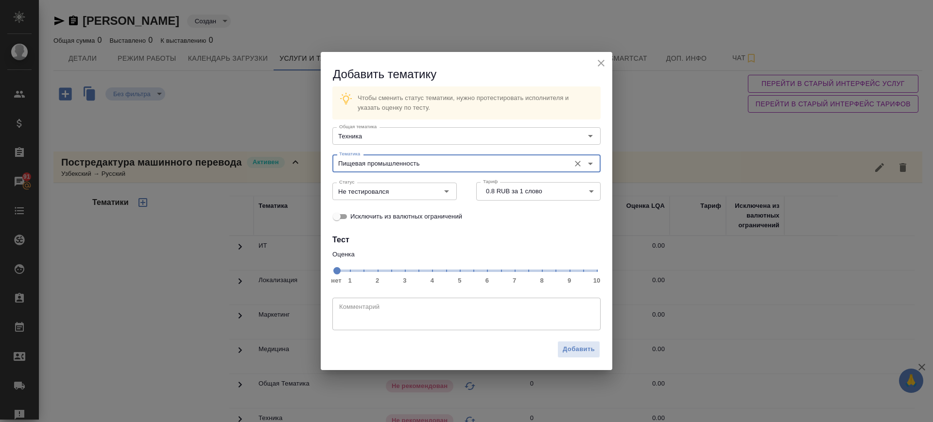
click at [582, 271] on span "нет 1 2 3 4 5 6 7 8 9 10" at bounding box center [466, 270] width 260 height 14
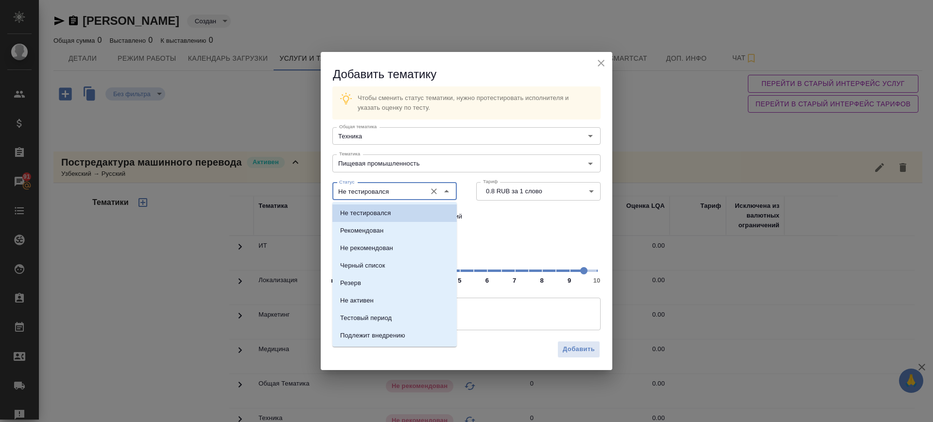
click at [387, 188] on input "Не тестировался" at bounding box center [378, 192] width 86 height 12
drag, startPoint x: 387, startPoint y: 227, endPoint x: 452, endPoint y: 281, distance: 84.5
click at [388, 229] on li "Рекомендован" at bounding box center [394, 230] width 124 height 17
type input "Рекомендован"
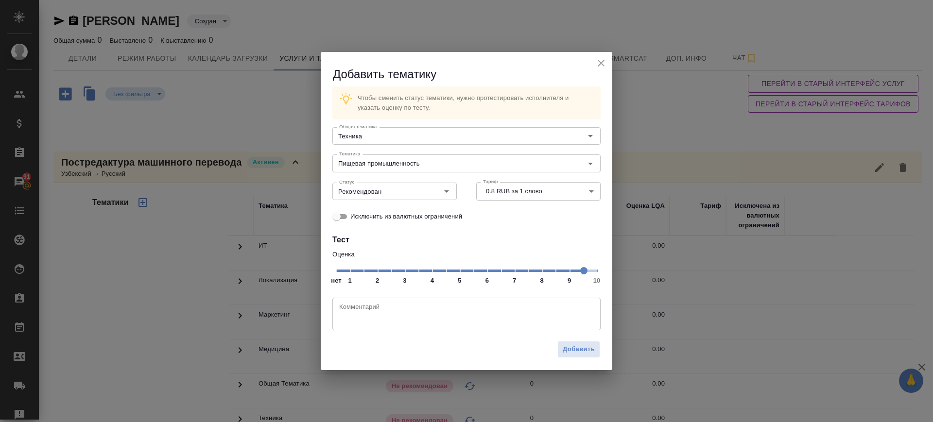
drag, startPoint x: 556, startPoint y: 351, endPoint x: 566, endPoint y: 352, distance: 10.7
click at [557, 351] on div "Добавить" at bounding box center [466, 353] width 291 height 34
click at [570, 352] on span "Добавить" at bounding box center [579, 349] width 32 height 11
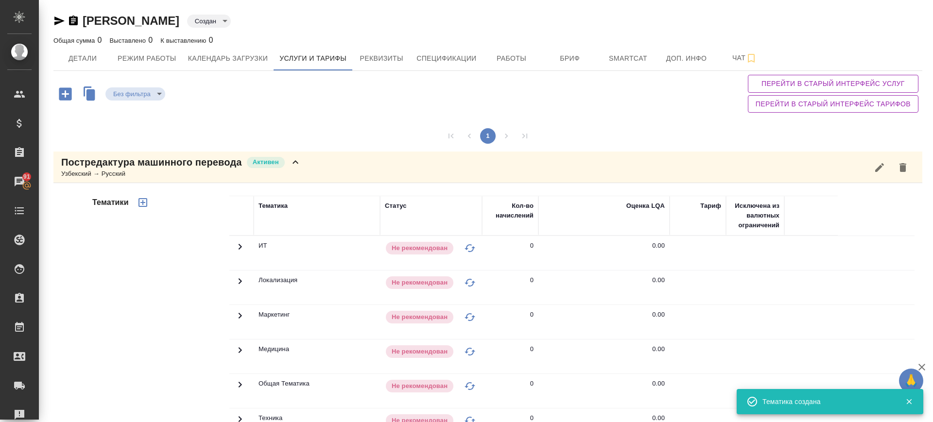
click at [317, 184] on div "Тематика Статус Кол-во начислений Оценка LQA Тариф Исключена из валютных ограни…" at bounding box center [576, 348] width 695 height 332
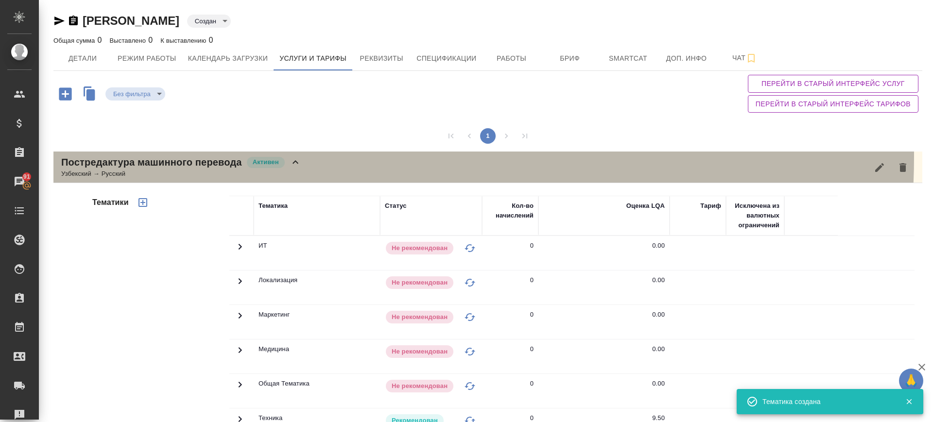
drag, startPoint x: 300, startPoint y: 156, endPoint x: 274, endPoint y: 82, distance: 79.3
click at [300, 157] on icon at bounding box center [296, 162] width 12 height 12
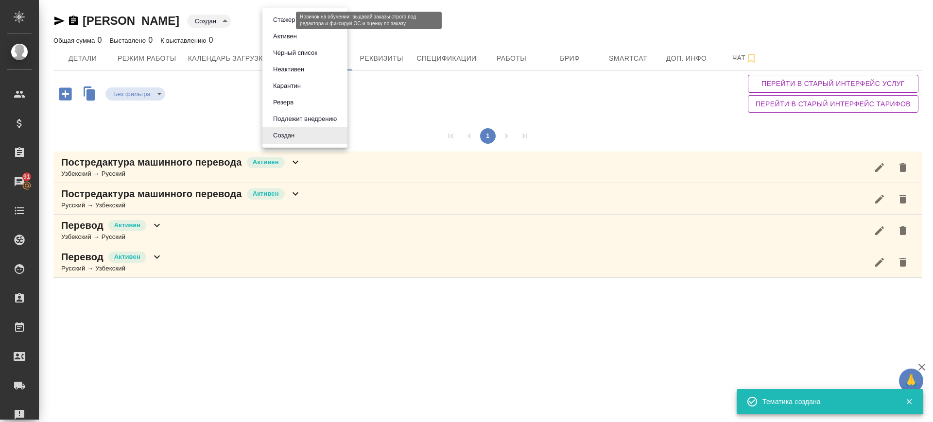
drag, startPoint x: 287, startPoint y: 19, endPoint x: 287, endPoint y: 29, distance: 9.7
click at [287, 21] on body "🙏 .cls-1 fill:#fff; AWATERA Саглам Виктория v.saglam Клиенты Спецификации Заказ…" at bounding box center [466, 211] width 933 height 422
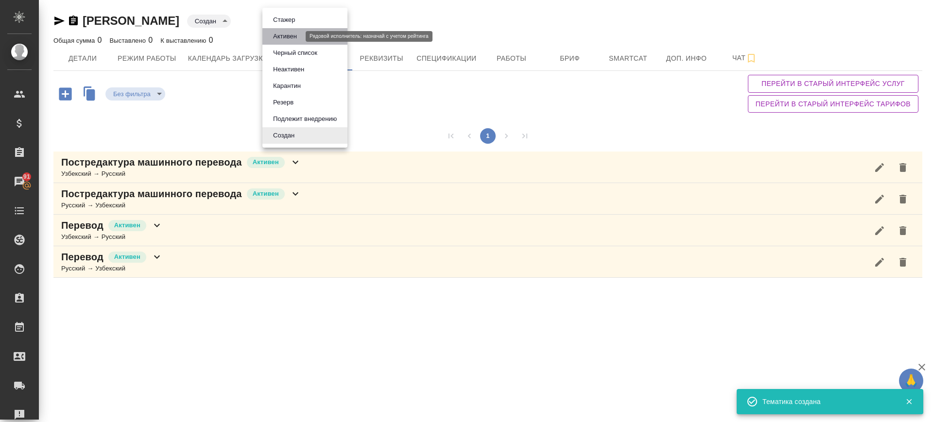
click at [289, 41] on button "Активен" at bounding box center [285, 36] width 30 height 11
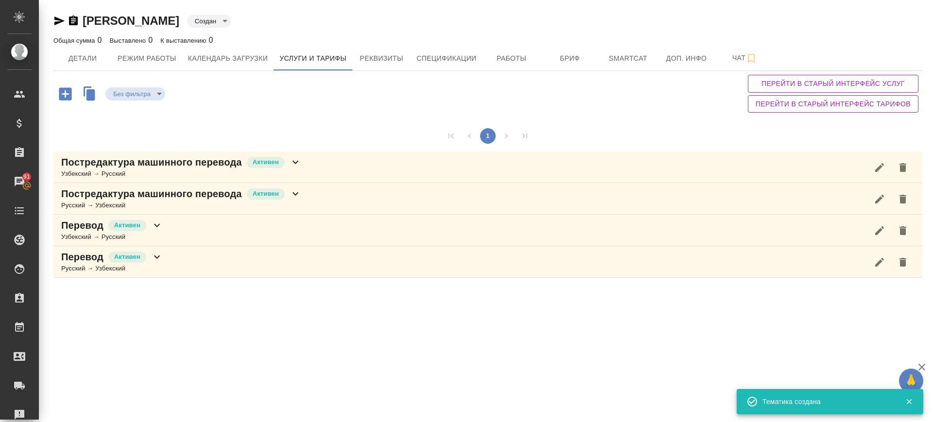
type input "active"
click at [93, 61] on span "Детали" at bounding box center [82, 58] width 47 height 12
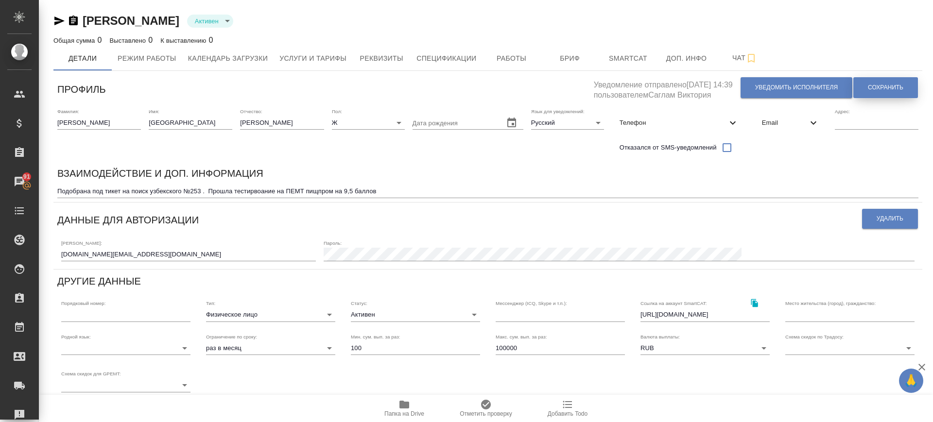
drag, startPoint x: 874, startPoint y: 88, endPoint x: 877, endPoint y: 96, distance: 7.8
click at [874, 90] on span "Сохранить" at bounding box center [885, 88] width 35 height 8
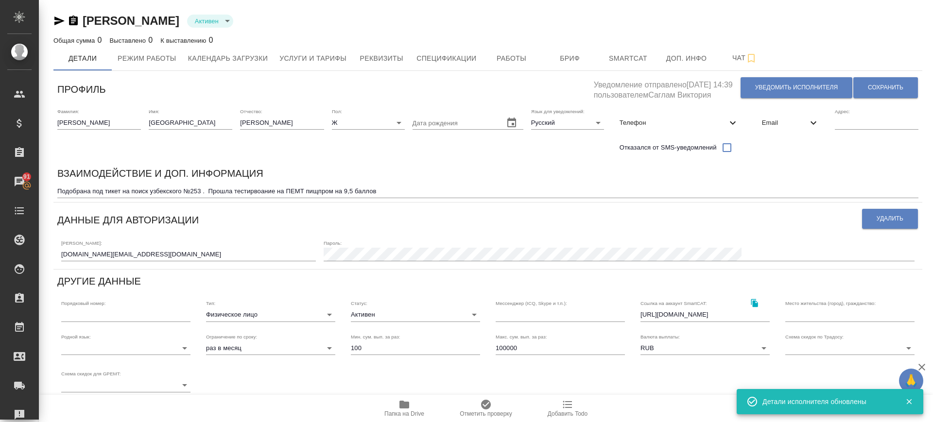
click at [58, 24] on icon "button" at bounding box center [59, 21] width 12 height 12
click at [71, 22] on icon "button" at bounding box center [73, 21] width 9 height 10
click at [327, 55] on span "Услуги и тарифы" at bounding box center [312, 58] width 67 height 12
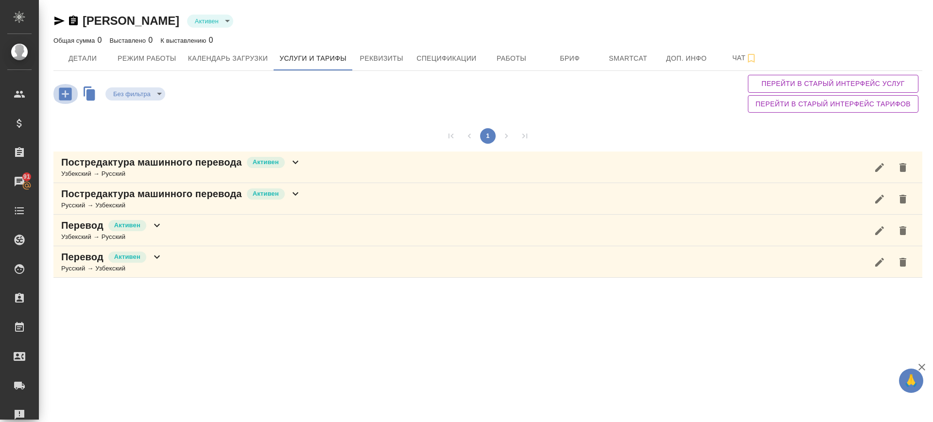
click at [66, 96] on icon "button" at bounding box center [65, 93] width 17 height 17
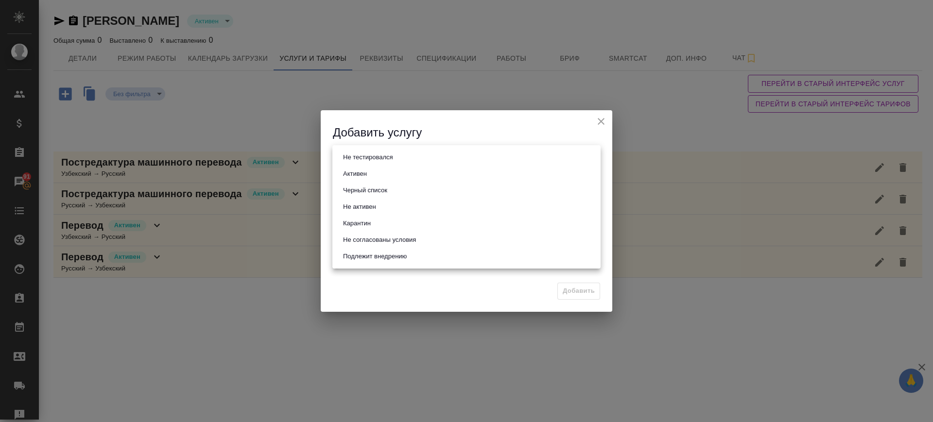
click at [370, 163] on body "🙏 .cls-1 fill:#fff; AWATERA Саглам Виктория v.saglam Клиенты Спецификации Заказ…" at bounding box center [466, 211] width 933 height 422
click at [370, 177] on li "Активен" at bounding box center [466, 174] width 268 height 17
type input "active"
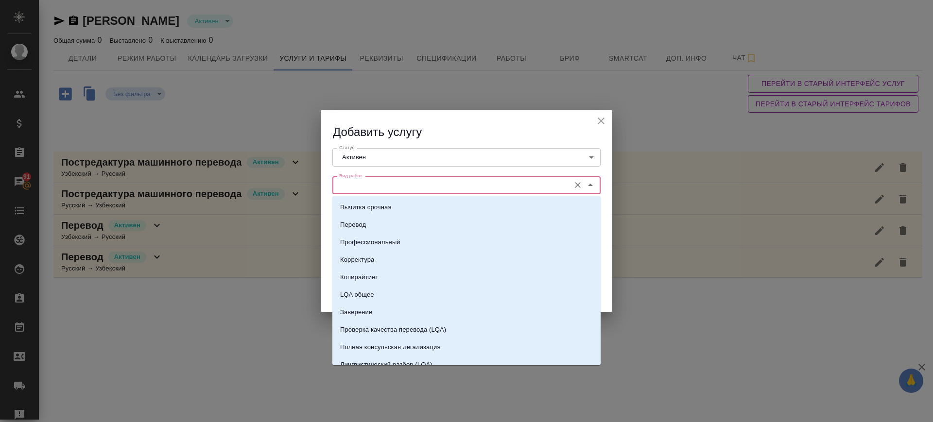
click at [370, 183] on input "Вид работ" at bounding box center [450, 185] width 230 height 12
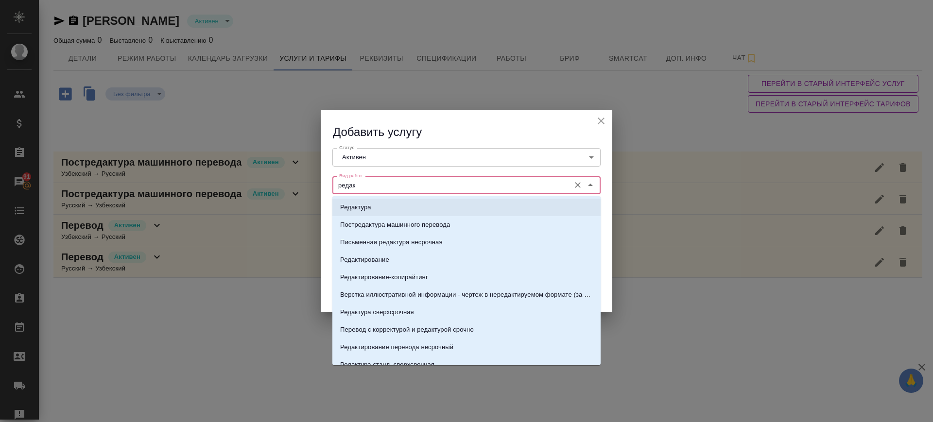
click at [414, 203] on li "Редактура" at bounding box center [466, 207] width 268 height 17
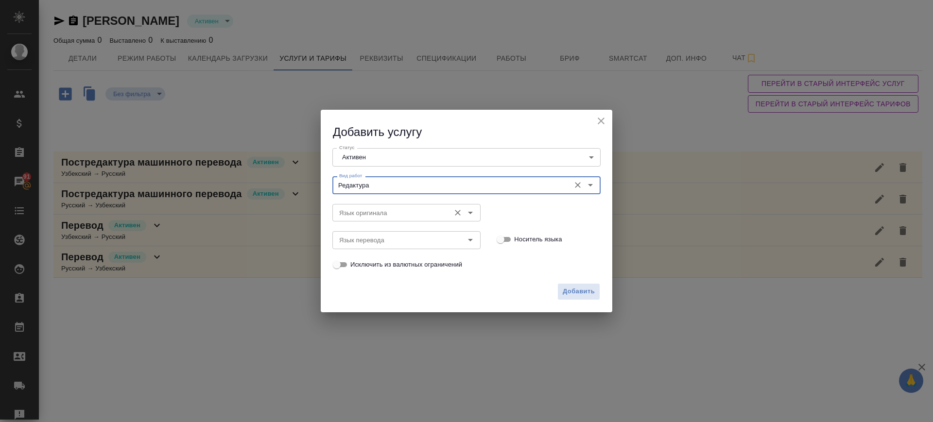
type input "Редактура"
click at [408, 211] on input "Язык оригинала" at bounding box center [390, 213] width 110 height 12
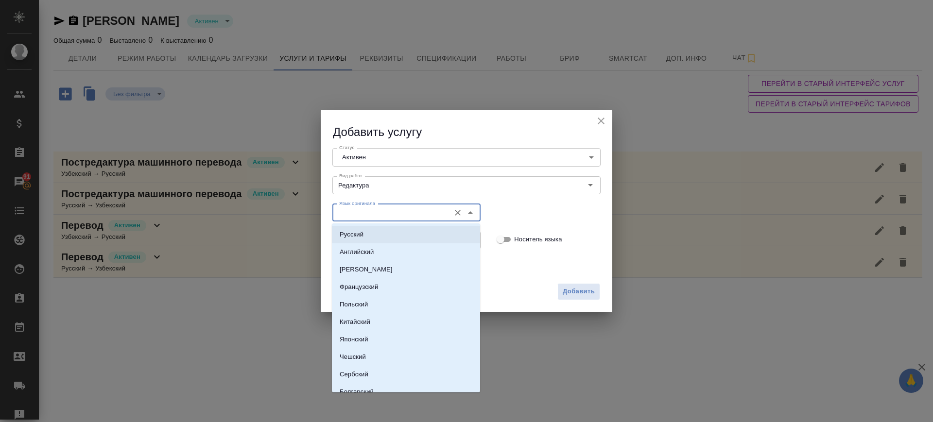
click at [379, 236] on li "Русский" at bounding box center [406, 234] width 148 height 17
type input "Русский"
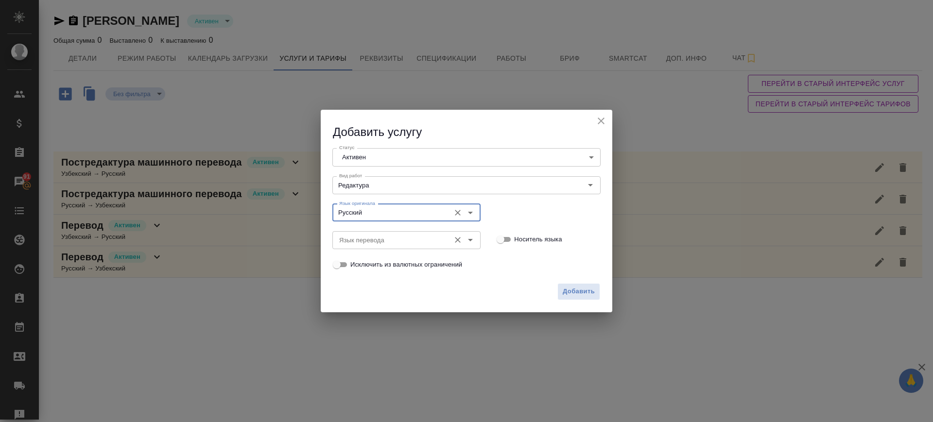
click at [379, 240] on input "Язык перевода" at bounding box center [390, 240] width 110 height 12
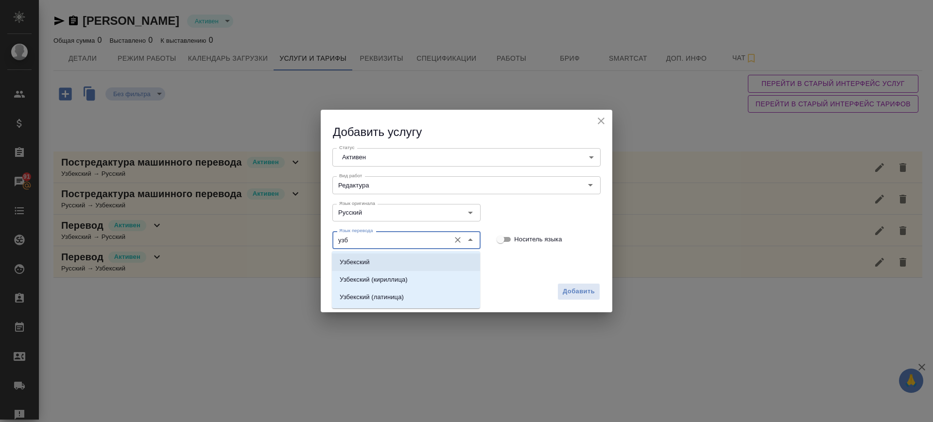
drag, startPoint x: 380, startPoint y: 263, endPoint x: 439, endPoint y: 274, distance: 59.4
click at [386, 269] on li "Узбекский" at bounding box center [406, 262] width 148 height 17
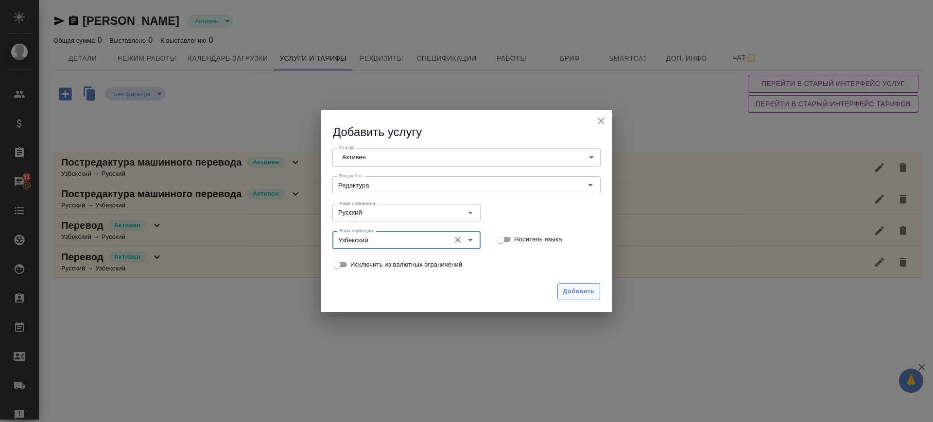
type input "Узбекский"
drag, startPoint x: 573, startPoint y: 294, endPoint x: 546, endPoint y: 280, distance: 30.4
click at [574, 294] on span "Добавить" at bounding box center [579, 291] width 32 height 11
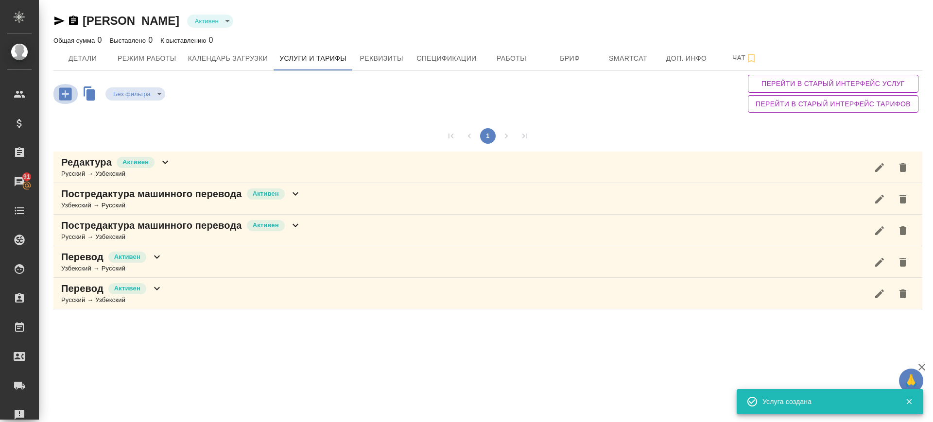
click at [64, 95] on icon "button" at bounding box center [65, 93] width 13 height 13
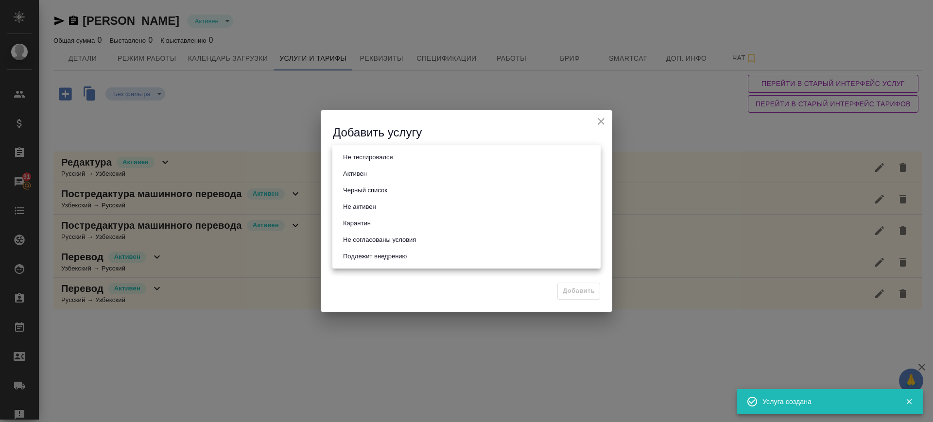
click at [379, 161] on body "🙏 .cls-1 fill:#fff; AWATERA Саглам Виктория v.saglam Клиенты Спецификации Заказ…" at bounding box center [466, 211] width 933 height 422
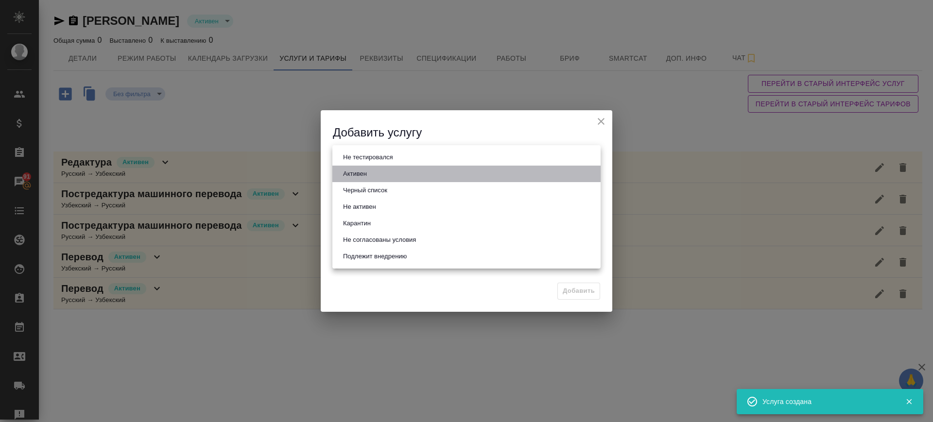
click at [379, 176] on li "Активен" at bounding box center [466, 174] width 268 height 17
type input "active"
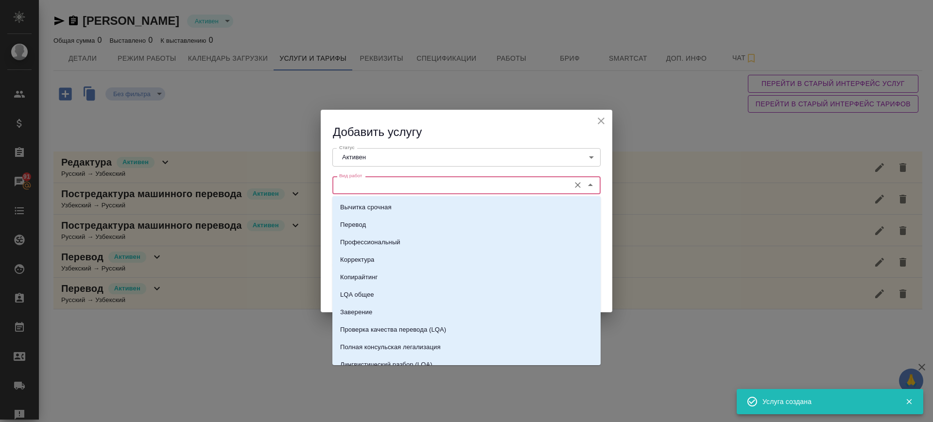
click at [382, 187] on input "Вид работ" at bounding box center [450, 185] width 230 height 12
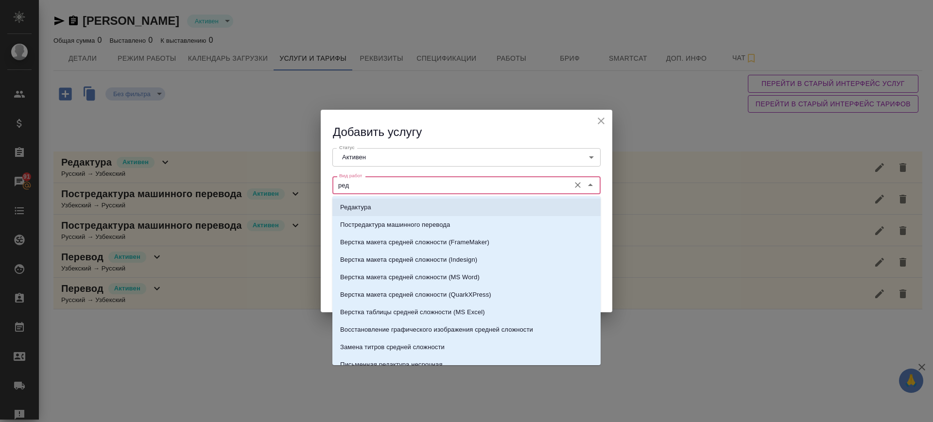
drag, startPoint x: 386, startPoint y: 206, endPoint x: 385, endPoint y: 215, distance: 9.3
click at [386, 207] on li "Редактура" at bounding box center [466, 207] width 268 height 17
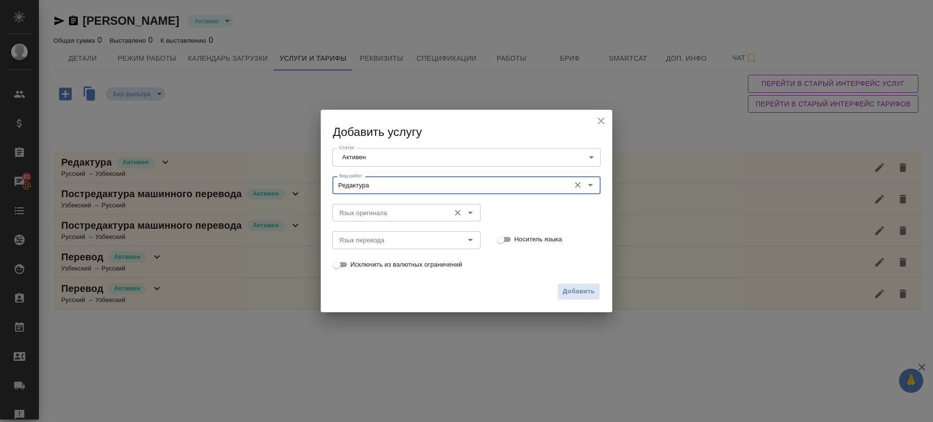
type input "Редактура"
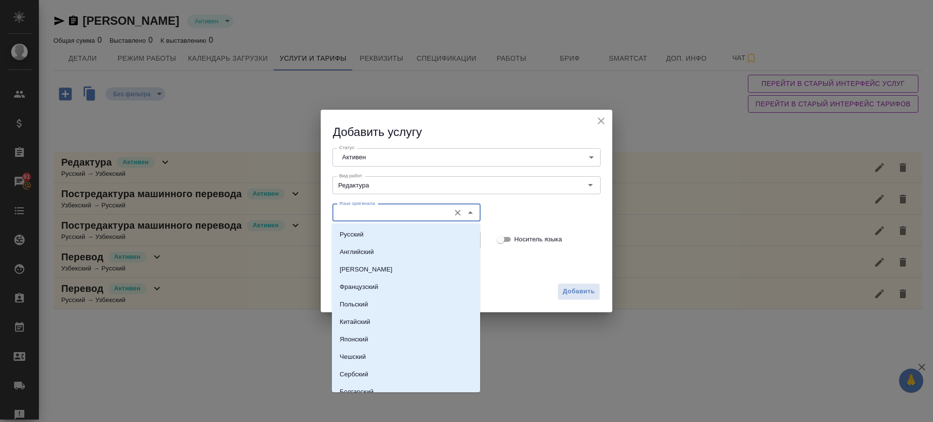
click at [385, 218] on input "Язык оригинала" at bounding box center [390, 213] width 110 height 12
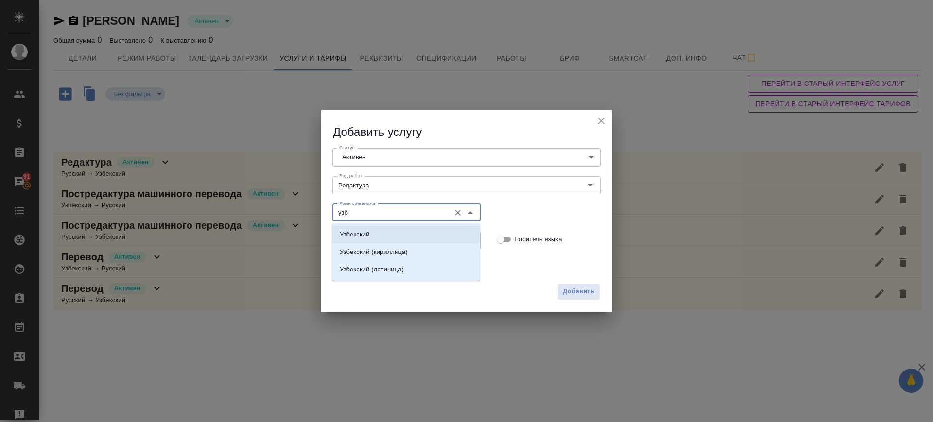
click at [377, 233] on li "Узбекский" at bounding box center [406, 234] width 148 height 17
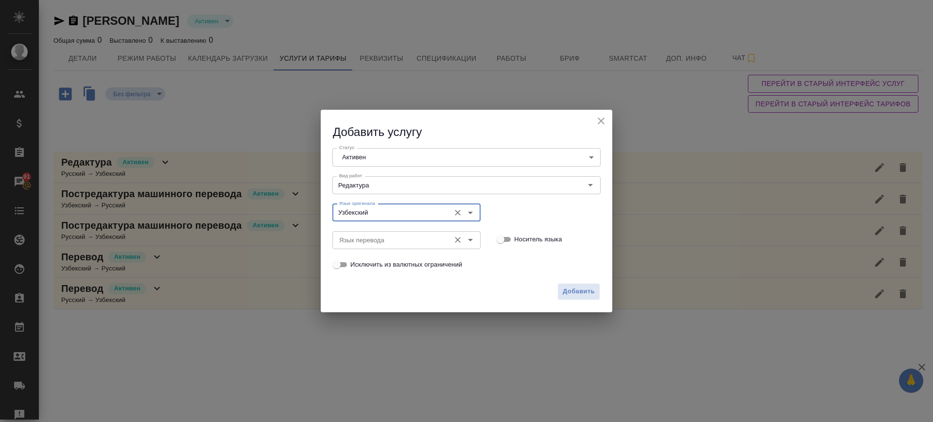
type input "Узбекский"
click at [376, 241] on input "Язык перевода" at bounding box center [390, 240] width 110 height 12
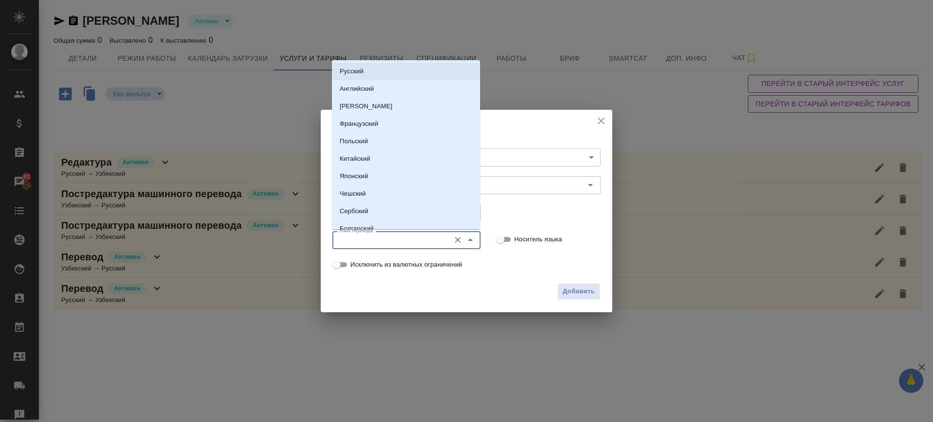
drag, startPoint x: 350, startPoint y: 70, endPoint x: 447, endPoint y: 166, distance: 136.7
click at [350, 70] on p "Русский" at bounding box center [352, 72] width 24 height 10
type input "Русский"
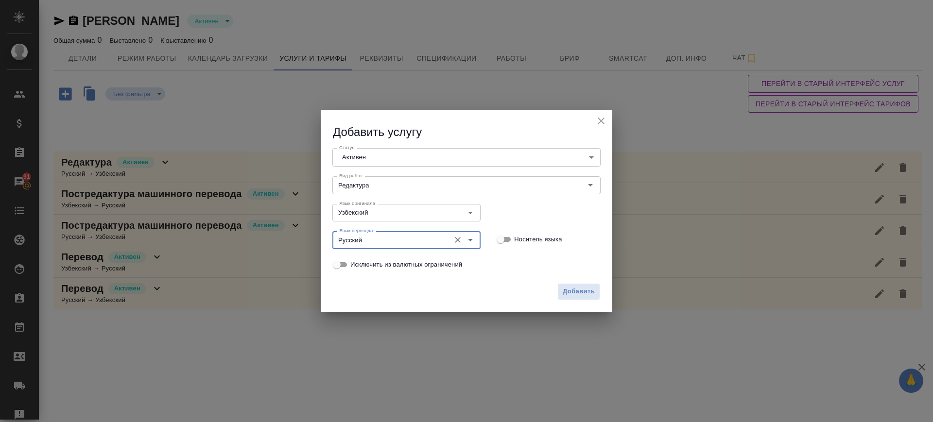
drag, startPoint x: 568, startPoint y: 284, endPoint x: 541, endPoint y: 279, distance: 28.0
click at [569, 284] on button "Добавить" at bounding box center [578, 291] width 43 height 17
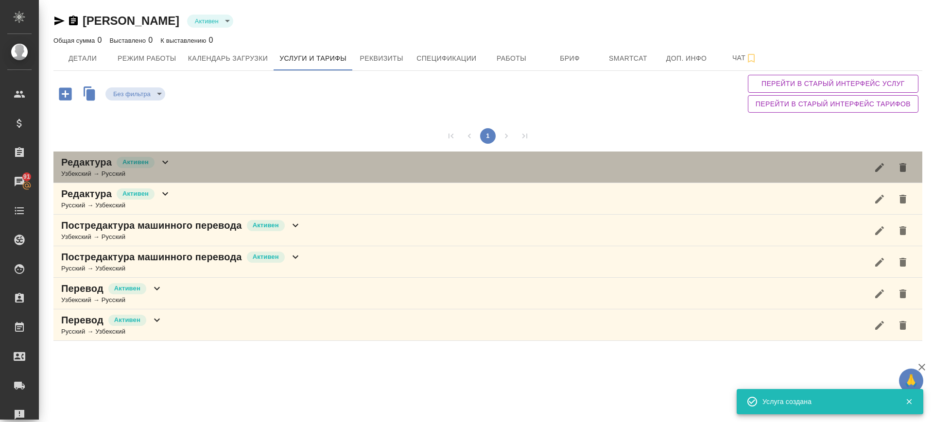
click at [207, 171] on div "Редактура Активен Узбекский → Русский" at bounding box center [487, 168] width 869 height 32
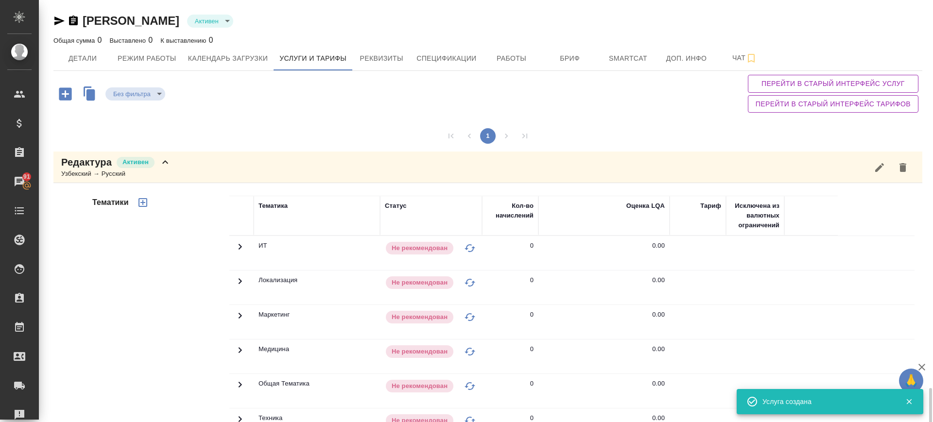
scroll to position [243, 0]
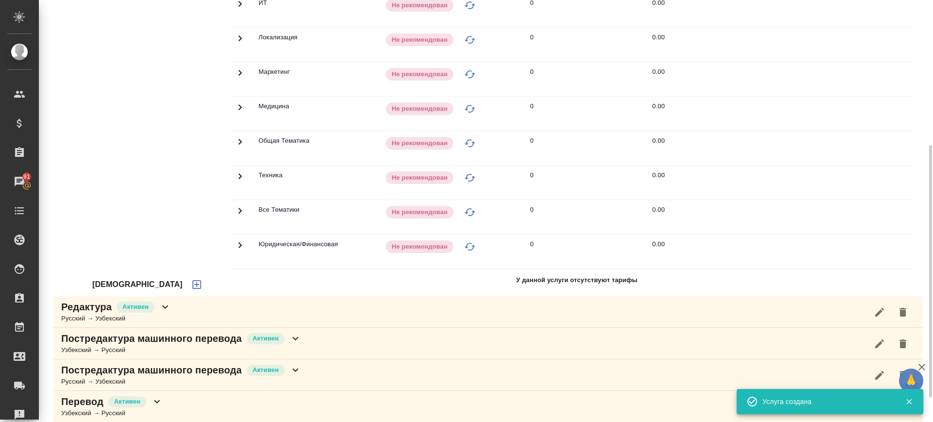
click at [185, 278] on button "button" at bounding box center [196, 284] width 23 height 23
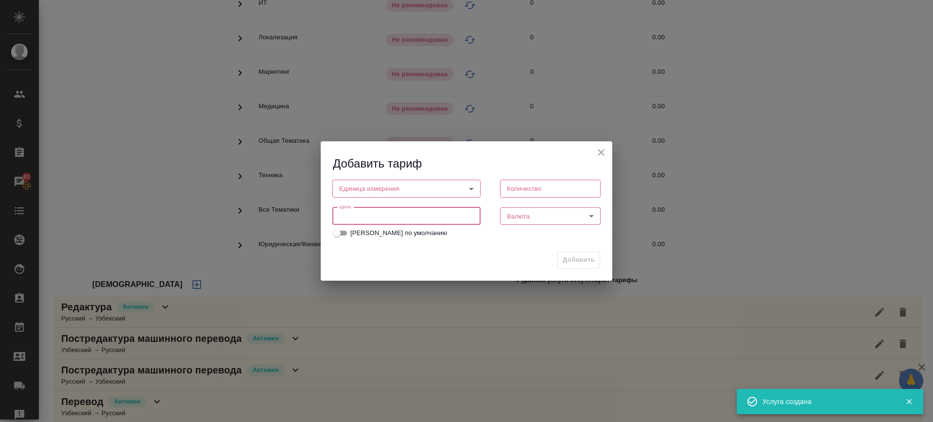
click at [430, 211] on input "number" at bounding box center [406, 215] width 148 height 17
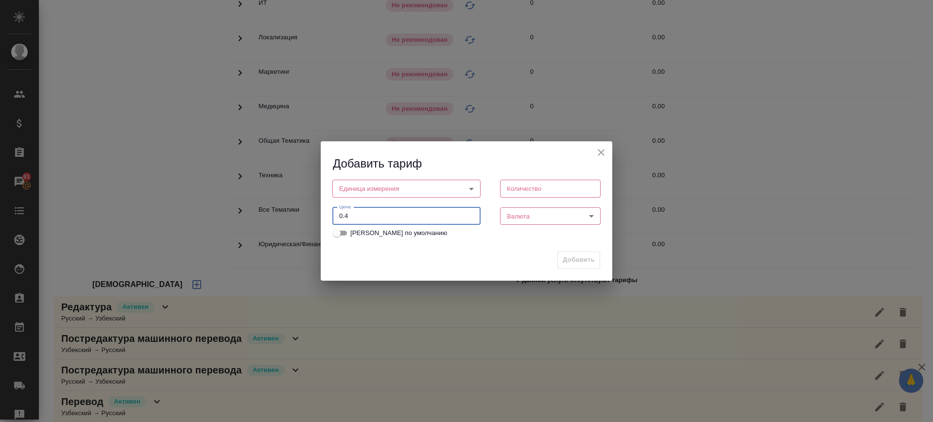
drag, startPoint x: 293, startPoint y: 225, endPoint x: 271, endPoint y: 228, distance: 23.0
click at [271, 228] on div "Добавить тариф Единица измерения ​ Единица измерения Количество Количество Цена…" at bounding box center [466, 211] width 933 height 422
type input "0.4"
click at [351, 190] on body "🙏 .cls-1 fill:#fff; AWATERA Саглам Виктория v.saglam Клиенты Спецификации Заказ…" at bounding box center [466, 211] width 933 height 422
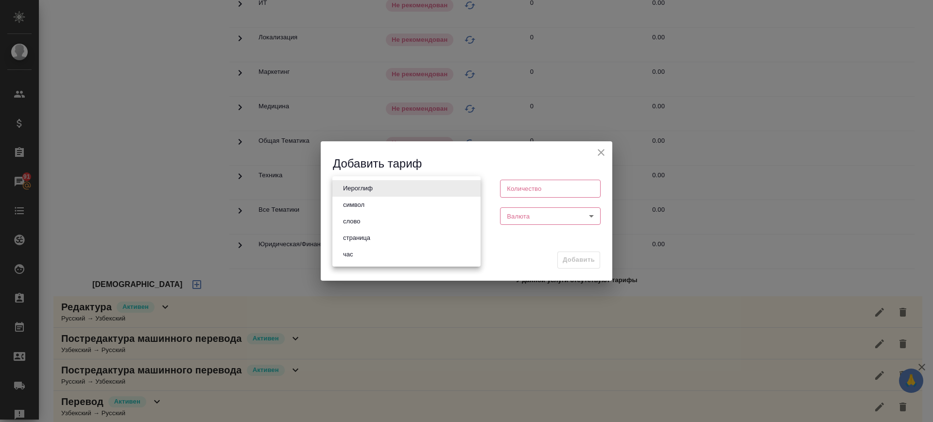
drag, startPoint x: 358, startPoint y: 220, endPoint x: 555, endPoint y: 215, distance: 196.8
click at [367, 221] on li "слово" at bounding box center [406, 221] width 148 height 17
type input "5a8b1489cc6b4906c91bfd90"
type input "1"
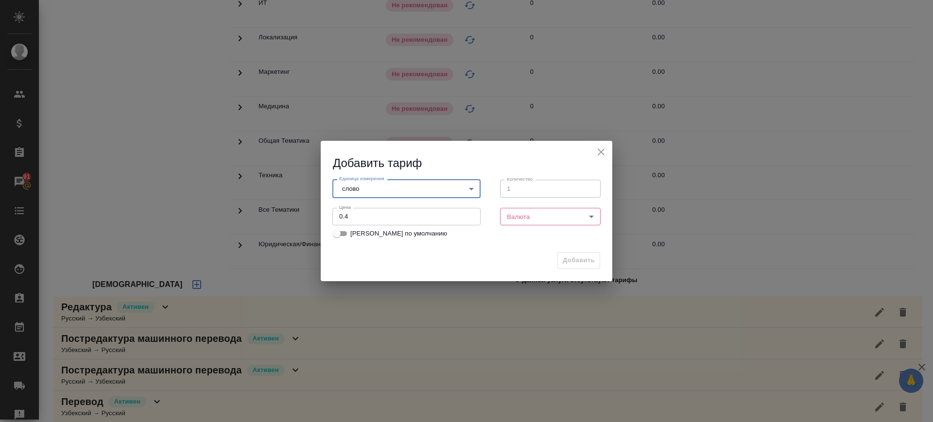
click at [576, 213] on body "🙏 .cls-1 fill:#fff; AWATERA Саглам Виктория v.saglam Клиенты Спецификации Заказ…" at bounding box center [466, 211] width 933 height 422
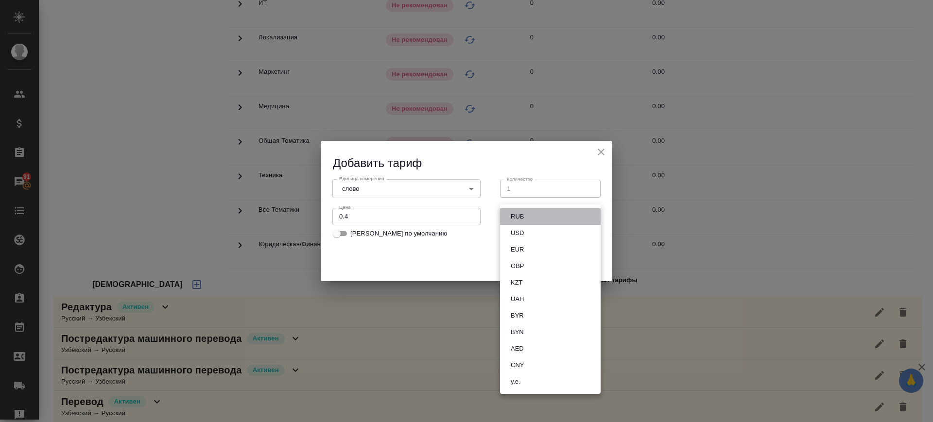
click at [564, 218] on li "RUB" at bounding box center [550, 216] width 101 height 17
type input "RUB"
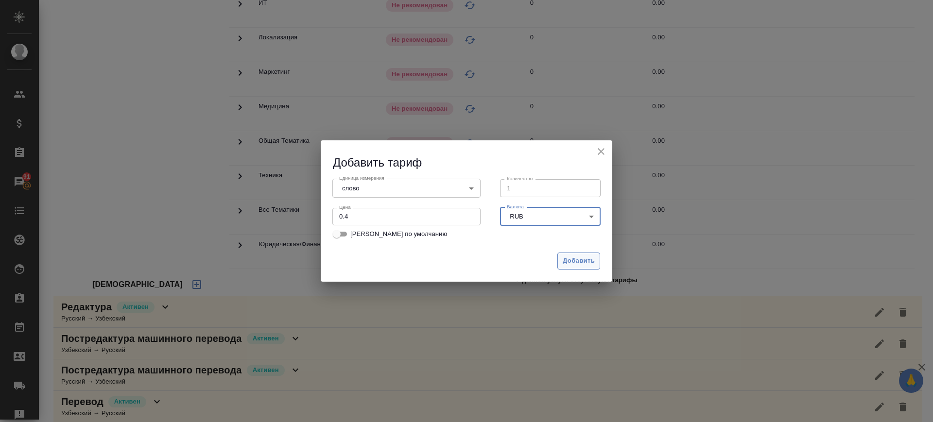
click at [587, 257] on span "Добавить" at bounding box center [579, 261] width 32 height 11
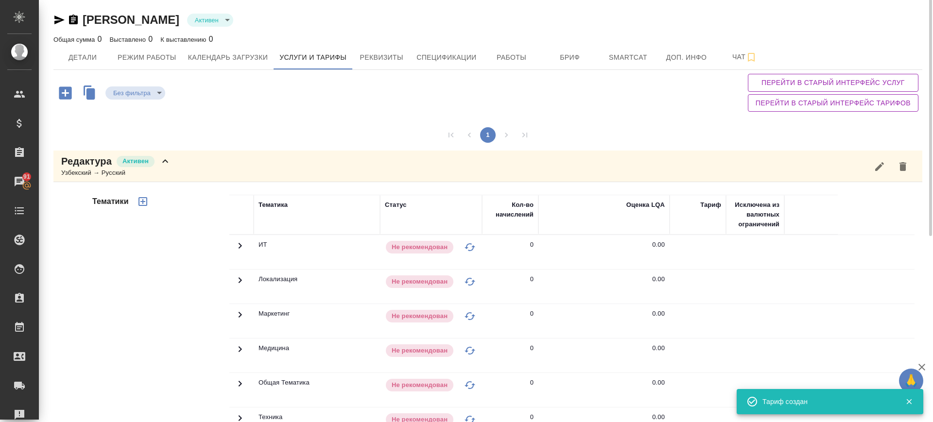
scroll to position [0, 0]
click at [145, 203] on icon "button" at bounding box center [143, 203] width 12 height 12
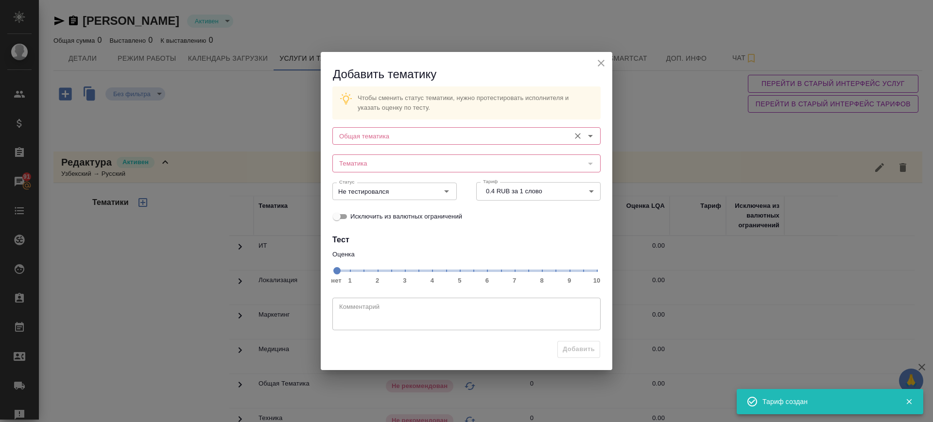
click at [395, 134] on input "Общая тематика" at bounding box center [450, 136] width 230 height 12
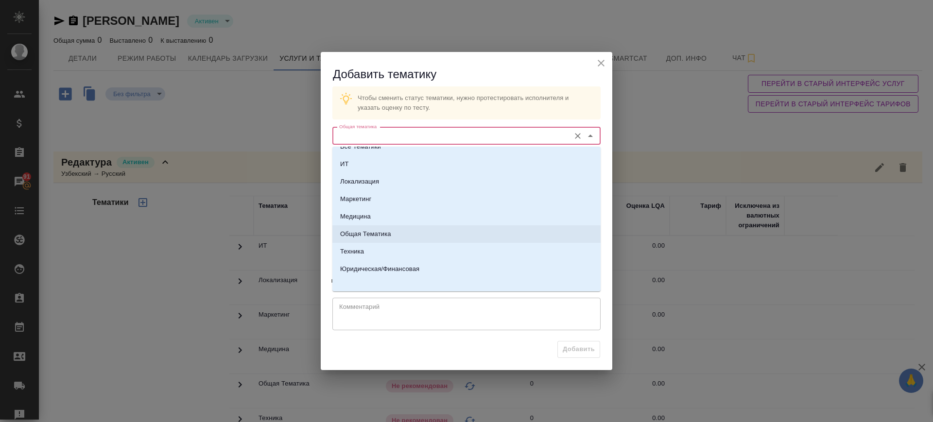
scroll to position [16, 0]
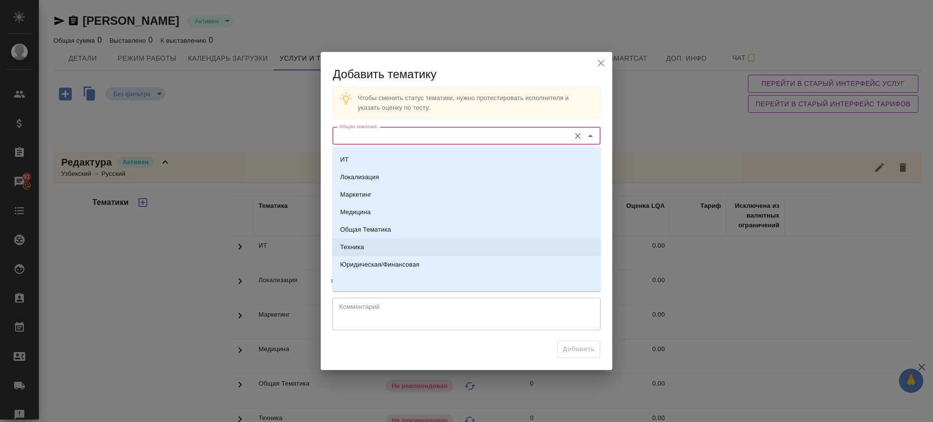
drag, startPoint x: 374, startPoint y: 253, endPoint x: 378, endPoint y: 241, distance: 12.0
click at [373, 253] on li "Техника" at bounding box center [466, 247] width 268 height 17
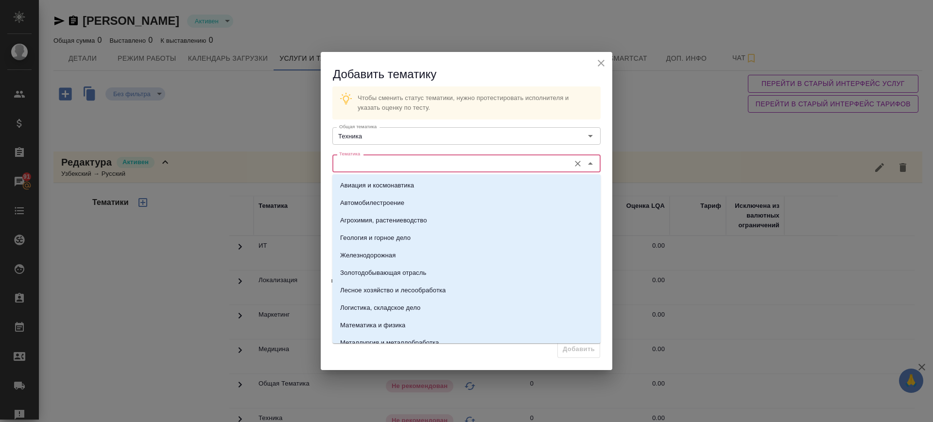
click at [406, 162] on input "Тематика" at bounding box center [450, 163] width 230 height 12
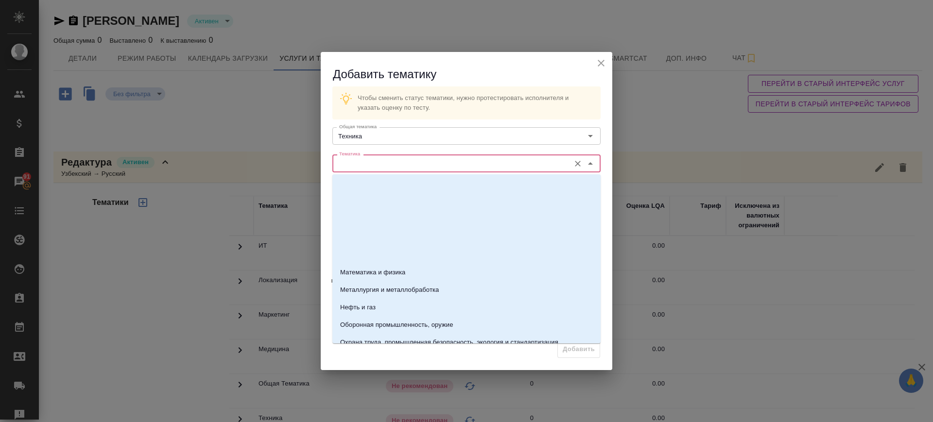
scroll to position [0, 0]
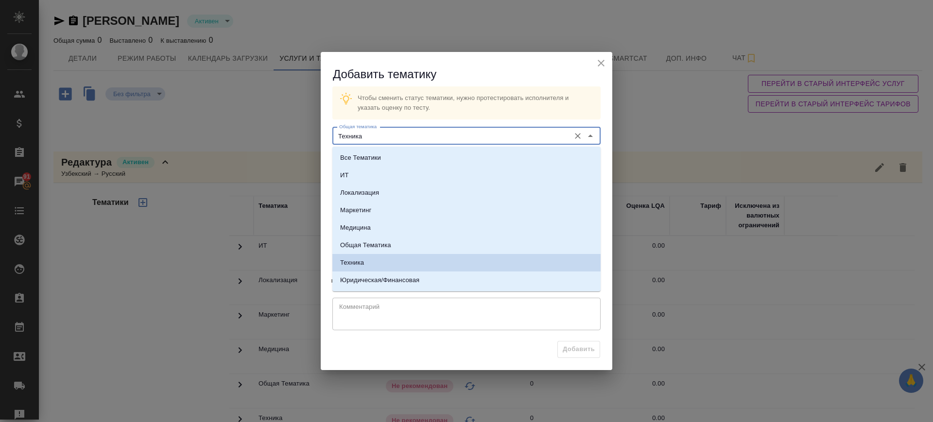
click at [369, 132] on input "Техника" at bounding box center [450, 136] width 230 height 12
click at [367, 154] on p "Все Тематики" at bounding box center [360, 158] width 41 height 10
type input "Все Тематики"
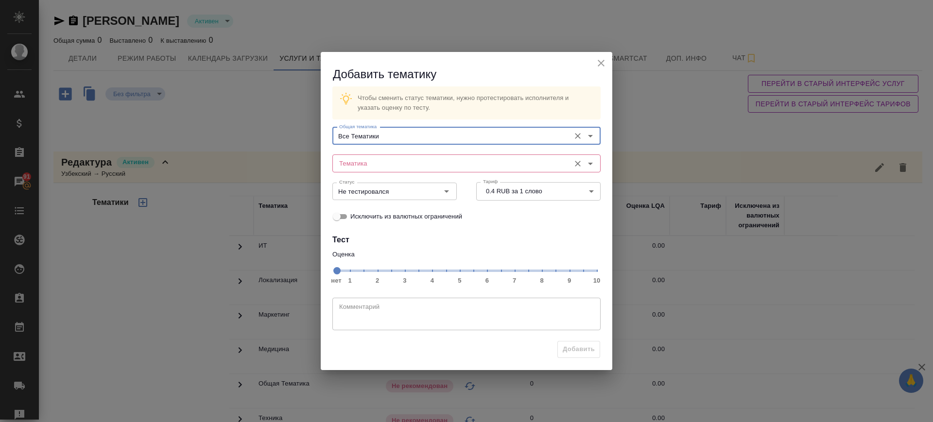
click at [372, 163] on input "Тематика" at bounding box center [450, 163] width 230 height 12
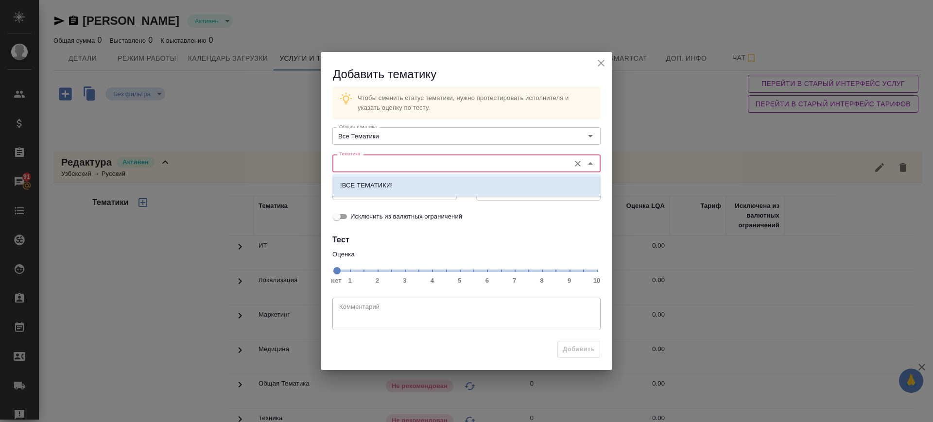
click at [376, 184] on p "!ВСЕ ТЕМАТИКИ!" at bounding box center [366, 186] width 52 height 10
type input "!ВСЕ ТЕМАТИКИ!"
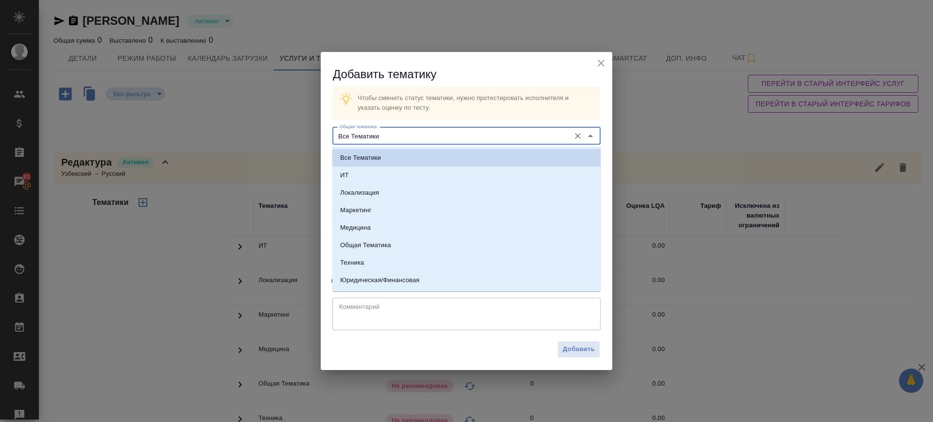
drag, startPoint x: 392, startPoint y: 134, endPoint x: 395, endPoint y: 194, distance: 60.8
click at [392, 134] on input "Все Тематики" at bounding box center [450, 136] width 230 height 12
drag, startPoint x: 386, startPoint y: 262, endPoint x: 395, endPoint y: 194, distance: 68.6
click at [386, 263] on li "Техника" at bounding box center [466, 262] width 268 height 17
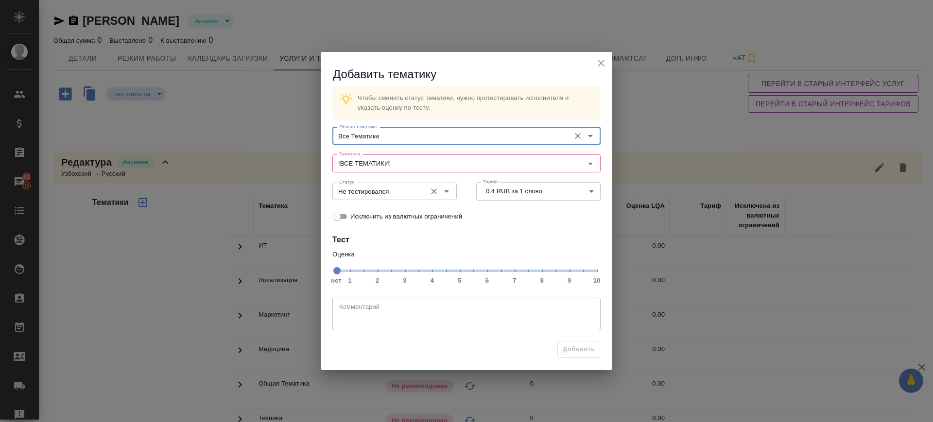
type input "Техника"
click at [387, 161] on input "Тематика" at bounding box center [450, 163] width 230 height 12
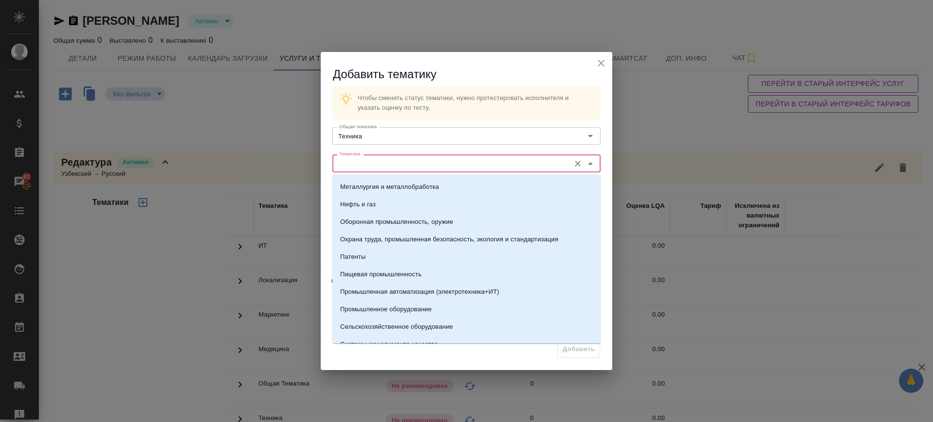
scroll to position [182, 0]
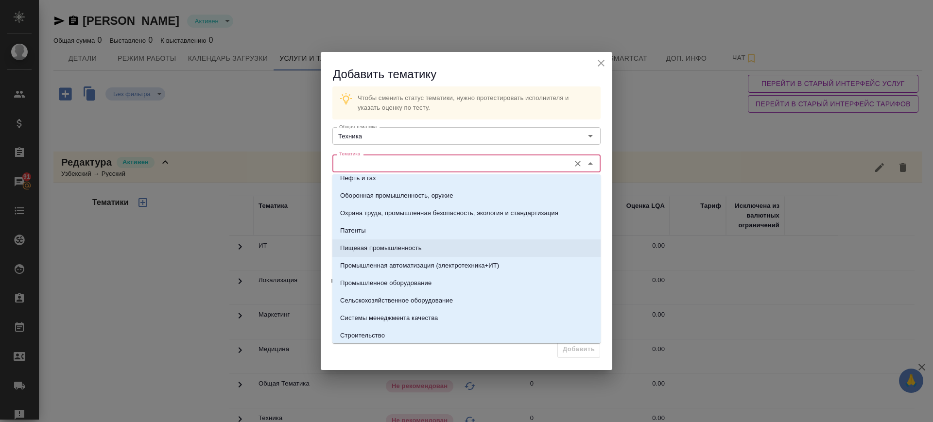
drag, startPoint x: 376, startPoint y: 244, endPoint x: 421, endPoint y: 227, distance: 47.8
click at [376, 244] on p "Пищевая промышленность" at bounding box center [381, 248] width 82 height 10
type input "Пищевая промышленность"
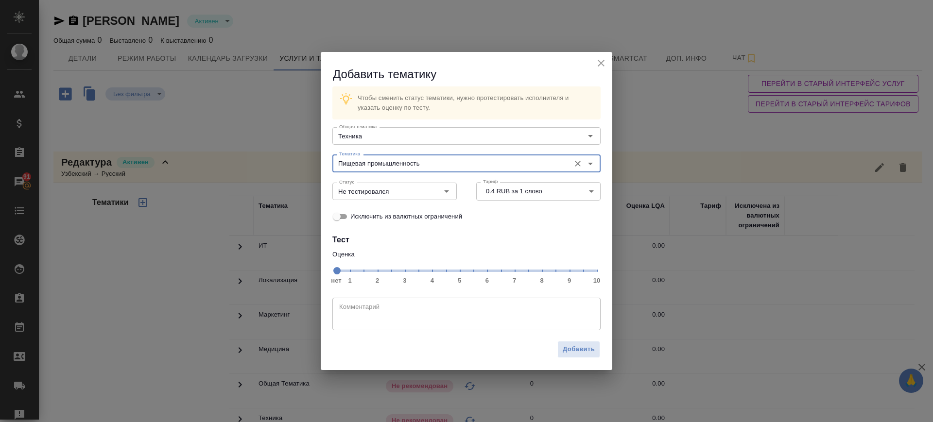
click at [580, 272] on span "нет 1 2 3 4 5 6 7 8 9 10" at bounding box center [466, 270] width 260 height 14
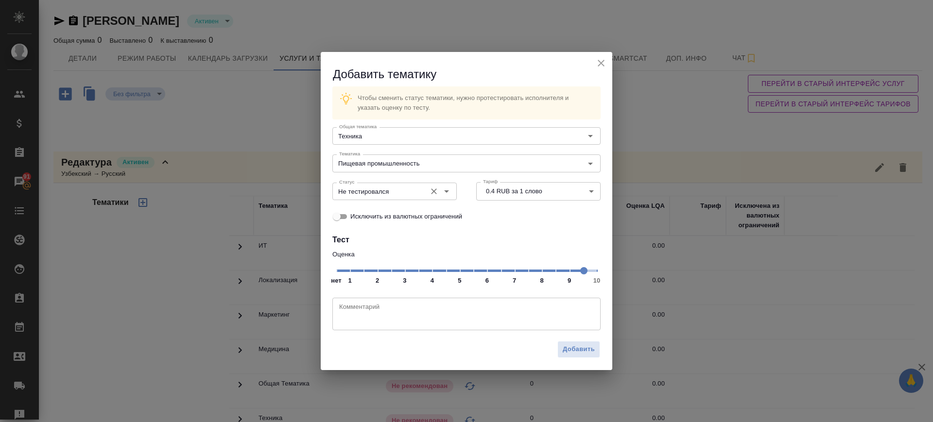
drag, startPoint x: 395, startPoint y: 192, endPoint x: 392, endPoint y: 197, distance: 6.2
click at [393, 196] on input "Не тестировался" at bounding box center [378, 192] width 86 height 12
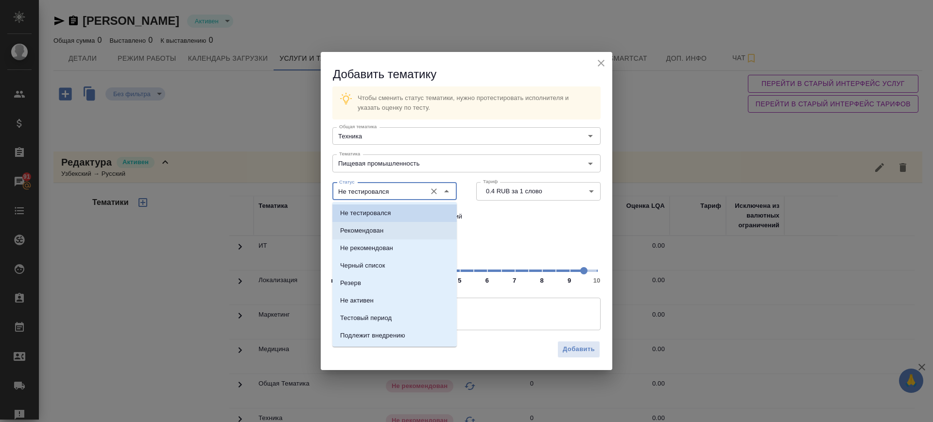
click at [392, 229] on li "Рекомендован" at bounding box center [394, 230] width 124 height 17
type input "Рекомендован"
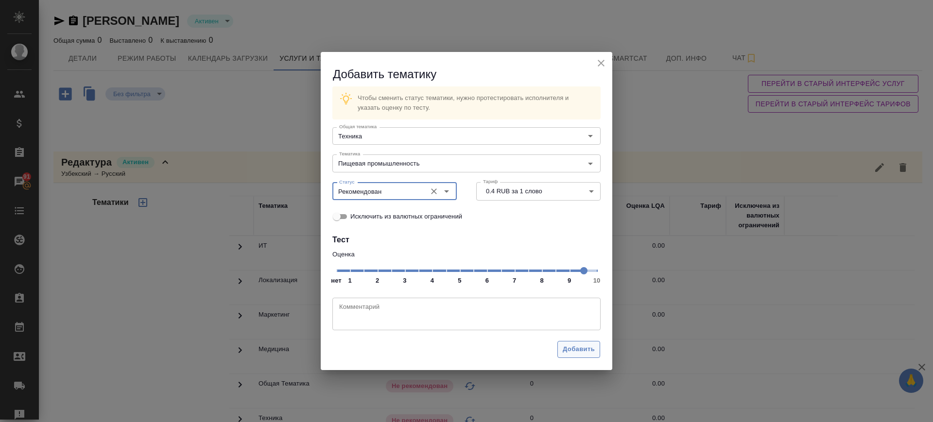
click at [571, 351] on span "Добавить" at bounding box center [579, 349] width 32 height 11
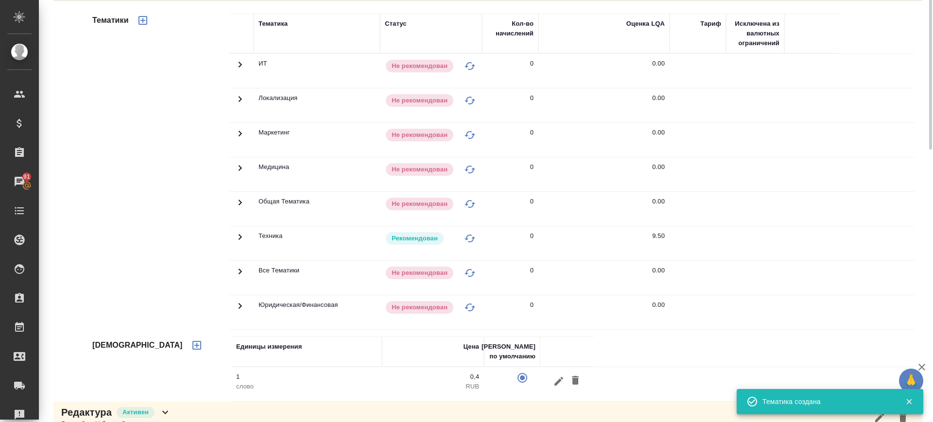
scroll to position [61, 0]
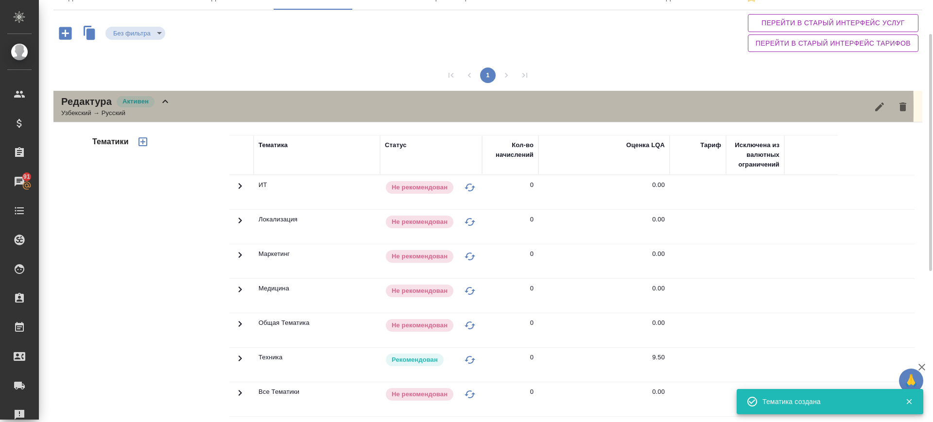
click at [197, 108] on div "Редактура Активен Узбекский → Русский" at bounding box center [487, 107] width 869 height 32
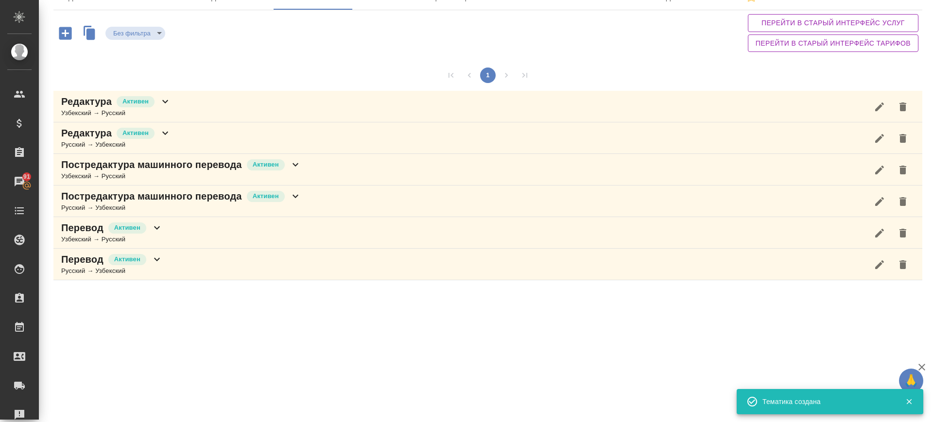
click at [202, 137] on div "Редактура Активен Русский → Узбекский" at bounding box center [487, 138] width 869 height 32
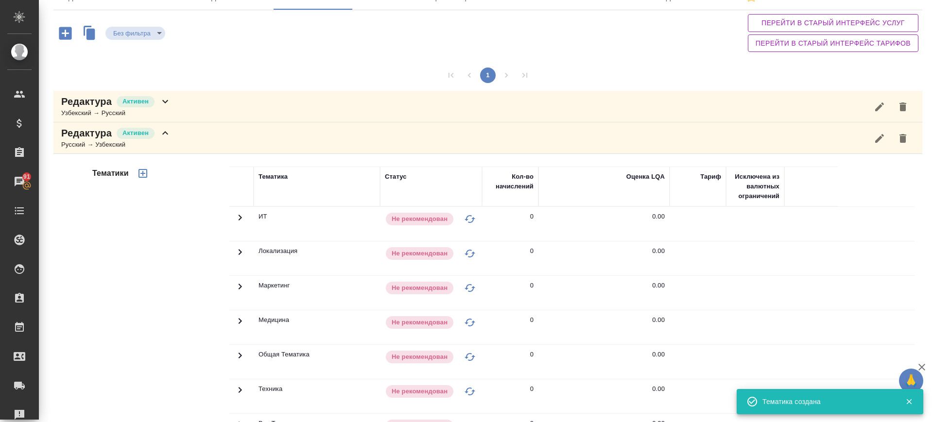
scroll to position [182, 0]
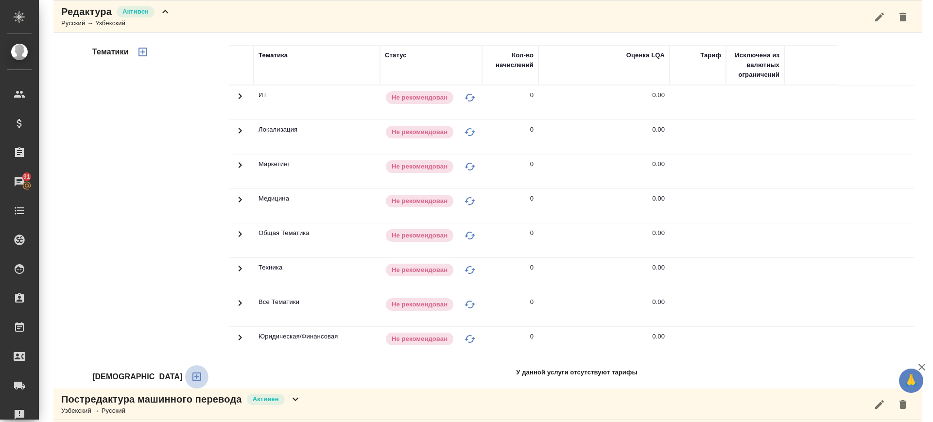
click at [191, 378] on icon "button" at bounding box center [197, 377] width 12 height 12
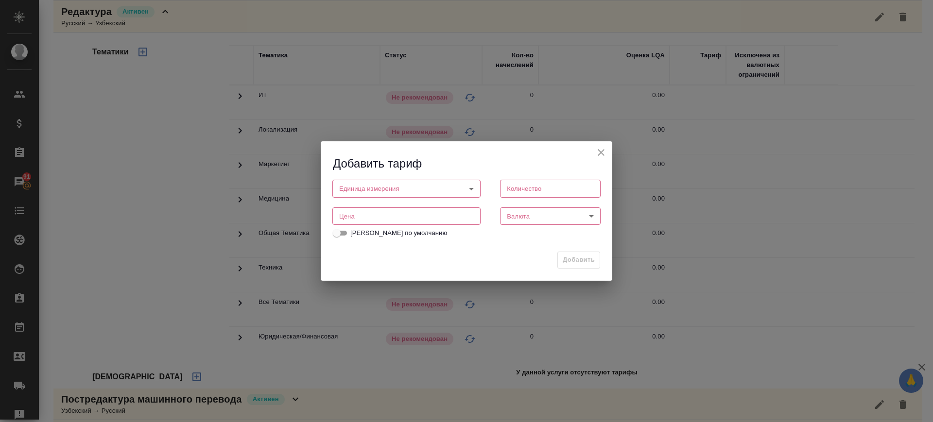
click at [352, 217] on input "number" at bounding box center [406, 215] width 148 height 17
paste input "0.4"
type input "0.4"
drag, startPoint x: 365, startPoint y: 183, endPoint x: 360, endPoint y: 209, distance: 26.7
click at [365, 186] on body "🙏 .cls-1 fill:#fff; AWATERA Саглам Виктория v.saglam Клиенты Спецификации Заказ…" at bounding box center [466, 211] width 933 height 422
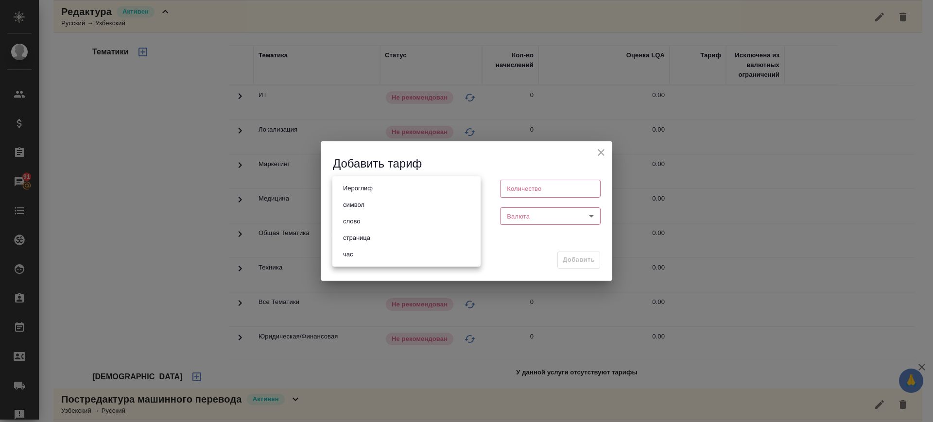
drag, startPoint x: 362, startPoint y: 219, endPoint x: 464, endPoint y: 230, distance: 102.6
click at [368, 219] on li "слово" at bounding box center [406, 221] width 148 height 17
type input "5a8b1489cc6b4906c91bfd90"
type input "1"
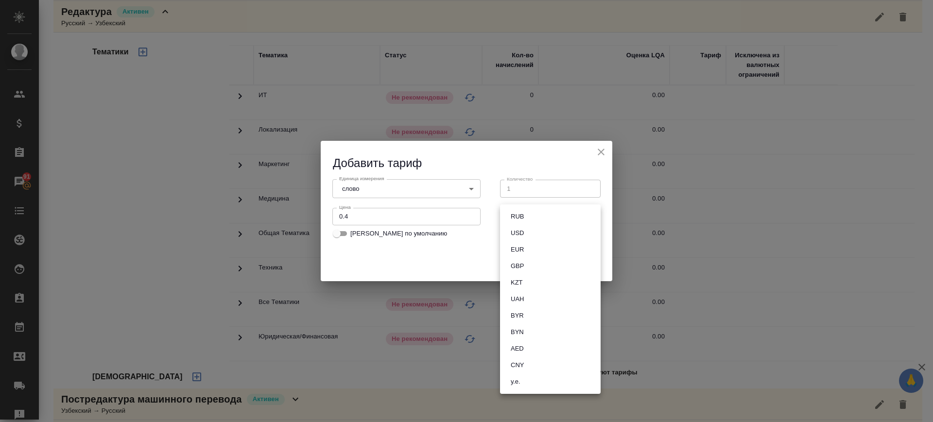
click at [541, 222] on body "🙏 .cls-1 fill:#fff; AWATERA Саглам Виктория v.saglam Клиенты Спецификации Заказ…" at bounding box center [466, 211] width 933 height 422
click at [537, 219] on li "RUB" at bounding box center [550, 216] width 101 height 17
type input "RUB"
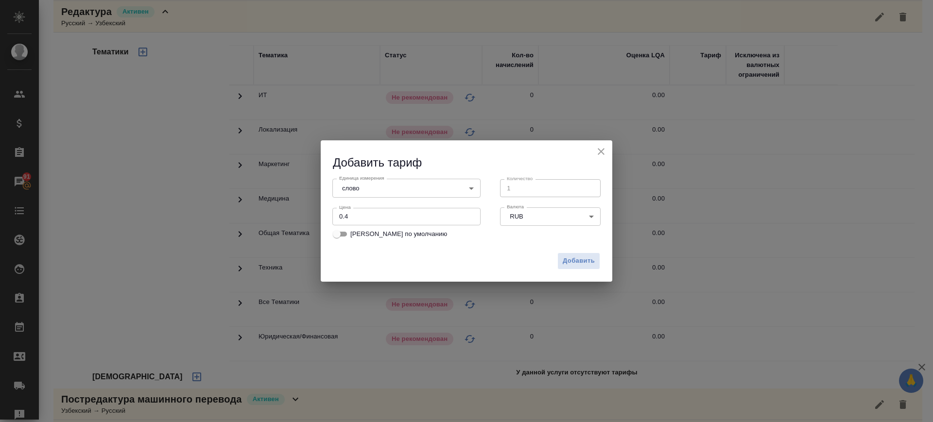
click at [574, 252] on div "Добавить" at bounding box center [466, 265] width 291 height 34
click at [568, 258] on span "Добавить" at bounding box center [579, 261] width 32 height 11
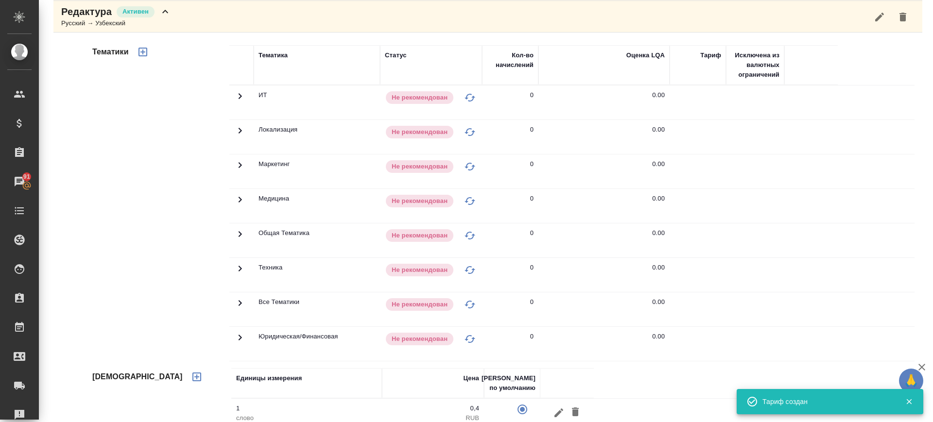
click at [140, 46] on icon "button" at bounding box center [143, 52] width 12 height 12
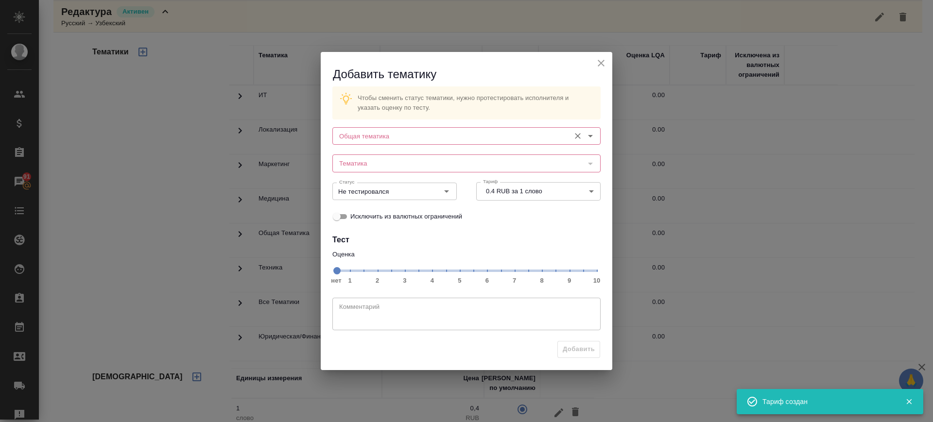
click at [367, 140] on input "Общая тематика" at bounding box center [450, 136] width 230 height 12
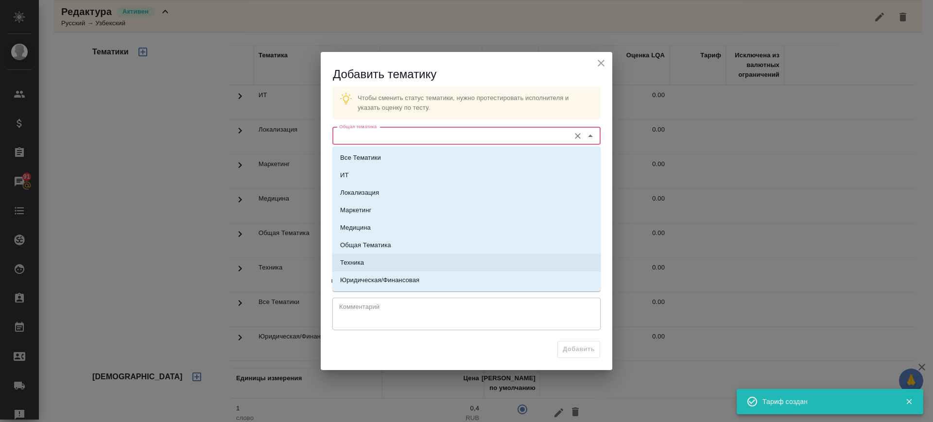
drag, startPoint x: 374, startPoint y: 259, endPoint x: 381, endPoint y: 241, distance: 19.1
click at [374, 259] on li "Техника" at bounding box center [466, 262] width 268 height 17
type input "Техника"
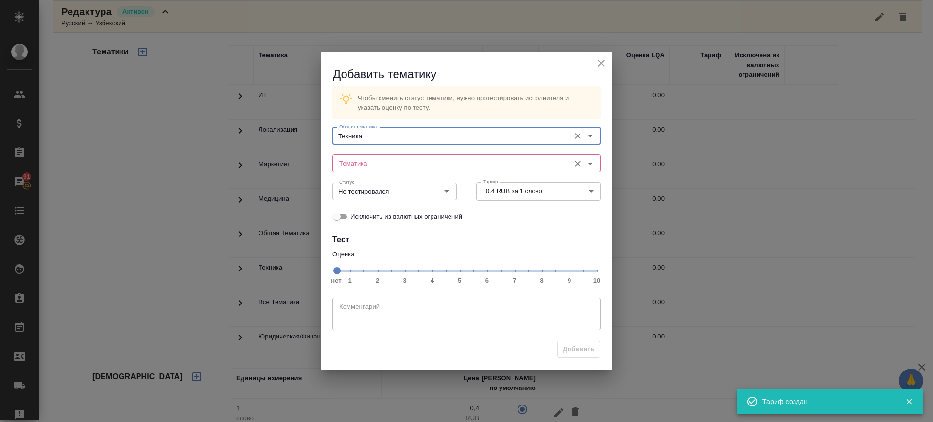
click at [382, 160] on input "Тематика" at bounding box center [450, 163] width 230 height 12
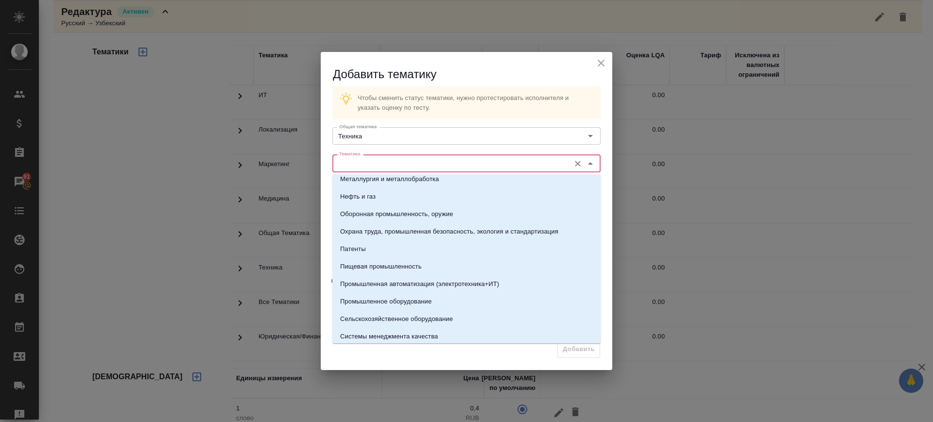
scroll to position [141, 0]
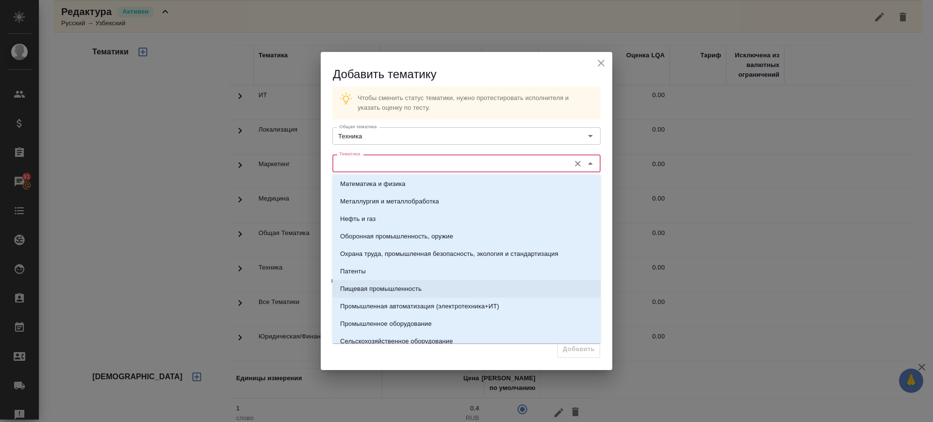
click at [408, 291] on p "Пищевая промышленность" at bounding box center [381, 289] width 82 height 10
type input "Пищевая промышленность"
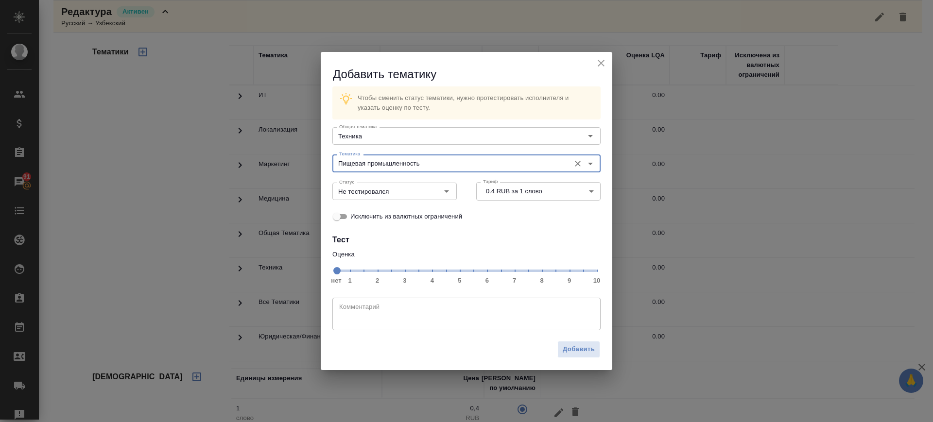
click at [581, 273] on span "нет 1 2 3 4 5 6 7 8 9 10" at bounding box center [466, 270] width 260 height 14
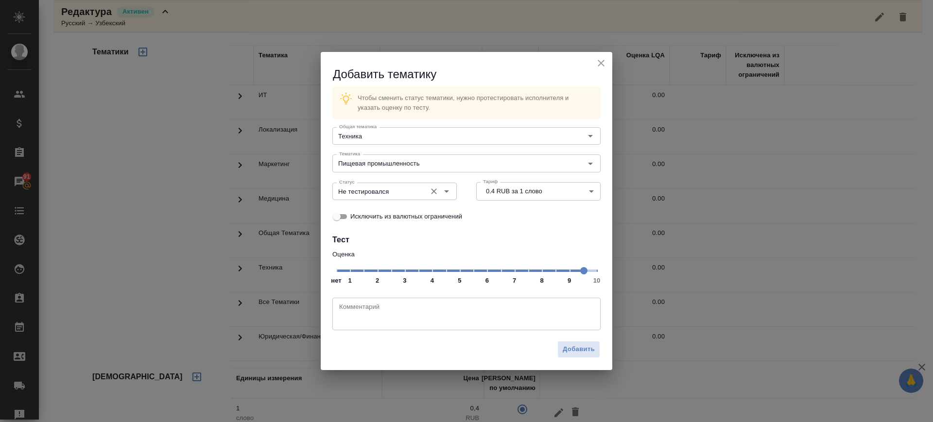
click at [382, 199] on div "Не тестировался Статус" at bounding box center [394, 191] width 124 height 17
click at [383, 193] on input "Не тестировался" at bounding box center [378, 192] width 86 height 12
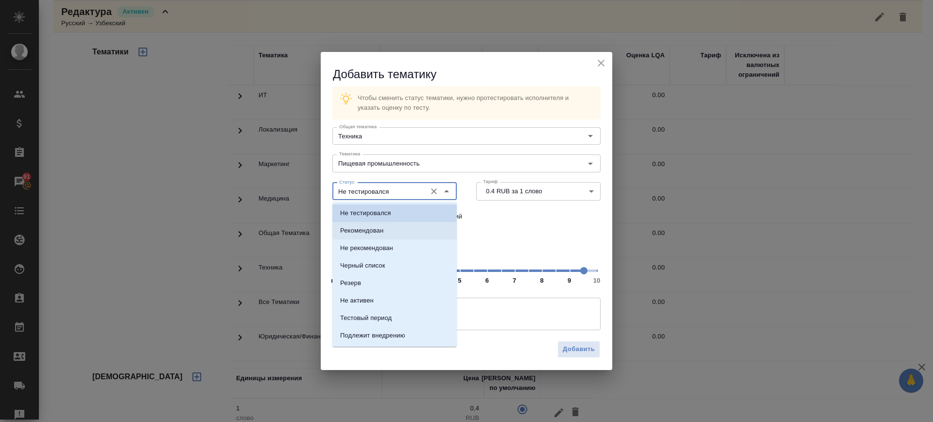
click at [373, 239] on li "Рекомендован" at bounding box center [394, 230] width 124 height 17
type input "Рекомендован"
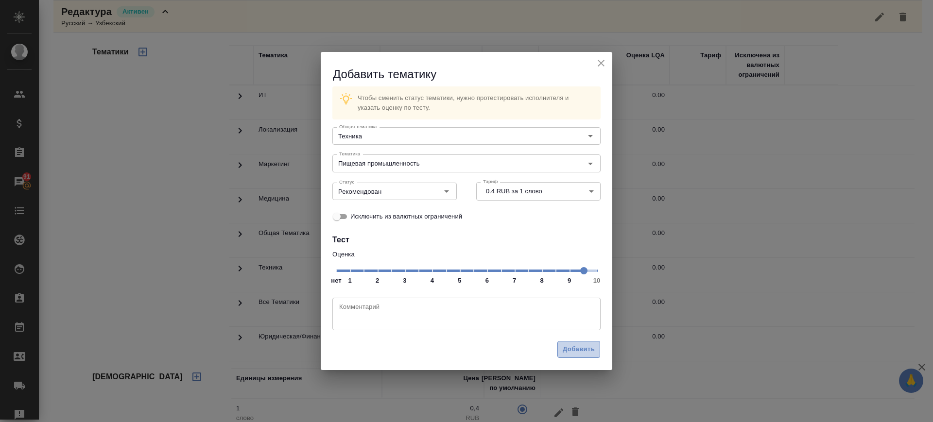
click at [586, 352] on span "Добавить" at bounding box center [579, 349] width 32 height 11
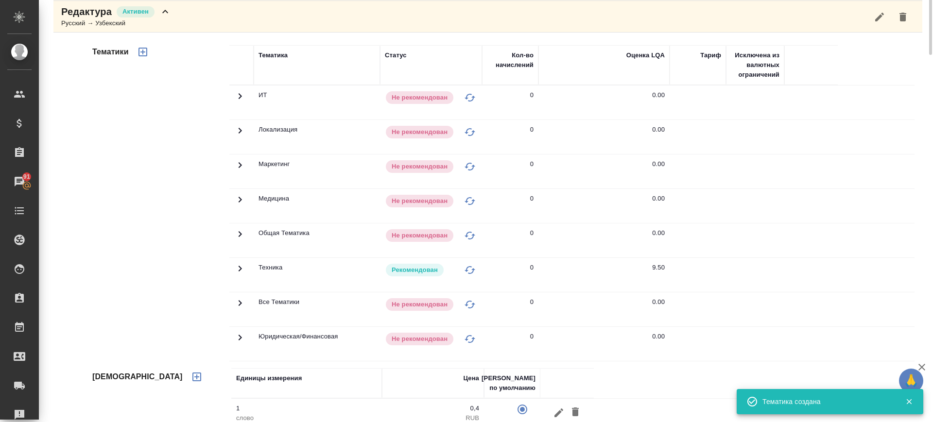
scroll to position [0, 0]
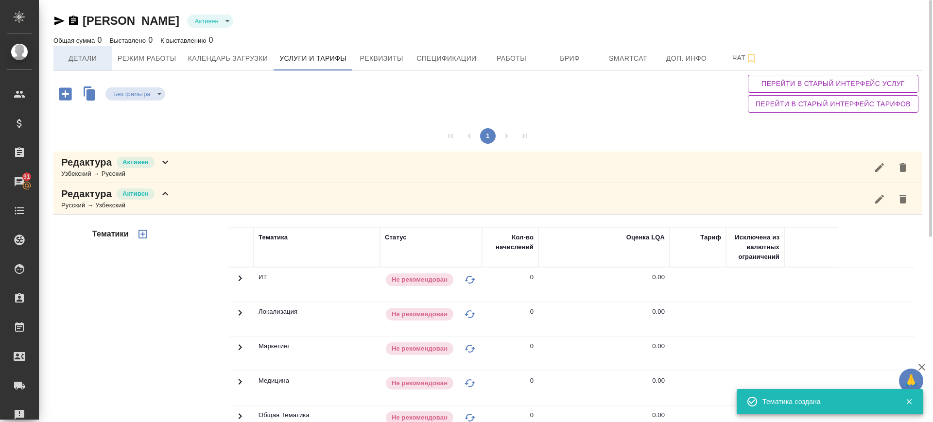
click at [86, 63] on span "Детали" at bounding box center [82, 58] width 47 height 12
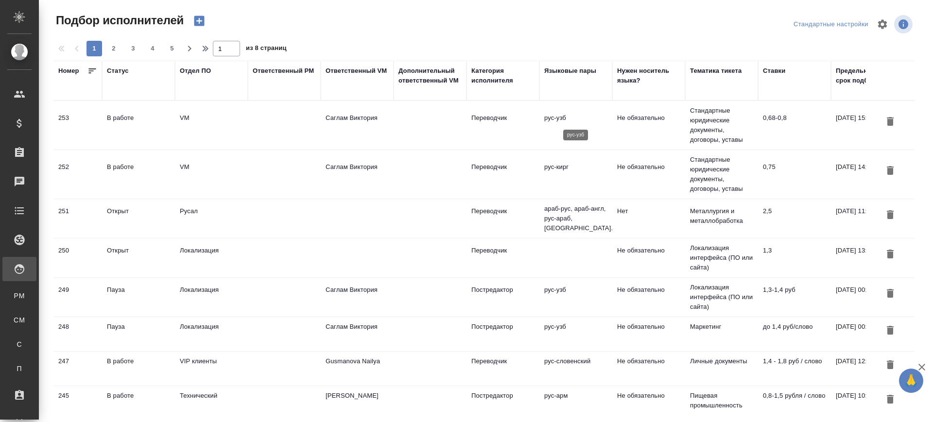
click at [567, 117] on p "рус-узб" at bounding box center [575, 118] width 63 height 10
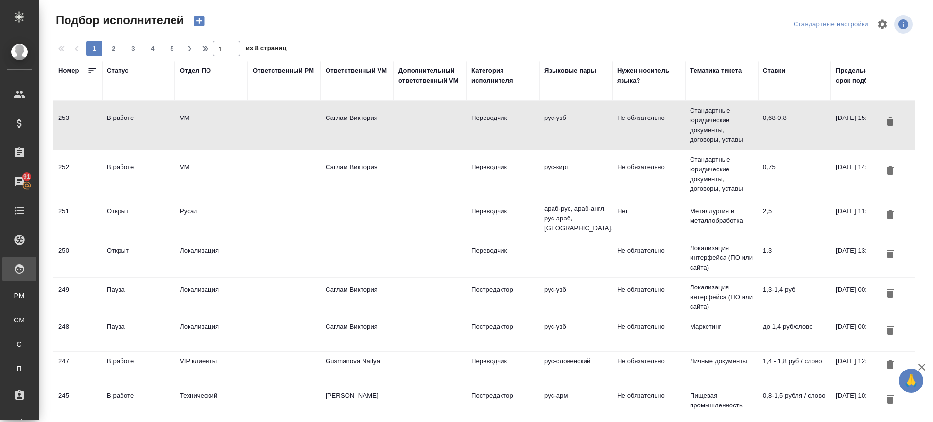
click at [673, 126] on td "Не обязательно" at bounding box center [648, 125] width 73 height 34
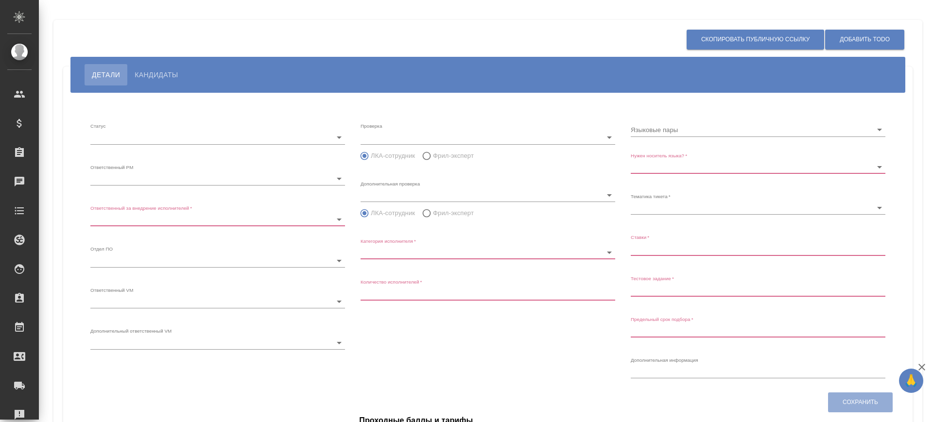
type input "inProgress"
type input "5c20d9dc6b20bf2f1105a5ae"
type input "66dea0ac5b8c3ac2dbf81924"
type input "vm"
type input "5c20d9dc6b20bf2f1105a5b1"
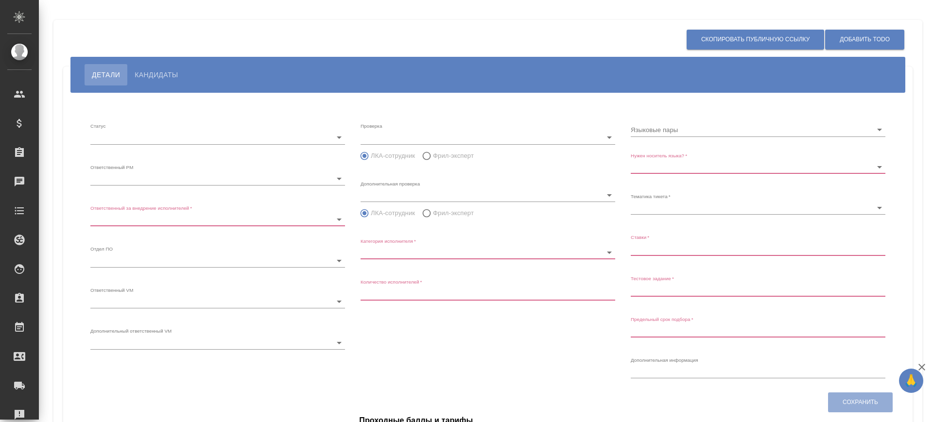
radio input "false"
radio input "true"
type input "60cb54ca22d3a05a4bfb9107"
type input "Переводчик"
type input "1"
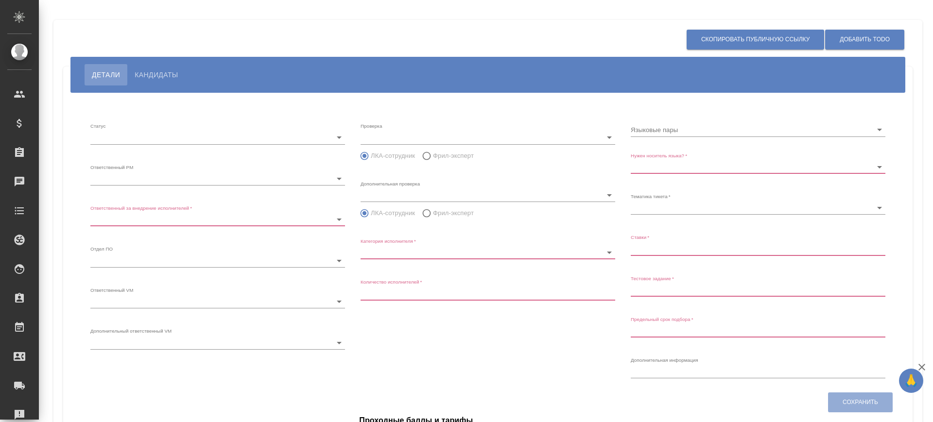
type input "Не обязательно"
type input "5f647205b73bc97568ca66bf"
type input "0,68-0,8"
type input "2025.08.31 15:55:00"
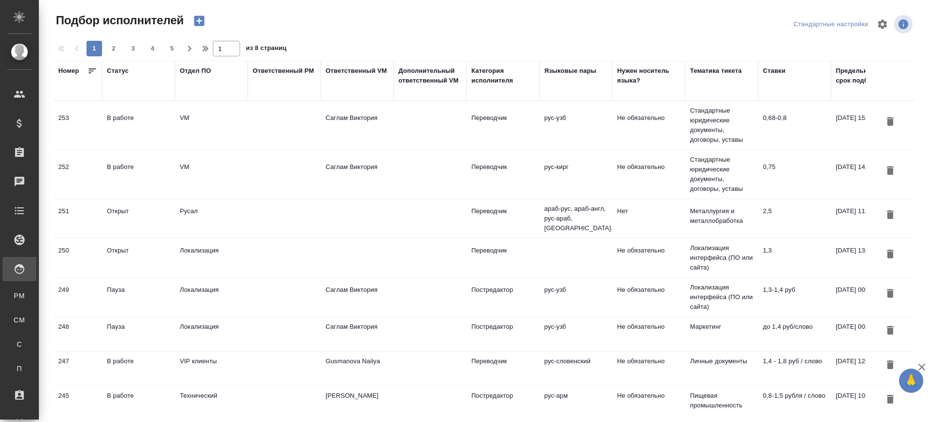
click at [550, 117] on p "рус-узб" at bounding box center [575, 118] width 63 height 10
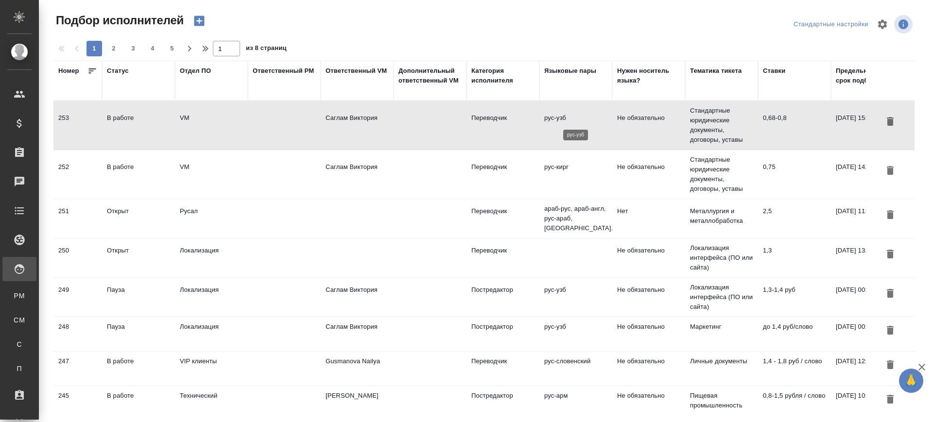
click at [550, 117] on p "рус-узб" at bounding box center [575, 118] width 63 height 10
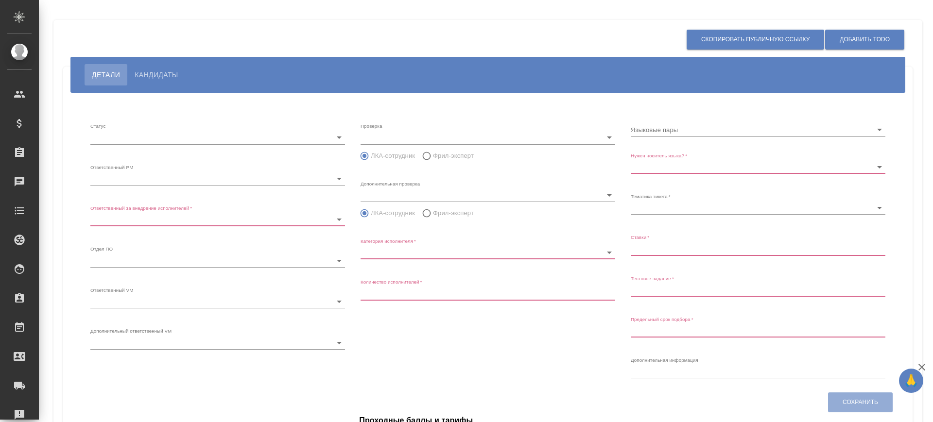
type input "inProgress"
type input "5c20d9dc6b20bf2f1105a5ae"
type input "66dea0ac5b8c3ac2dbf81924"
type input "vm"
type input "5c20d9dc6b20bf2f1105a5b1"
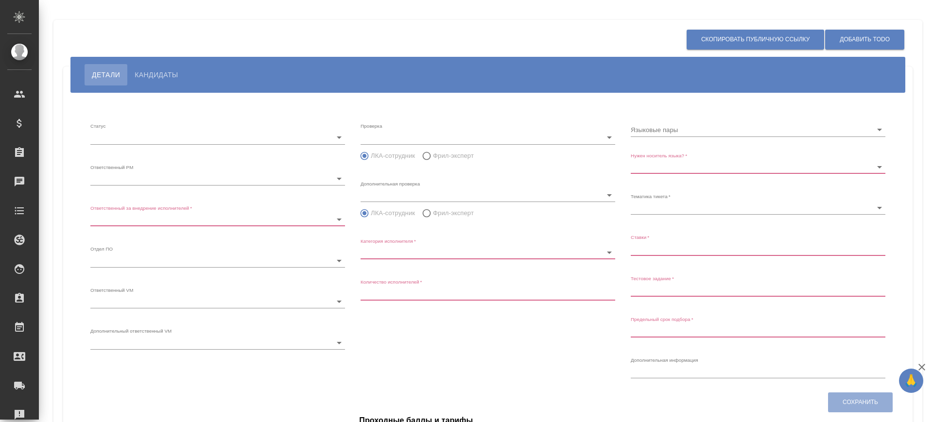
radio input "false"
radio input "true"
type input "60cb54ca22d3a05a4bfb9107"
type input "Переводчик"
type input "1"
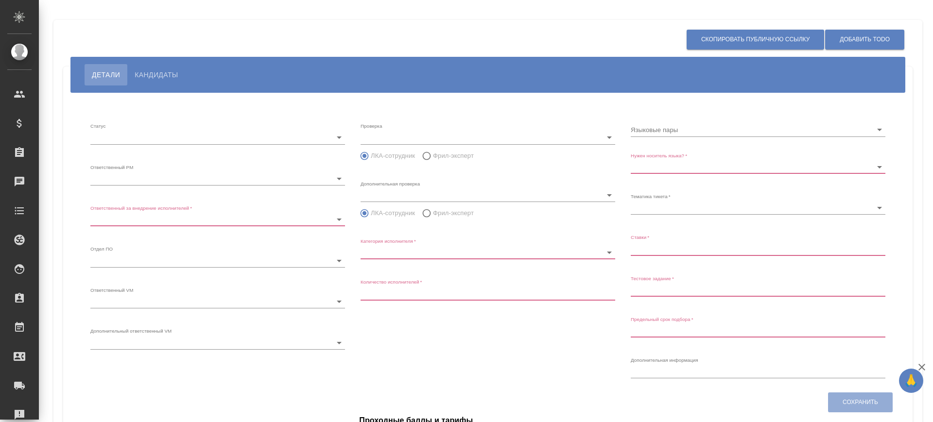
type input "Не обязательно"
type input "5f647205b73bc97568ca66bf"
type input "0,68-0,8"
type input "2025.08.31 15:55:00"
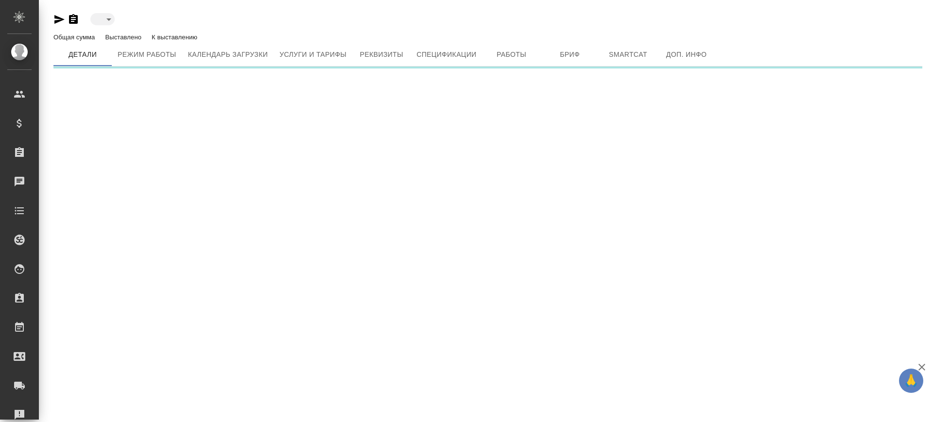
type input "reserved"
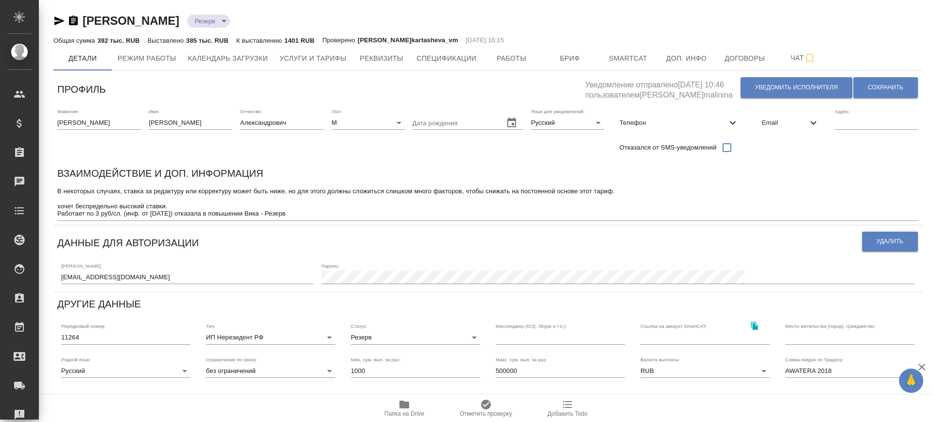
scroll to position [189, 0]
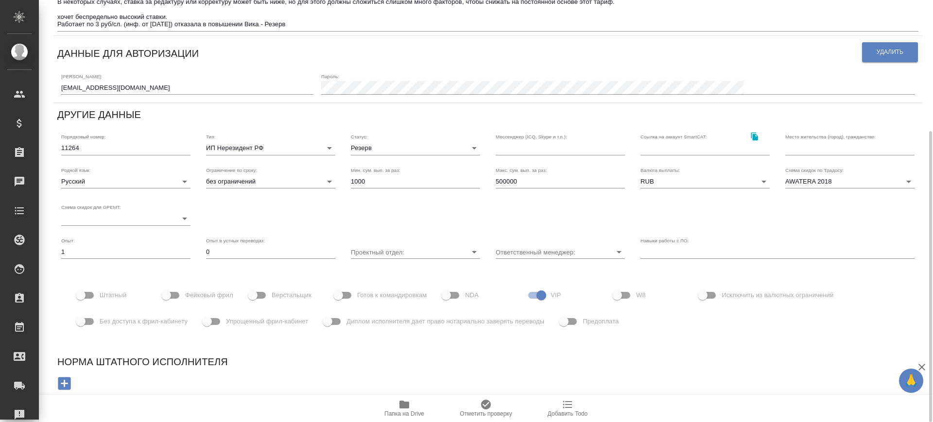
drag, startPoint x: 243, startPoint y: 370, endPoint x: 331, endPoint y: 382, distance: 88.8
click at [245, 369] on div "Норма штатного исполнителя" at bounding box center [488, 375] width 880 height 63
click at [398, 401] on span "Папка на Drive" at bounding box center [404, 408] width 70 height 18
drag, startPoint x: 398, startPoint y: 401, endPoint x: 427, endPoint y: 409, distance: 30.5
click at [399, 401] on span "Папка на Drive" at bounding box center [404, 408] width 70 height 18
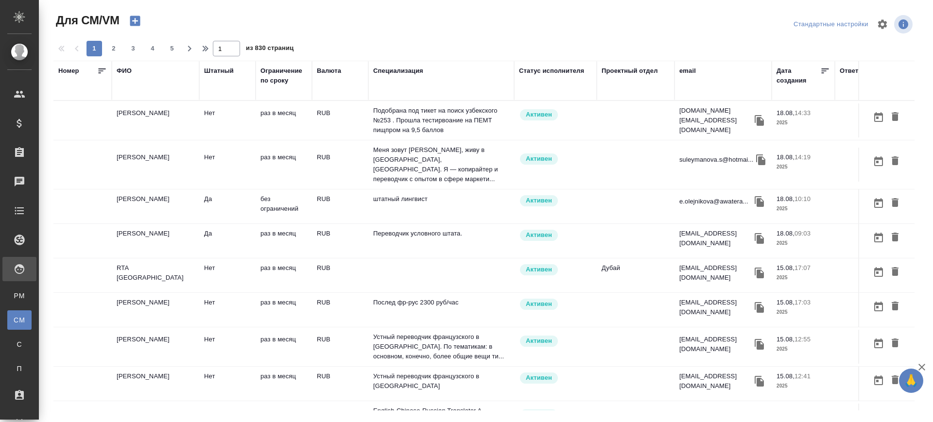
click at [140, 137] on td "[PERSON_NAME]" at bounding box center [155, 120] width 87 height 34
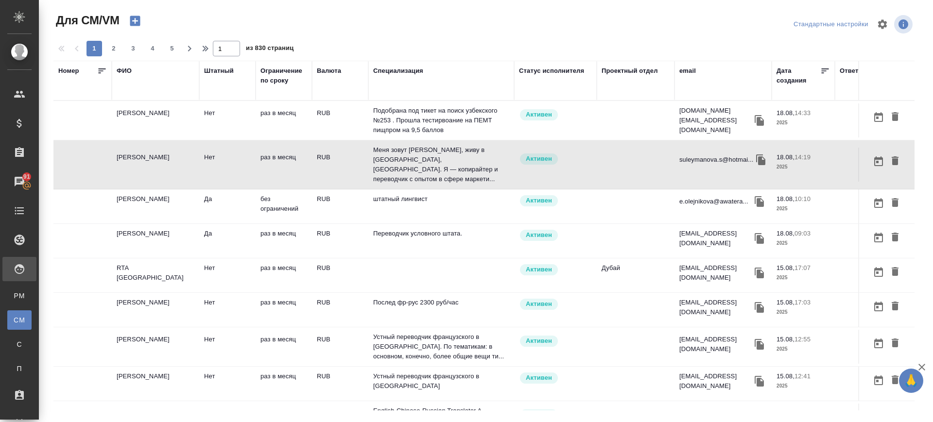
click at [154, 120] on td "Эргашева София Адамбаевна" at bounding box center [155, 120] width 87 height 34
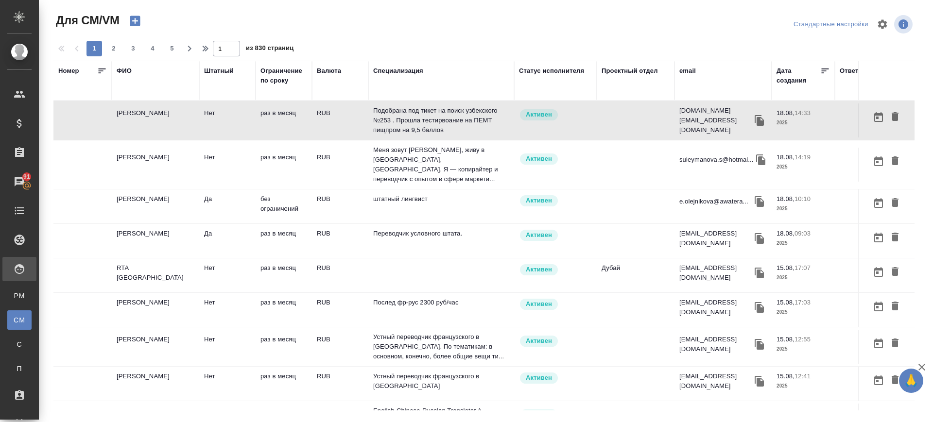
click at [150, 118] on td "Эргашева София Адамбаевна" at bounding box center [155, 120] width 87 height 34
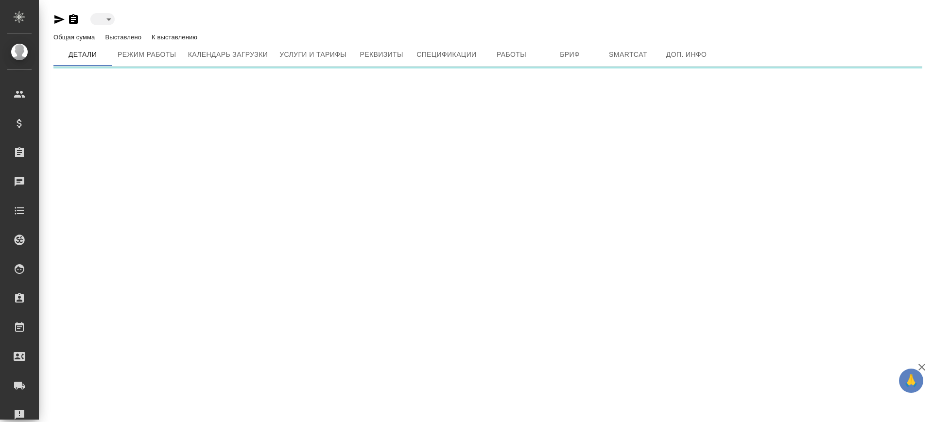
type input "active"
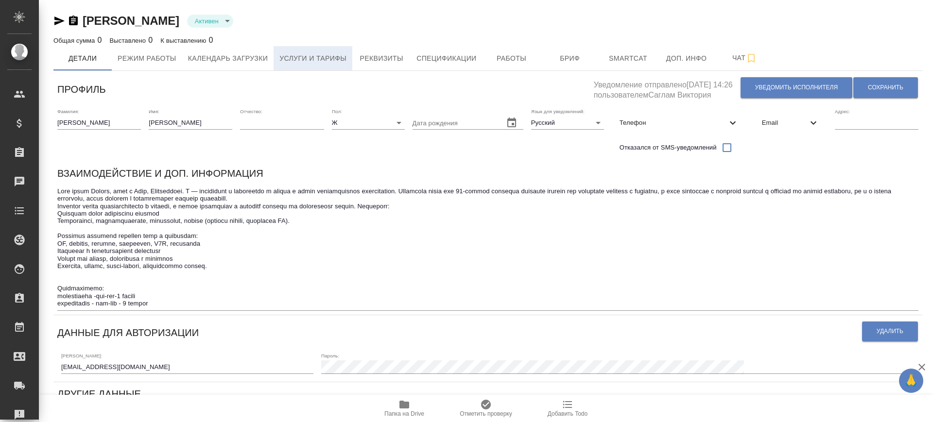
click at [304, 55] on span "Услуги и тарифы" at bounding box center [312, 58] width 67 height 12
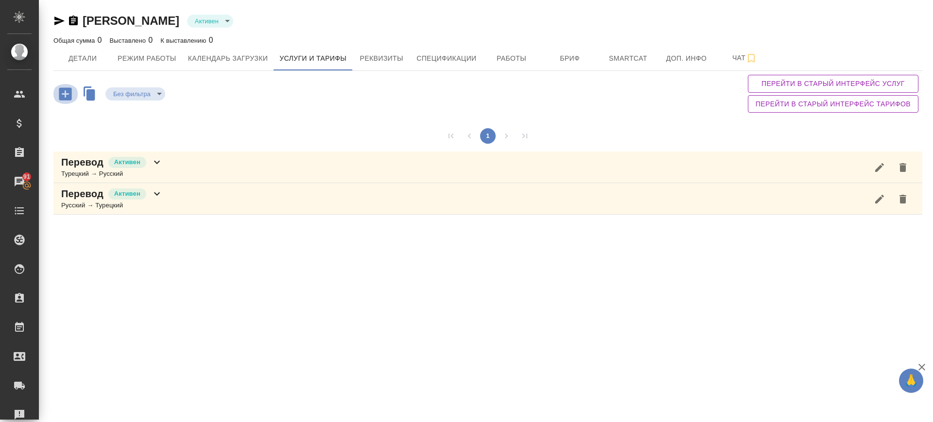
click at [68, 94] on icon "button" at bounding box center [65, 93] width 13 height 13
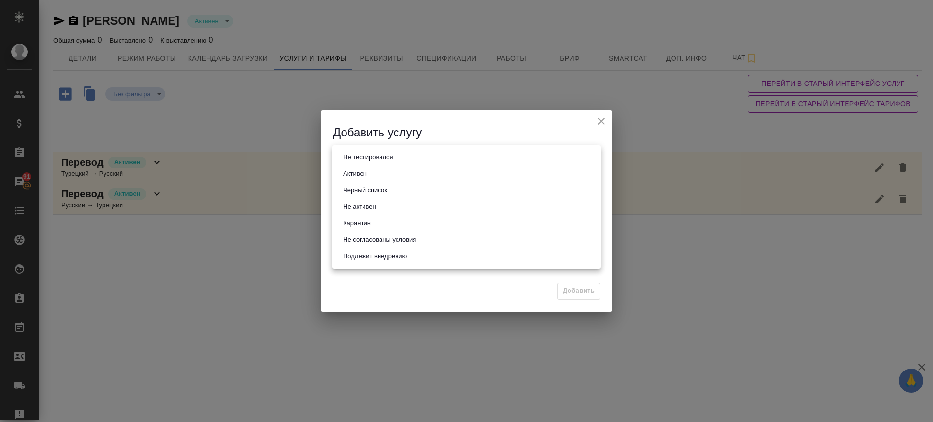
click at [385, 154] on body "🙏 .cls-1 fill:#fff; AWATERA [PERSON_NAME].saglam Клиенты Спецификации Заказы 91…" at bounding box center [466, 211] width 933 height 422
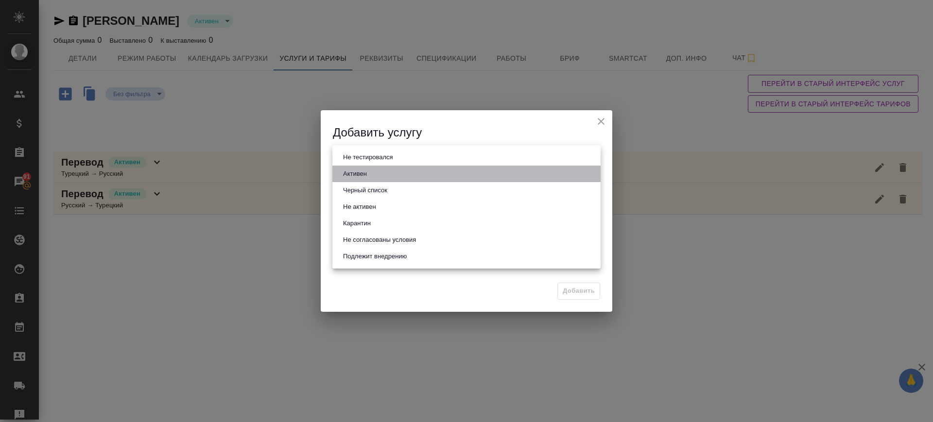
click at [379, 174] on li "Активен" at bounding box center [466, 174] width 268 height 17
type input "active"
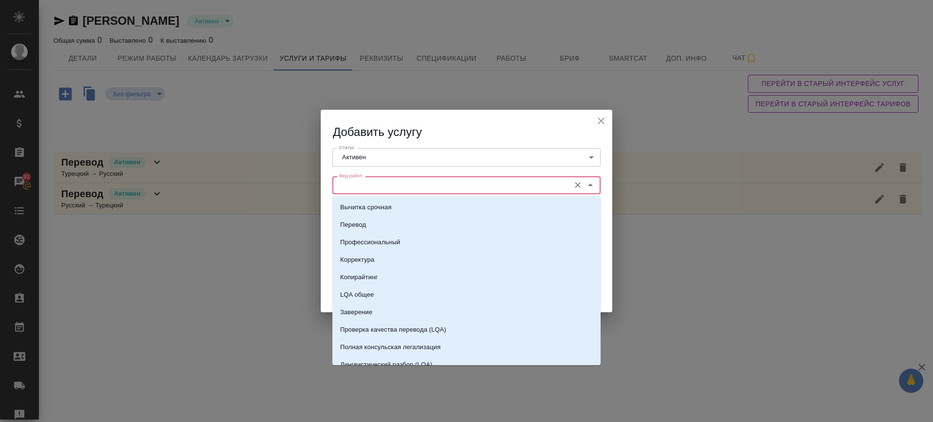
click at [364, 183] on input "Вид работ" at bounding box center [450, 185] width 230 height 12
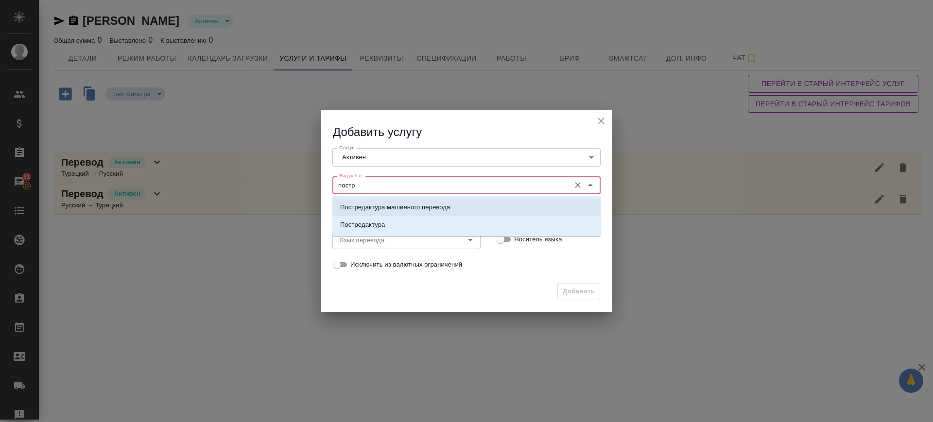
click at [436, 209] on p "Постредактура машинного перевода" at bounding box center [395, 208] width 110 height 10
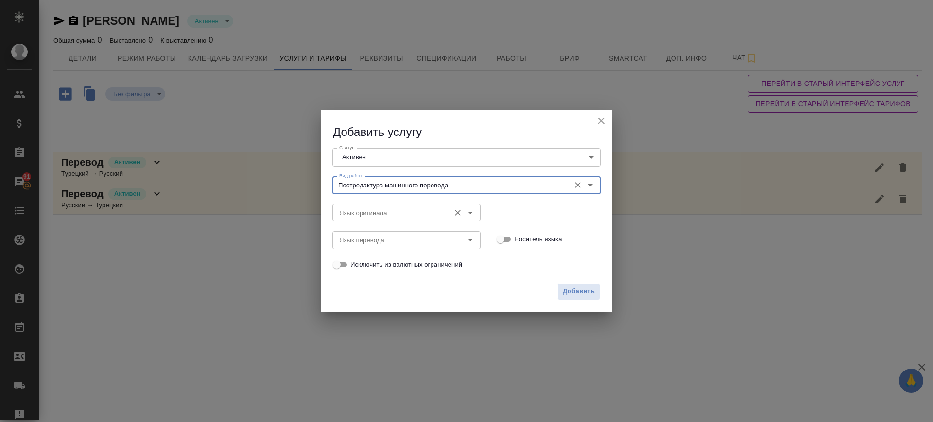
type input "Постредактура машинного перевода"
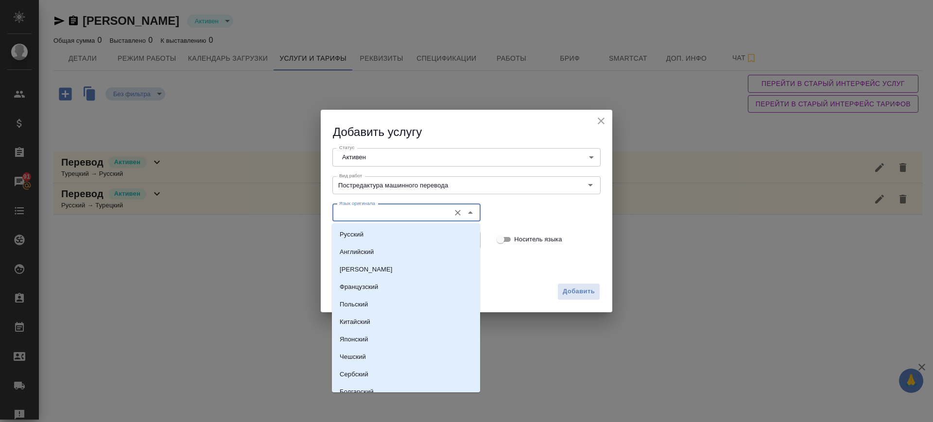
click at [407, 211] on input "Язык оригинала" at bounding box center [390, 213] width 110 height 12
click at [390, 241] on li "Русский" at bounding box center [406, 234] width 148 height 17
type input "Русский"
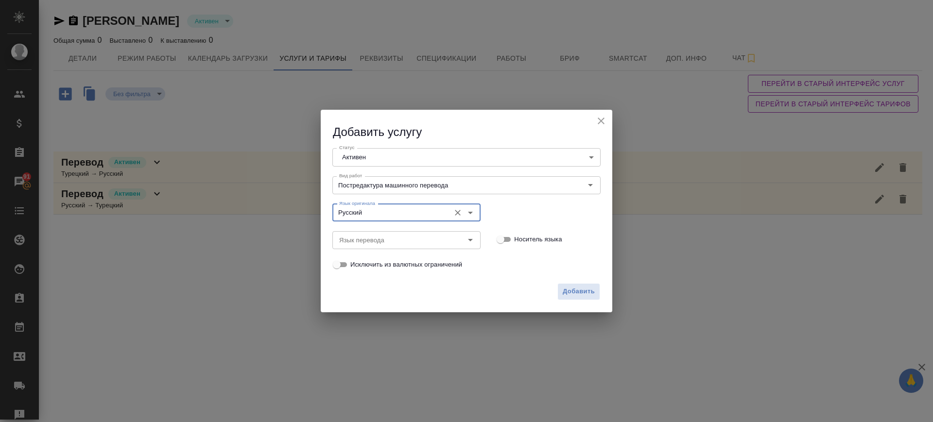
click at [390, 255] on div "Исключить из валютных ограничений" at bounding box center [402, 265] width 141 height 20
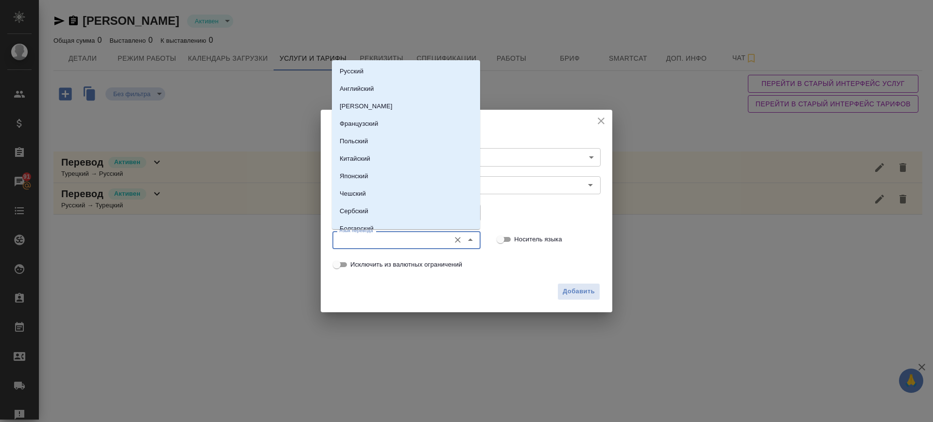
click at [385, 241] on input "Язык перевода" at bounding box center [390, 240] width 110 height 12
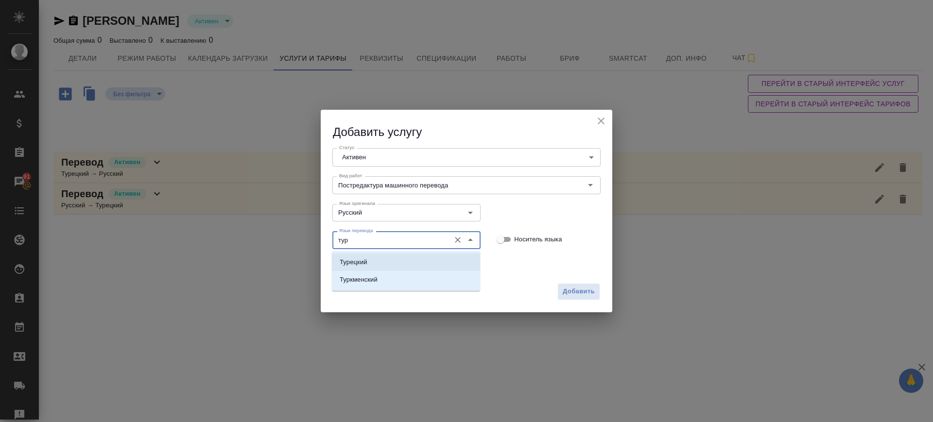
click at [391, 260] on li "Турецкий" at bounding box center [406, 262] width 148 height 17
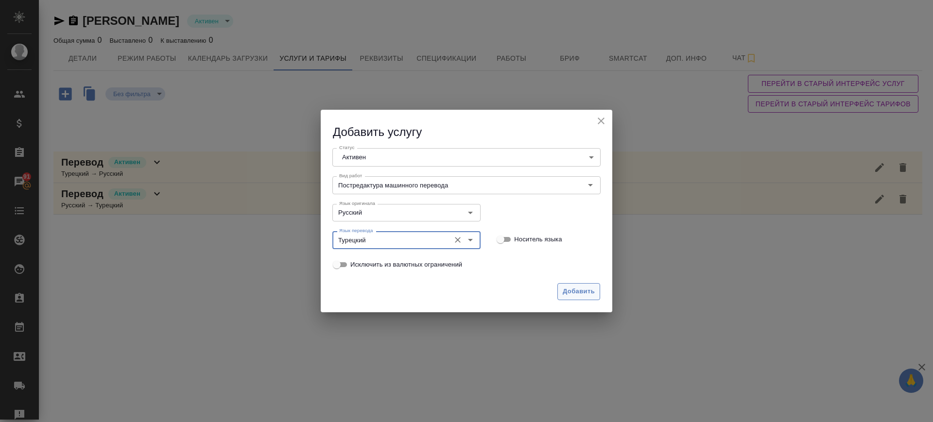
type input "Турецкий"
click at [575, 296] on span "Добавить" at bounding box center [579, 291] width 32 height 11
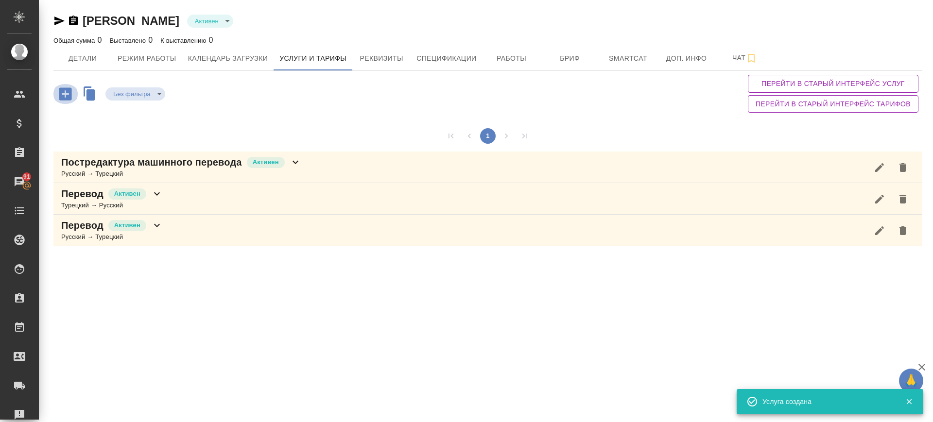
click at [61, 86] on icon "button" at bounding box center [65, 93] width 17 height 17
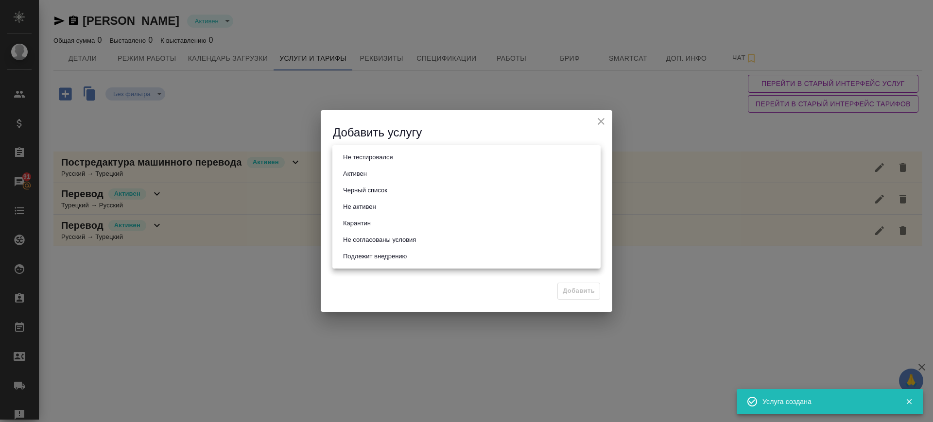
click at [376, 157] on body "🙏 .cls-1 fill:#fff; AWATERA [PERSON_NAME].saglam Клиенты Спецификации Заказы 91…" at bounding box center [466, 211] width 933 height 422
click at [362, 171] on button "Активен" at bounding box center [355, 174] width 30 height 11
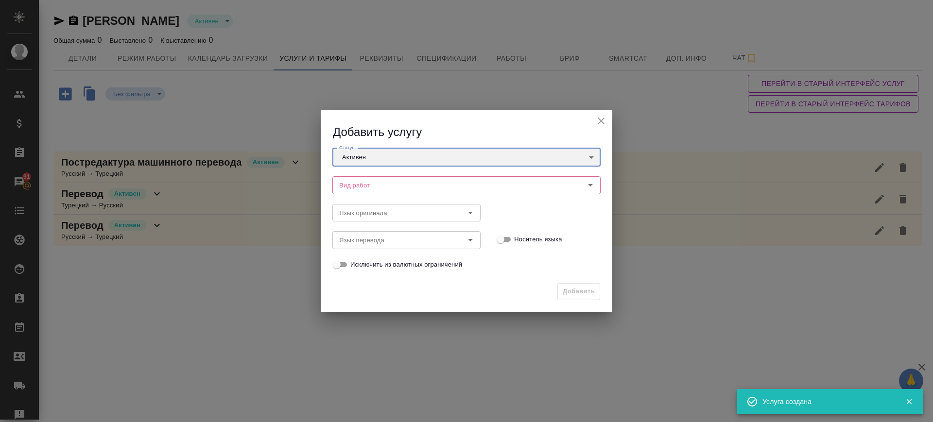
type input "active"
click at [369, 184] on input "Вид работ" at bounding box center [450, 185] width 230 height 12
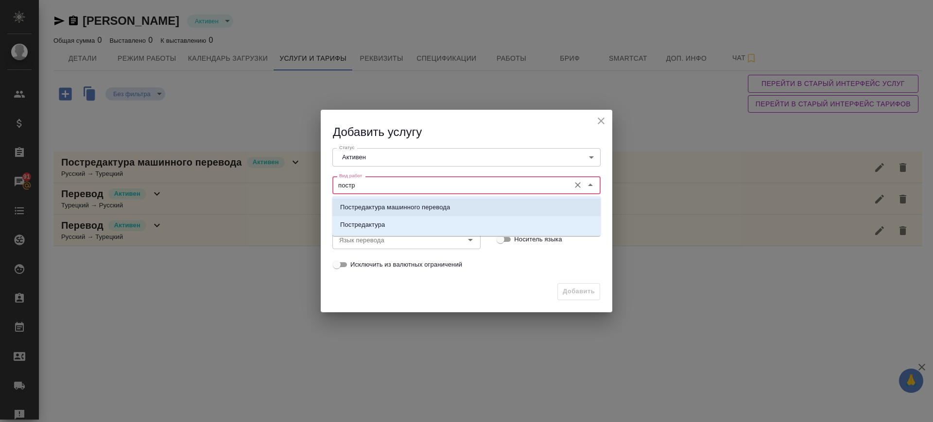
click at [444, 206] on p "Постредактура машинного перевода" at bounding box center [395, 208] width 110 height 10
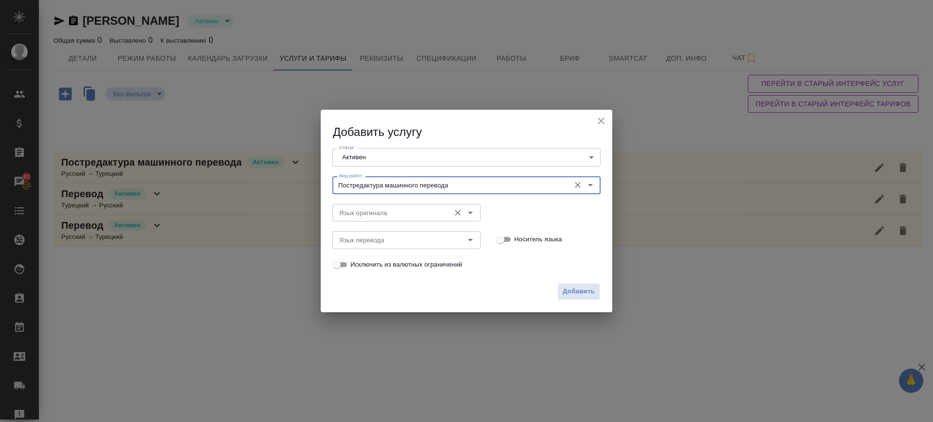
type input "Постредактура машинного перевода"
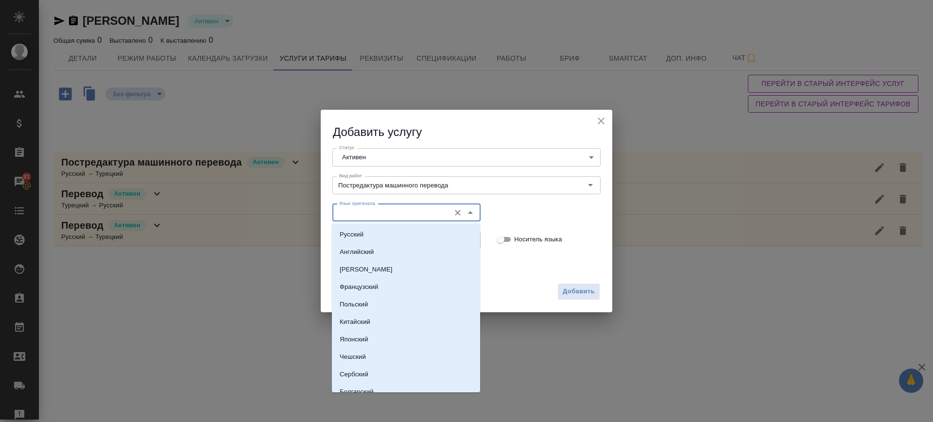
click at [344, 210] on input "Язык оригинала" at bounding box center [390, 213] width 110 height 12
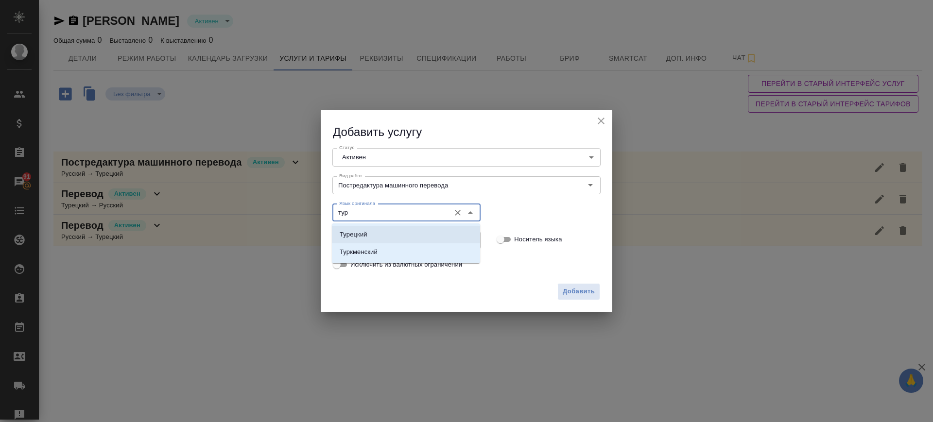
click at [343, 238] on p "Турецкий" at bounding box center [354, 235] width 28 height 10
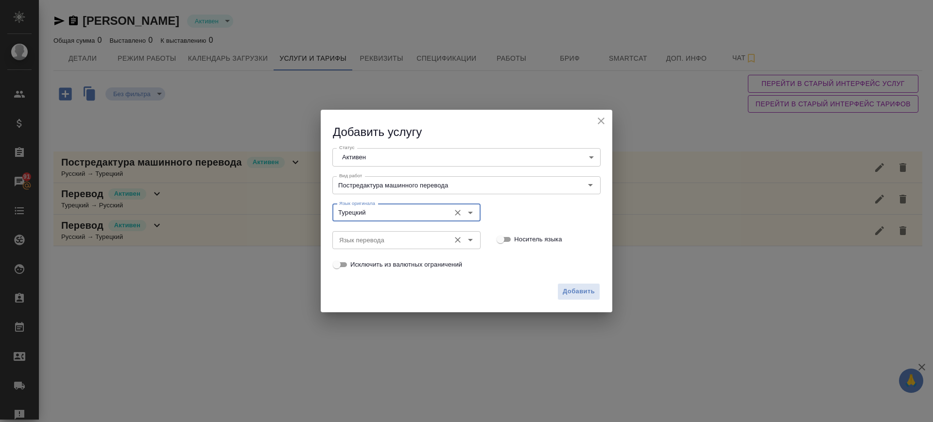
click at [360, 248] on div "Язык перевода" at bounding box center [406, 239] width 148 height 17
type input "Турецкий"
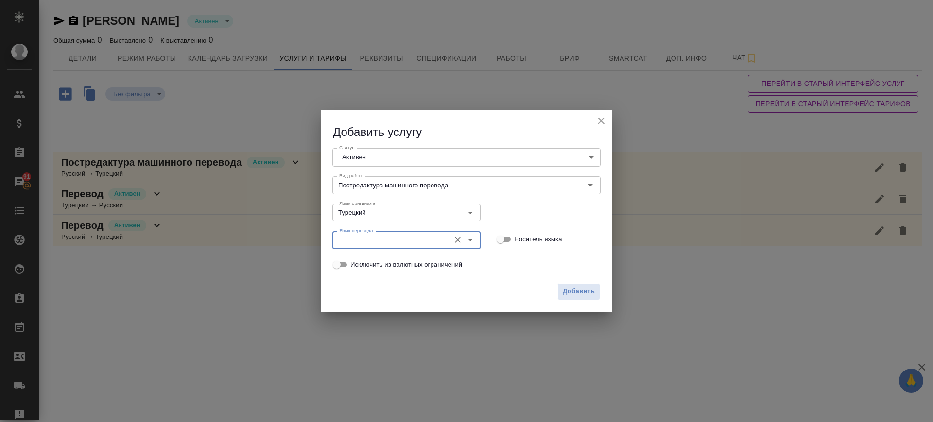
click at [364, 238] on input "Язык перевода" at bounding box center [390, 240] width 110 height 12
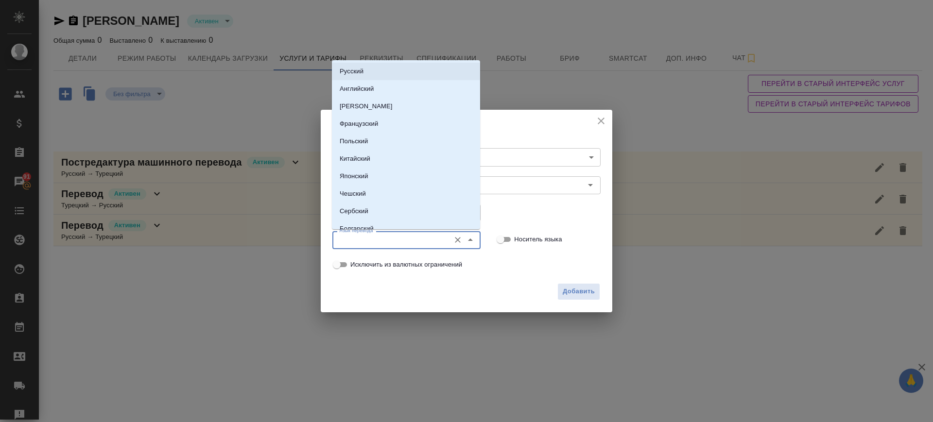
click at [359, 65] on li "Русский" at bounding box center [406, 71] width 148 height 17
type input "Русский"
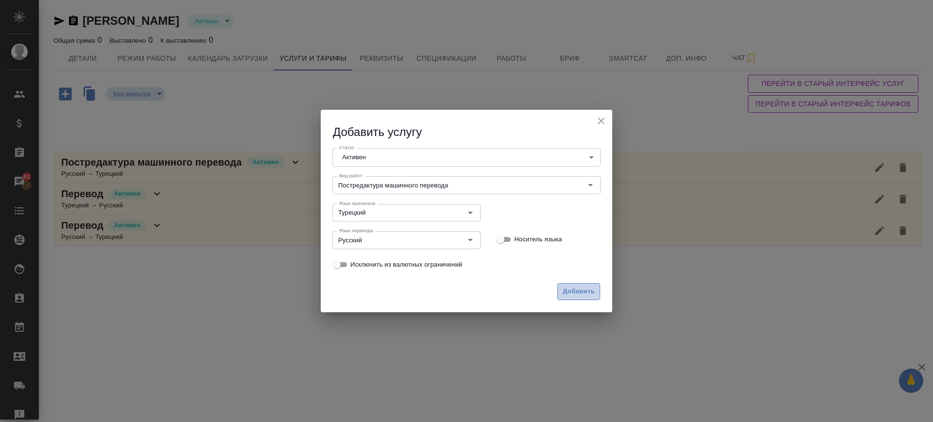
click at [580, 293] on span "Добавить" at bounding box center [579, 291] width 32 height 11
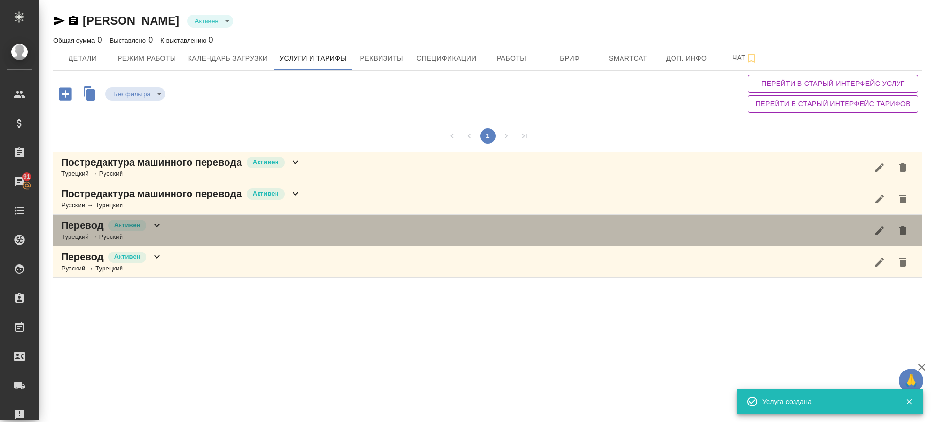
click at [208, 233] on div "Перевод [PERSON_NAME] → Русский" at bounding box center [487, 231] width 869 height 32
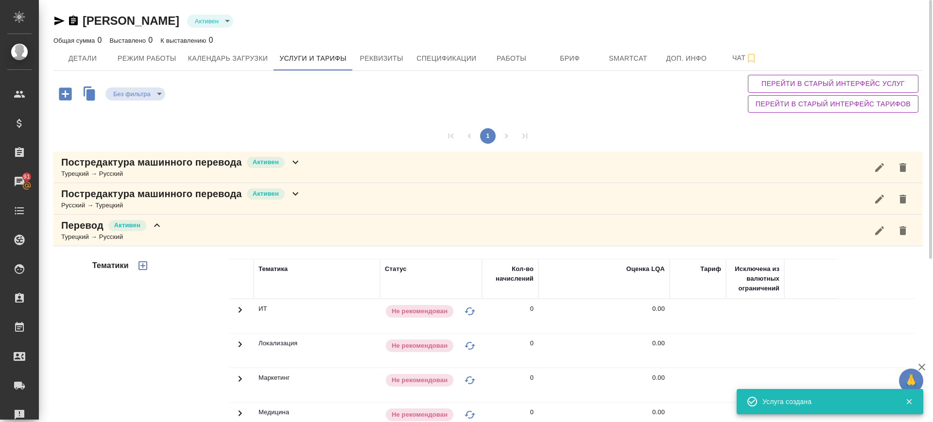
click at [320, 168] on div "Постредактура машинного перевода [PERSON_NAME] → Русский" at bounding box center [487, 168] width 869 height 32
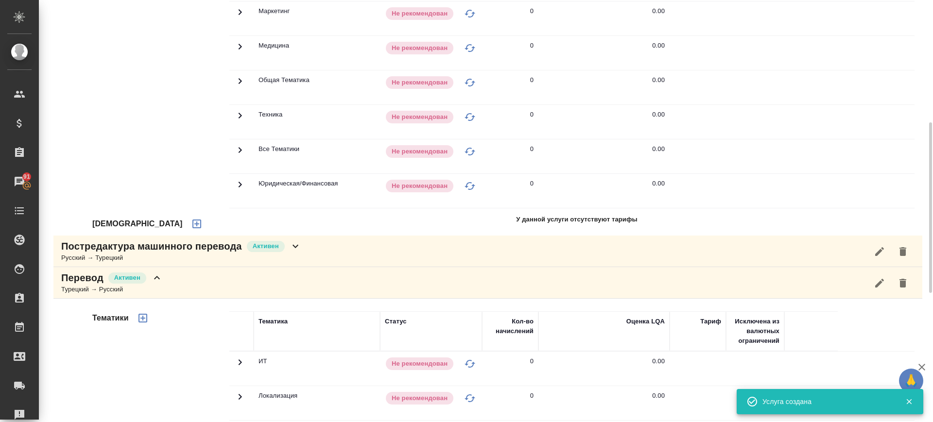
scroll to position [182, 0]
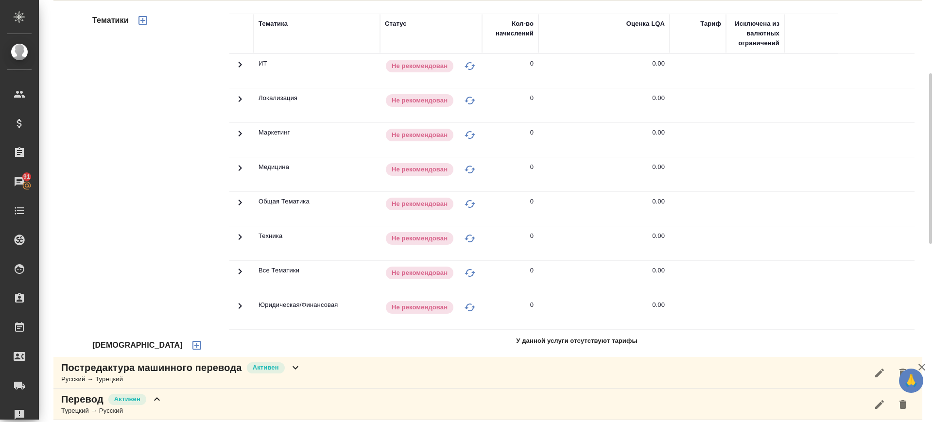
click at [192, 345] on icon "button" at bounding box center [196, 345] width 9 height 9
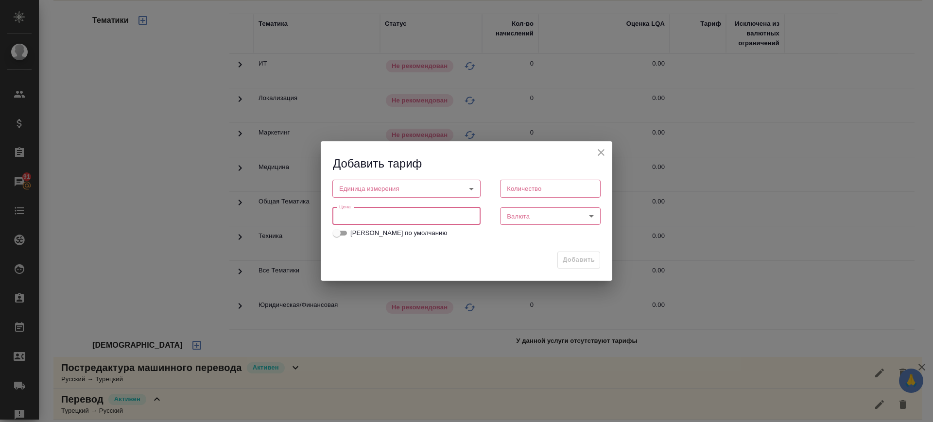
drag, startPoint x: 344, startPoint y: 211, endPoint x: 376, endPoint y: 209, distance: 31.6
click at [344, 212] on input "number" at bounding box center [406, 215] width 148 height 17
drag, startPoint x: 357, startPoint y: 217, endPoint x: 287, endPoint y: 218, distance: 69.5
click at [289, 218] on div "Добавить тариф Единица измерения ​ Единица измерения Количество Количество Цена…" at bounding box center [466, 211] width 933 height 422
type input "1.3"
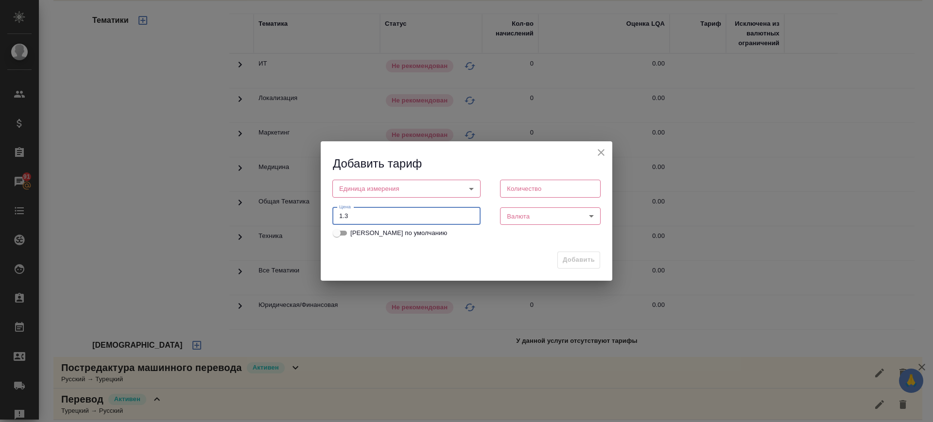
click at [354, 187] on body "🙏 .cls-1 fill:#fff; AWATERA [PERSON_NAME].saglam Клиенты Спецификации Заказы 91…" at bounding box center [466, 211] width 933 height 422
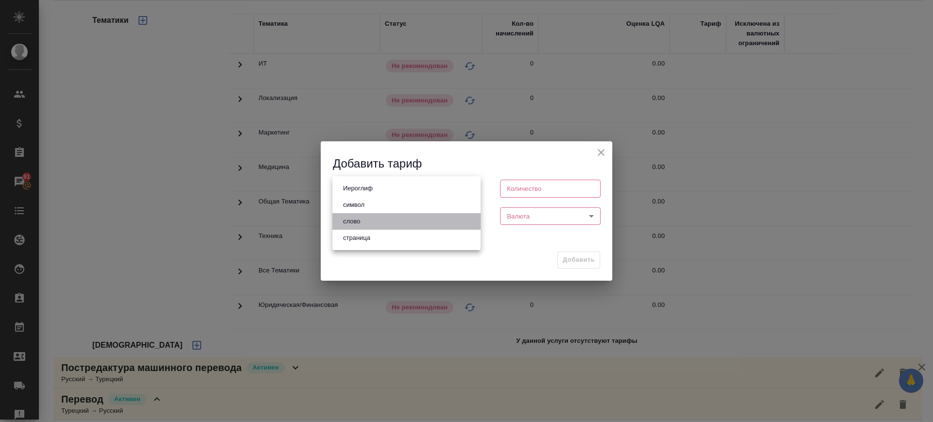
drag, startPoint x: 353, startPoint y: 222, endPoint x: 514, endPoint y: 220, distance: 161.3
click at [355, 222] on button "слово" at bounding box center [351, 221] width 23 height 11
type input "5a8b1489cc6b4906c91bfd90"
type input "1"
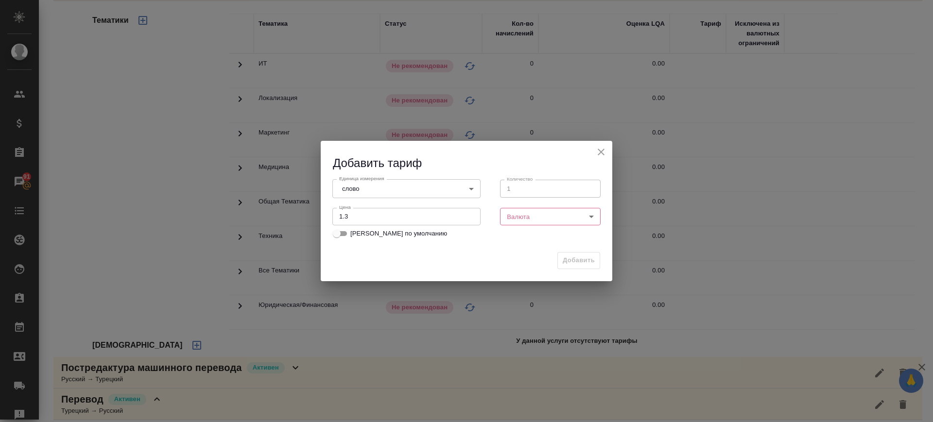
click at [535, 215] on body "🙏 .cls-1 fill:#fff; AWATERA [PERSON_NAME].saglam Клиенты Спецификации Заказы 91…" at bounding box center [466, 211] width 933 height 422
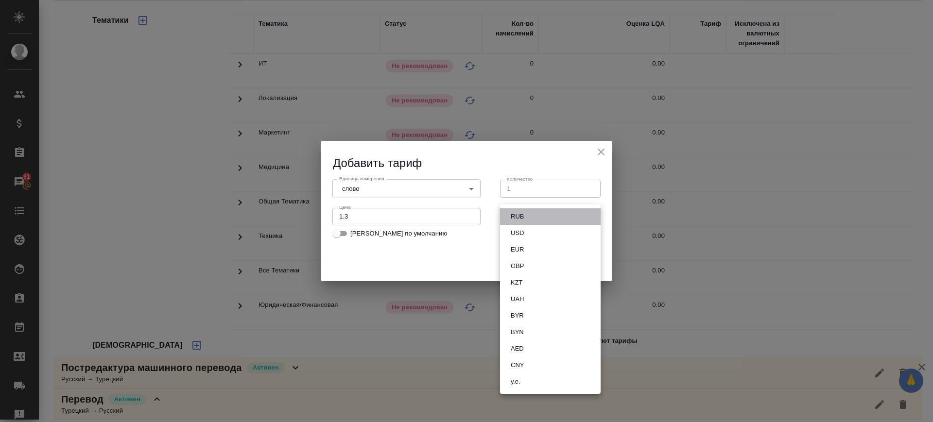
click at [530, 215] on li "RUB" at bounding box center [550, 216] width 101 height 17
type input "RUB"
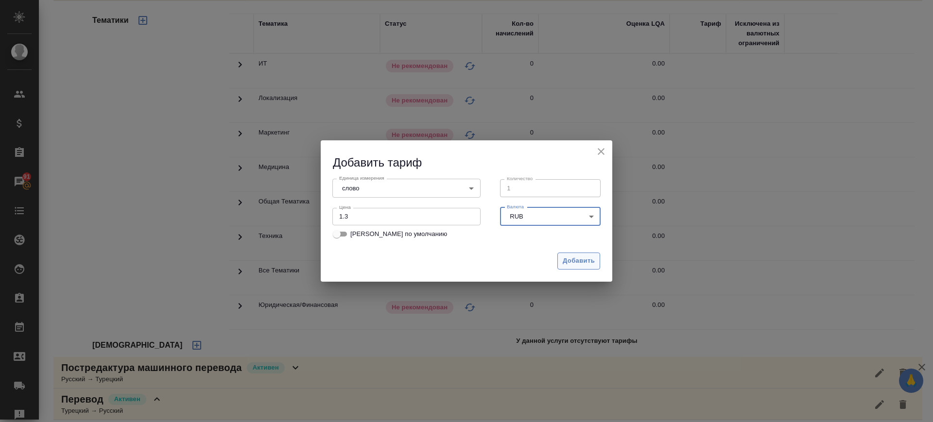
click at [572, 261] on span "Добавить" at bounding box center [579, 261] width 32 height 11
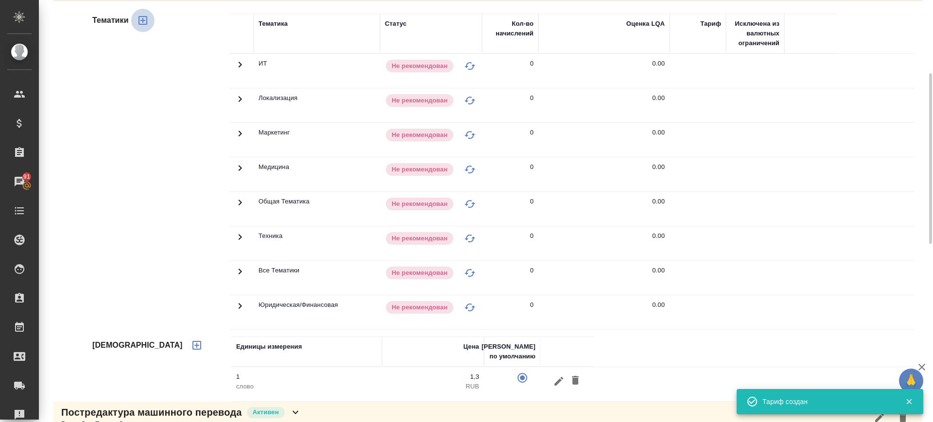
click at [145, 21] on icon "button" at bounding box center [143, 21] width 12 height 12
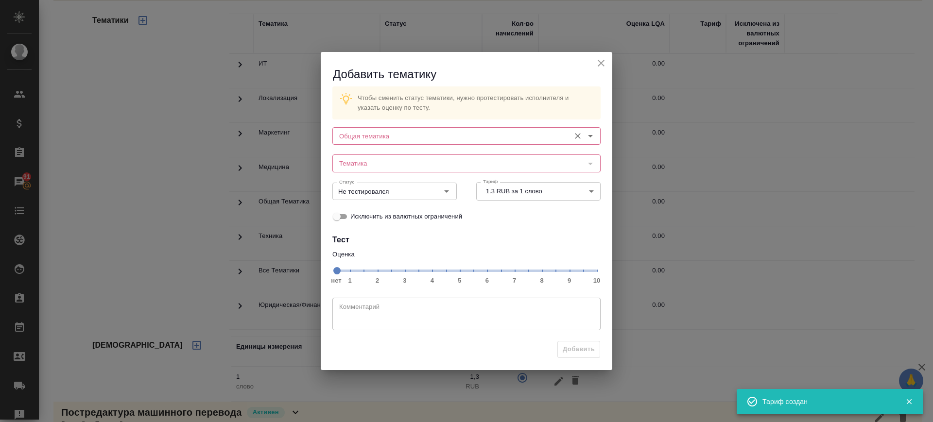
click at [430, 138] on input "Общая тематика" at bounding box center [450, 136] width 230 height 12
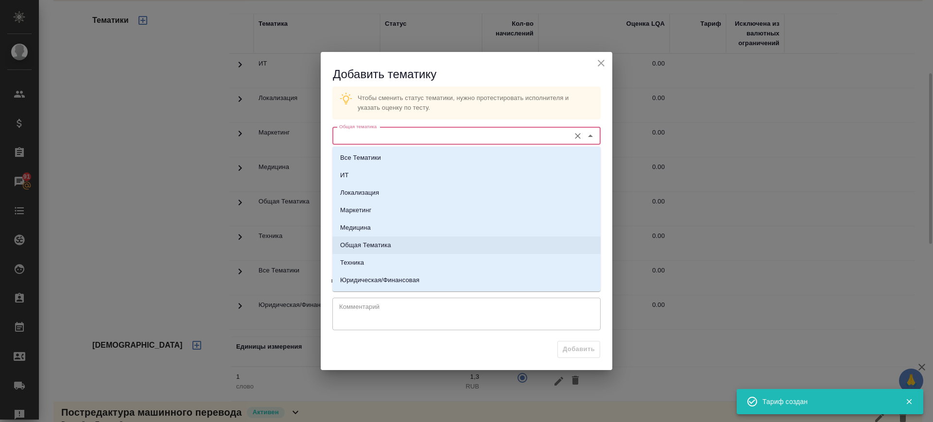
drag, startPoint x: 154, startPoint y: 191, endPoint x: 191, endPoint y: 234, distance: 56.9
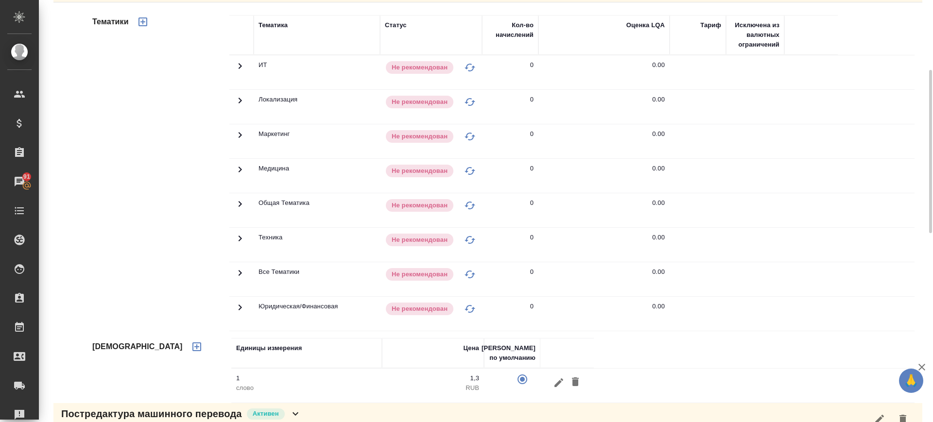
scroll to position [120, 0]
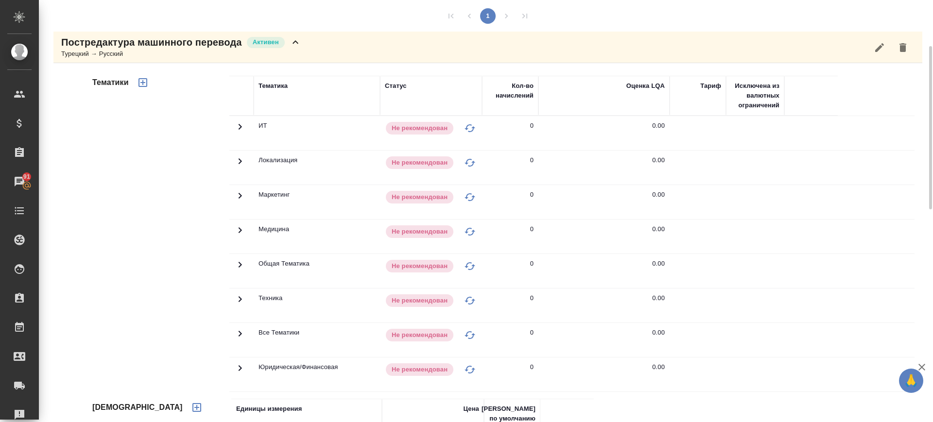
click at [140, 81] on icon "button" at bounding box center [143, 83] width 12 height 12
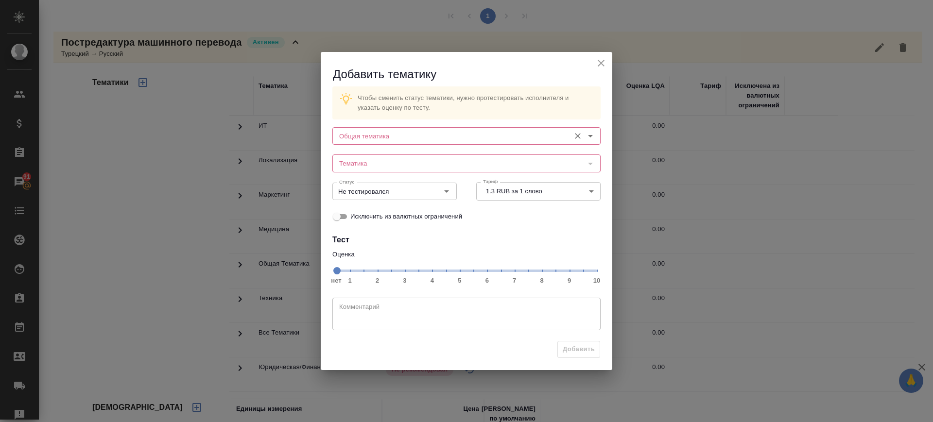
click at [446, 134] on input "Общая тематика" at bounding box center [450, 136] width 230 height 12
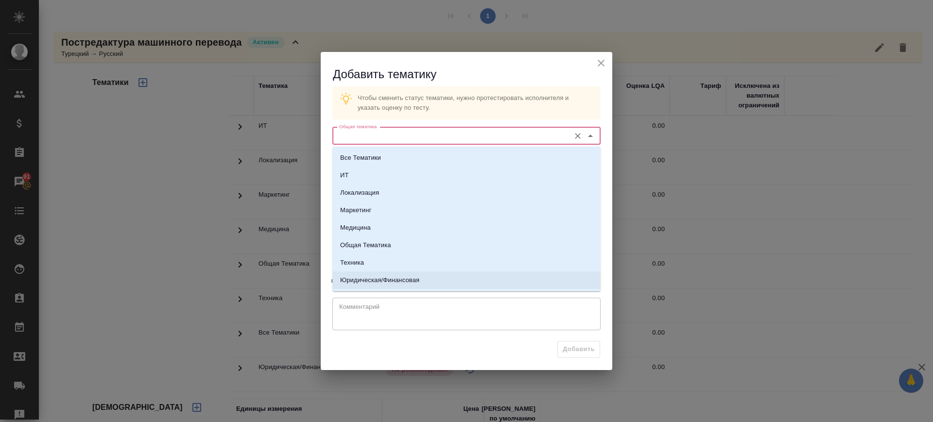
click at [401, 277] on p "Юридическая/Финансовая" at bounding box center [379, 280] width 79 height 10
type input "Юридическая/Финансовая"
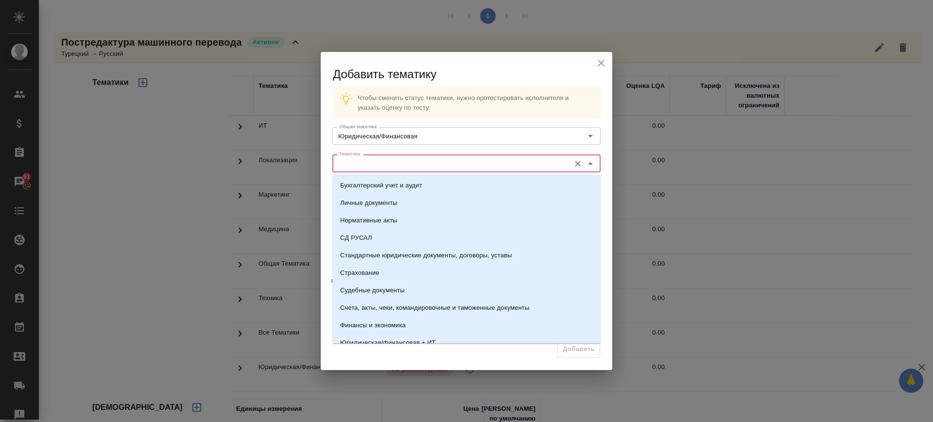
drag, startPoint x: 432, startPoint y: 165, endPoint x: 508, endPoint y: 230, distance: 100.2
click at [435, 165] on input "Тематика" at bounding box center [450, 163] width 230 height 12
drag, startPoint x: 419, startPoint y: 255, endPoint x: 533, endPoint y: 303, distance: 124.5
click at [419, 255] on p "Стандартные юридические документы, договоры, уставы" at bounding box center [426, 256] width 172 height 10
type input "Стандартные юридические документы, договоры, уставы"
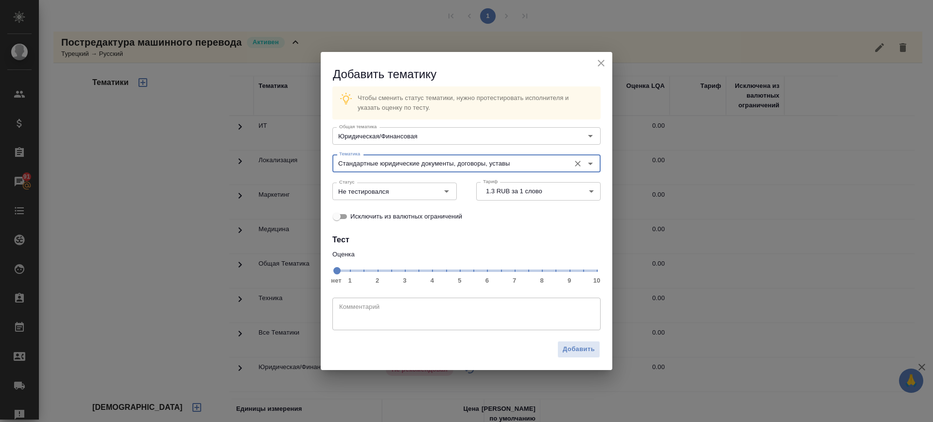
click at [544, 275] on span "нет 1 2 3 4 5 6 7 8 9 10" at bounding box center [466, 270] width 260 height 14
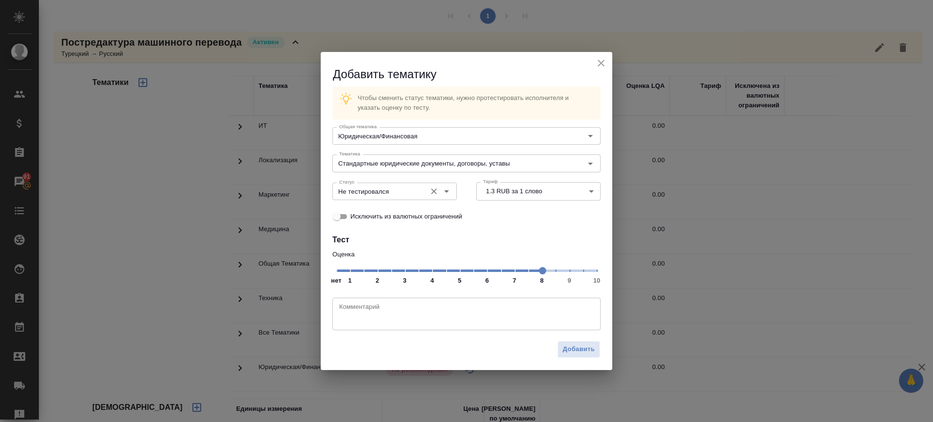
click at [393, 194] on input "Не тестировался" at bounding box center [378, 192] width 86 height 12
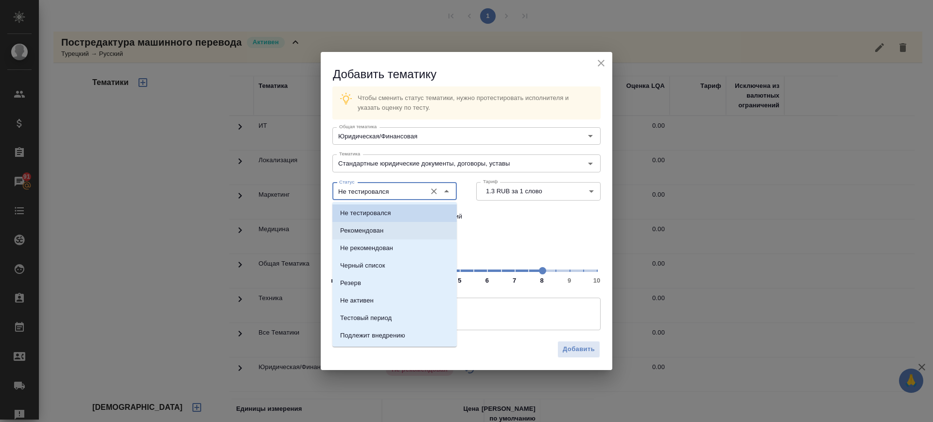
click at [393, 227] on li "Рекомендован" at bounding box center [394, 230] width 124 height 17
type input "Рекомендован"
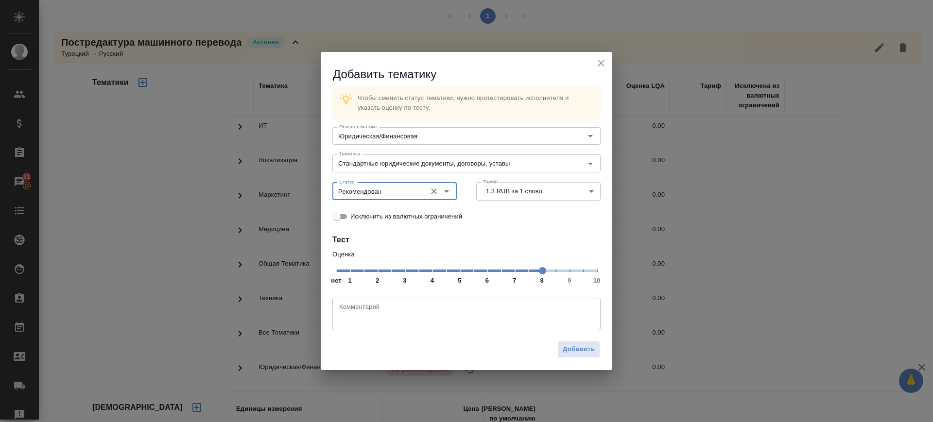
click at [586, 339] on div "Добавить" at bounding box center [466, 353] width 291 height 34
drag, startPoint x: 586, startPoint y: 340, endPoint x: 576, endPoint y: 337, distance: 10.6
click at [586, 341] on div "Добавить" at bounding box center [466, 353] width 291 height 34
click at [581, 352] on span "Добавить" at bounding box center [579, 349] width 32 height 11
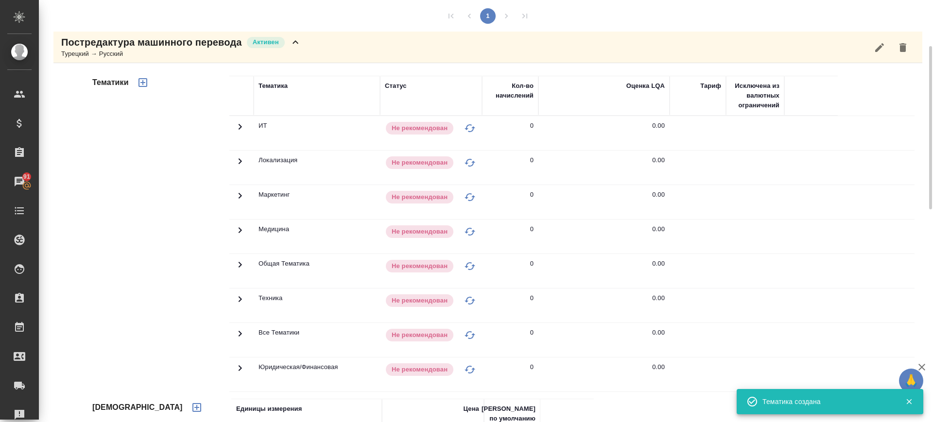
click at [145, 85] on icon "button" at bounding box center [143, 83] width 12 height 12
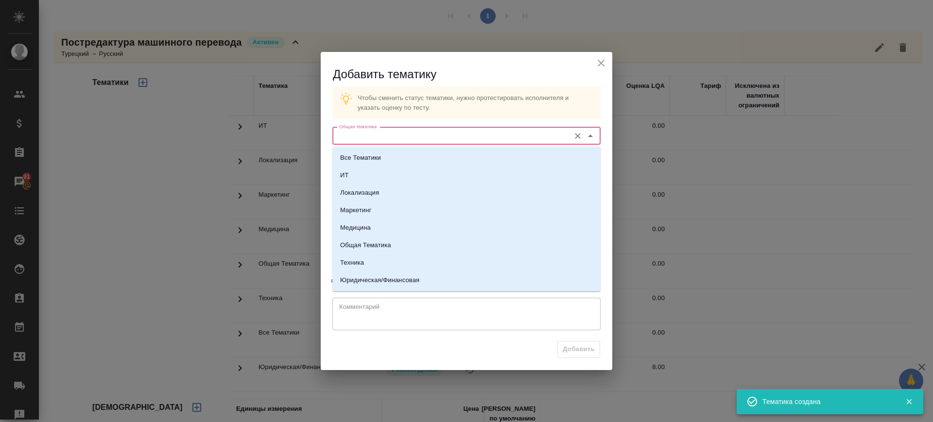
drag, startPoint x: 434, startPoint y: 134, endPoint x: 420, endPoint y: 192, distance: 60.6
click at [434, 134] on input "Общая тематика" at bounding box center [450, 136] width 230 height 12
click at [381, 261] on li "Техника" at bounding box center [466, 262] width 268 height 17
type input "Техника"
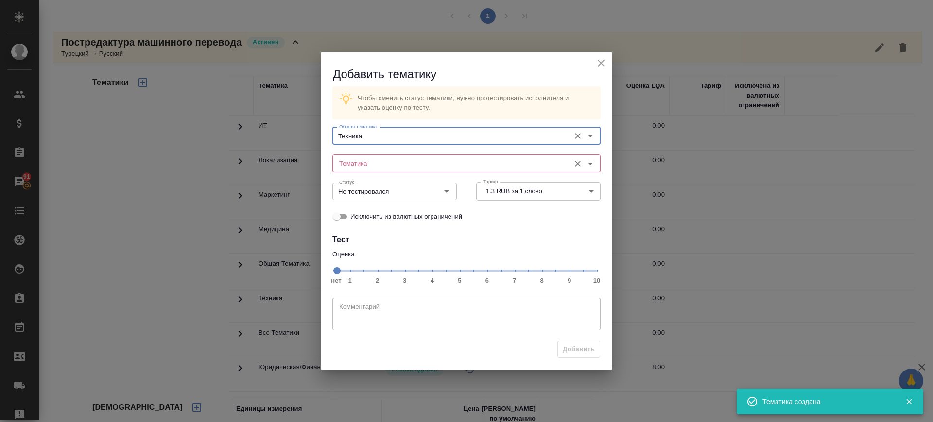
click at [419, 156] on div "Тематика" at bounding box center [466, 162] width 268 height 17
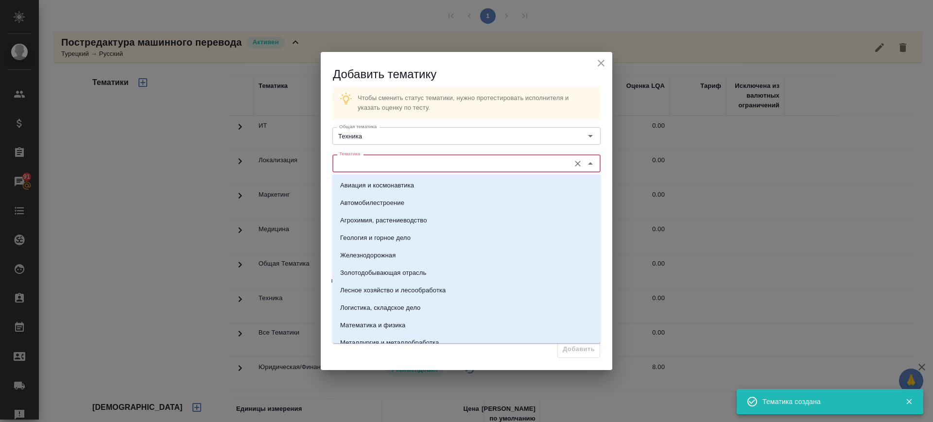
click at [371, 167] on input "Тематика" at bounding box center [450, 163] width 230 height 12
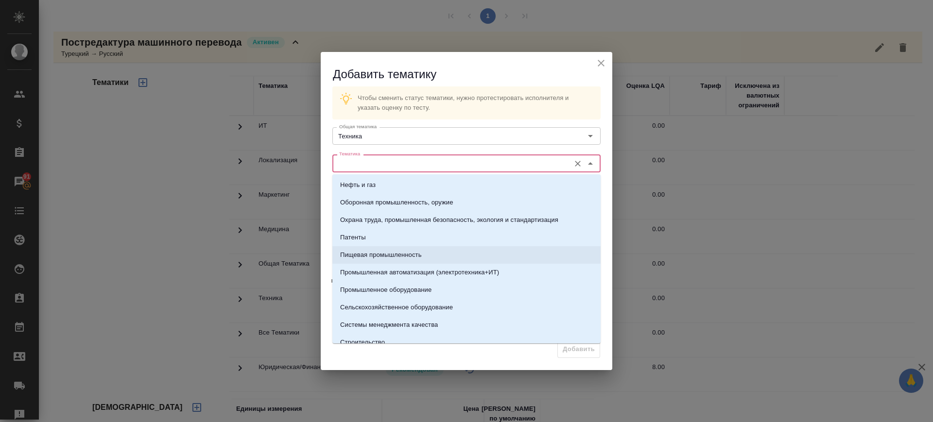
scroll to position [243, 0]
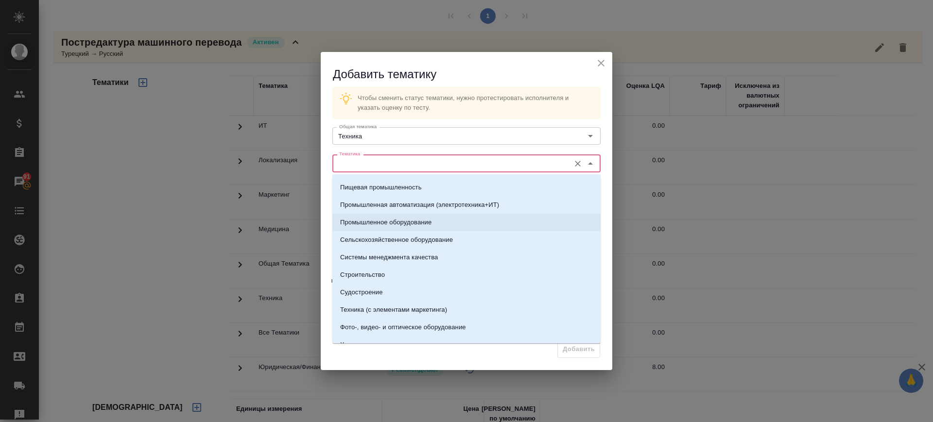
drag, startPoint x: 382, startPoint y: 220, endPoint x: 551, endPoint y: 298, distance: 185.6
click at [382, 221] on p "Промышленное оборудование" at bounding box center [385, 223] width 91 height 10
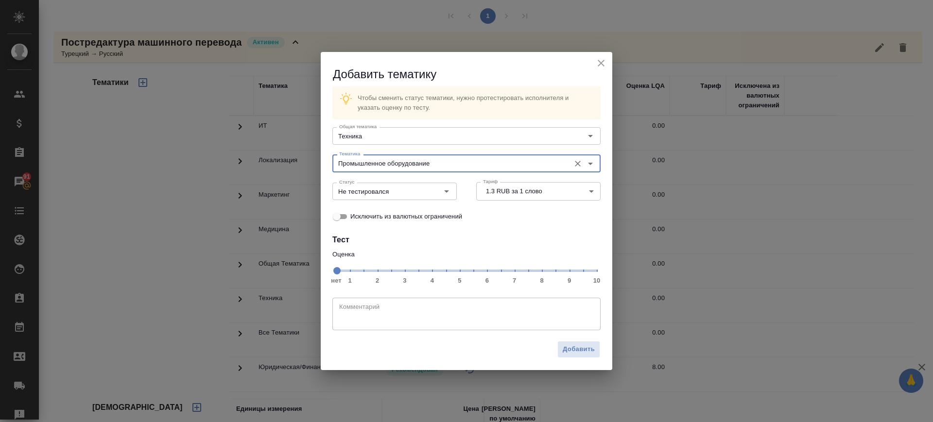
type input "Промышленное оборудование"
click at [517, 273] on span "нет 1 2 3 4 5 6 7 8 9 10" at bounding box center [466, 270] width 260 height 14
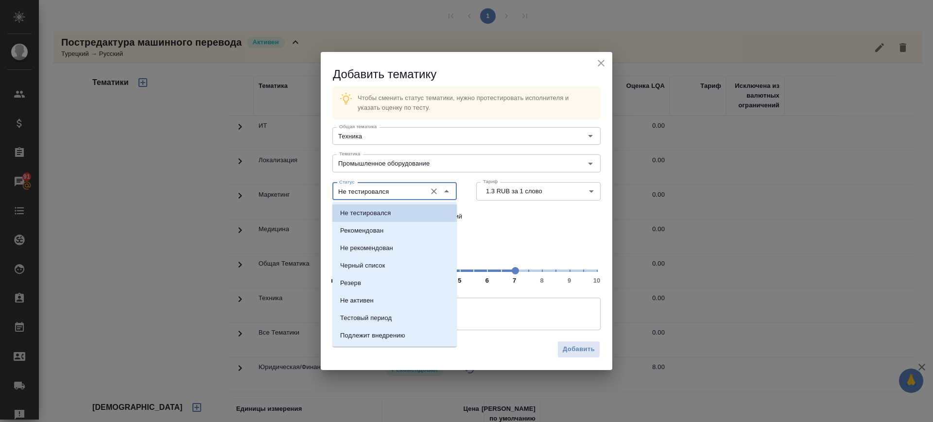
drag, startPoint x: 415, startPoint y: 190, endPoint x: 407, endPoint y: 209, distance: 20.7
click at [414, 194] on input "Не тестировался" at bounding box center [378, 192] width 86 height 12
click at [390, 230] on li "Рекомендован" at bounding box center [394, 230] width 124 height 17
type input "Рекомендован"
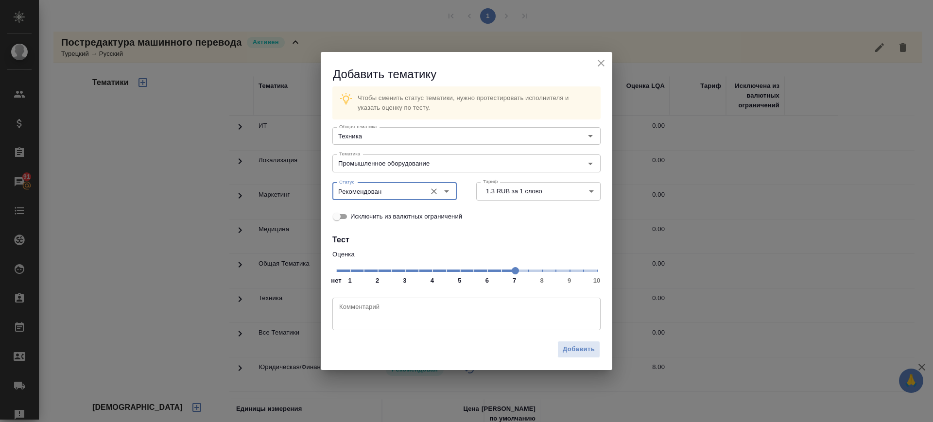
drag, startPoint x: 583, startPoint y: 349, endPoint x: 604, endPoint y: 356, distance: 21.8
click at [585, 348] on span "Добавить" at bounding box center [579, 349] width 32 height 11
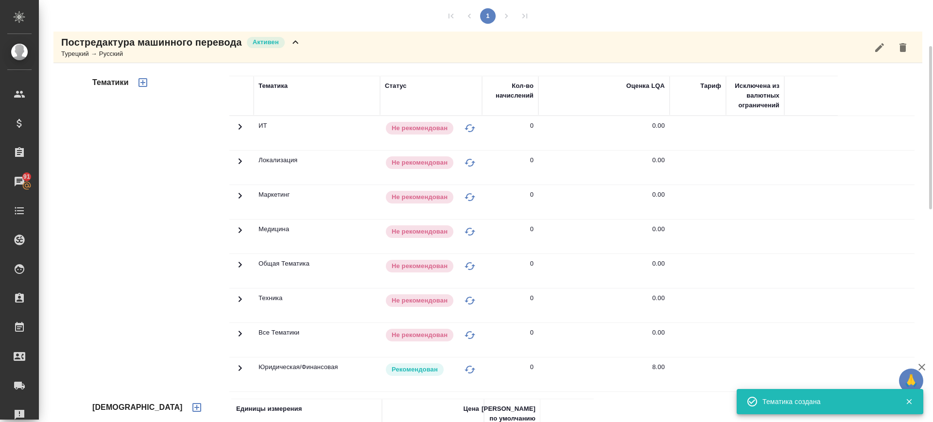
click at [310, 51] on div "Постредактура машинного перевода Активен Турецкий → Русский" at bounding box center [487, 48] width 869 height 32
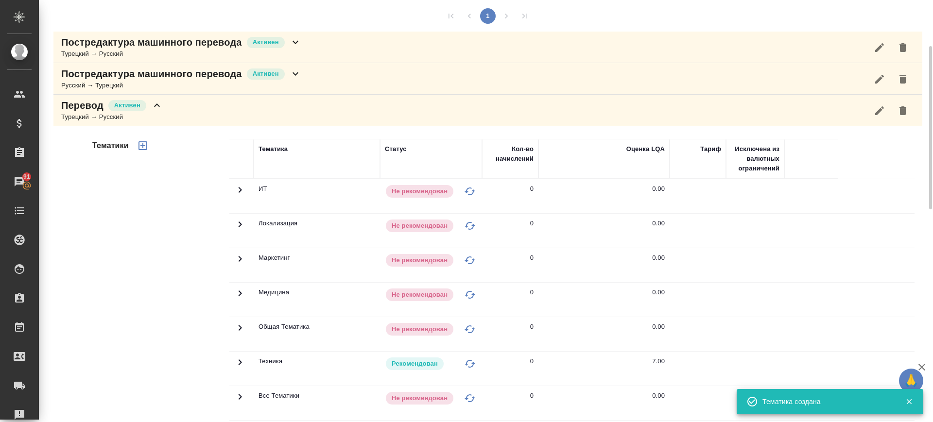
click at [285, 84] on div "Русский → Турецкий" at bounding box center [181, 86] width 240 height 10
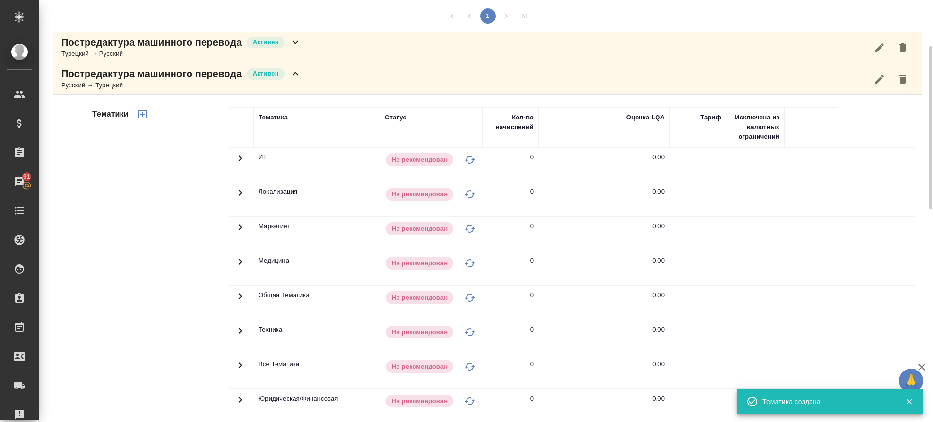
scroll to position [363, 0]
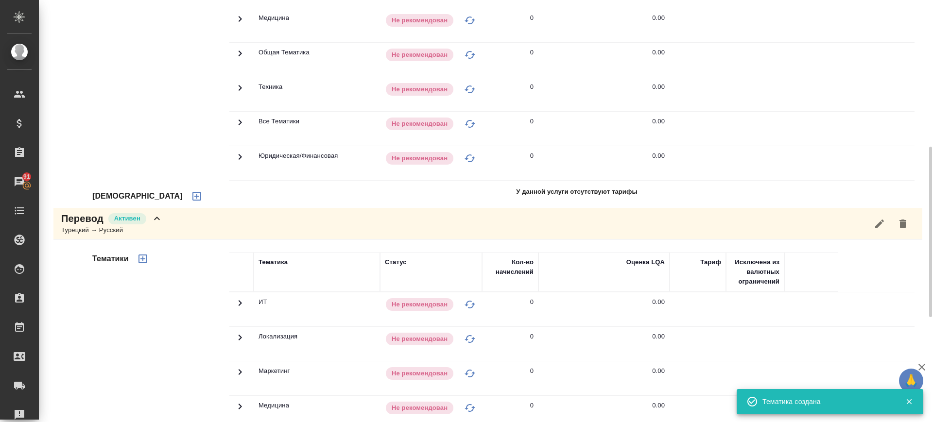
click at [192, 196] on icon "button" at bounding box center [196, 196] width 9 height 9
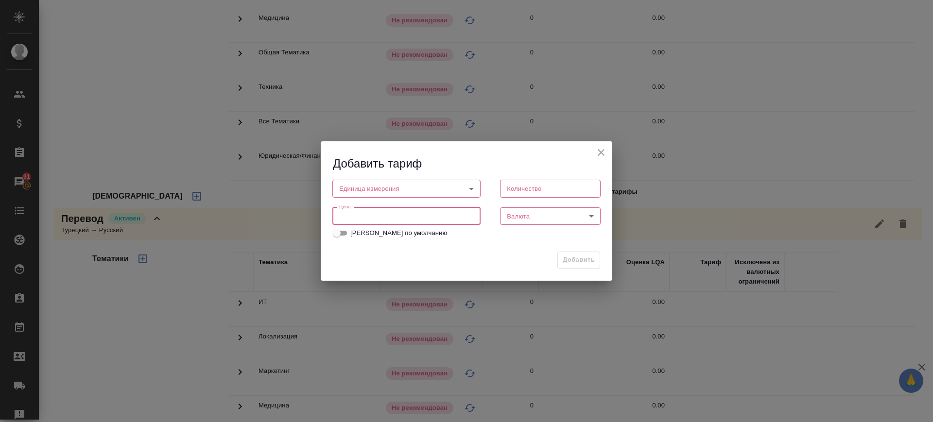
click at [381, 217] on input "number" at bounding box center [406, 215] width 148 height 17
type input "1.3"
click at [417, 188] on body "🙏 .cls-1 fill:#fff; AWATERA Саглам Виктория v.saglam Клиенты Спецификации Заказ…" at bounding box center [466, 211] width 933 height 422
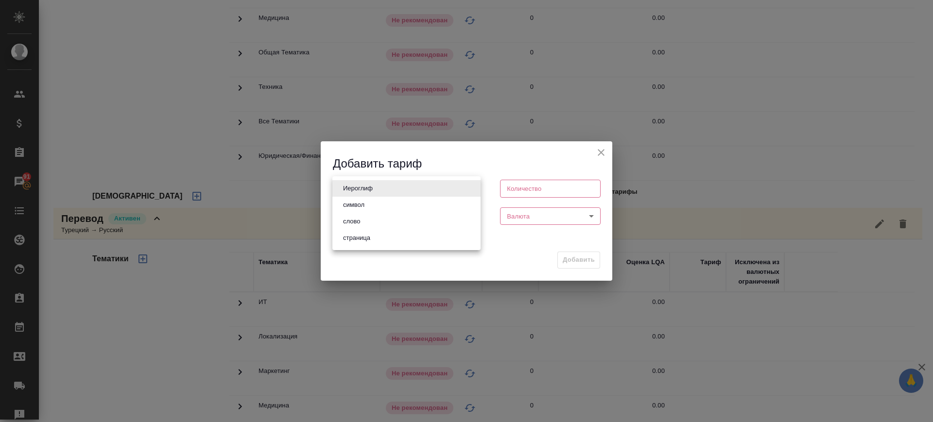
drag, startPoint x: 385, startPoint y: 222, endPoint x: 480, endPoint y: 224, distance: 95.2
click at [385, 223] on li "слово" at bounding box center [406, 221] width 148 height 17
type input "5a8b1489cc6b4906c91bfd90"
type input "1"
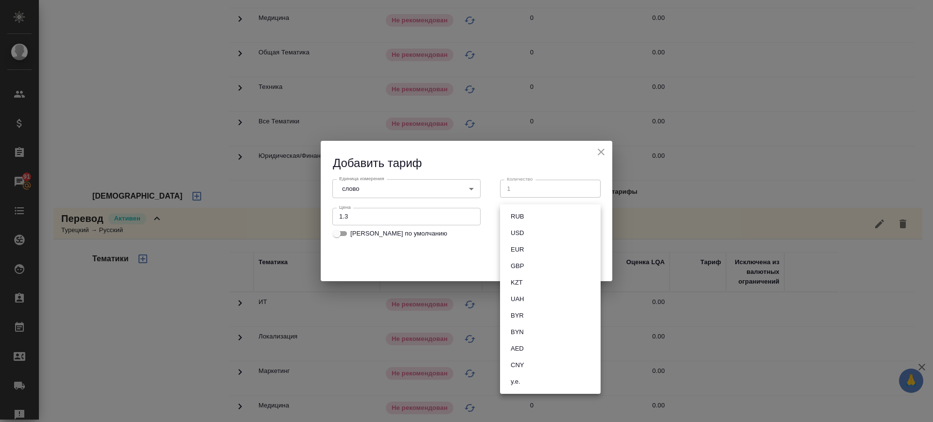
click at [523, 213] on body "🙏 .cls-1 fill:#fff; AWATERA Саглам Виктория v.saglam Клиенты Спецификации Заказ…" at bounding box center [466, 211] width 933 height 422
click at [524, 213] on button "RUB" at bounding box center [517, 216] width 19 height 11
type input "RUB"
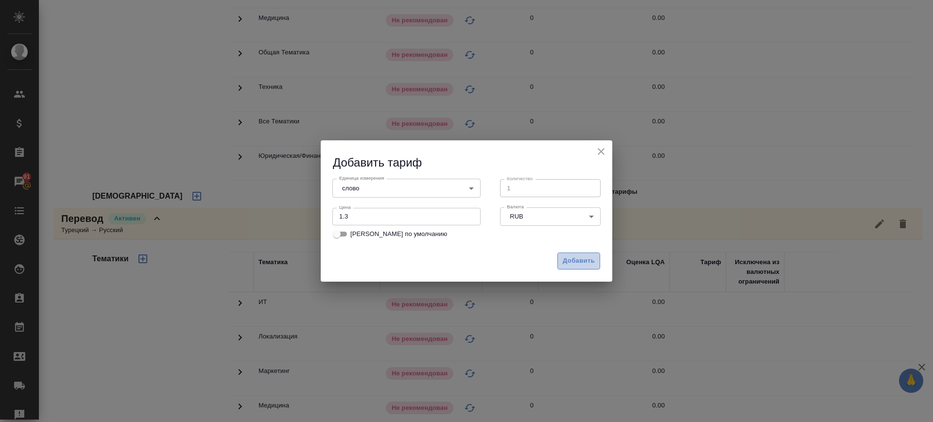
click at [576, 259] on span "Добавить" at bounding box center [579, 261] width 32 height 11
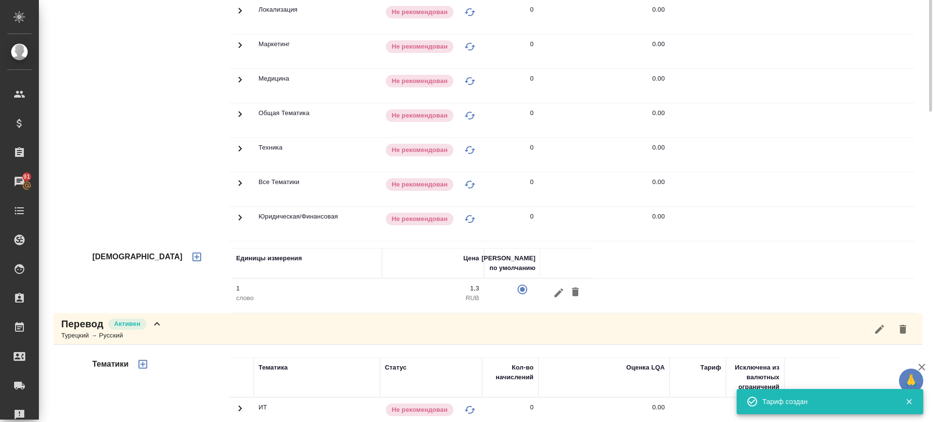
scroll to position [181, 0]
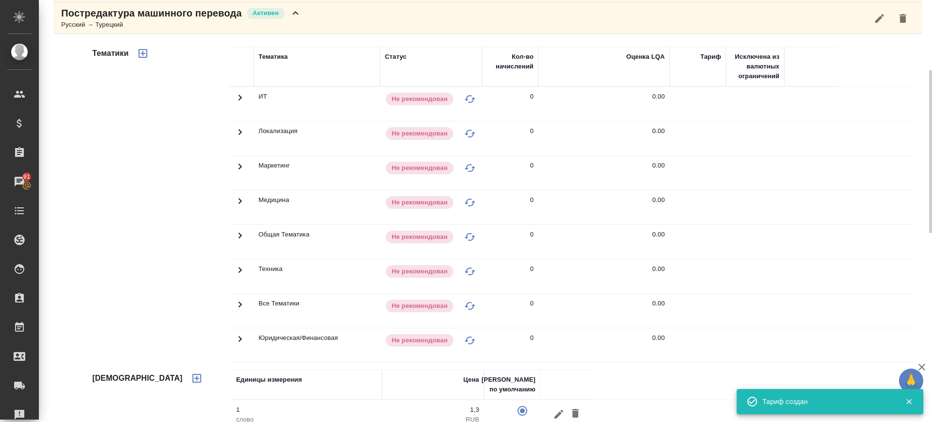
click at [146, 55] on icon "button" at bounding box center [143, 54] width 12 height 12
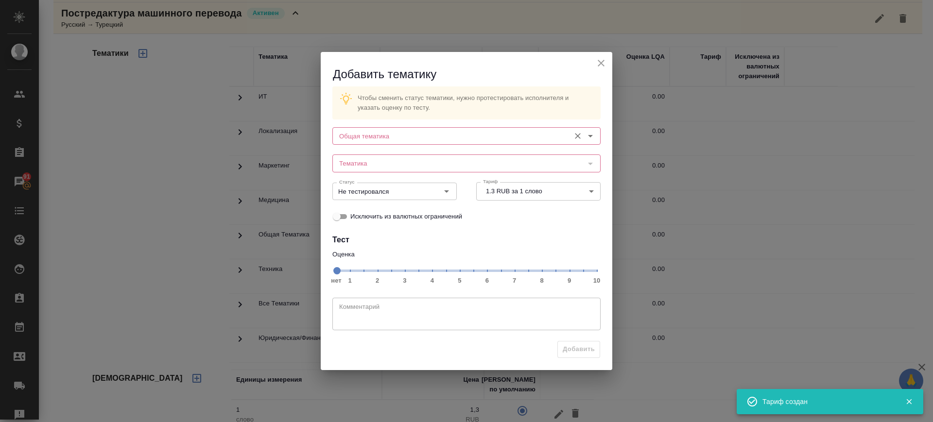
drag, startPoint x: 432, startPoint y: 137, endPoint x: 431, endPoint y: 142, distance: 5.9
click at [431, 138] on input "Общая тематика" at bounding box center [450, 136] width 230 height 12
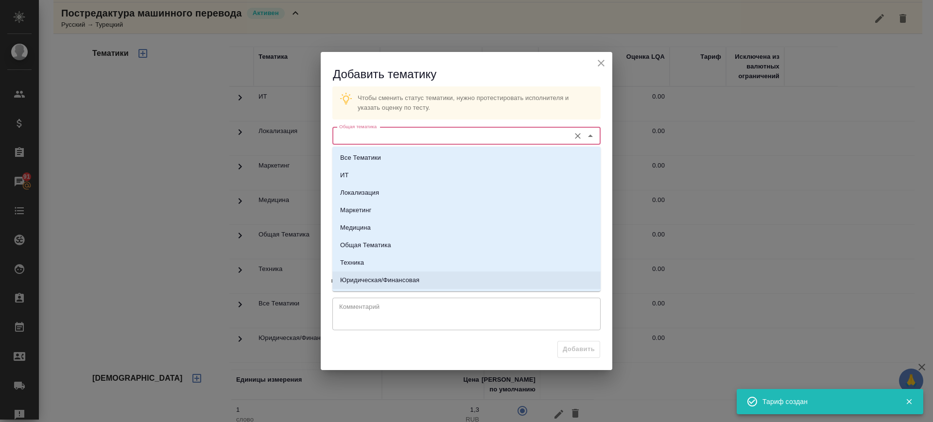
click at [434, 275] on li "Юридическая/Финансовая" at bounding box center [466, 280] width 268 height 17
type input "Юридическая/Финансовая"
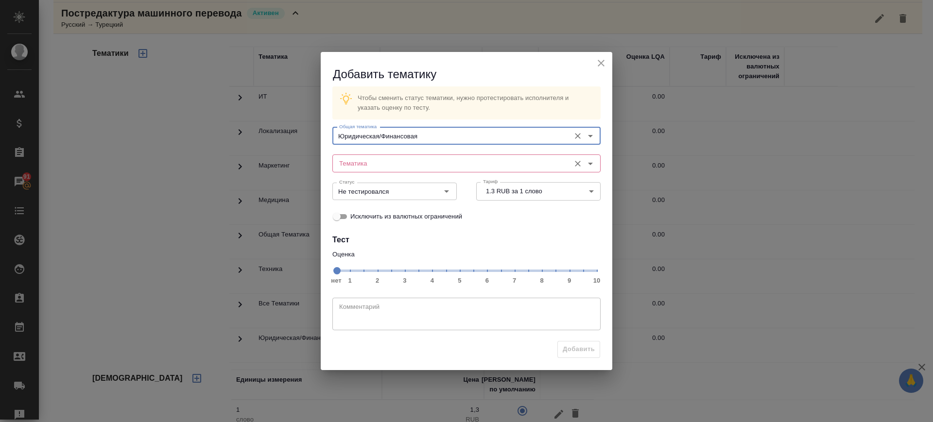
click at [426, 159] on input "Тематика" at bounding box center [450, 163] width 230 height 12
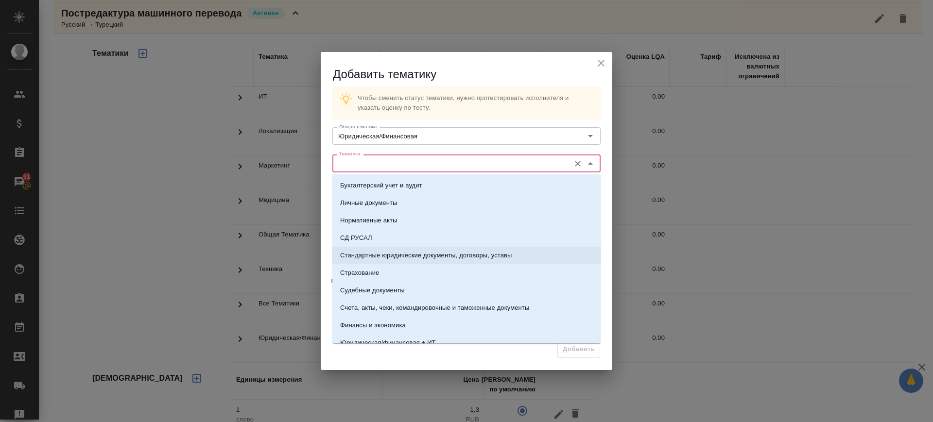
click at [406, 252] on p "Стандартные юридические документы, договоры, уставы" at bounding box center [426, 256] width 172 height 10
type input "Стандартные юридические документы, договоры, уставы"
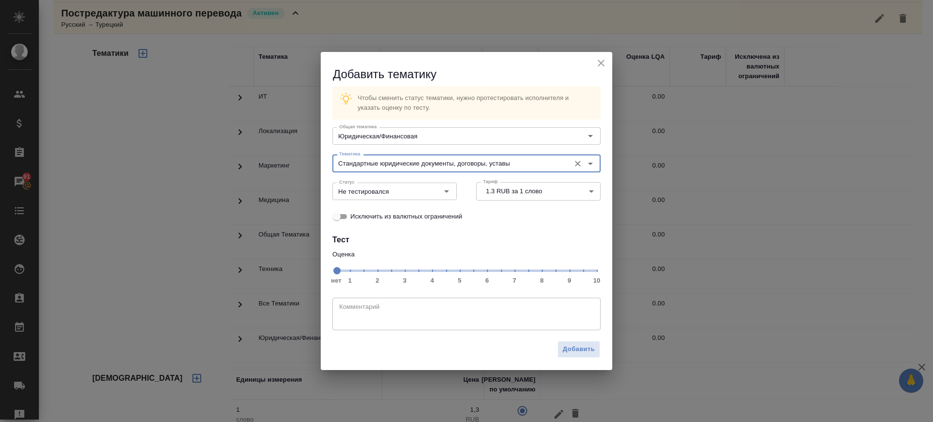
click at [544, 273] on span "нет 1 2 3 4 5 6 7 8 9 10" at bounding box center [466, 270] width 260 height 14
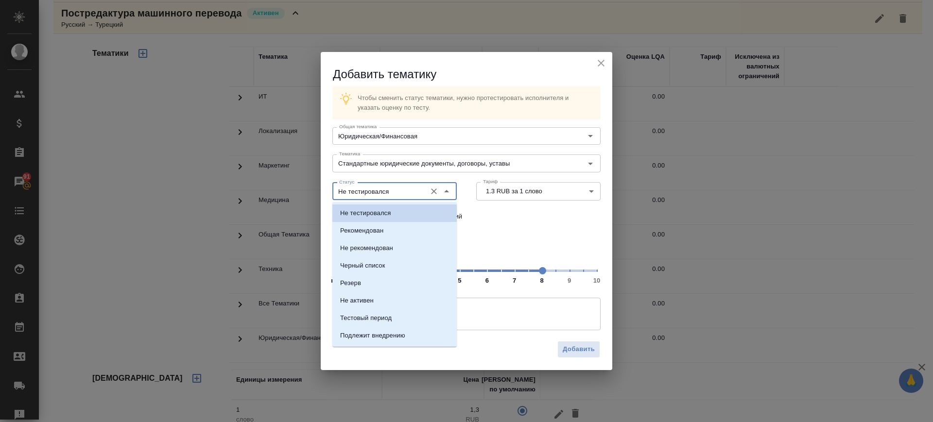
drag, startPoint x: 409, startPoint y: 193, endPoint x: 390, endPoint y: 225, distance: 36.8
click at [409, 194] on input "Не тестировался" at bounding box center [378, 192] width 86 height 12
drag, startPoint x: 387, startPoint y: 229, endPoint x: 609, endPoint y: 389, distance: 273.1
click at [388, 229] on li "Рекомендован" at bounding box center [394, 230] width 124 height 17
type input "Рекомендован"
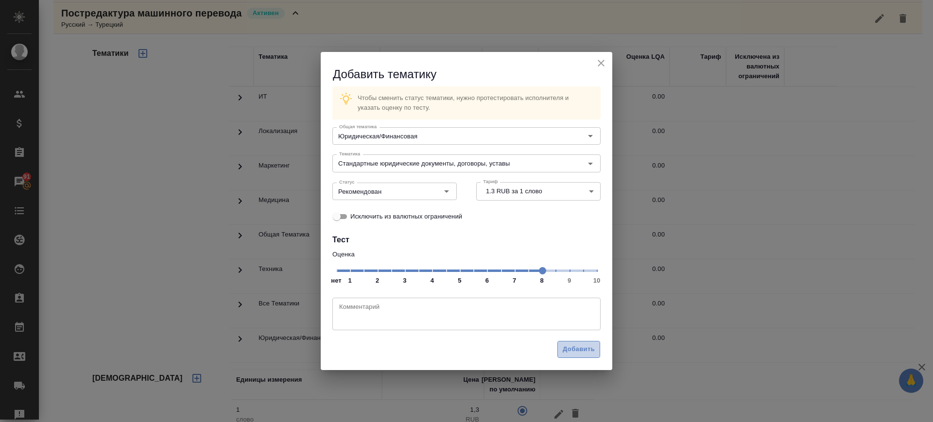
click at [577, 345] on span "Добавить" at bounding box center [579, 349] width 32 height 11
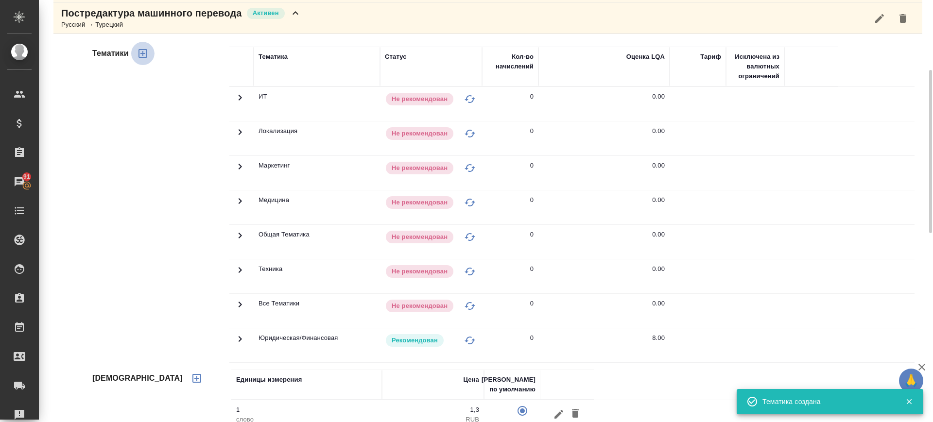
click at [143, 52] on icon "button" at bounding box center [142, 53] width 9 height 9
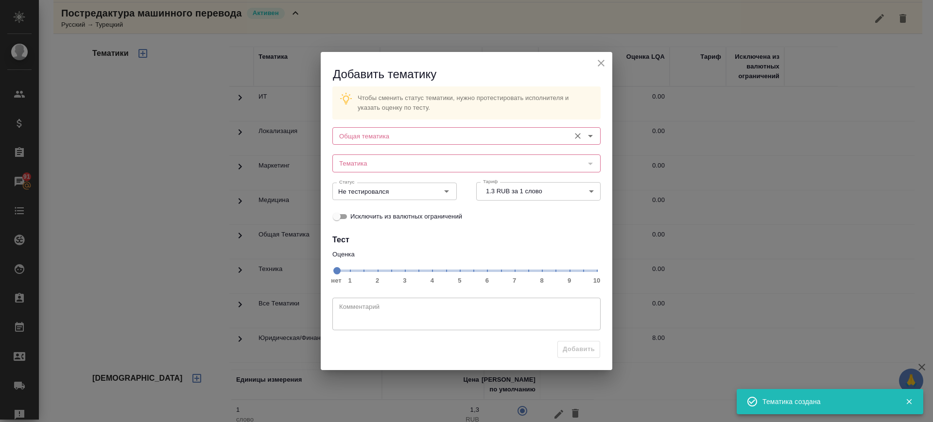
click at [411, 124] on div "Общая тематика Общая тематика" at bounding box center [467, 135] width 288 height 43
drag, startPoint x: 413, startPoint y: 135, endPoint x: 411, endPoint y: 142, distance: 7.5
click at [413, 136] on input "Общая тематика" at bounding box center [450, 136] width 230 height 12
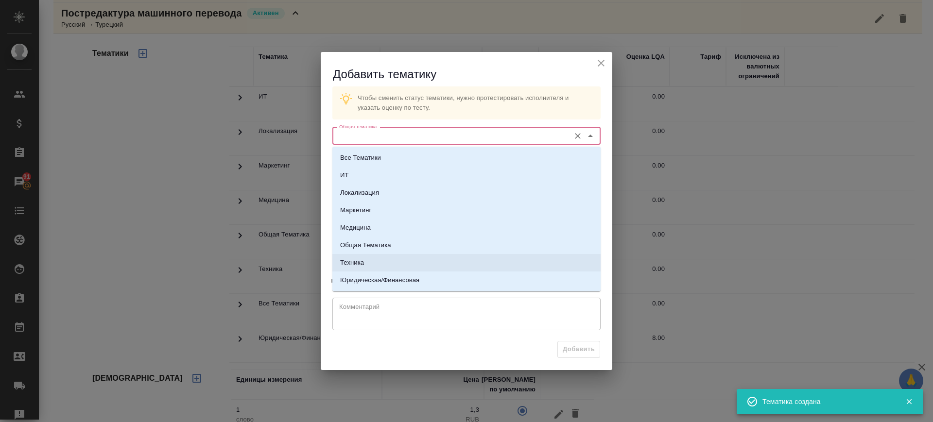
click at [366, 258] on li "Техника" at bounding box center [466, 262] width 268 height 17
type input "Техника"
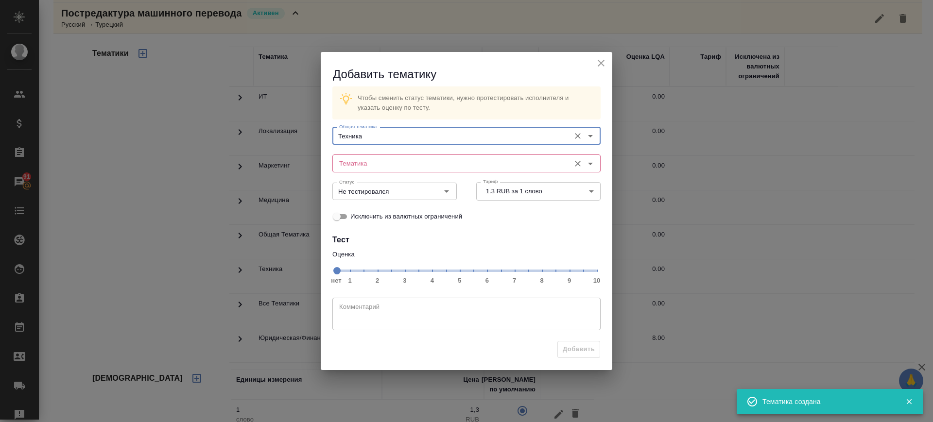
click at [403, 163] on input "Тематика" at bounding box center [450, 163] width 230 height 12
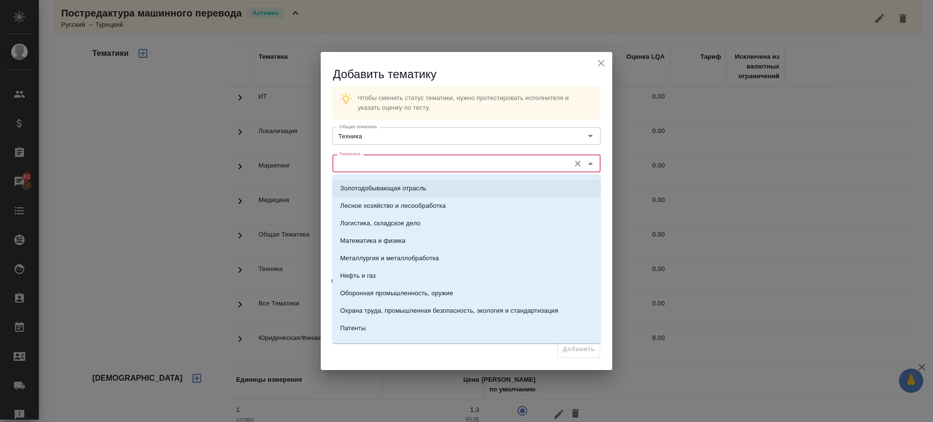
scroll to position [121, 0]
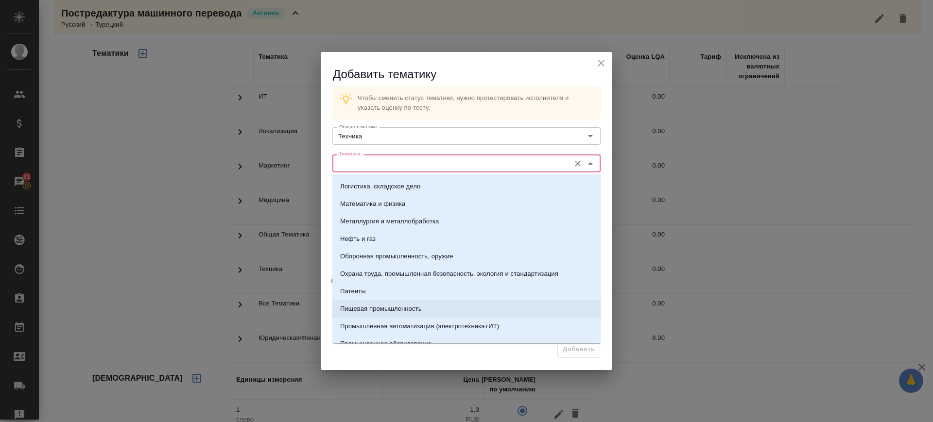
click at [388, 307] on p "Пищевая промышленность" at bounding box center [381, 309] width 82 height 10
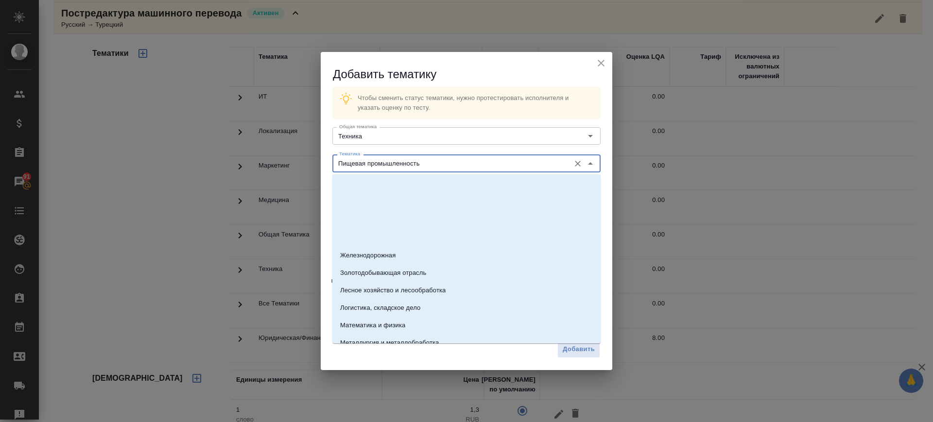
drag, startPoint x: 400, startPoint y: 167, endPoint x: 391, endPoint y: 203, distance: 36.5
click at [400, 168] on input "Пищевая промышленность" at bounding box center [450, 163] width 230 height 12
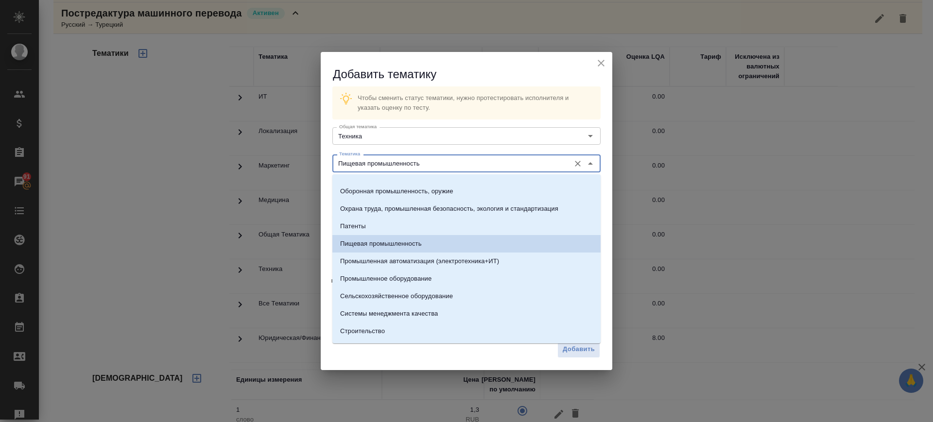
scroll to position [278, 0]
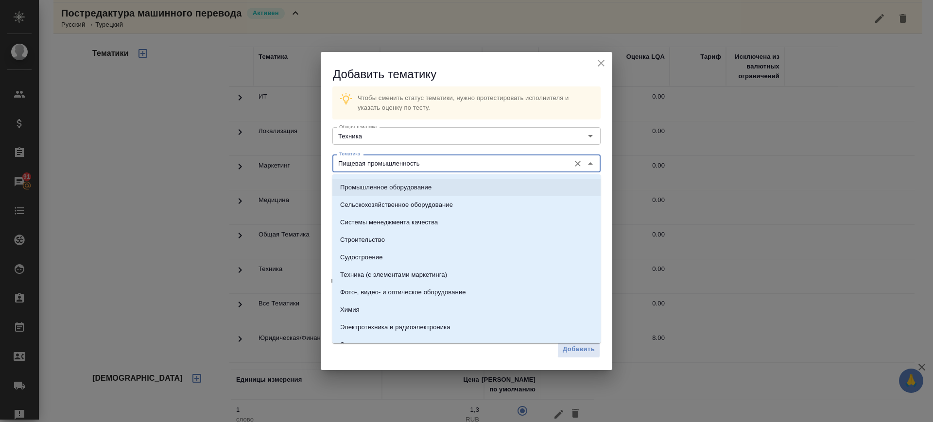
click at [369, 192] on li "Промышленное оборудование" at bounding box center [466, 187] width 268 height 17
type input "Промышленное оборудование"
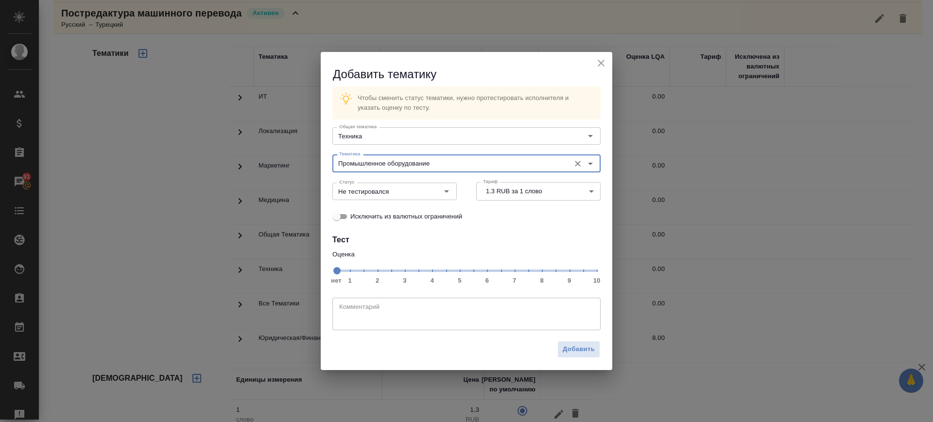
click at [517, 273] on span "нет 1 2 3 4 5 6 7 8 9 10" at bounding box center [466, 270] width 260 height 14
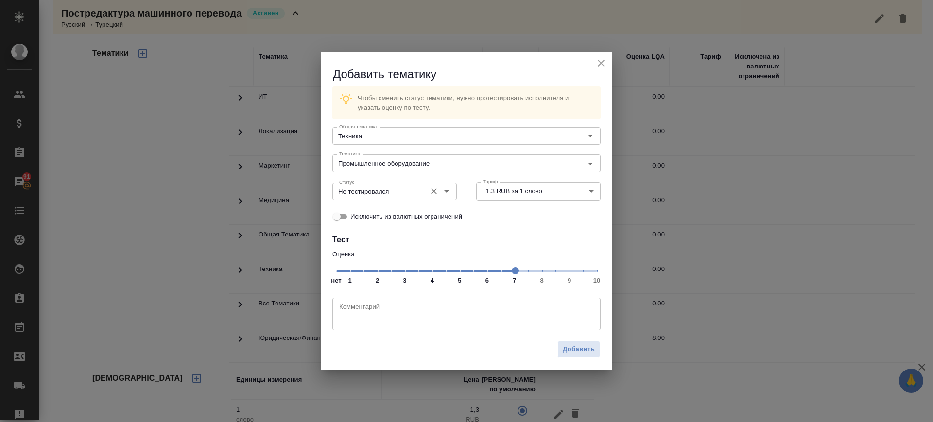
click at [388, 197] on div "Не тестировался Статус" at bounding box center [394, 191] width 124 height 17
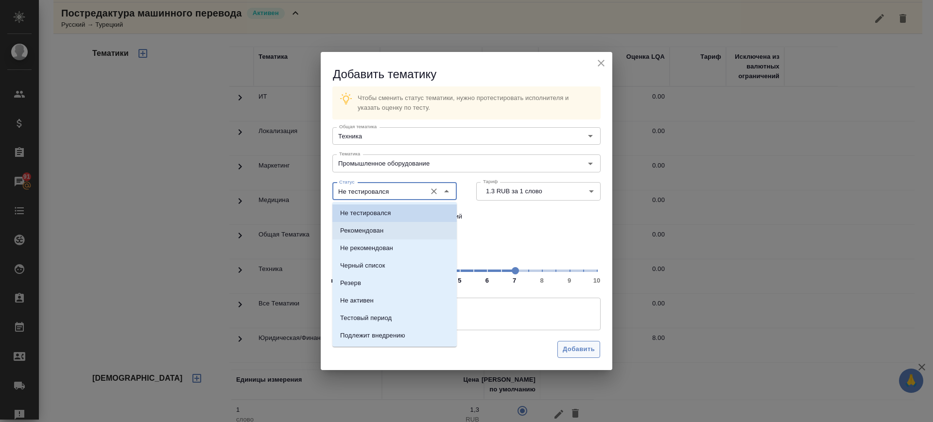
drag, startPoint x: 378, startPoint y: 231, endPoint x: 566, endPoint y: 348, distance: 222.1
click at [378, 231] on p "Рекомендован" at bounding box center [361, 231] width 43 height 10
type input "Рекомендован"
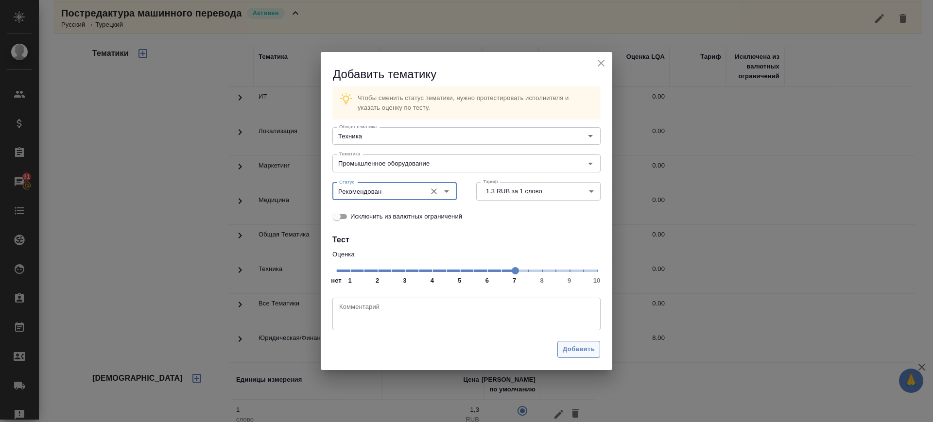
click at [590, 351] on span "Добавить" at bounding box center [579, 349] width 32 height 11
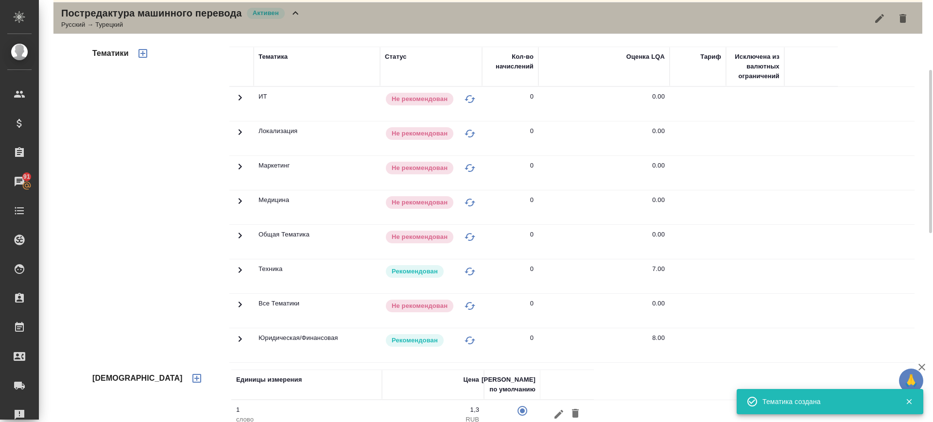
click at [320, 16] on div "Постредактура машинного перевода Активен Русский → Турецкий" at bounding box center [487, 18] width 869 height 32
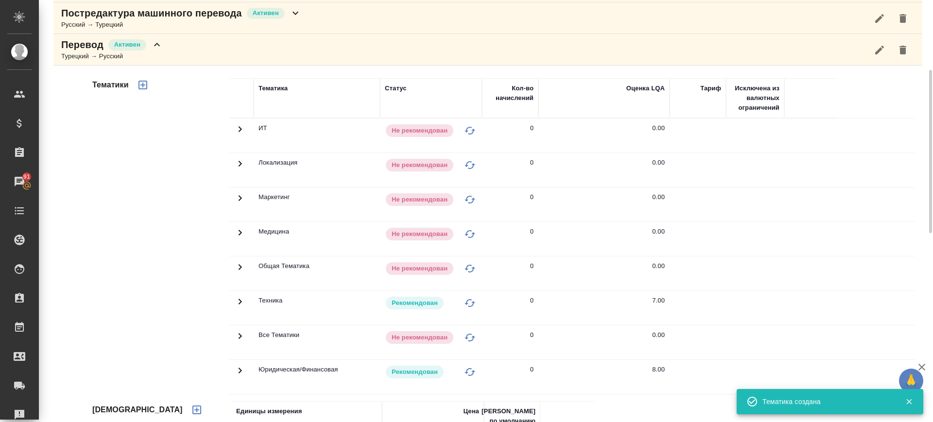
click at [200, 45] on div "Перевод Активен Турецкий → Русский" at bounding box center [487, 50] width 869 height 32
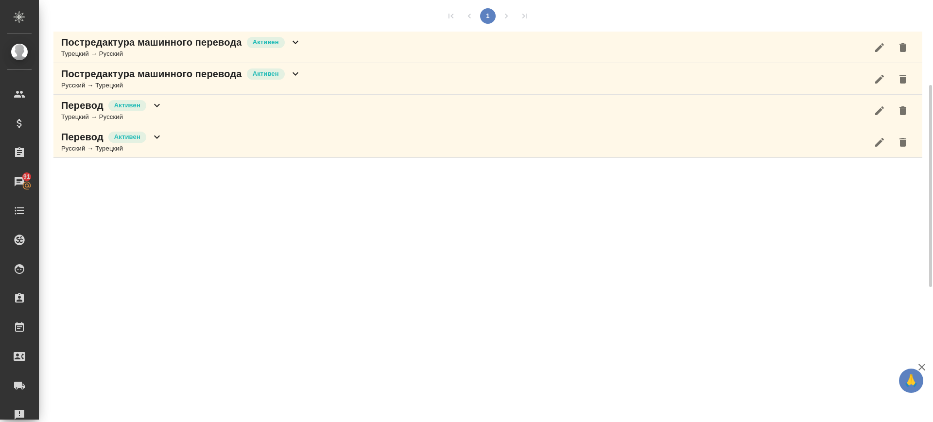
scroll to position [0, 0]
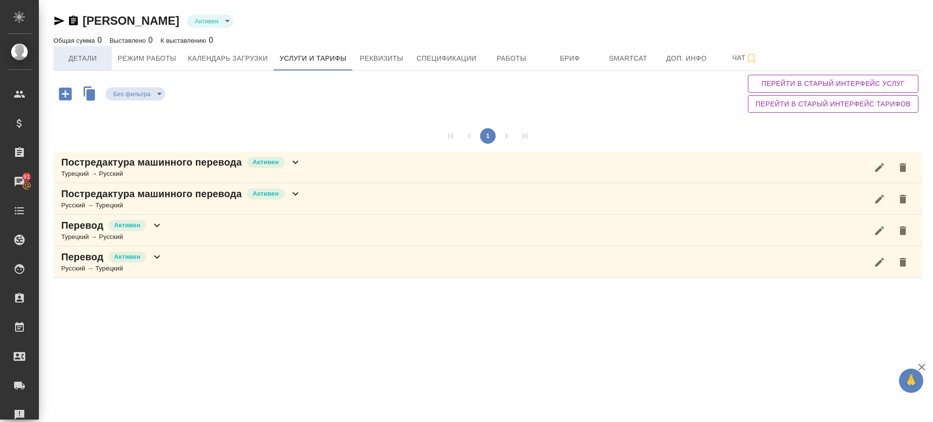
click at [96, 62] on span "Детали" at bounding box center [82, 58] width 47 height 12
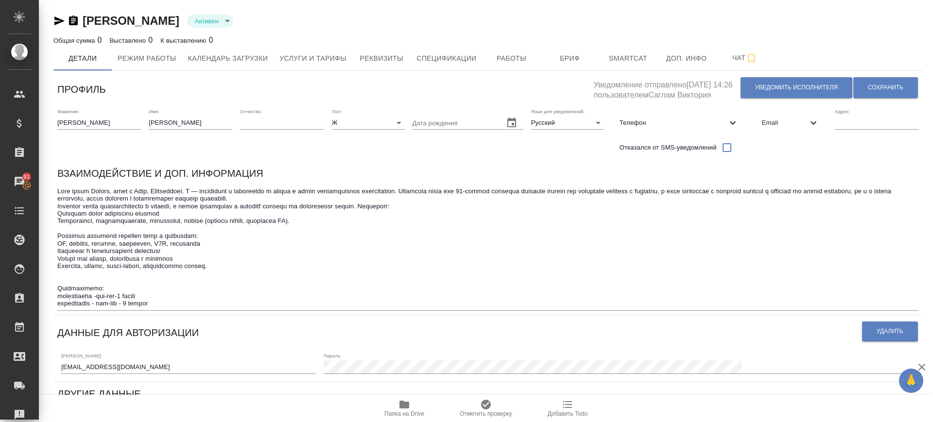
click at [61, 19] on icon "button" at bounding box center [59, 21] width 10 height 9
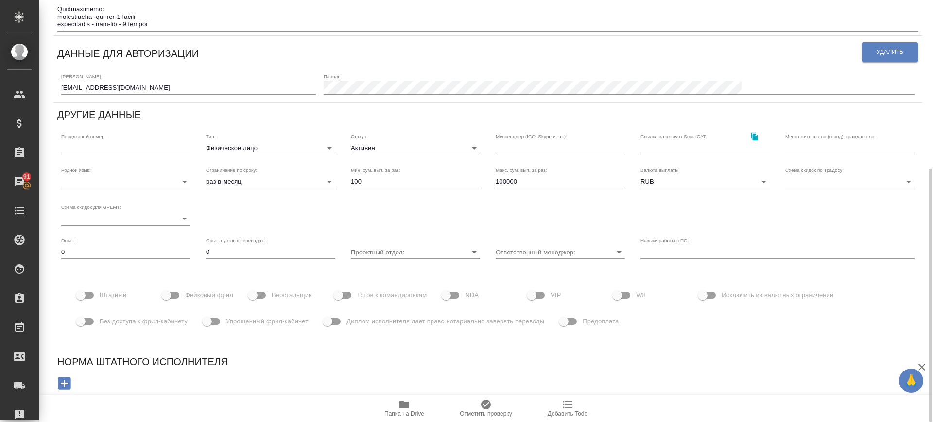
click at [408, 407] on icon "button" at bounding box center [404, 405] width 10 height 8
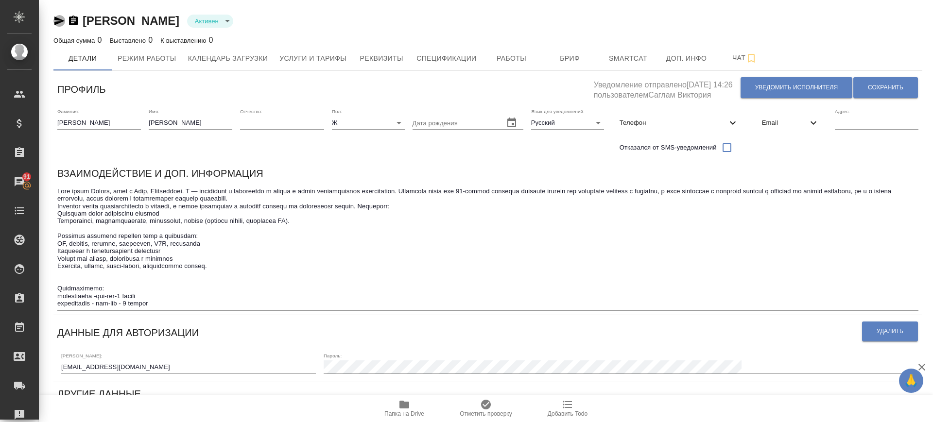
click at [58, 18] on icon "button" at bounding box center [59, 21] width 10 height 9
drag, startPoint x: 886, startPoint y: 87, endPoint x: 671, endPoint y: 96, distance: 214.4
click at [885, 88] on span "Сохранить" at bounding box center [885, 88] width 35 height 8
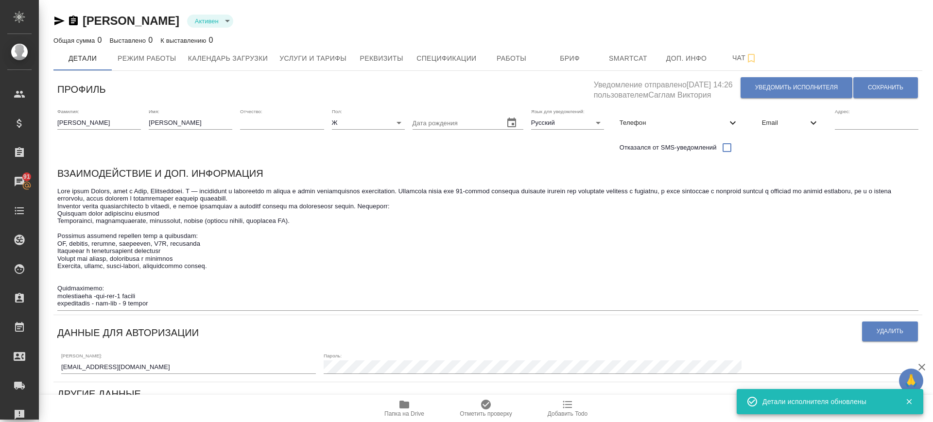
click at [406, 406] on icon "button" at bounding box center [404, 405] width 10 height 8
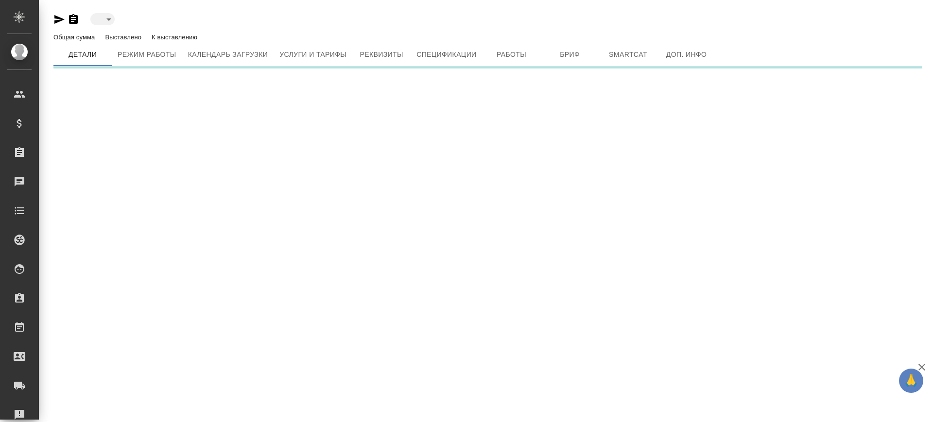
type input "active"
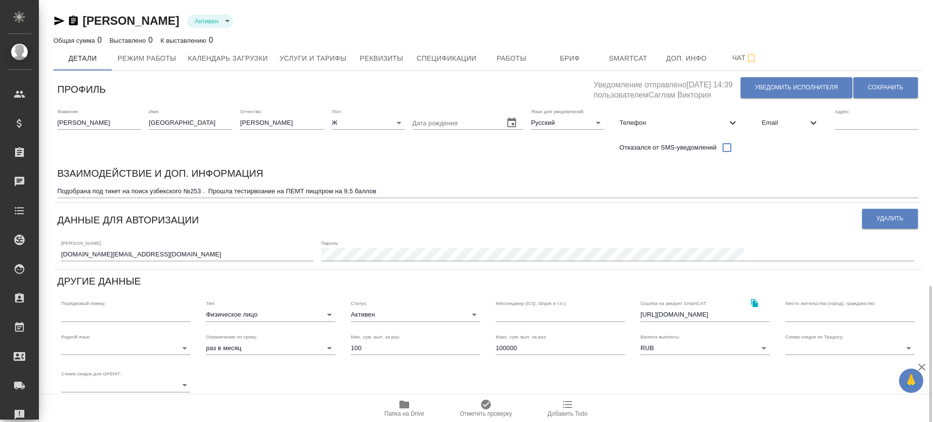
scroll to position [167, 0]
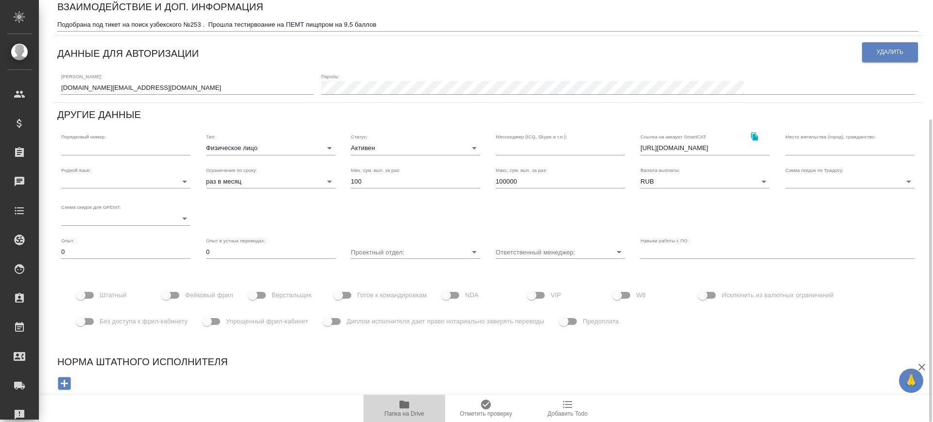
click at [399, 409] on icon "button" at bounding box center [404, 405] width 12 height 12
click at [404, 412] on span "Папка на Drive" at bounding box center [404, 413] width 40 height 7
drag, startPoint x: 254, startPoint y: 27, endPoint x: 253, endPoint y: 33, distance: 5.9
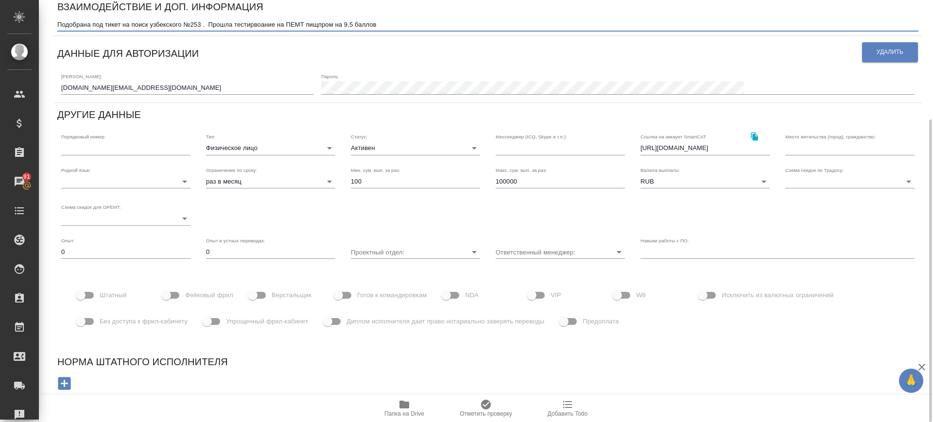
click at [254, 29] on div "Подобрана под тикет на поиск узбекского №253 . Прошла тестирвоание на ПЕМТ пищп…" at bounding box center [487, 25] width 861 height 14
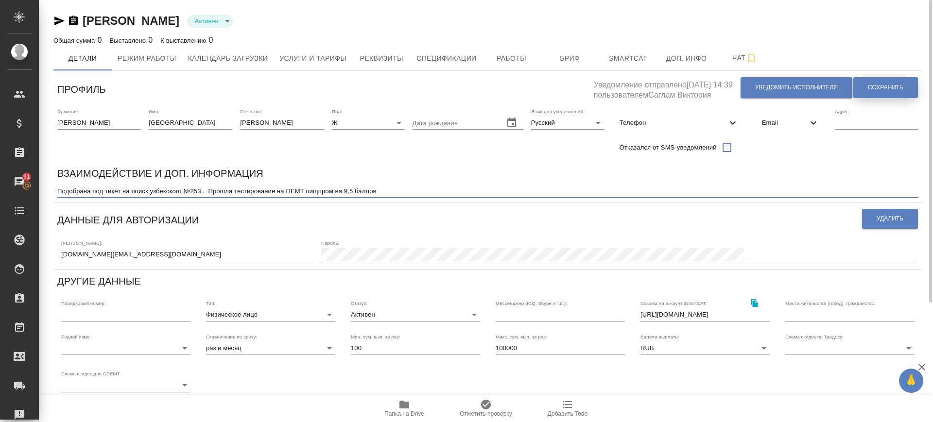
type textarea "Подобрана под тикет на поиск узбекского №253 . Прошла тестирование на ПЕМТ пищп…"
drag, startPoint x: 910, startPoint y: 84, endPoint x: 867, endPoint y: 89, distance: 44.1
click at [909, 85] on button "Сохранить" at bounding box center [885, 87] width 65 height 21
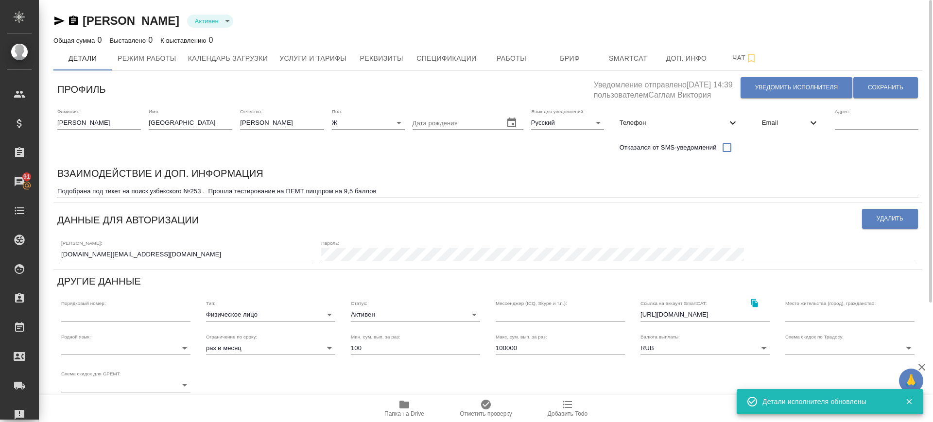
click at [56, 20] on icon "button" at bounding box center [59, 21] width 12 height 12
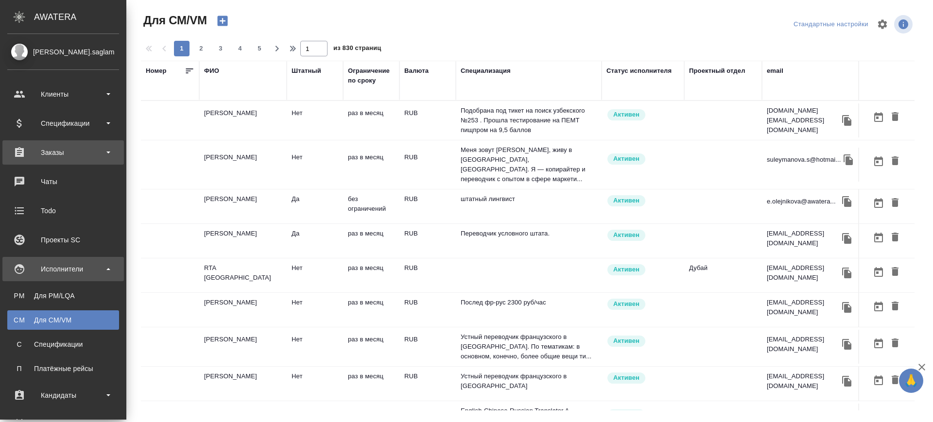
click at [61, 145] on div "Заказы" at bounding box center [63, 152] width 112 height 15
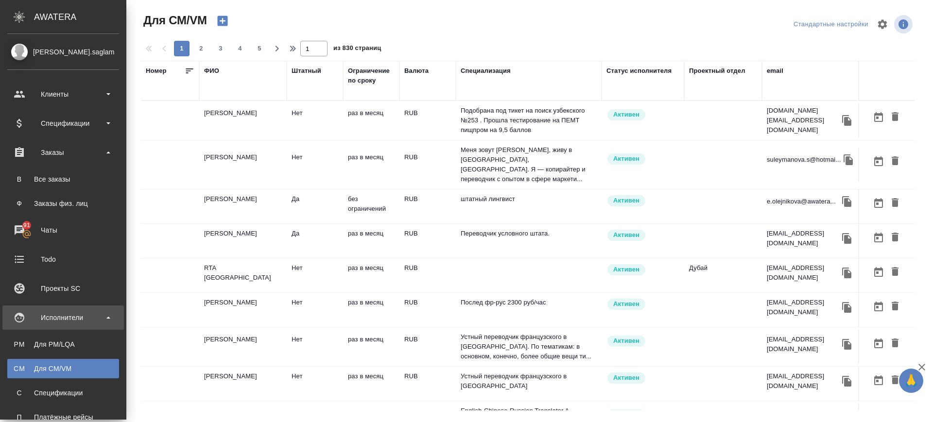
click at [68, 181] on div "Все заказы" at bounding box center [63, 179] width 102 height 10
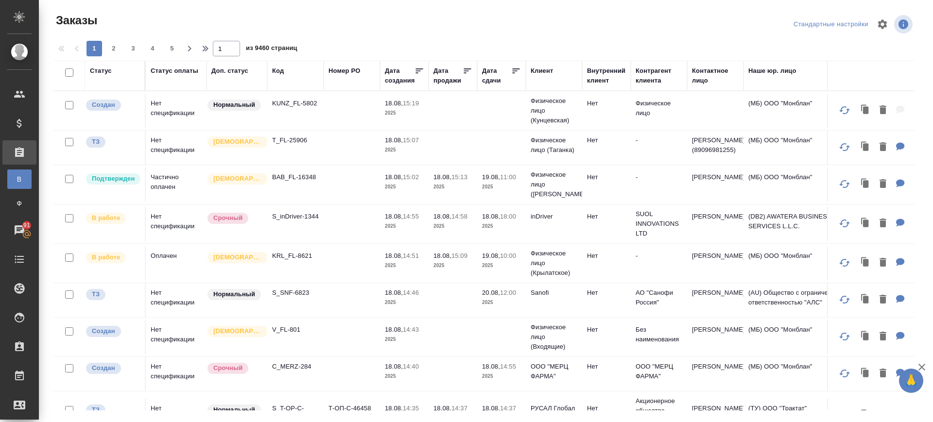
click at [282, 68] on div "Код" at bounding box center [278, 71] width 12 height 10
click at [273, 56] on span "из 9460 страниц" at bounding box center [271, 49] width 51 height 14
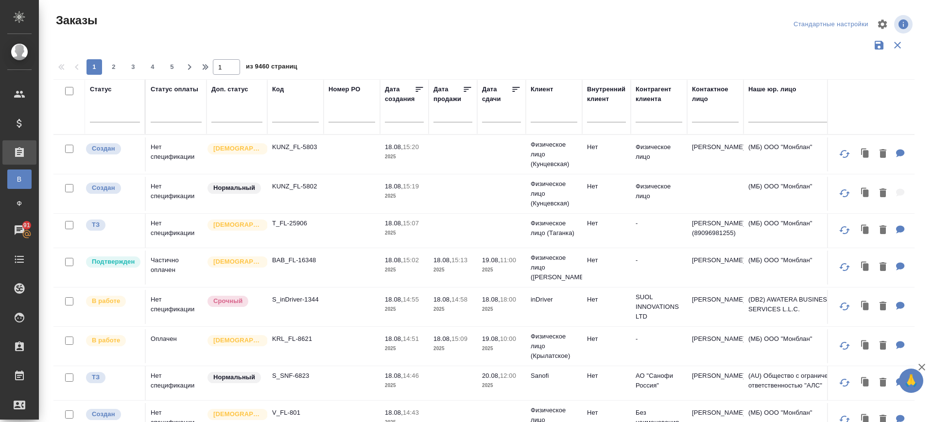
drag, startPoint x: 276, startPoint y: 71, endPoint x: 278, endPoint y: 87, distance: 16.6
click at [277, 70] on span "из 9460 страниц" at bounding box center [271, 68] width 51 height 14
click at [279, 86] on div "Код" at bounding box center [278, 90] width 12 height 10
click at [279, 137] on td "KUNZ_FL-5803" at bounding box center [295, 154] width 56 height 34
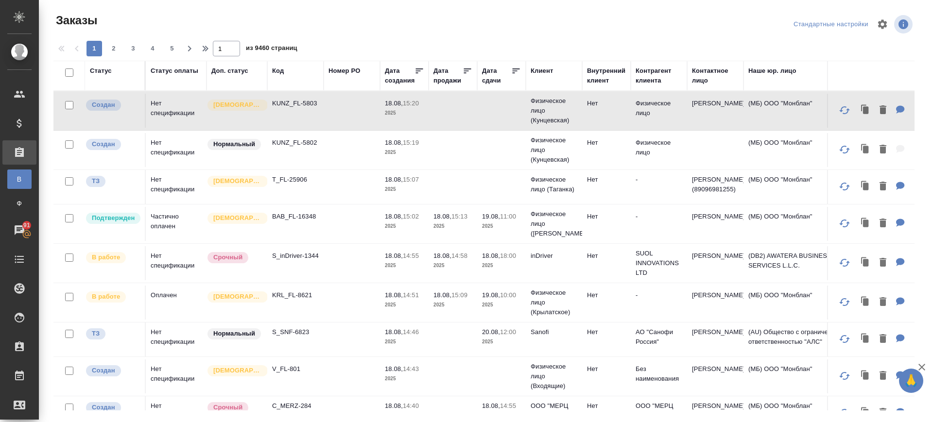
click at [276, 70] on div "Код" at bounding box center [278, 71] width 12 height 10
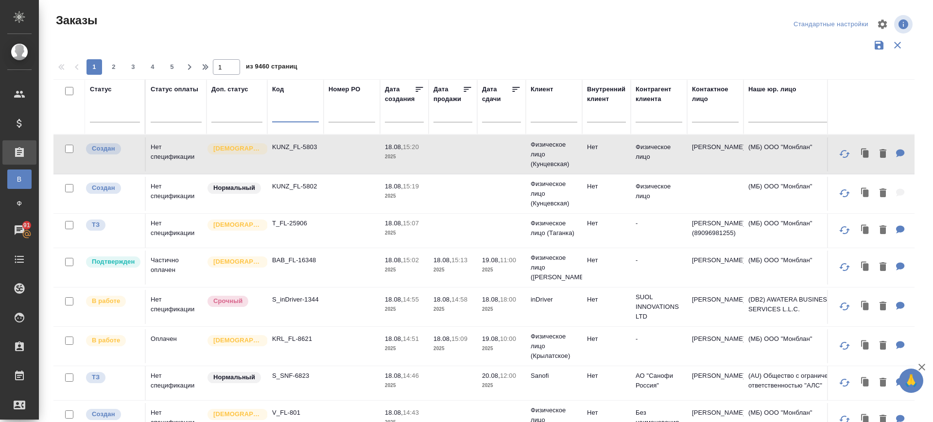
click at [287, 115] on input "text" at bounding box center [295, 116] width 47 height 12
paste input "vm_AwA-1774"
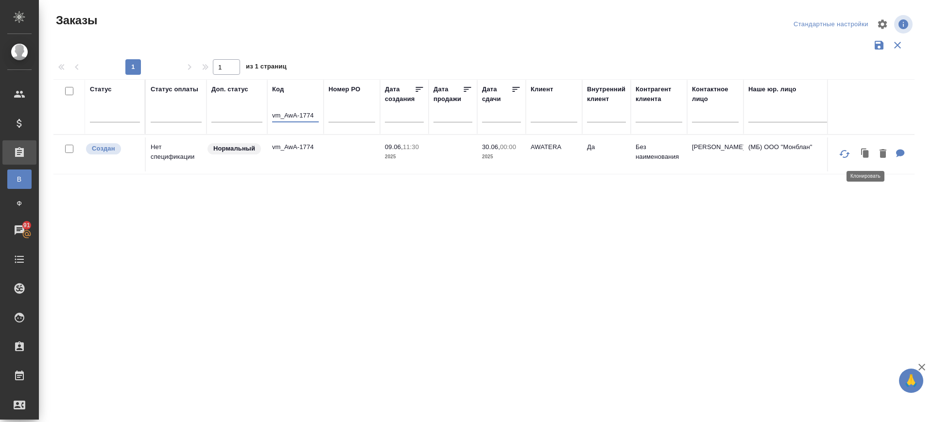
type input "vm_AwA-1774"
click at [865, 154] on icon "button" at bounding box center [866, 153] width 6 height 7
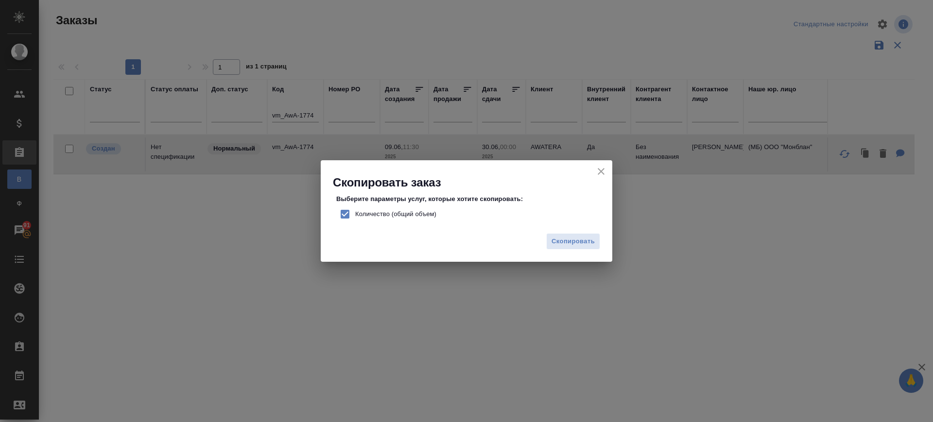
click at [349, 211] on input "Количество (общий объем)" at bounding box center [345, 214] width 20 height 20
checkbox input "false"
click at [595, 240] on button "Скопировать" at bounding box center [573, 241] width 54 height 17
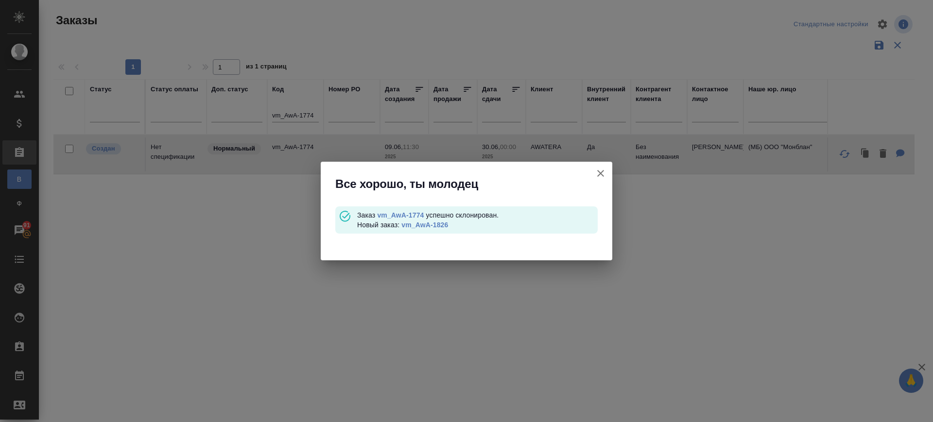
click at [446, 225] on link "vm_AwA-1826" at bounding box center [424, 225] width 47 height 8
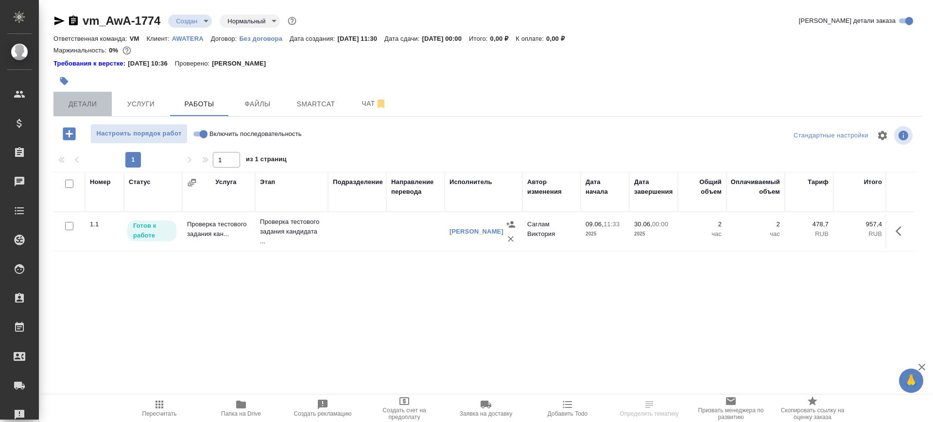
click at [86, 101] on span "Детали" at bounding box center [82, 104] width 47 height 12
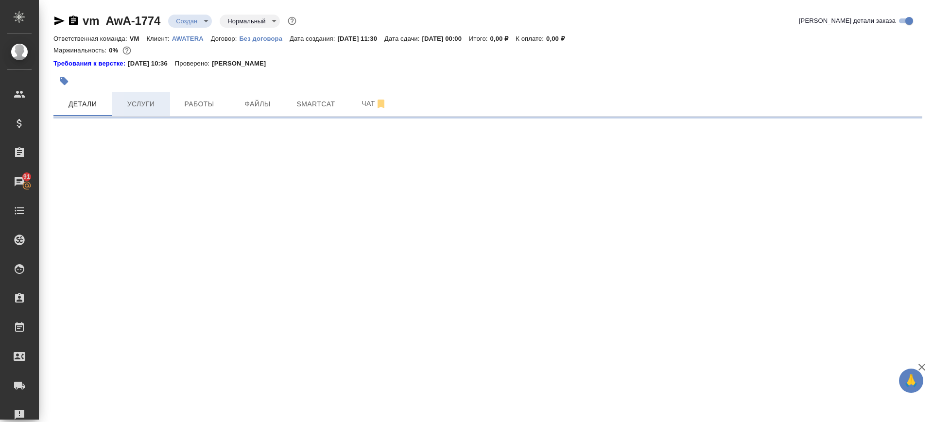
select select "RU"
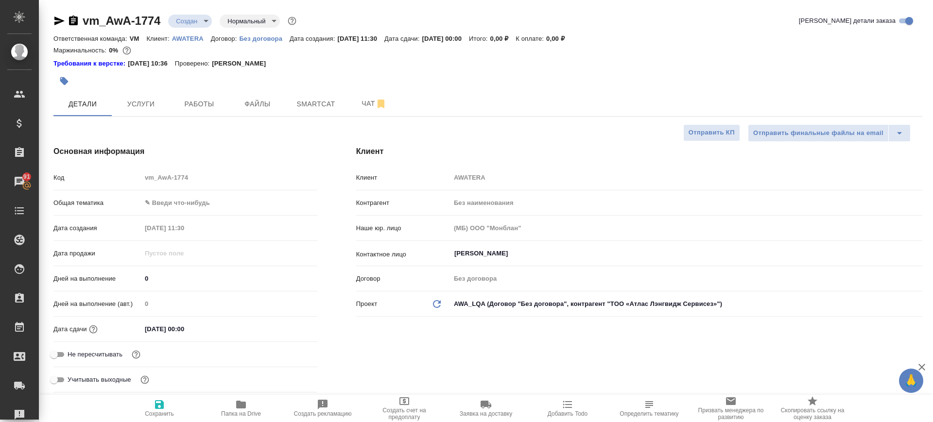
type textarea "x"
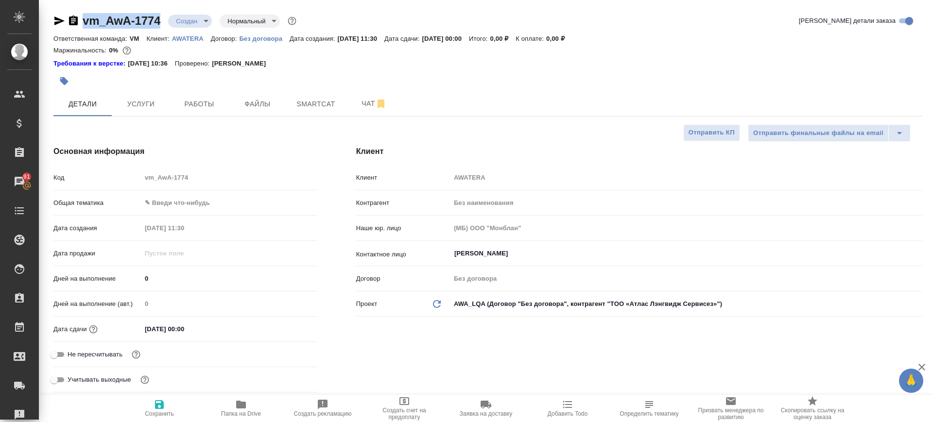
type textarea "x"
drag, startPoint x: 164, startPoint y: 25, endPoint x: 78, endPoint y: 25, distance: 86.5
click at [78, 25] on div "vm_AwA-1774 Создан new Нормальный normal" at bounding box center [175, 21] width 245 height 16
copy link "vm_AwA-1774"
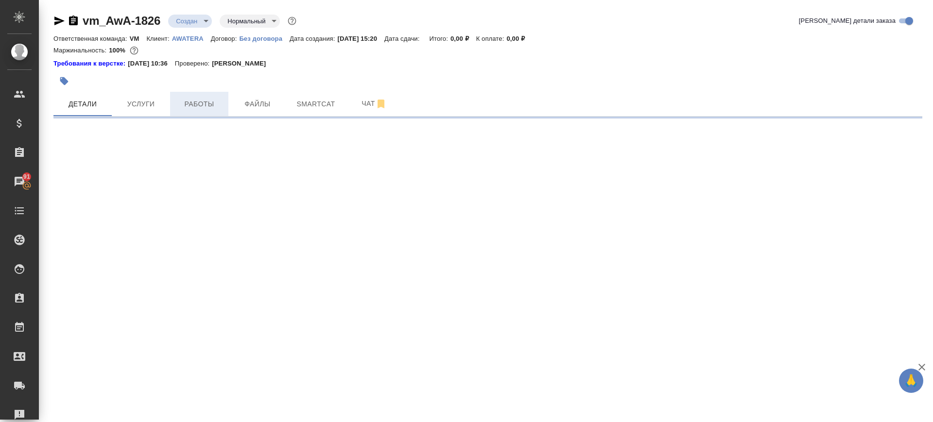
select select "RU"
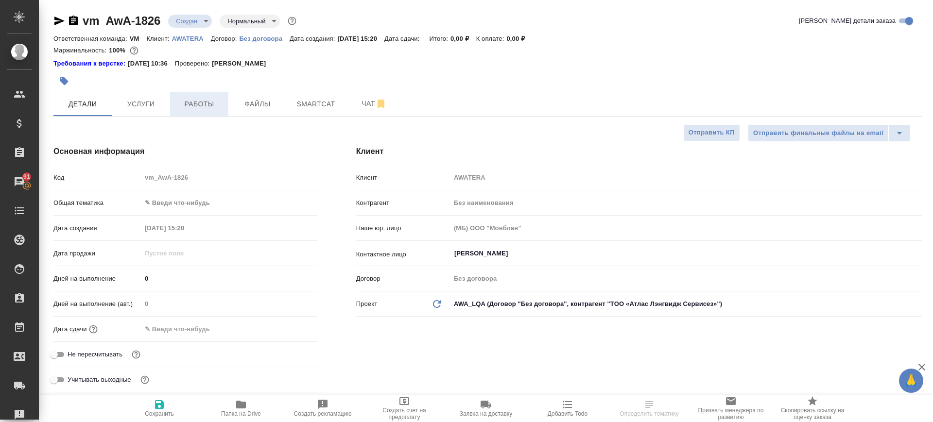
type textarea "x"
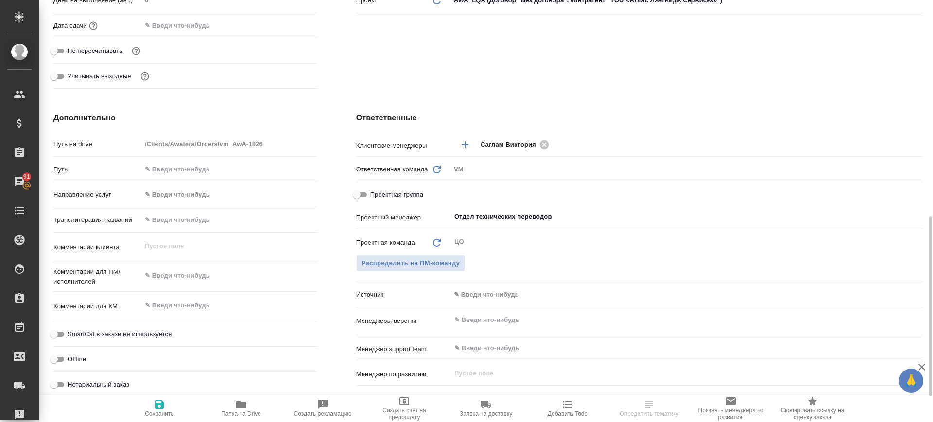
scroll to position [566, 0]
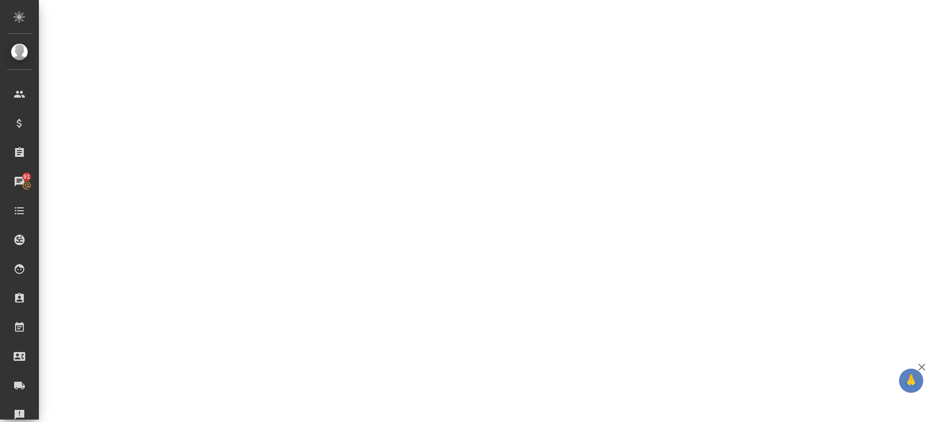
select select "RU"
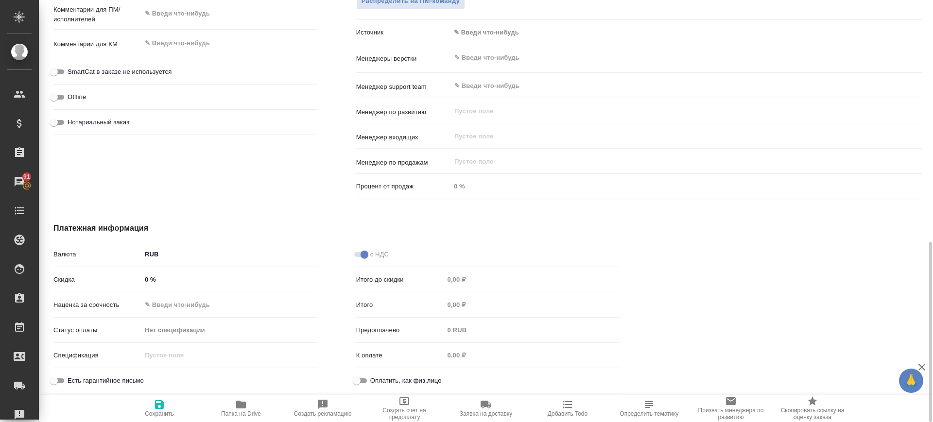
type textarea "x"
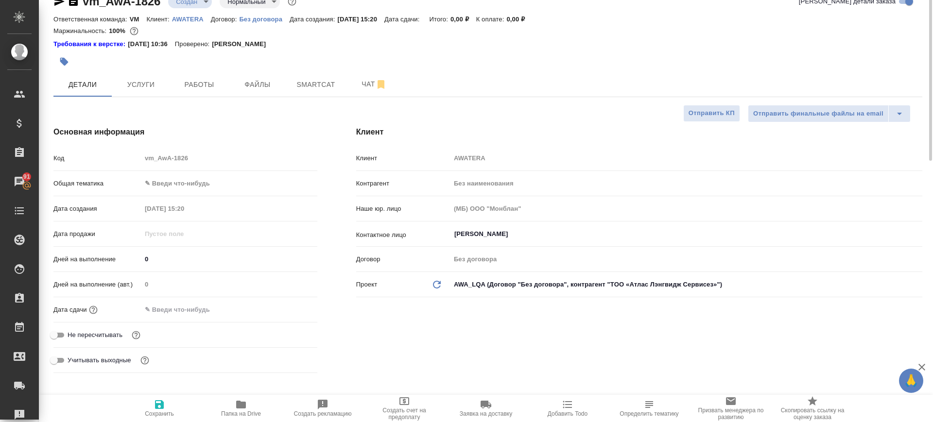
scroll to position [0, 0]
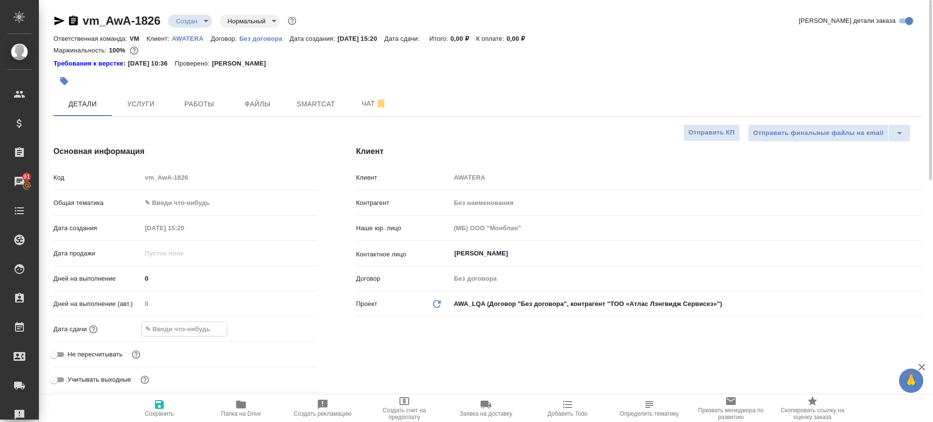
click at [156, 331] on input "text" at bounding box center [184, 329] width 85 height 14
click at [291, 331] on icon "button" at bounding box center [289, 329] width 12 height 12
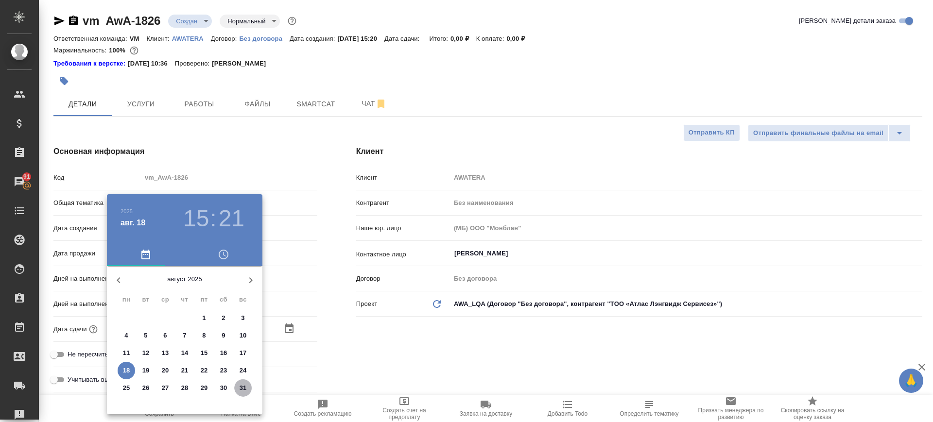
click at [239, 386] on p "31" at bounding box center [242, 388] width 7 height 10
type input "[DATE] 15:21"
type textarea "x"
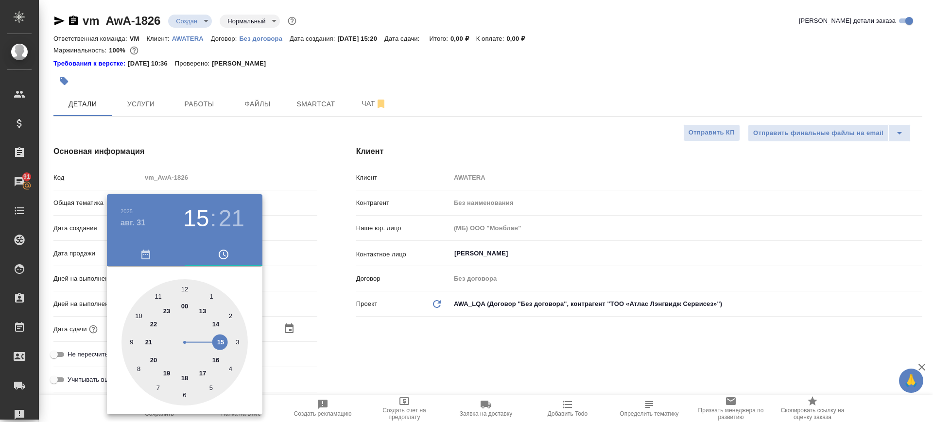
click at [184, 308] on div at bounding box center [184, 342] width 126 height 126
type input "[DATE] 00:21"
type textarea "x"
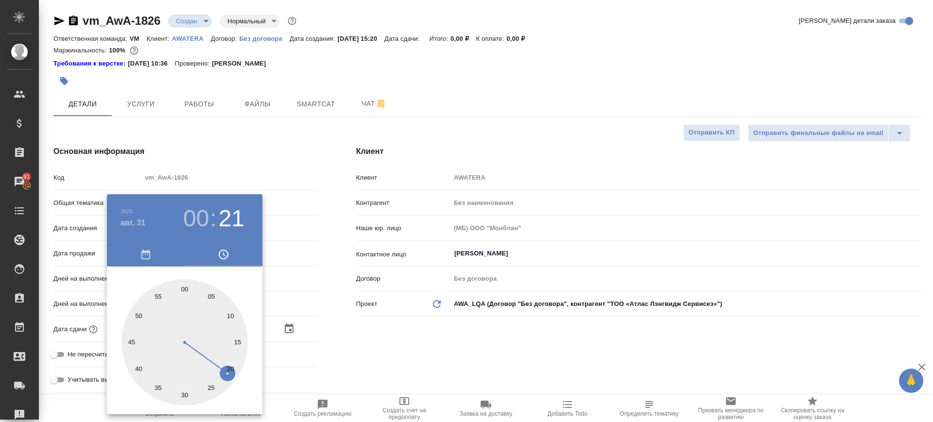
click at [184, 308] on div at bounding box center [184, 342] width 126 height 126
type input "[DATE] 00:00"
type textarea "x"
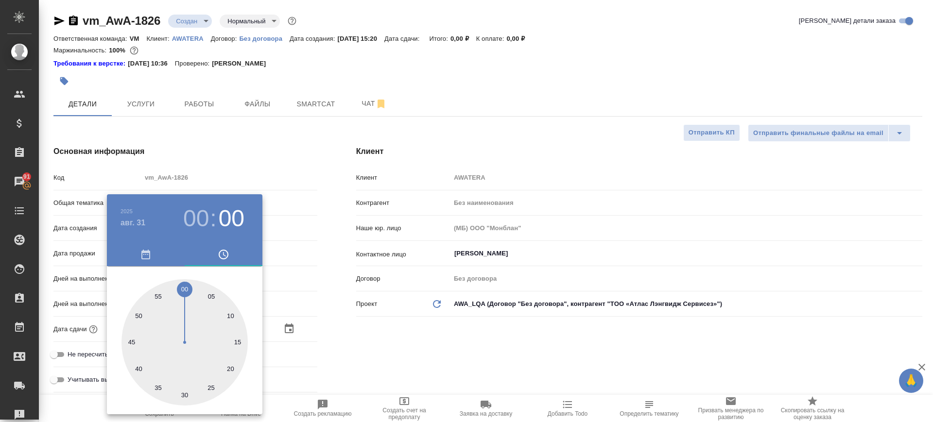
click at [237, 163] on div at bounding box center [466, 211] width 933 height 422
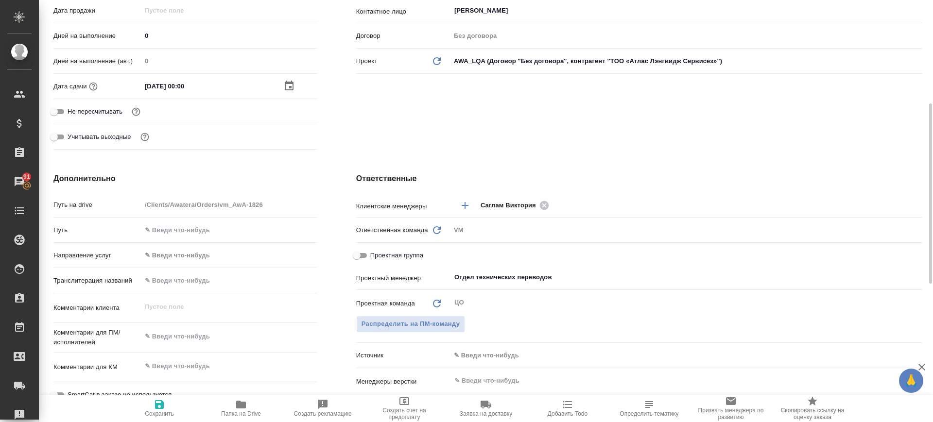
scroll to position [364, 0]
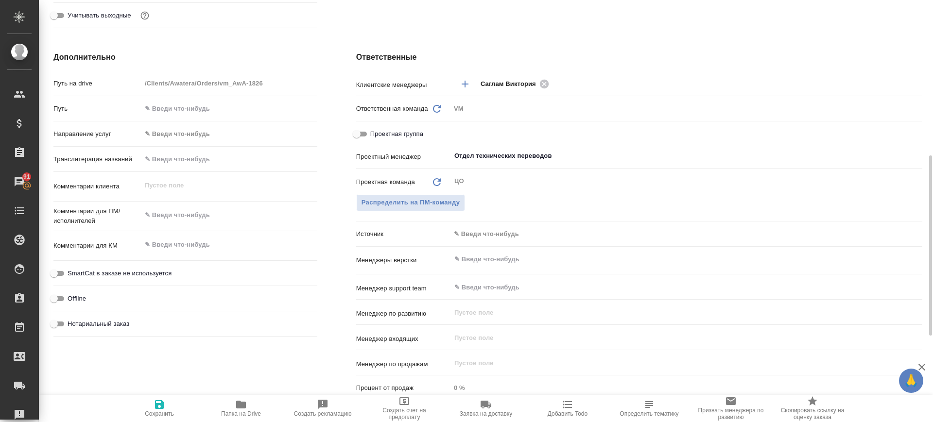
type textarea "x"
click at [155, 216] on textarea at bounding box center [229, 215] width 176 height 17
type textarea "Д"
type textarea "x"
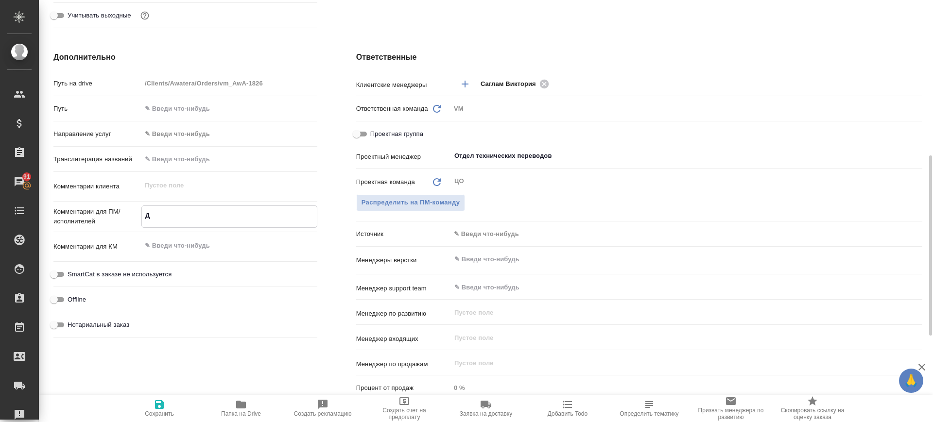
type textarea "x"
type textarea "Дл"
type textarea "x"
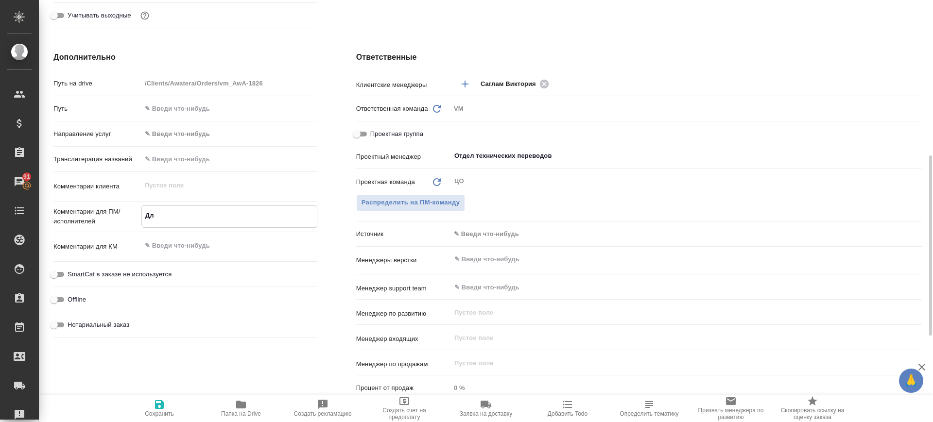
type textarea "Для"
type textarea "x"
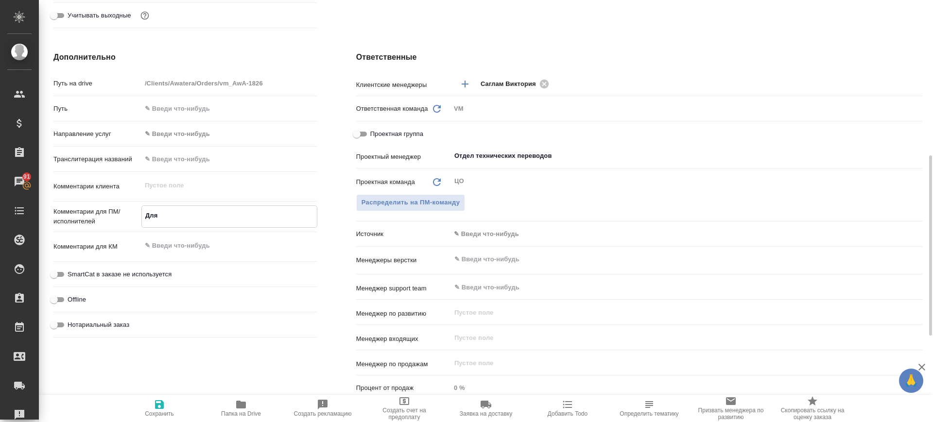
type textarea "Для"
type textarea "x"
type textarea "Для н"
type textarea "x"
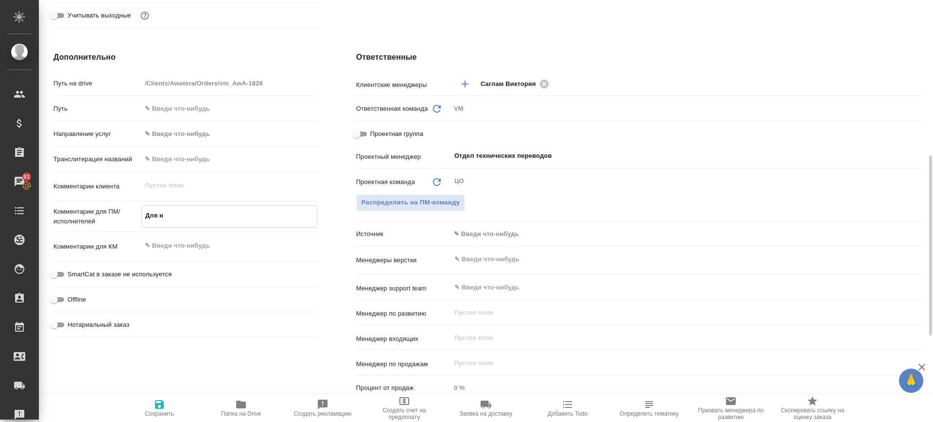
type textarea "x"
type textarea "Для на"
type textarea "x"
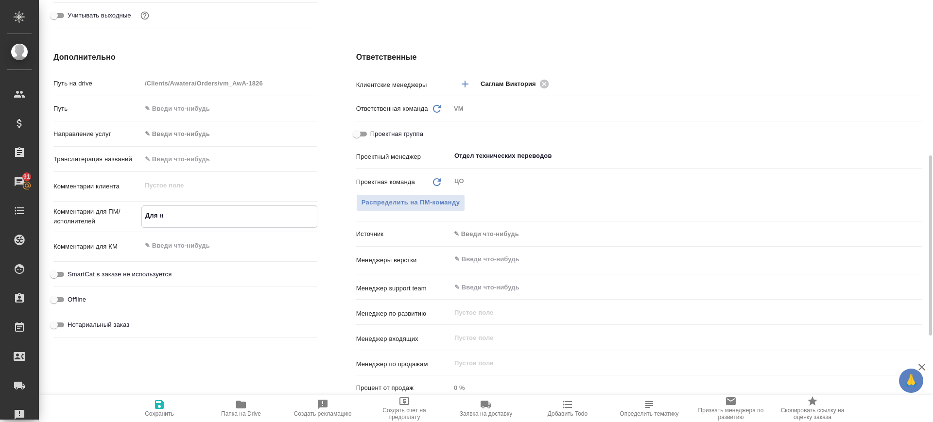
type textarea "x"
type textarea "Для нач"
type textarea "x"
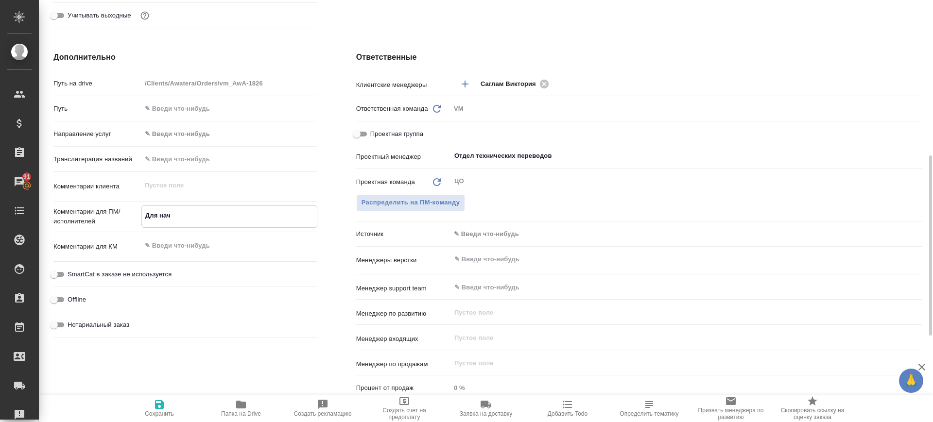
type textarea "Для начи"
type textarea "x"
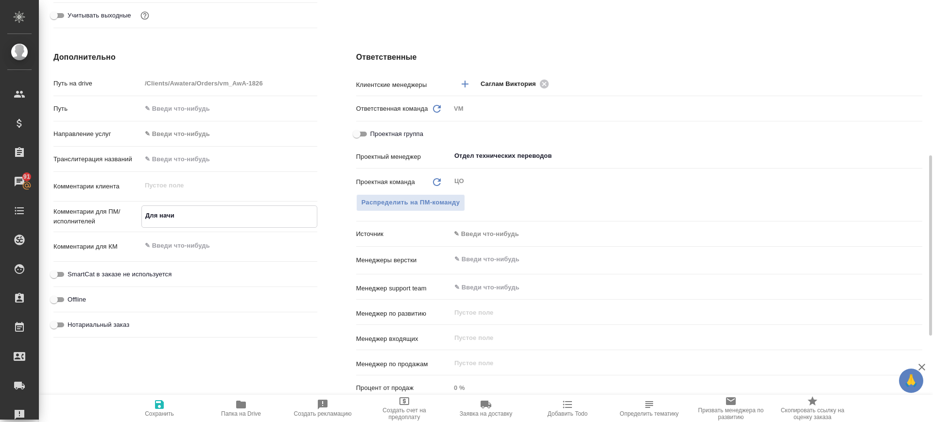
type textarea "Для начис"
type textarea "x"
type textarea "Для начисл"
type textarea "x"
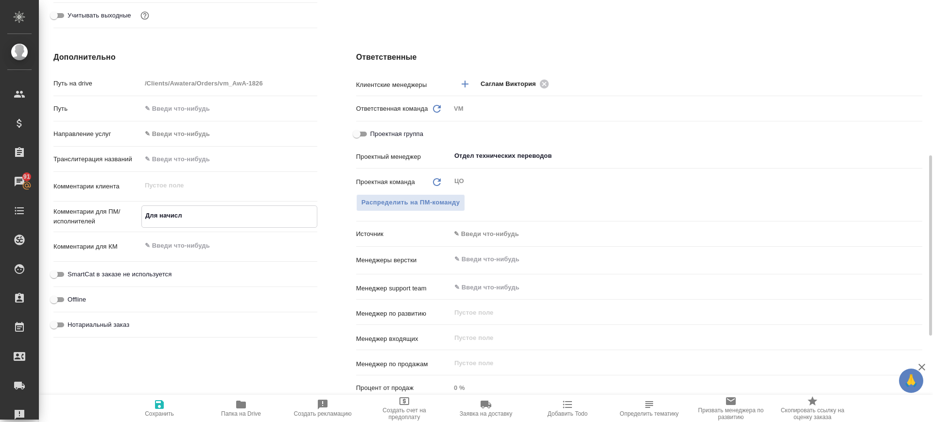
type textarea "x"
type textarea "Для начисле"
type textarea "x"
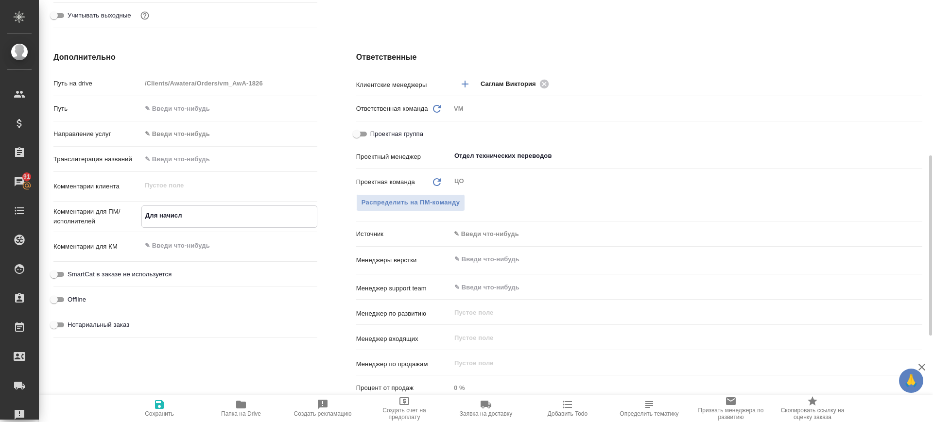
type textarea "x"
type textarea "Для начислен"
type textarea "x"
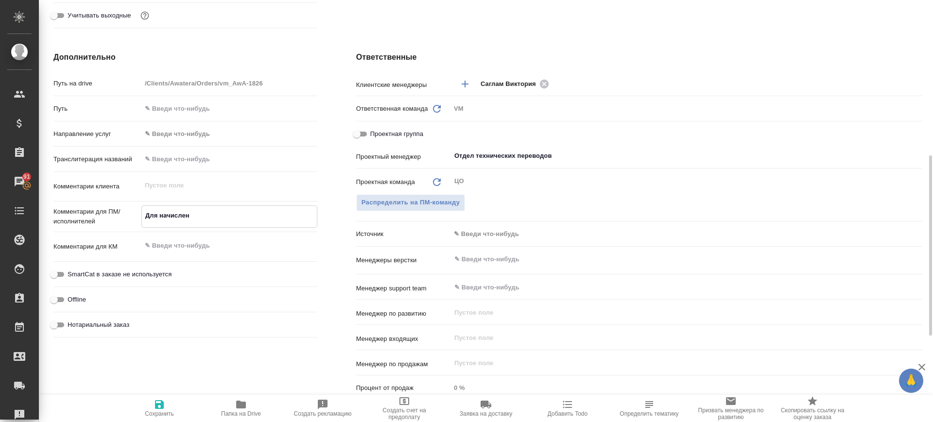
type textarea "Для начислени"
type textarea "x"
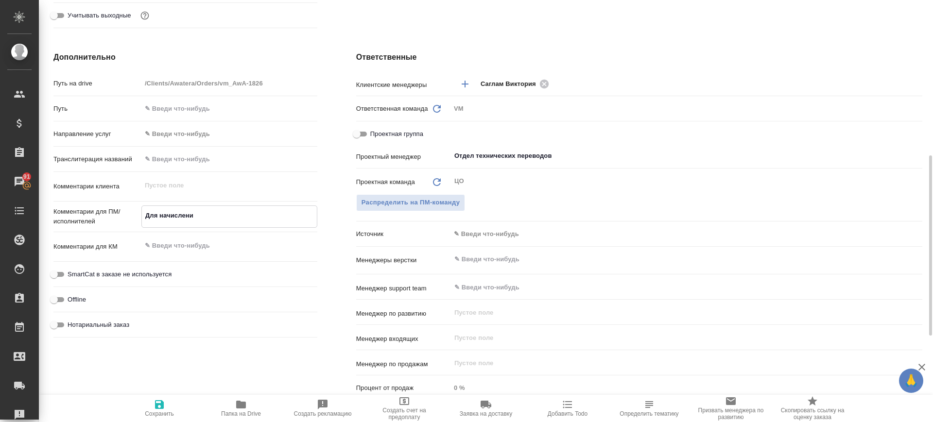
type textarea "Для начислений"
type textarea "x"
type textarea "Для начислений"
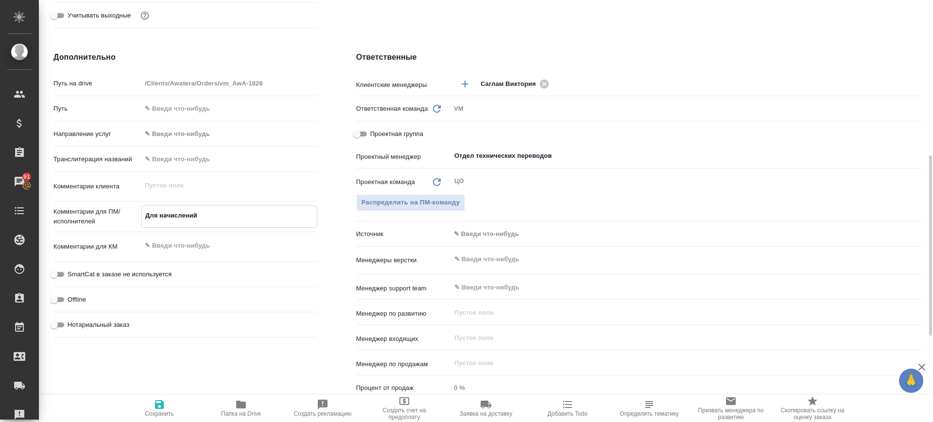
type textarea "x"
type textarea "Для начислений з"
type textarea "x"
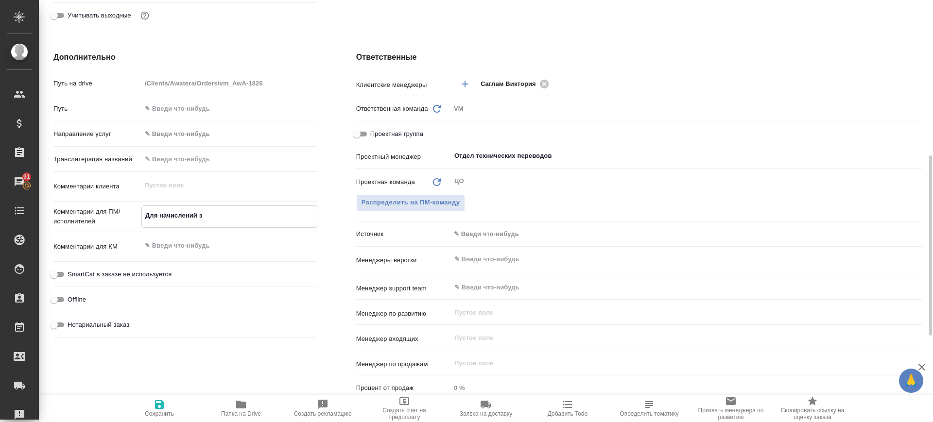
type textarea "x"
type textarea "Для начислений за"
type textarea "x"
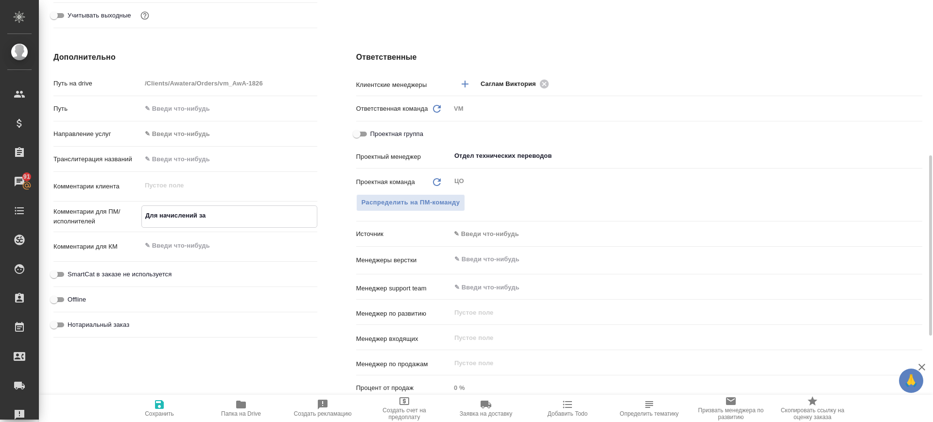
type textarea "x"
type textarea "Для начислений за"
type textarea "x"
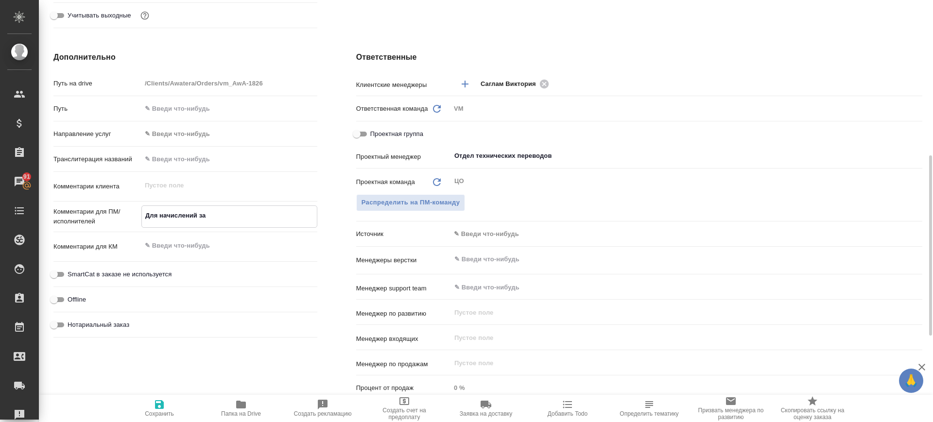
type textarea "Для начислений за п"
type textarea "x"
type textarea "Для начислений за пр"
type textarea "x"
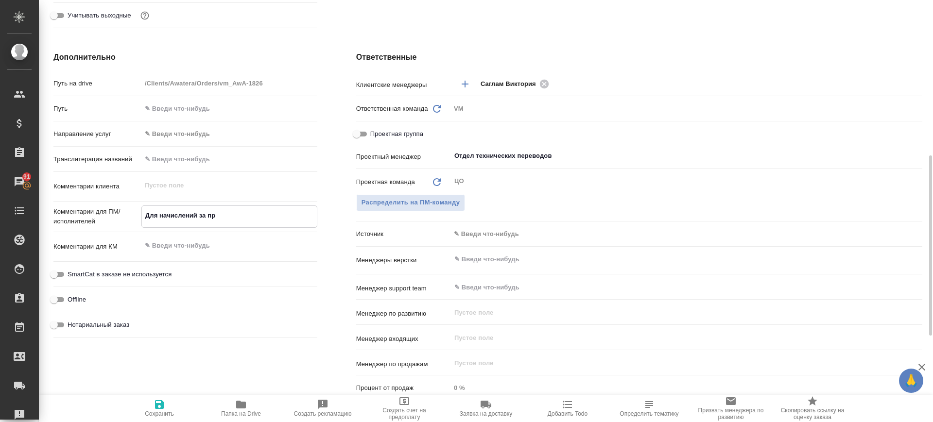
type textarea "x"
type textarea "Для начислений за про"
type textarea "x"
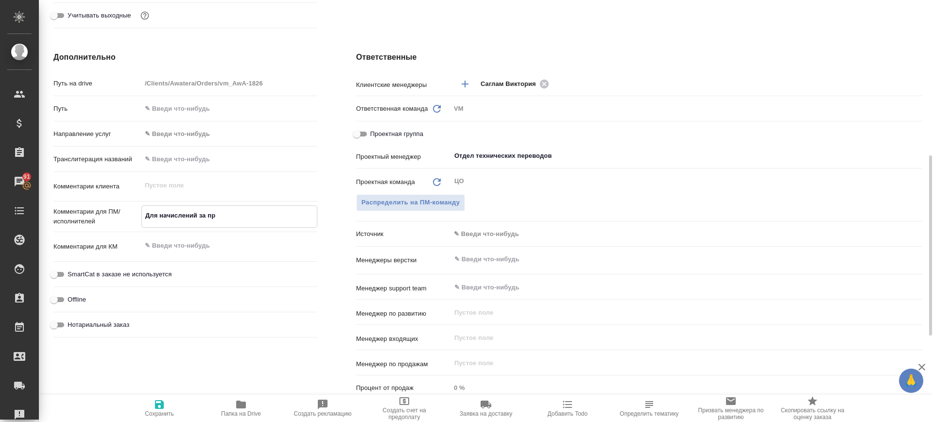
type textarea "x"
type textarea "Для начислений за пров"
type textarea "x"
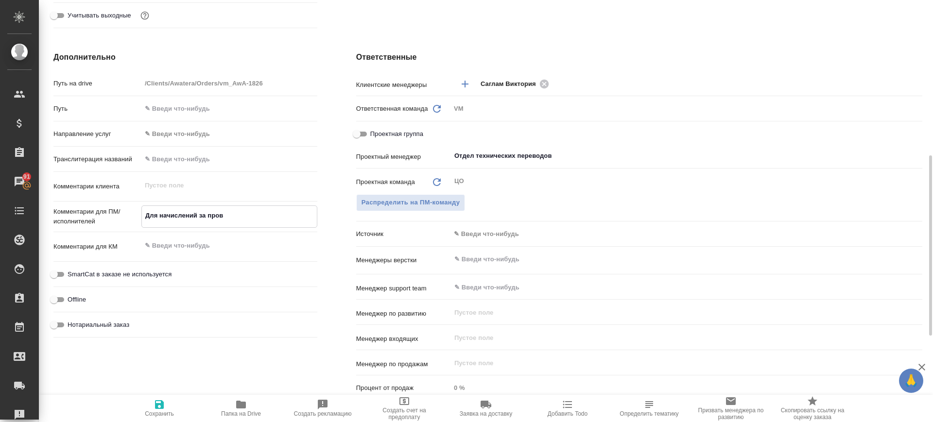
type textarea "x"
type textarea "Для начислений за прове"
type textarea "x"
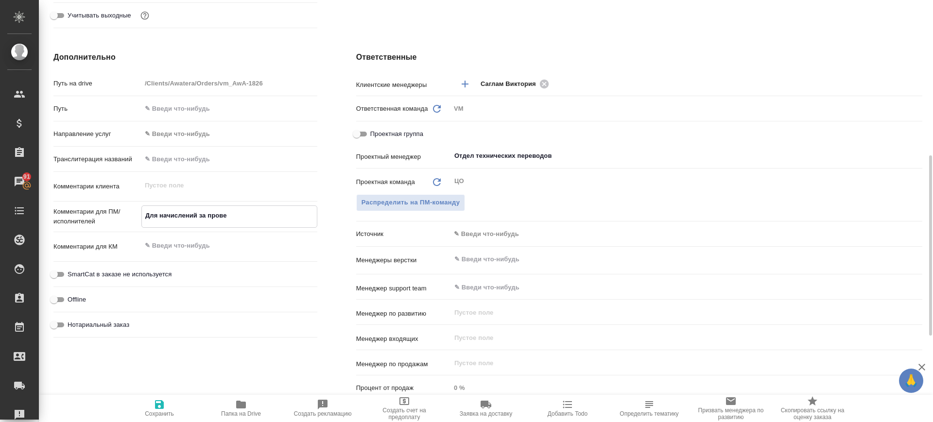
type textarea "Для начислений за провер"
type textarea "x"
type textarea "Для начислений за проверк"
type textarea "x"
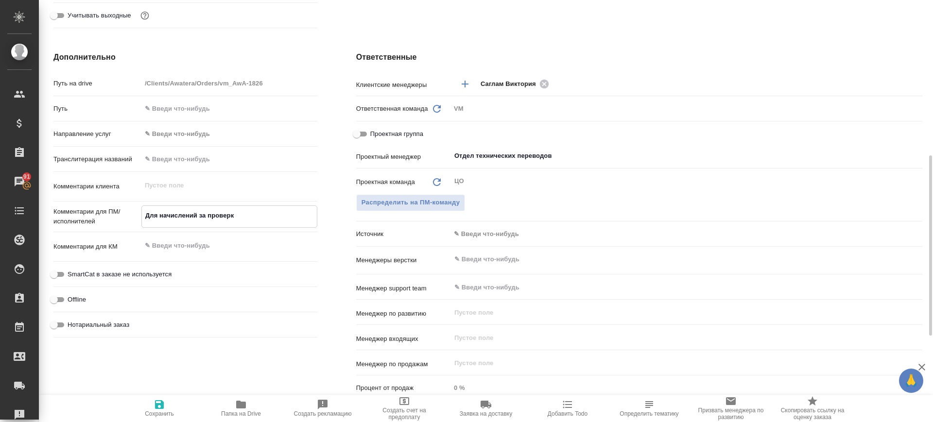
type textarea "x"
type textarea "Для начислений за проверку"
type textarea "x"
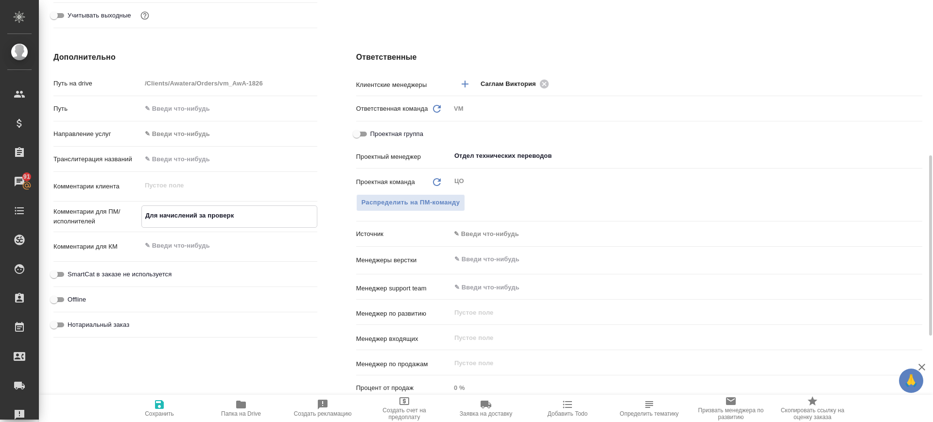
type textarea "x"
type textarea "Для начислений за проверку"
type textarea "x"
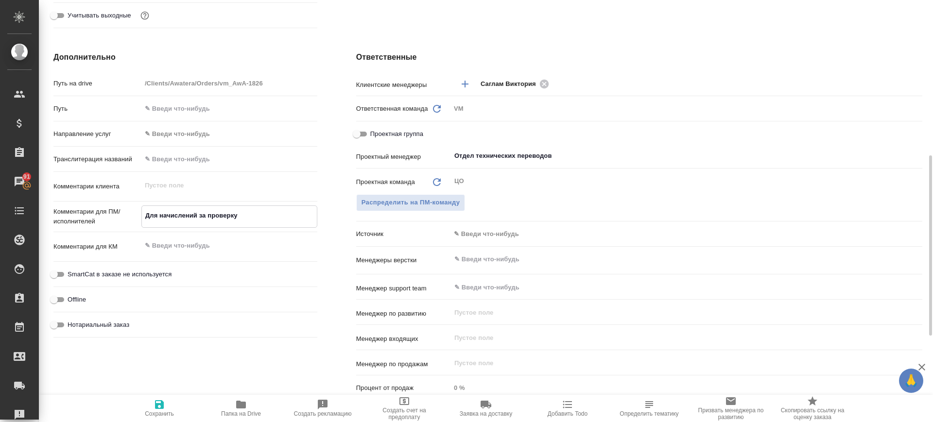
type textarea "Для начислений за проверку т"
type textarea "x"
type textarea "Для начислений за проверку те"
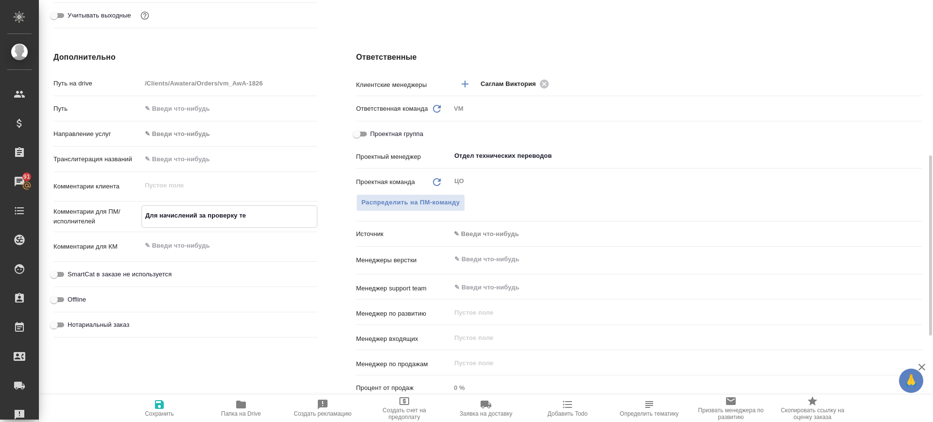
type textarea "x"
type textarea "Для начислений за проверку тес"
type textarea "x"
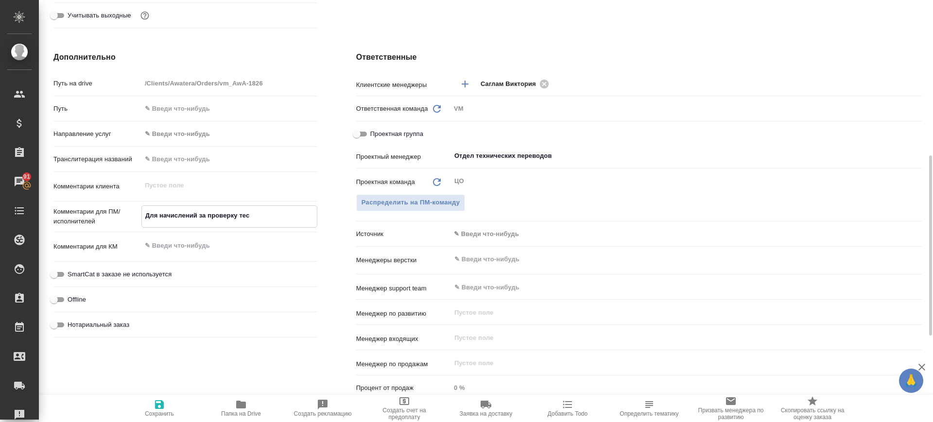
type textarea "x"
type textarea "Для начислений за проверку тест"
type textarea "x"
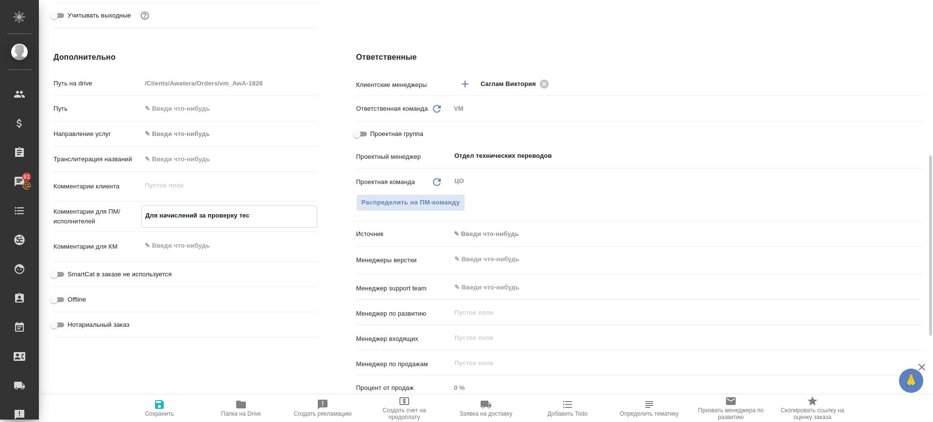
type textarea "x"
type textarea "Для начислений за проверку тесто"
type textarea "x"
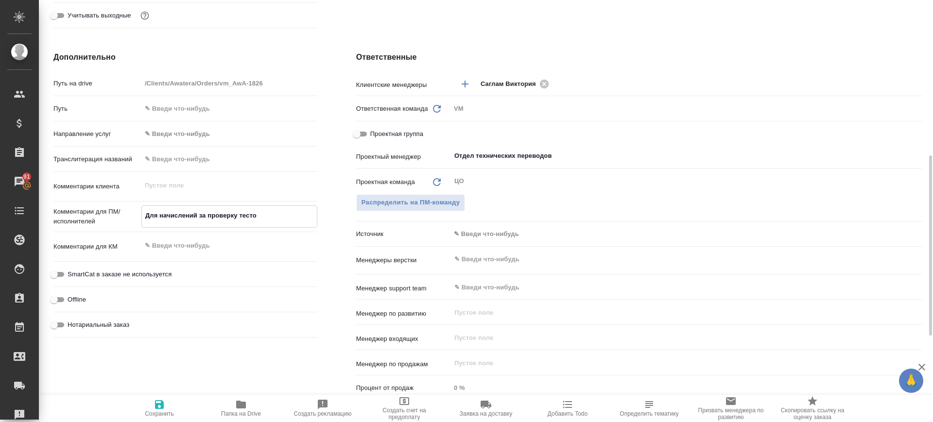
type textarea "Для начислений за проверку тестов"
type textarea "x"
type textarea "Для начислений за проверку тестовы"
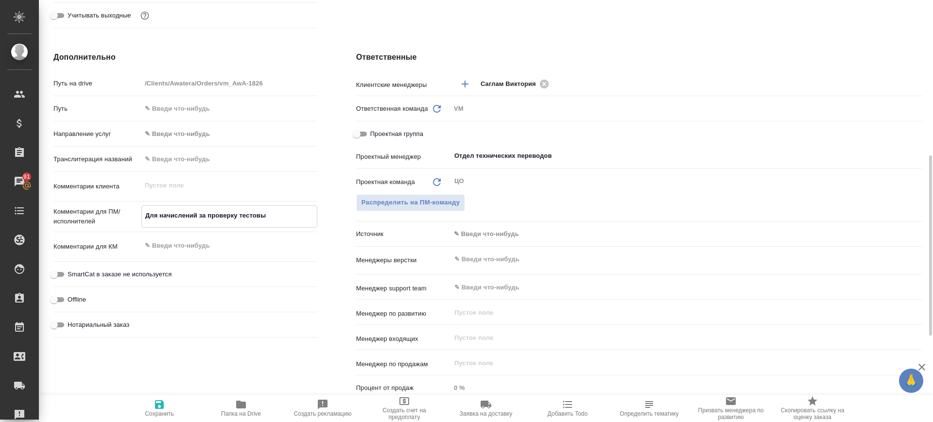
type textarea "x"
type textarea "Для начислений за проверку тестовых"
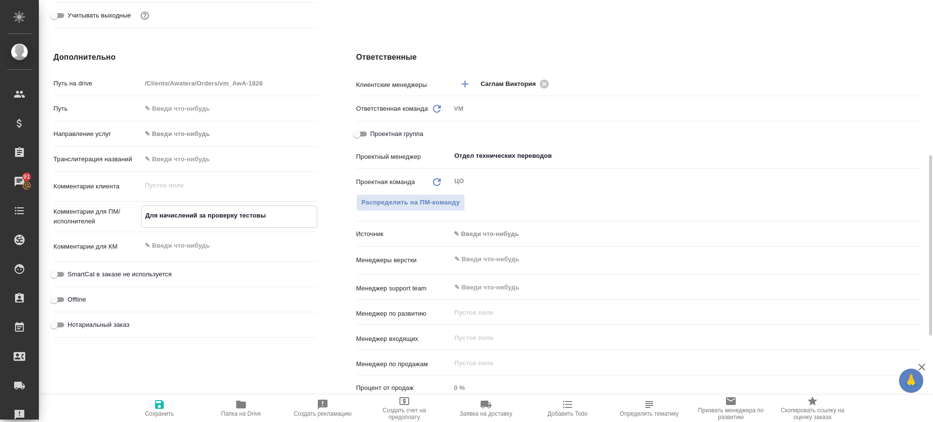
type textarea "x"
type textarea "Для начислений за проверку тестовых"
type textarea "x"
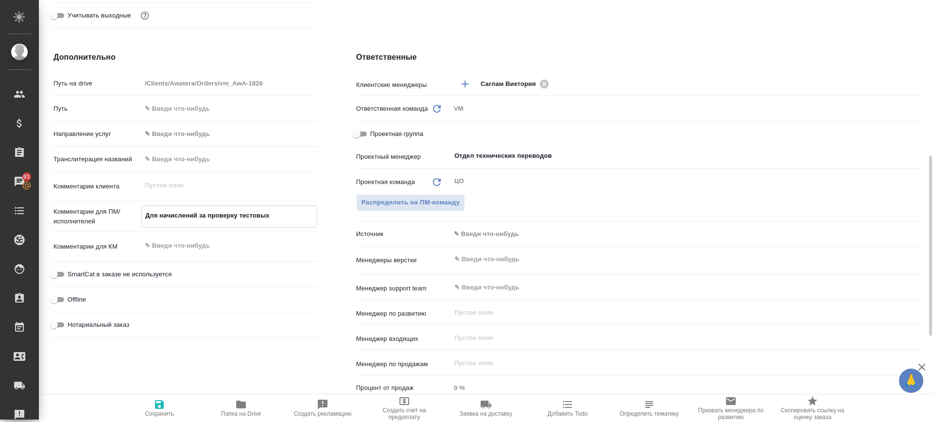
type textarea "x"
type textarea "Для начислений за проверку тестовых а"
type textarea "x"
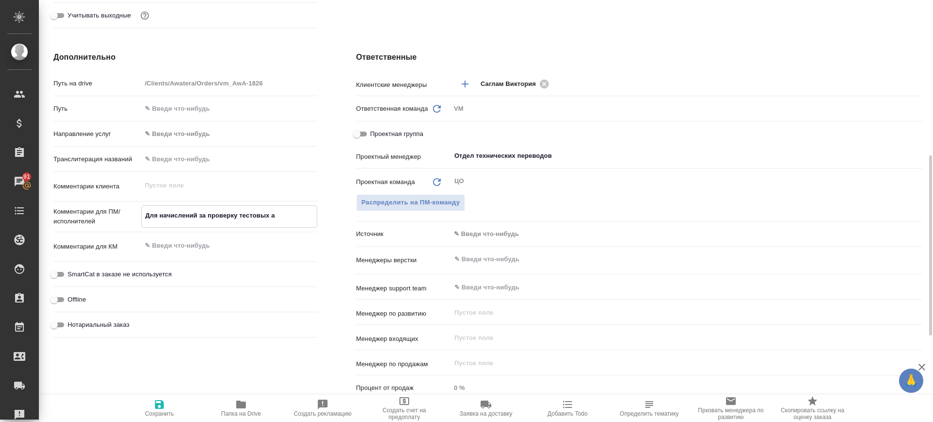
type textarea "x"
type textarea "Для начислений за проверку тестовых ав"
type textarea "x"
type textarea "Для начислений за проверку тестовых авг"
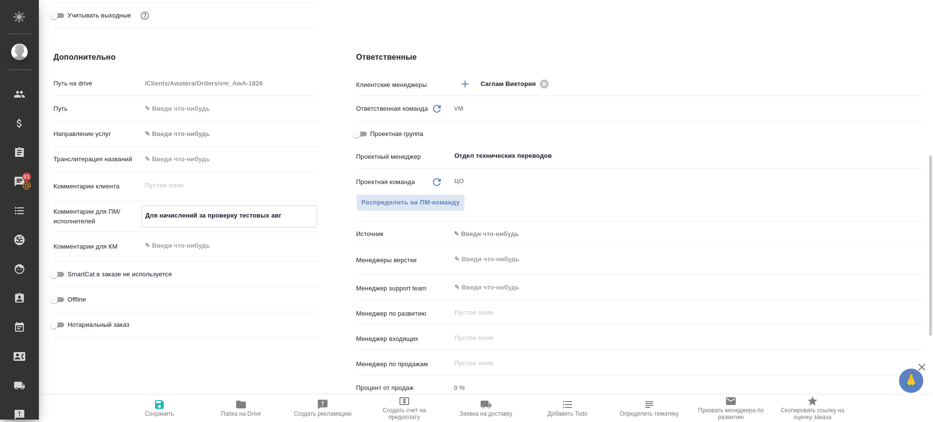
type textarea "x"
type textarea "Для начислений за проверку тестовых авгу"
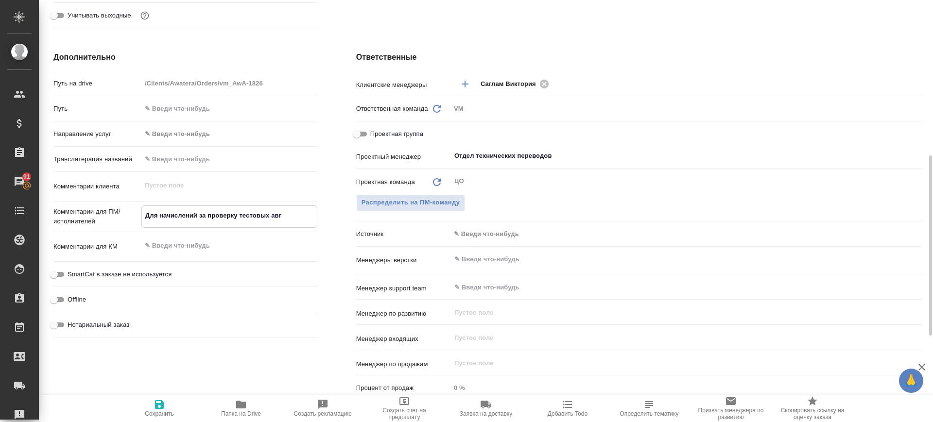
type textarea "x"
type textarea "Для начислений за проверку тестовых авгус"
type textarea "x"
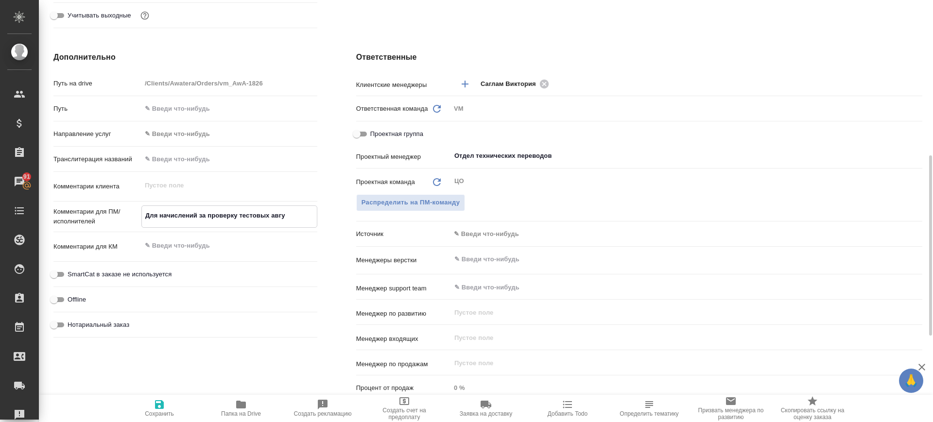
type textarea "x"
type textarea "Для начислений за проверку тестовых август"
type textarea "x"
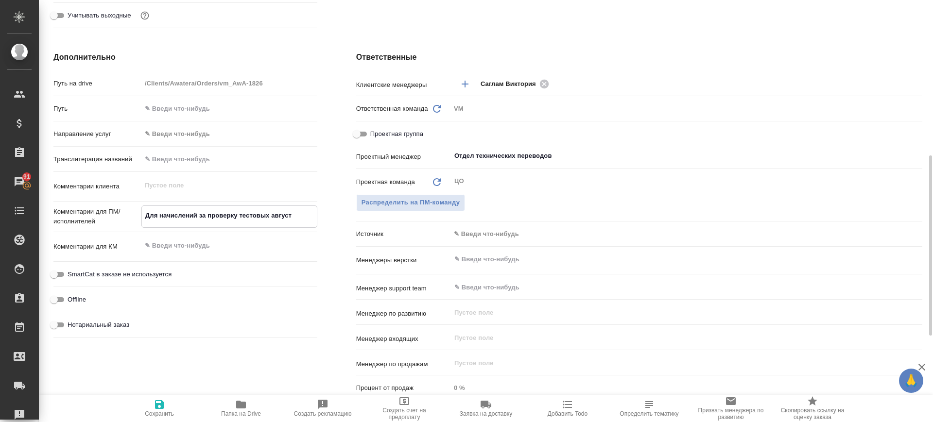
type textarea "Для начислений за проверку тестовых август"
type textarea "x"
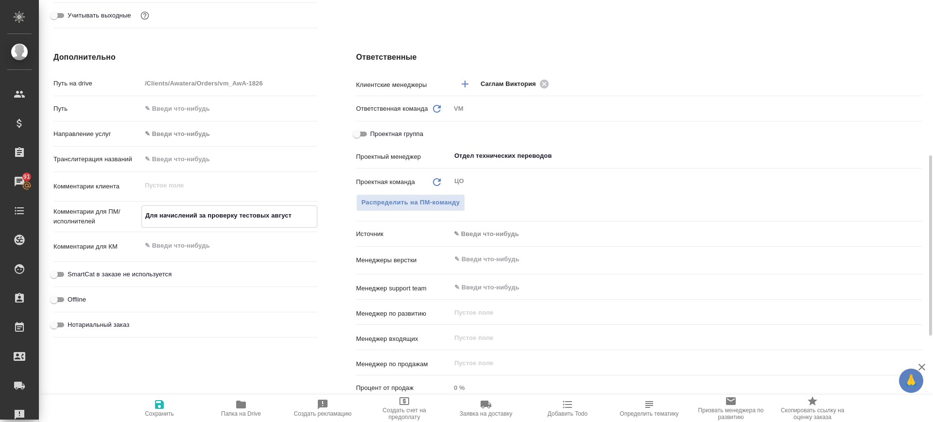
type textarea "Для начислений за проверку тестовых август 2"
type textarea "x"
type textarea "Для начислений за проверку тестовых август 20"
type textarea "x"
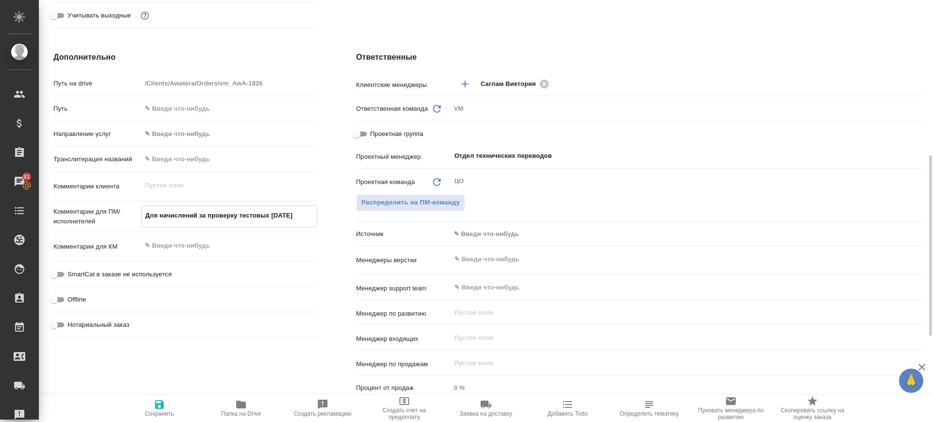
type textarea "x"
click at [223, 216] on textarea "Для начислений за проверку тестовых август 2025" at bounding box center [229, 215] width 175 height 17
click at [223, 215] on textarea "Для начислений за проверку тестовых август 2025" at bounding box center [229, 215] width 175 height 17
click at [223, 249] on textarea at bounding box center [229, 246] width 176 height 17
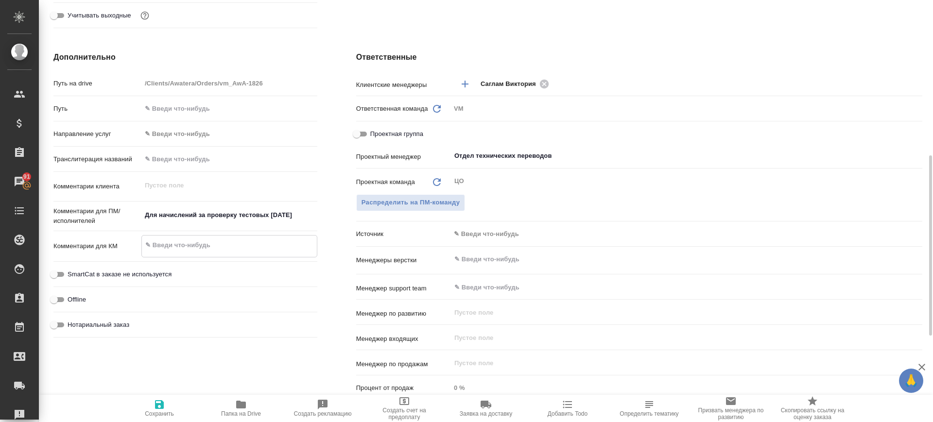
paste textarea "Для начислений за проверку тестовых август 2025"
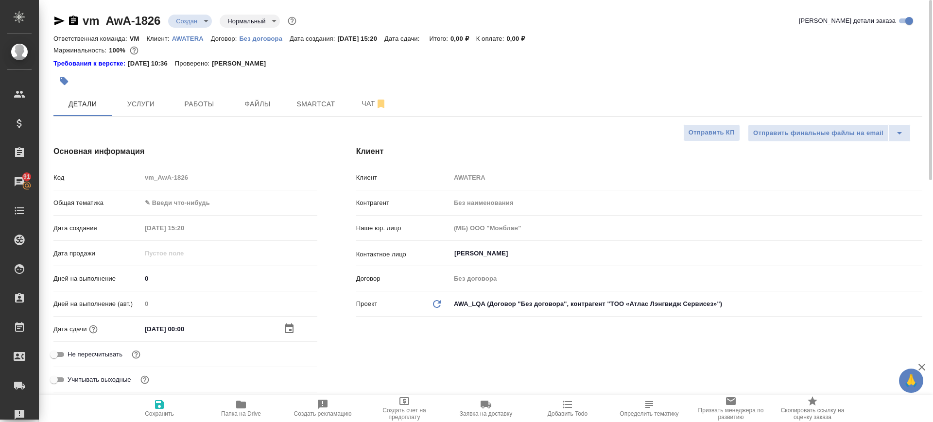
scroll to position [243, 0]
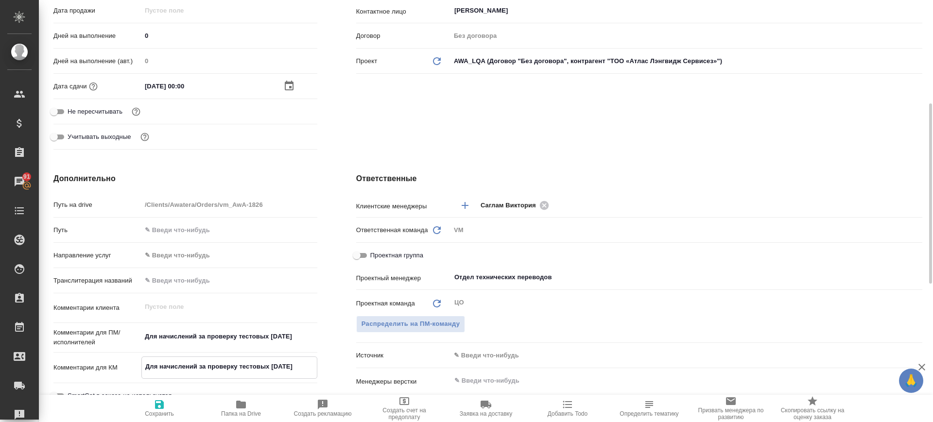
click at [155, 406] on icon "button" at bounding box center [159, 404] width 9 height 9
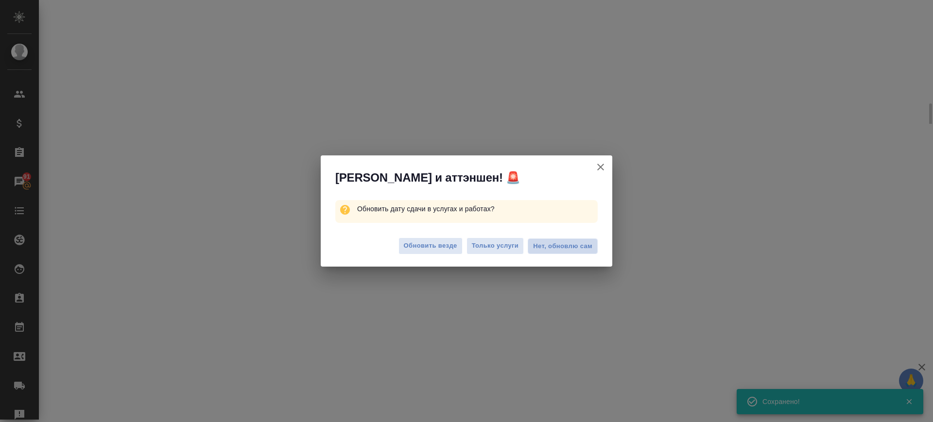
click at [560, 243] on span "Нет, обновлю сам" at bounding box center [562, 246] width 59 height 10
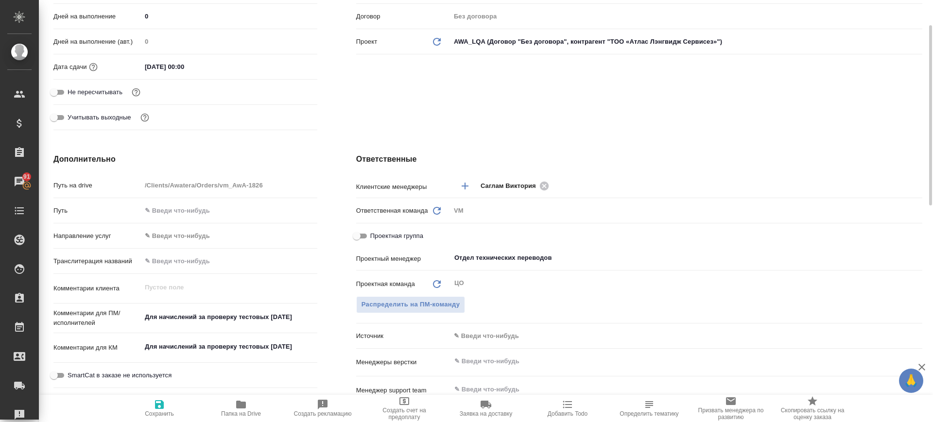
scroll to position [0, 0]
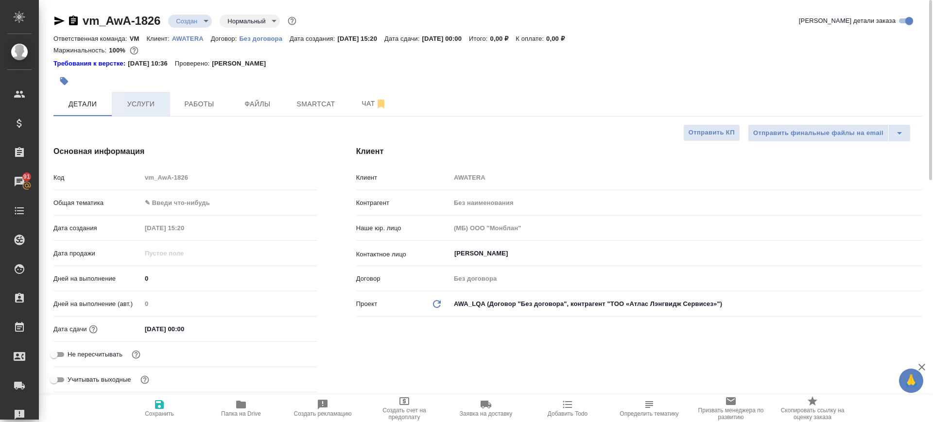
click at [153, 106] on span "Услуги" at bounding box center [141, 104] width 47 height 12
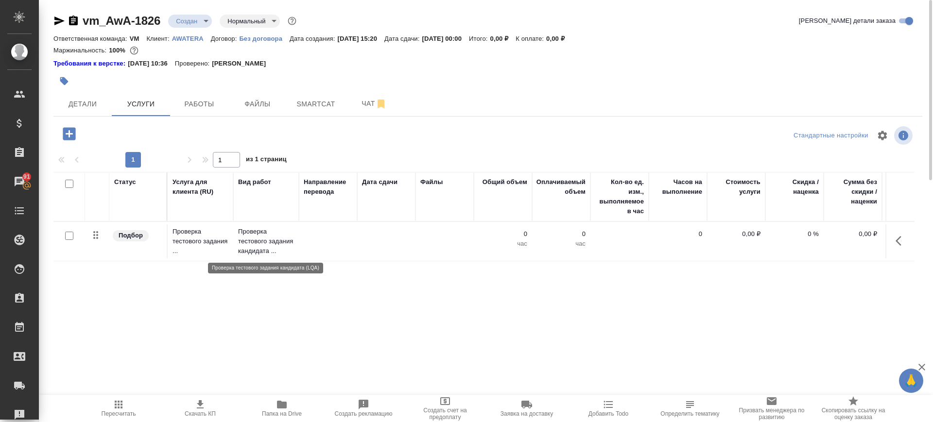
click at [256, 246] on p "Проверка тестового задания кандидата ..." at bounding box center [266, 241] width 56 height 29
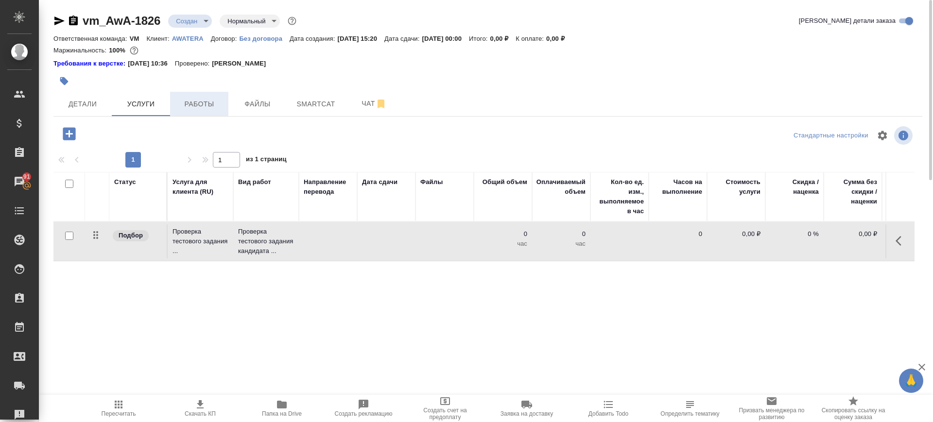
click at [201, 105] on span "Работы" at bounding box center [199, 104] width 47 height 12
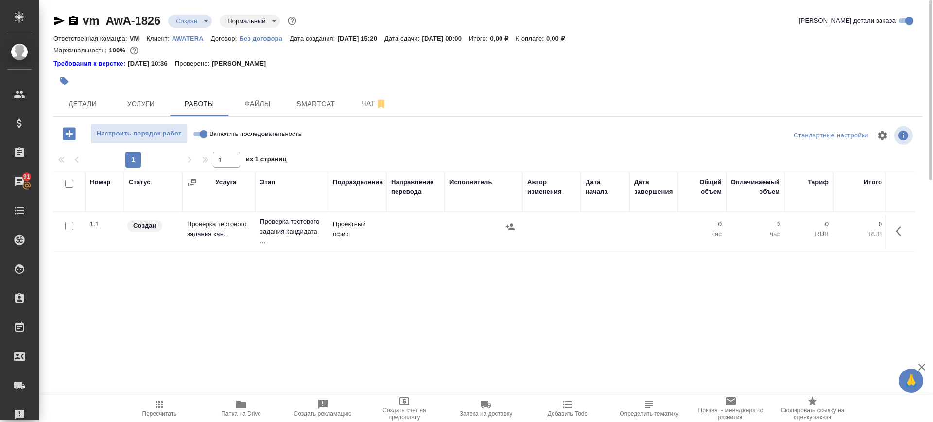
click at [67, 224] on input "checkbox" at bounding box center [69, 226] width 8 height 8
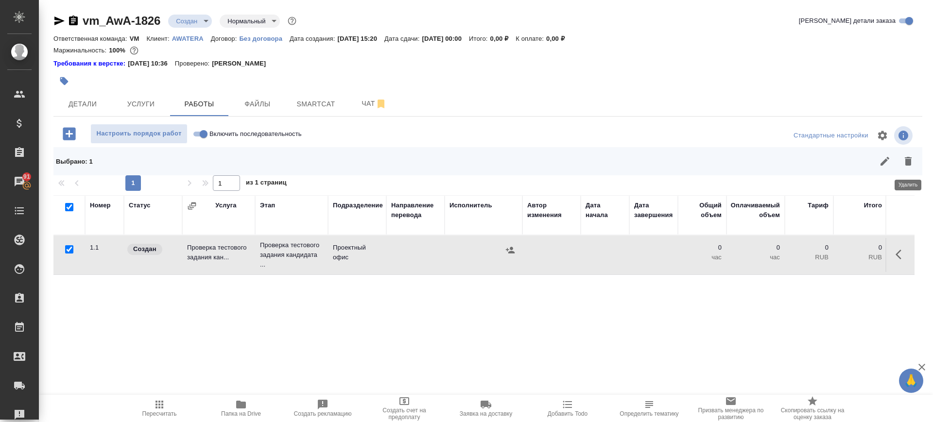
drag, startPoint x: 905, startPoint y: 159, endPoint x: 761, endPoint y: 170, distance: 144.6
click at [905, 160] on icon "button" at bounding box center [908, 161] width 12 height 12
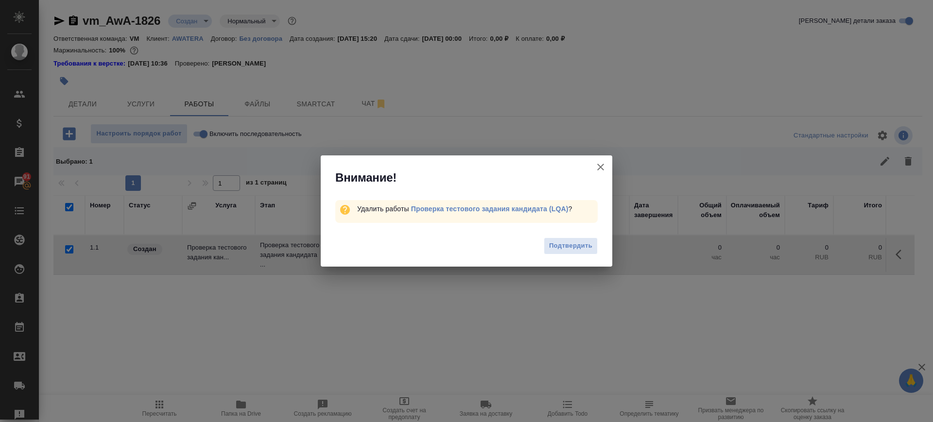
drag, startPoint x: 569, startPoint y: 247, endPoint x: 471, endPoint y: 256, distance: 99.0
click at [569, 247] on span "Подтвердить" at bounding box center [570, 245] width 43 height 11
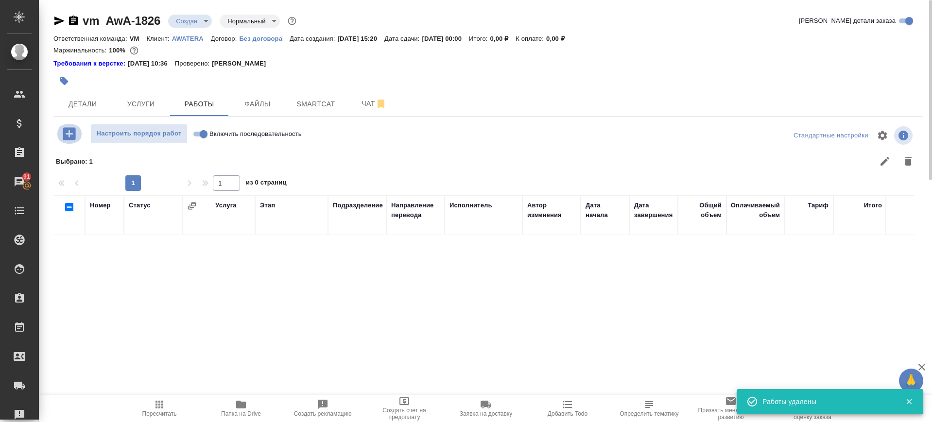
click at [71, 136] on icon "button" at bounding box center [69, 133] width 13 height 13
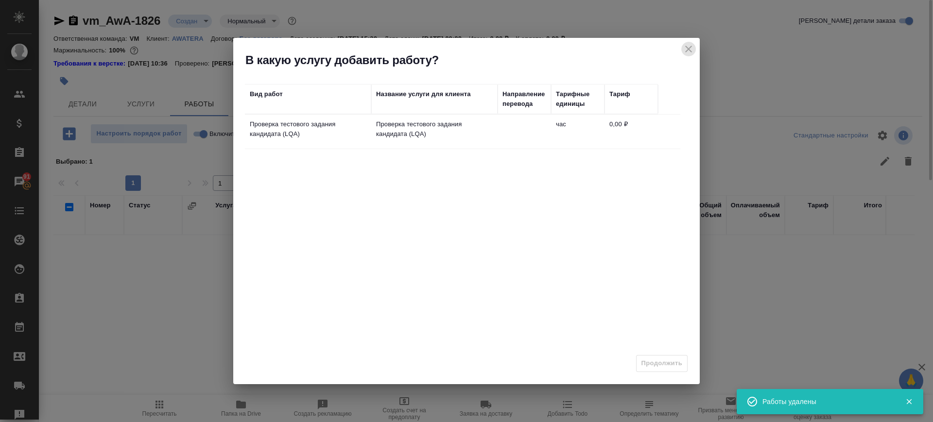
drag, startPoint x: 686, startPoint y: 48, endPoint x: 595, endPoint y: 74, distance: 95.0
click at [687, 48] on icon "close" at bounding box center [689, 49] width 12 height 12
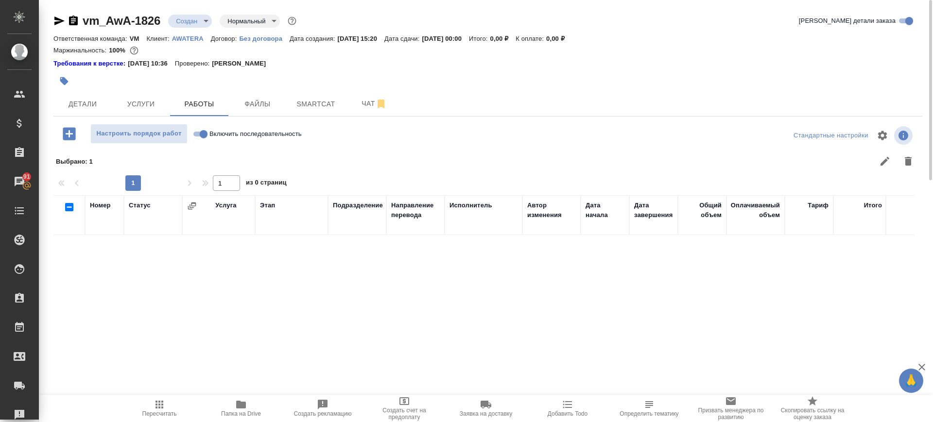
drag, startPoint x: 150, startPoint y: 101, endPoint x: 162, endPoint y: 118, distance: 21.2
click at [150, 101] on span "Услуги" at bounding box center [141, 104] width 47 height 12
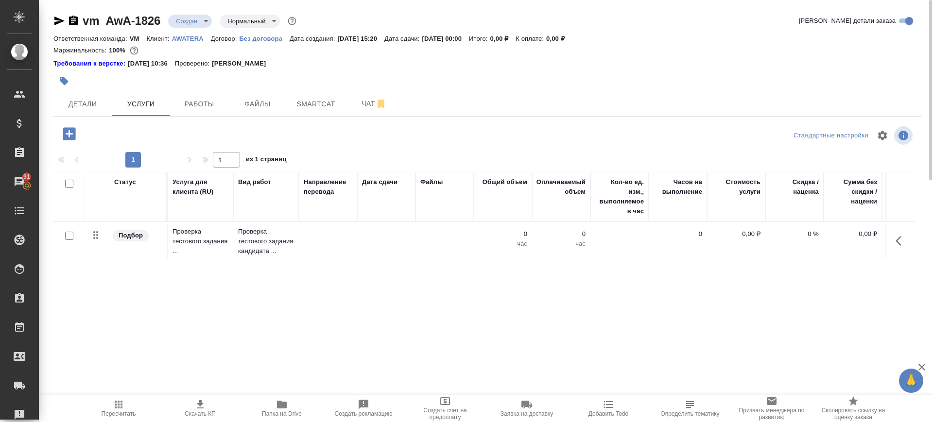
click at [425, 232] on td at bounding box center [444, 241] width 58 height 34
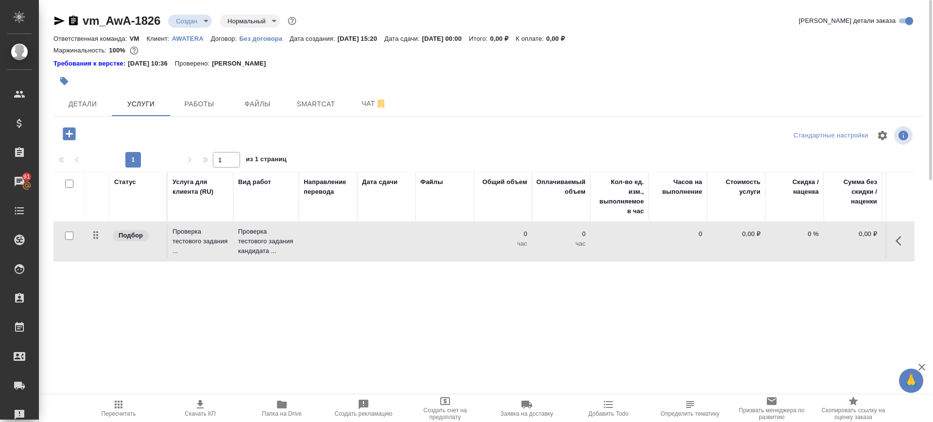
click at [425, 231] on td at bounding box center [444, 241] width 58 height 34
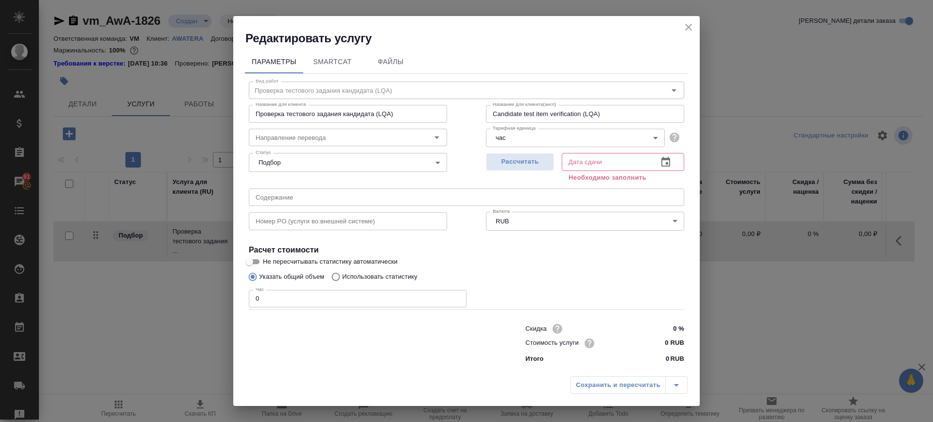
click at [617, 134] on body "🙏 .cls-1 fill:#fff; AWATERA Саглам Виктория v.saglam Клиенты Спецификации Заказ…" at bounding box center [466, 211] width 933 height 422
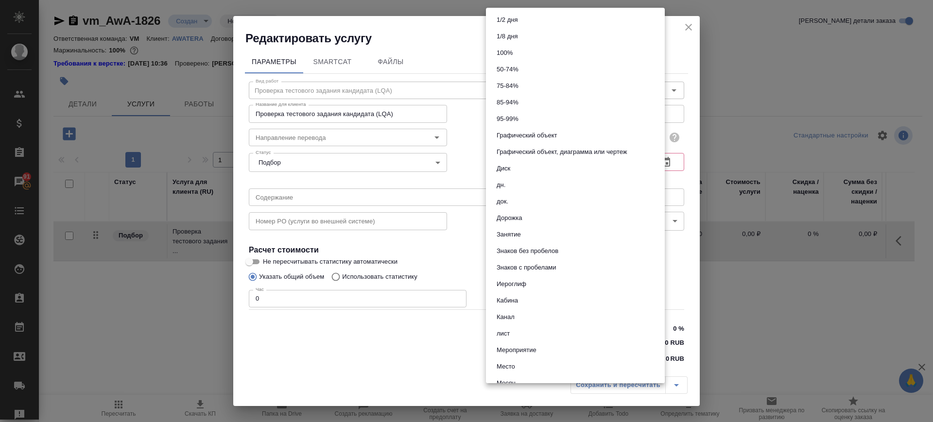
scroll to position [458, 0]
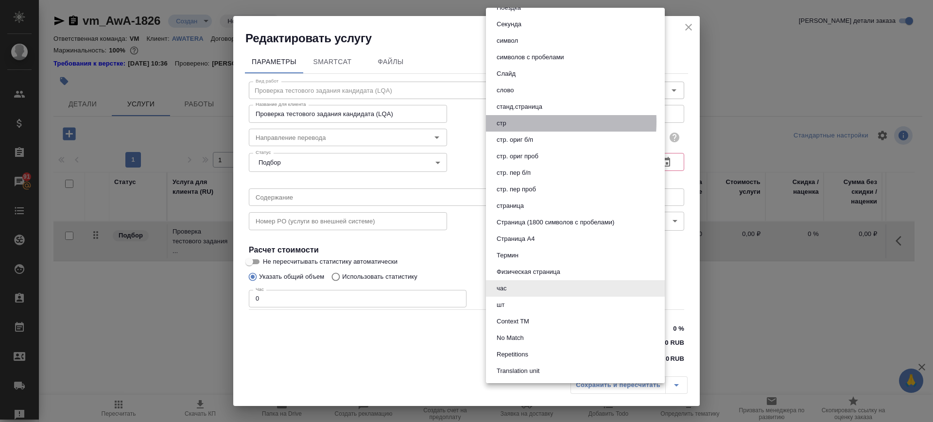
drag, startPoint x: 522, startPoint y: 122, endPoint x: 533, endPoint y: 117, distance: 11.9
click at [522, 123] on li "стр" at bounding box center [575, 123] width 179 height 17
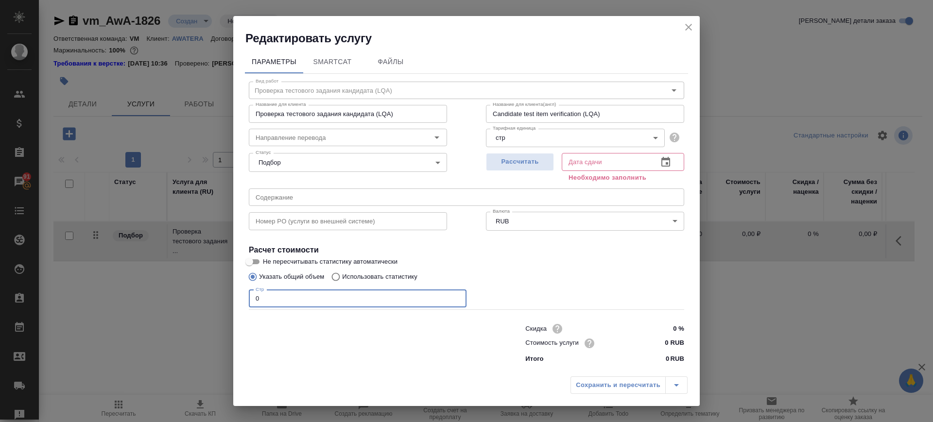
drag, startPoint x: 300, startPoint y: 303, endPoint x: 237, endPoint y: 307, distance: 62.8
click at [237, 307] on div "Параметры SmartCat Файлы Вид работ Проверка тестового задания кандидата (LQA) В…" at bounding box center [466, 208] width 466 height 325
click at [647, 389] on div "Сохранить и пересчитать" at bounding box center [628, 384] width 117 height 17
click at [667, 161] on icon "button" at bounding box center [666, 162] width 12 height 12
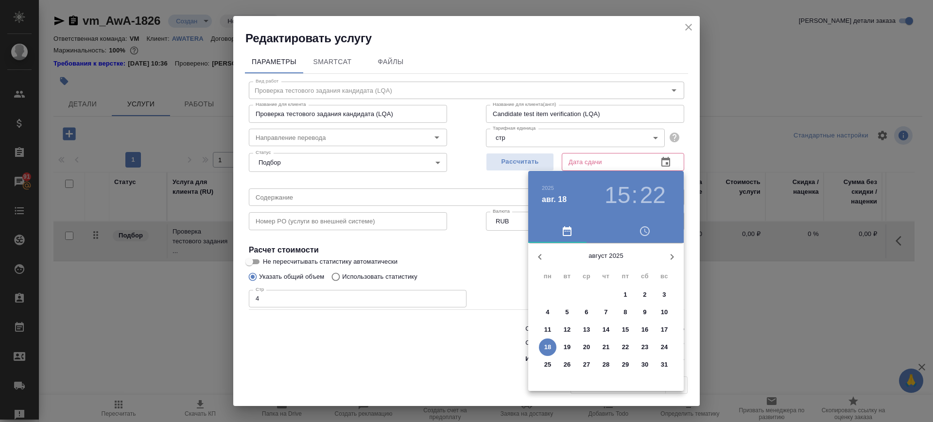
click at [663, 364] on p "31" at bounding box center [664, 365] width 7 height 10
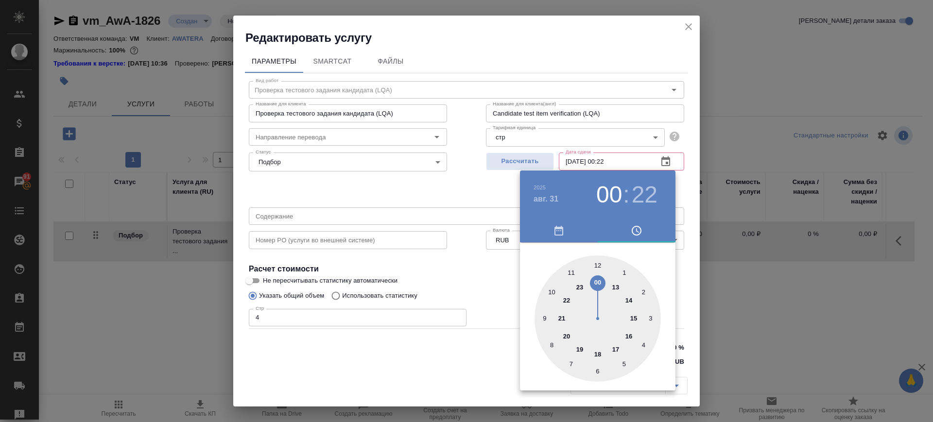
click at [597, 285] on div at bounding box center [597, 319] width 126 height 126
click at [593, 269] on div at bounding box center [597, 319] width 126 height 126
click at [597, 266] on div at bounding box center [597, 319] width 126 height 126
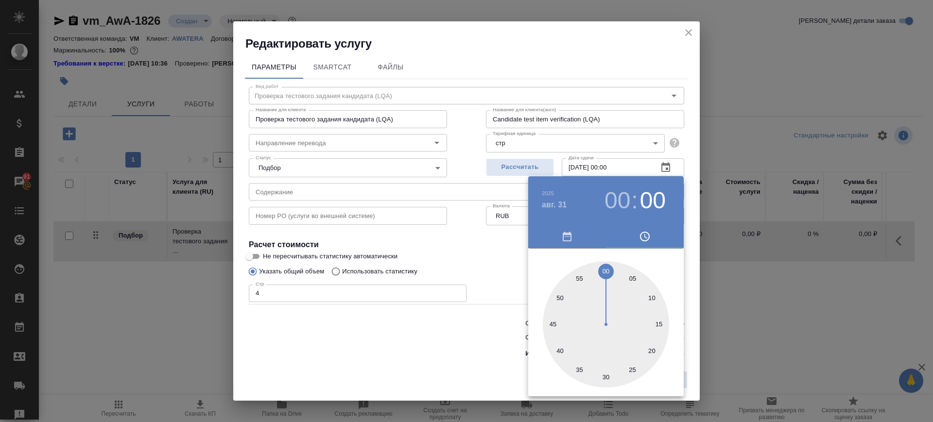
click at [438, 189] on div at bounding box center [466, 211] width 933 height 422
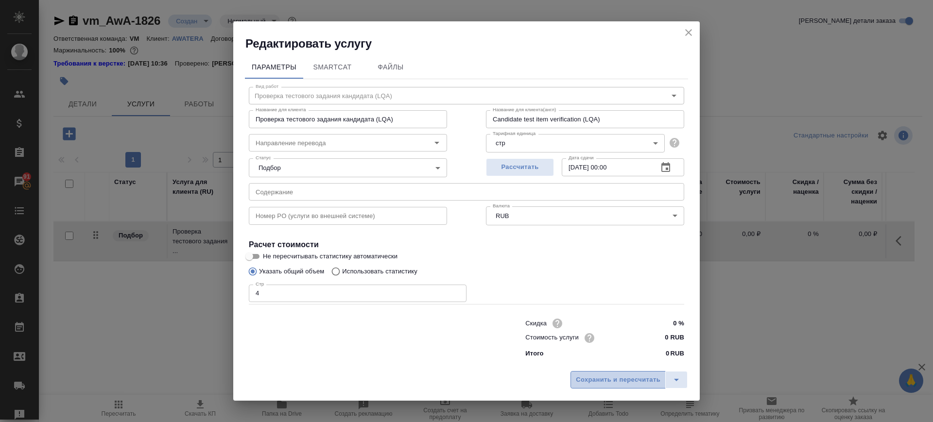
click at [631, 379] on span "Сохранить и пересчитать" at bounding box center [618, 380] width 85 height 11
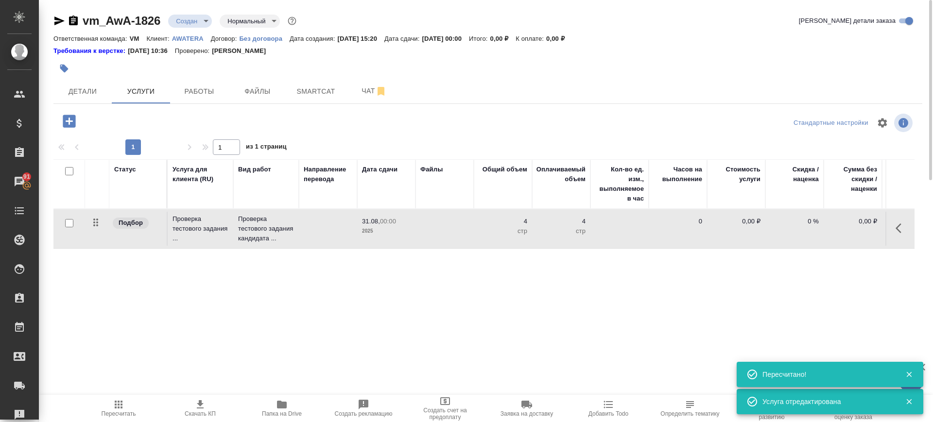
click at [901, 230] on icon "button" at bounding box center [901, 228] width 12 height 12
drag, startPoint x: 848, startPoint y: 228, endPoint x: 779, endPoint y: 229, distance: 69.0
click at [837, 228] on div at bounding box center [832, 228] width 115 height 23
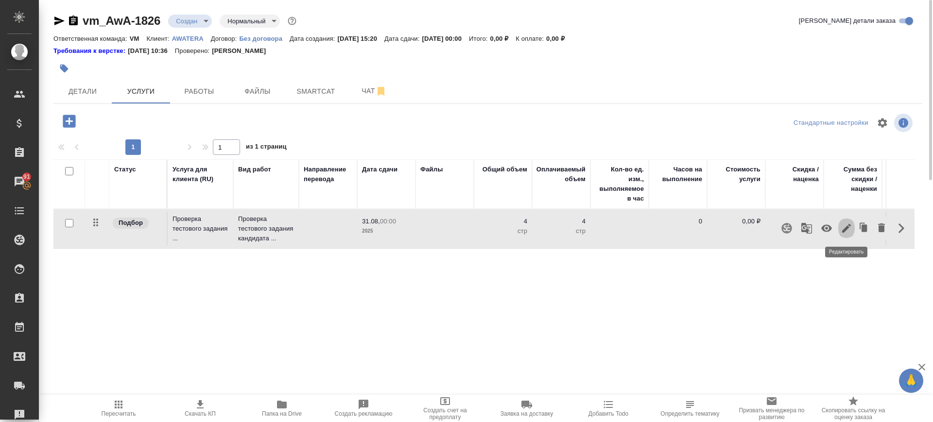
click at [843, 228] on icon "button" at bounding box center [846, 228] width 12 height 12
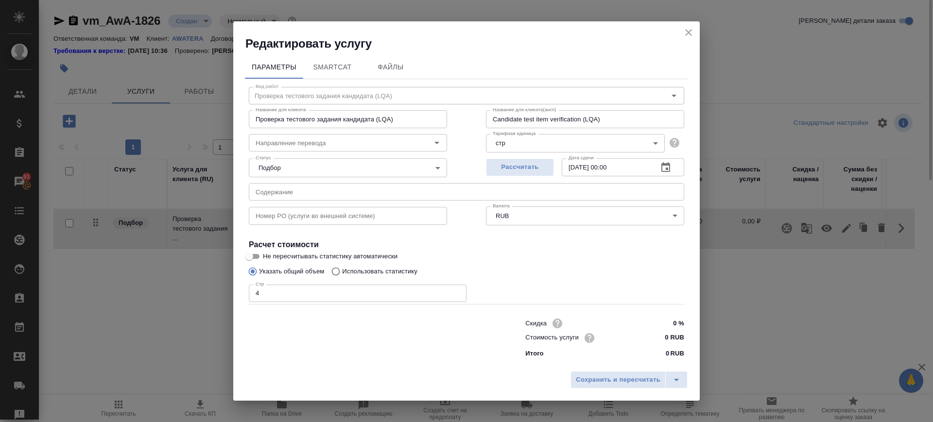
drag, startPoint x: 688, startPoint y: 37, endPoint x: 578, endPoint y: 58, distance: 112.3
click at [686, 37] on icon "close" at bounding box center [689, 33] width 12 height 12
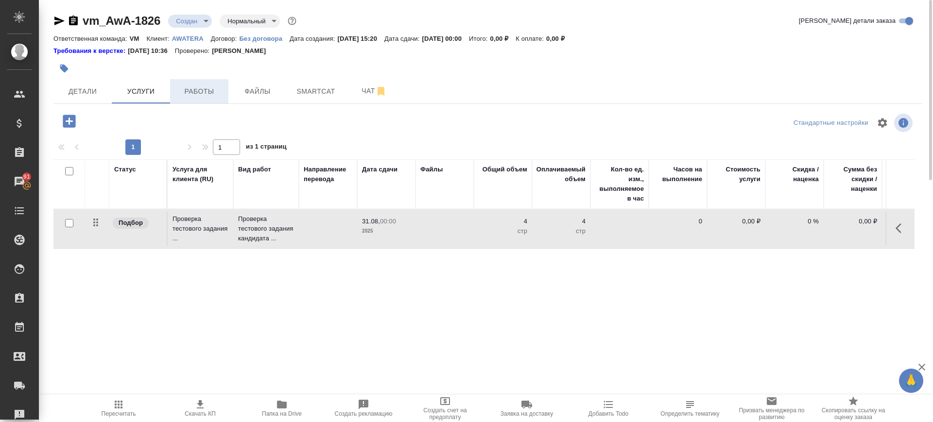
click at [199, 87] on span "Работы" at bounding box center [199, 91] width 47 height 12
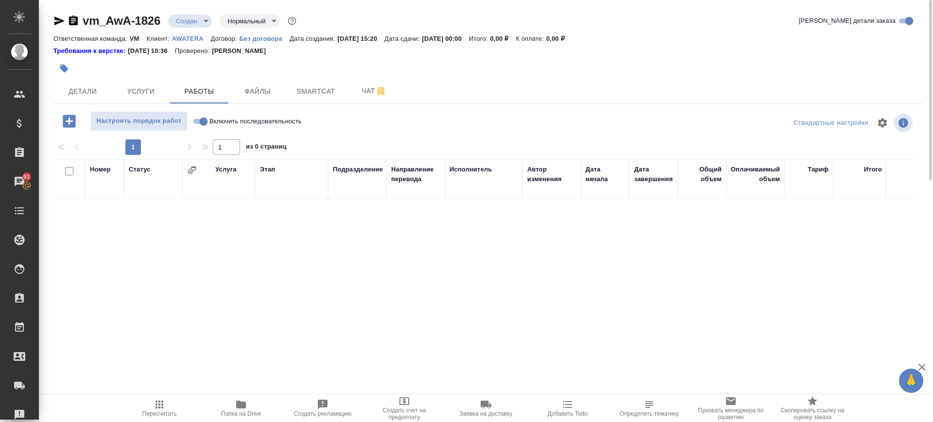
click at [453, 177] on div "Исполнитель" at bounding box center [483, 179] width 68 height 29
click at [142, 89] on span "Услуги" at bounding box center [141, 91] width 47 height 12
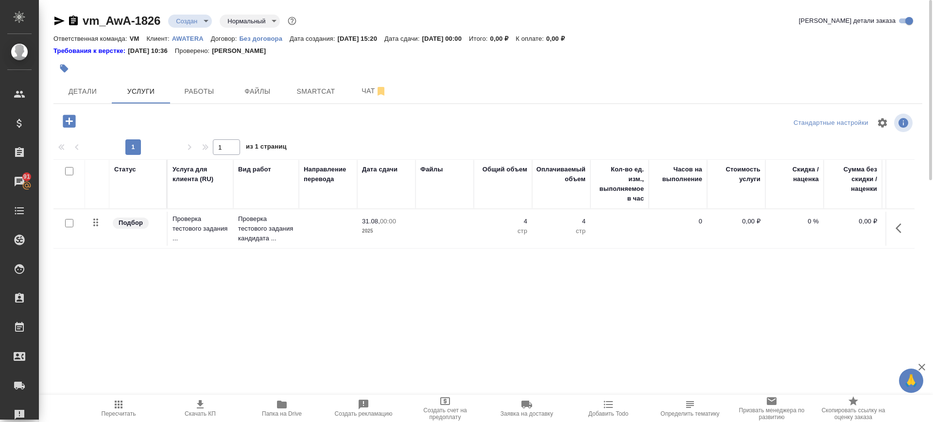
click at [903, 229] on icon "button" at bounding box center [901, 228] width 12 height 12
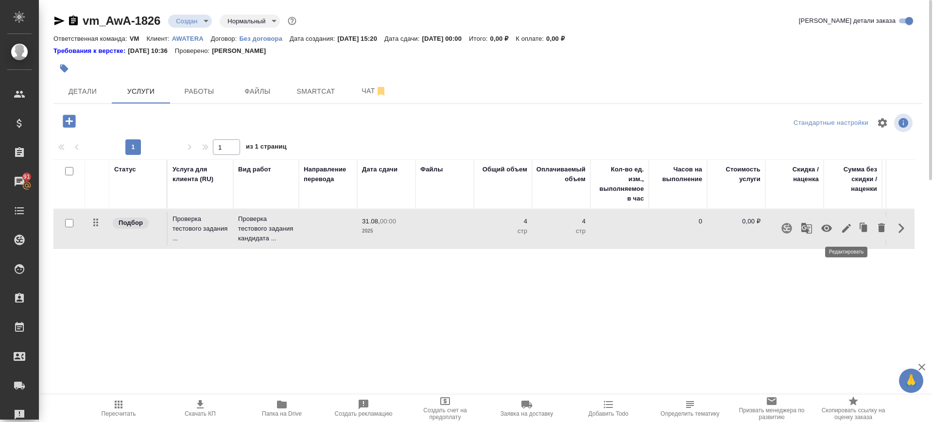
click at [842, 227] on icon "button" at bounding box center [846, 228] width 12 height 12
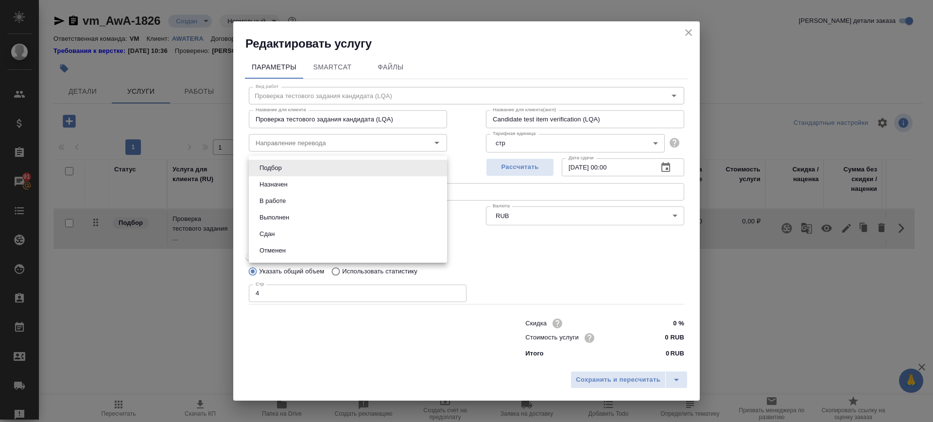
click at [347, 167] on body "🙏 .cls-1 fill:#fff; AWATERA Саглам Виктория v.saglam Клиенты Спецификации Заказ…" at bounding box center [466, 211] width 933 height 422
click at [347, 167] on li "Подбор" at bounding box center [348, 168] width 198 height 17
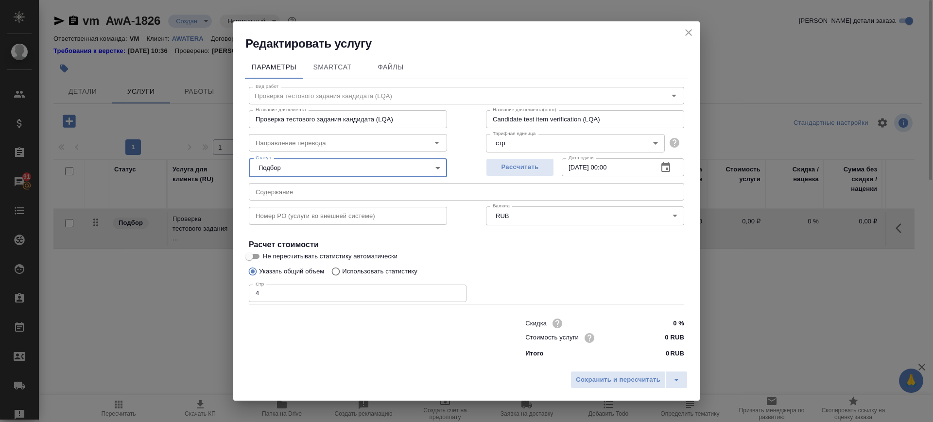
click at [691, 30] on icon "close" at bounding box center [689, 33] width 12 height 12
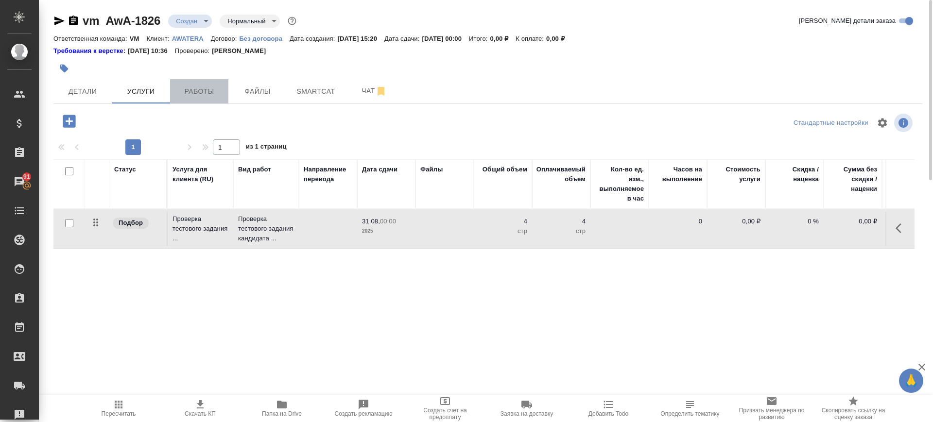
click at [197, 91] on span "Работы" at bounding box center [199, 91] width 47 height 12
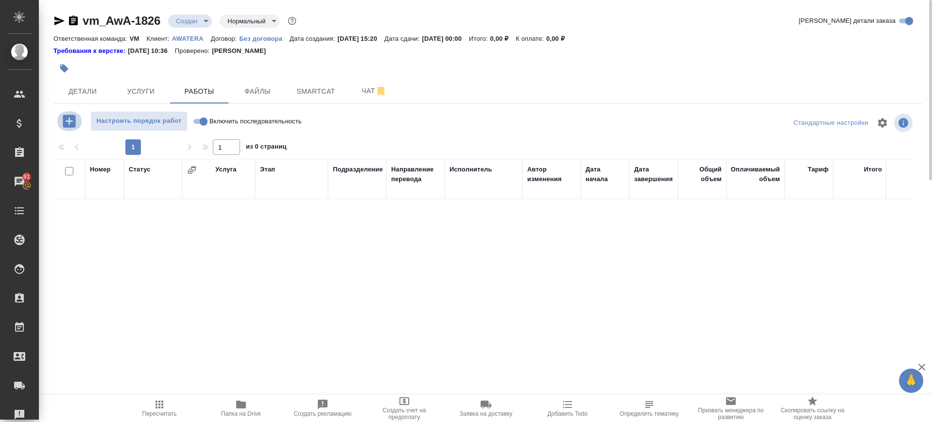
click at [66, 120] on icon "button" at bounding box center [69, 121] width 13 height 13
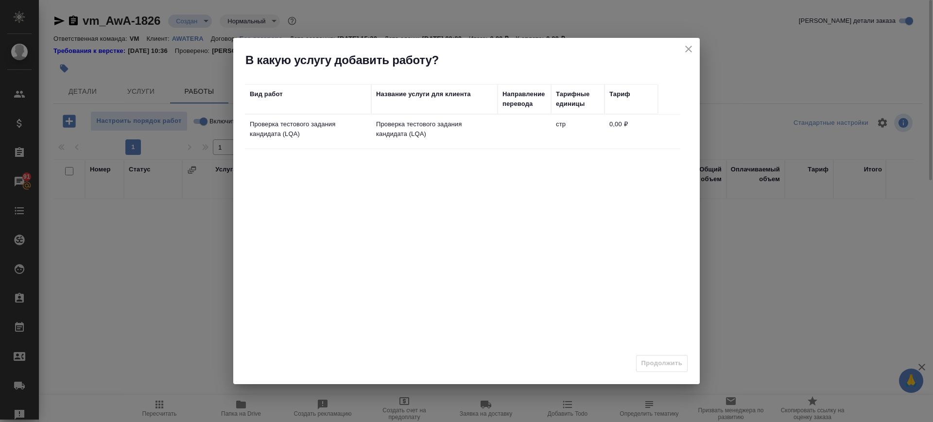
click at [275, 133] on p "Проверка тестового задания кандидата (LQA)" at bounding box center [308, 129] width 117 height 19
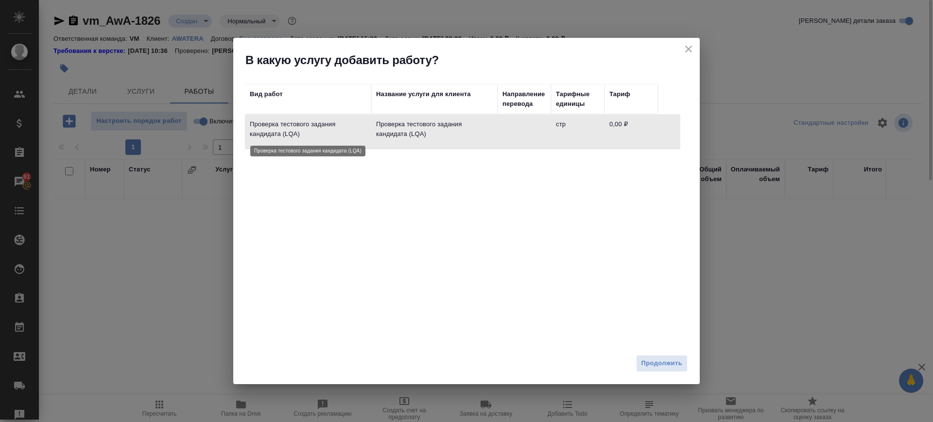
click at [275, 132] on p "Проверка тестового задания кандидата (LQA)" at bounding box center [308, 129] width 117 height 19
click at [658, 366] on span "Продолжить" at bounding box center [661, 363] width 41 height 11
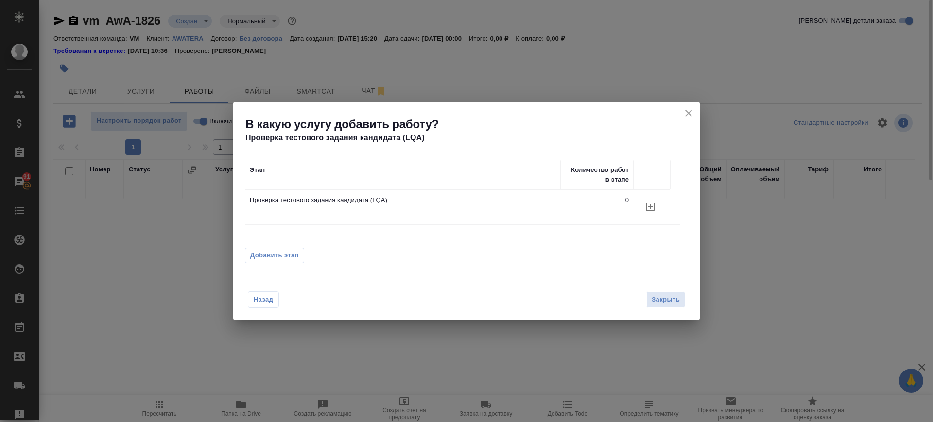
click at [685, 299] on div "Назад Закрыть" at bounding box center [466, 293] width 466 height 53
click at [359, 206] on td "Проверка тестового задания кандидата (LQA)" at bounding box center [403, 207] width 316 height 34
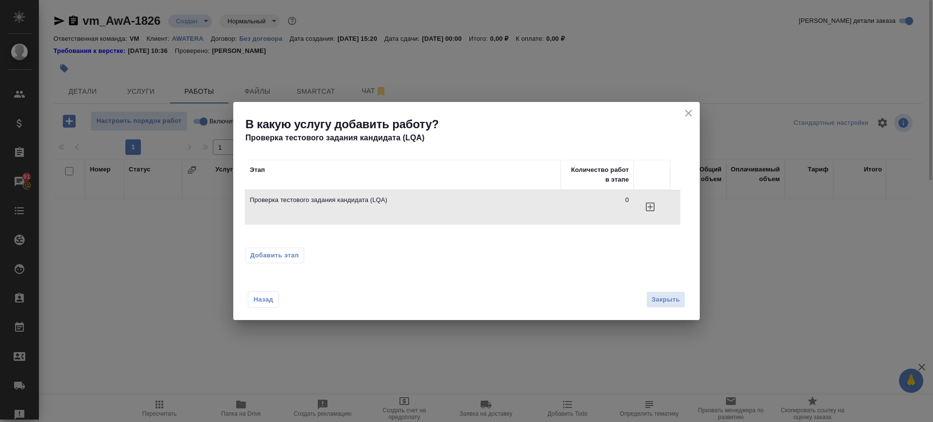
click at [360, 206] on td "Проверка тестового задания кандидата (LQA)" at bounding box center [403, 207] width 316 height 34
click at [661, 302] on span "Закрыть" at bounding box center [665, 299] width 28 height 11
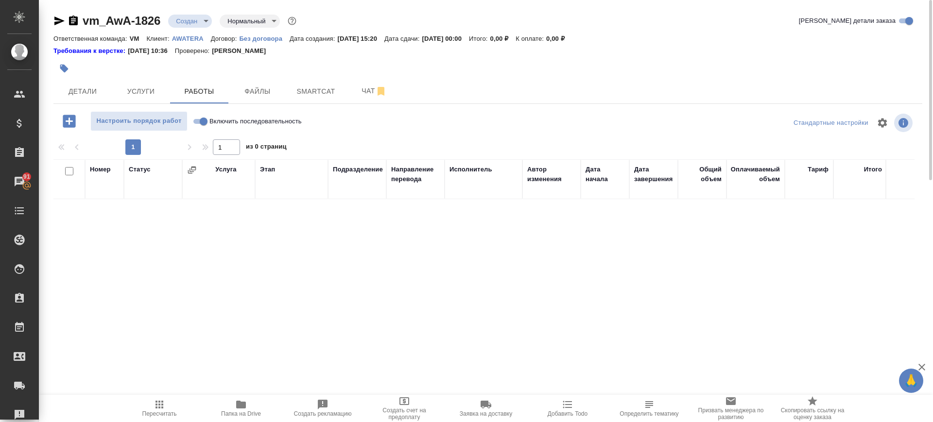
click at [72, 119] on icon "button" at bounding box center [69, 121] width 13 height 13
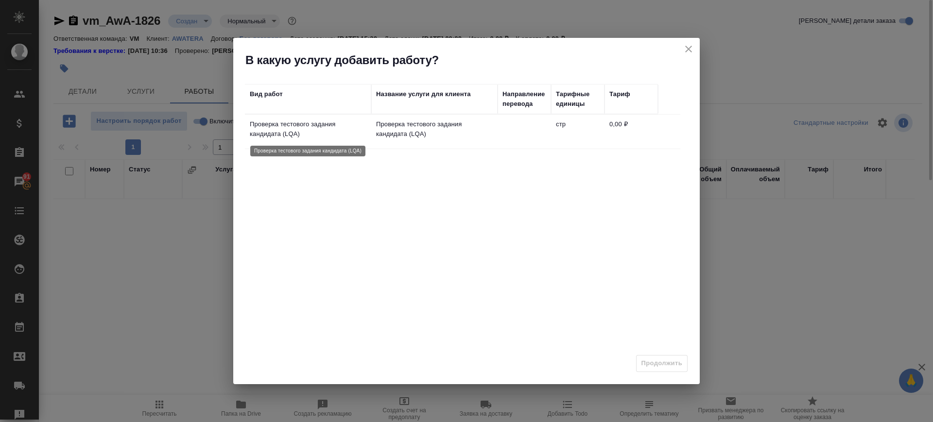
click at [282, 122] on p "Проверка тестового задания кандидата (LQA)" at bounding box center [308, 129] width 117 height 19
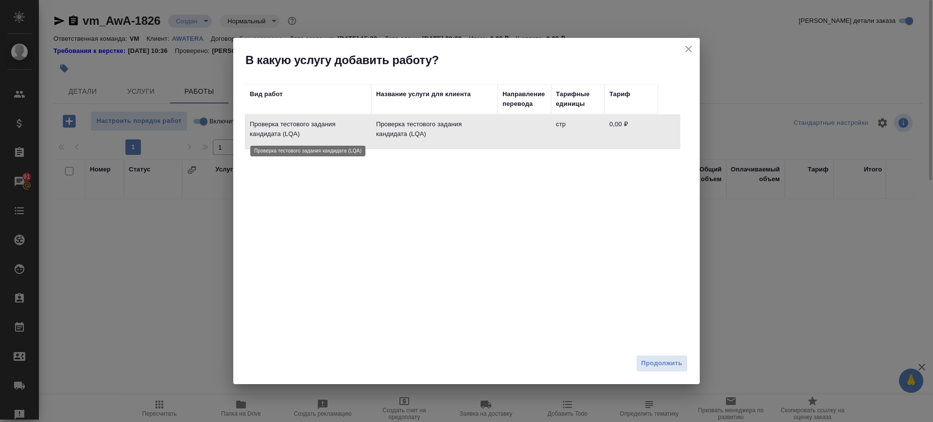
click at [285, 134] on p "Проверка тестового задания кандидата (LQA)" at bounding box center [308, 129] width 117 height 19
drag, startPoint x: 566, startPoint y: 126, endPoint x: 662, endPoint y: 342, distance: 236.0
click at [566, 132] on td "стр" at bounding box center [577, 132] width 53 height 34
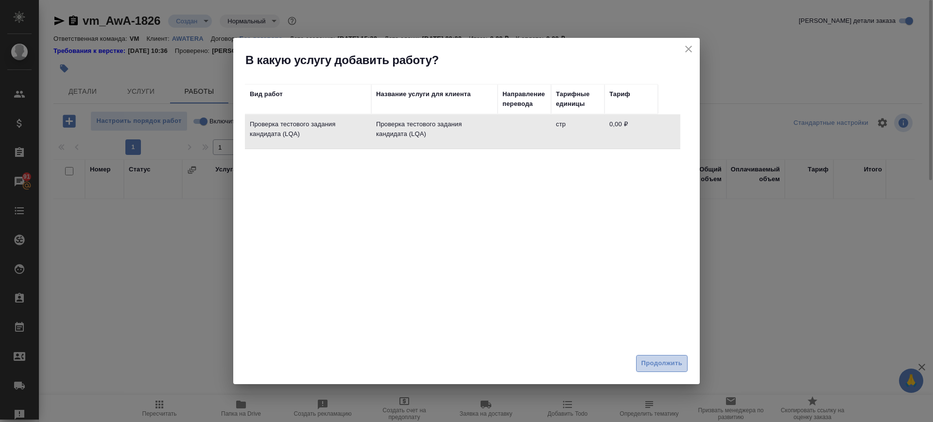
click at [675, 365] on span "Продолжить" at bounding box center [661, 363] width 41 height 11
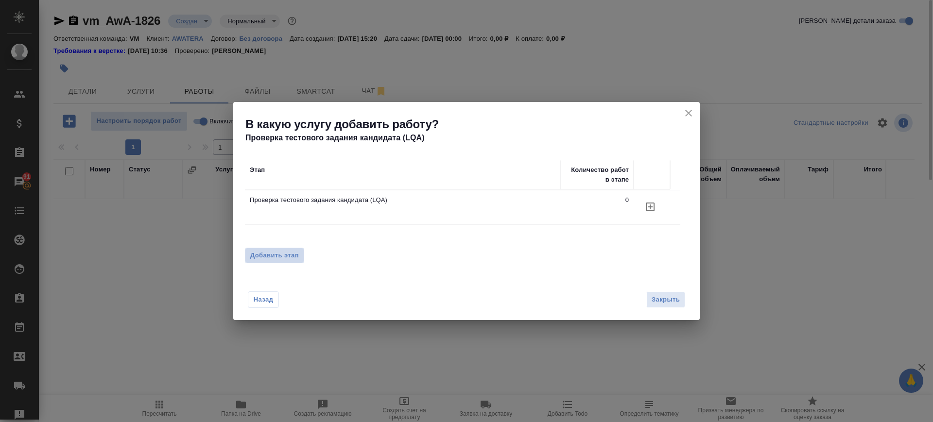
click at [270, 258] on span "Добавить этап" at bounding box center [274, 256] width 49 height 10
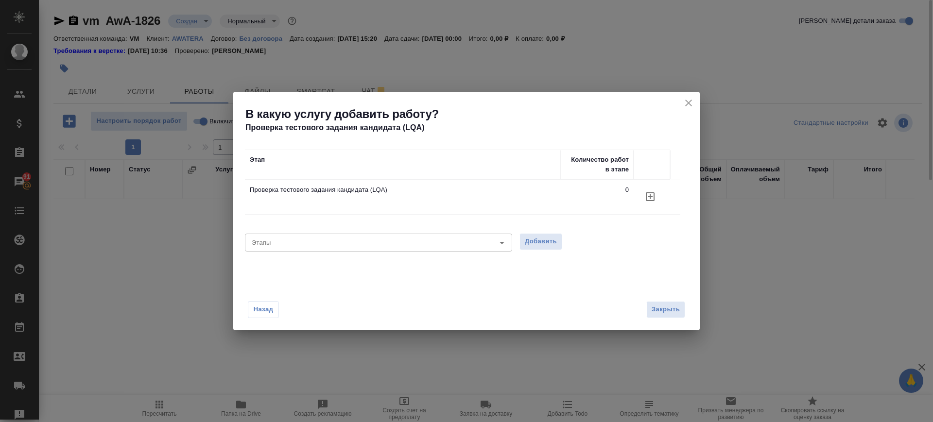
click at [287, 198] on td "Проверка тестового задания кандидата (LQA)" at bounding box center [403, 197] width 316 height 34
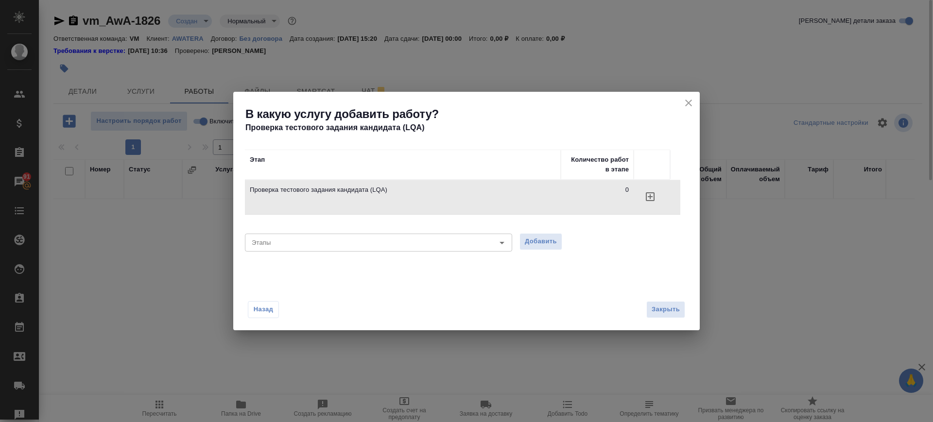
click at [287, 197] on td "Проверка тестового задания кандидата (LQA)" at bounding box center [403, 197] width 316 height 34
click at [544, 243] on span "Добавить" at bounding box center [541, 241] width 32 height 11
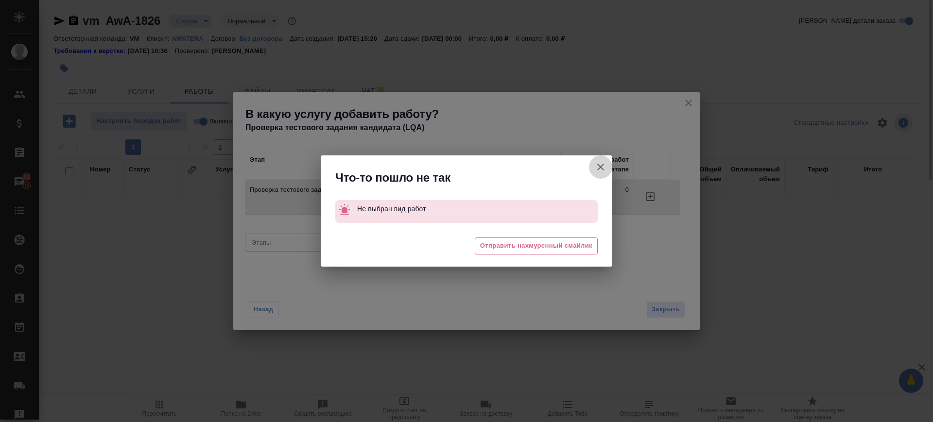
drag, startPoint x: 606, startPoint y: 165, endPoint x: 605, endPoint y: 183, distance: 18.5
click at [606, 166] on button "Группировать работы по услугам" at bounding box center [600, 166] width 23 height 23
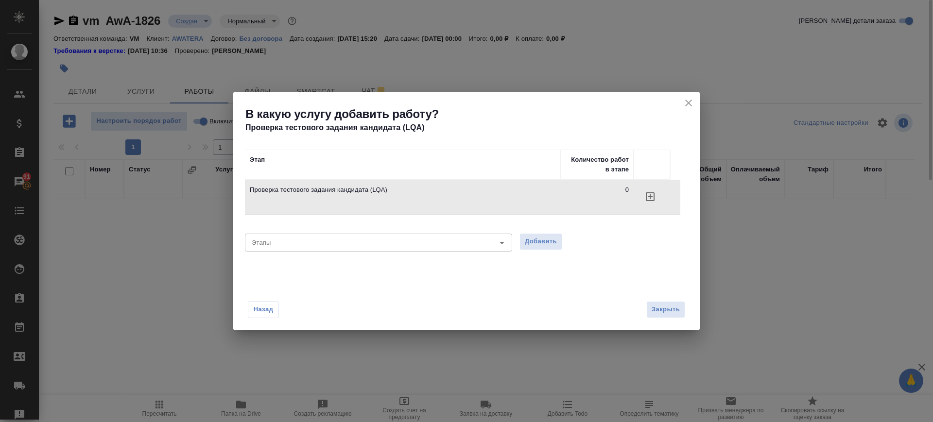
click at [533, 181] on td "Проверка тестового задания кандидата (LQA)" at bounding box center [403, 197] width 316 height 34
click at [671, 312] on span "Закрыть" at bounding box center [665, 309] width 28 height 11
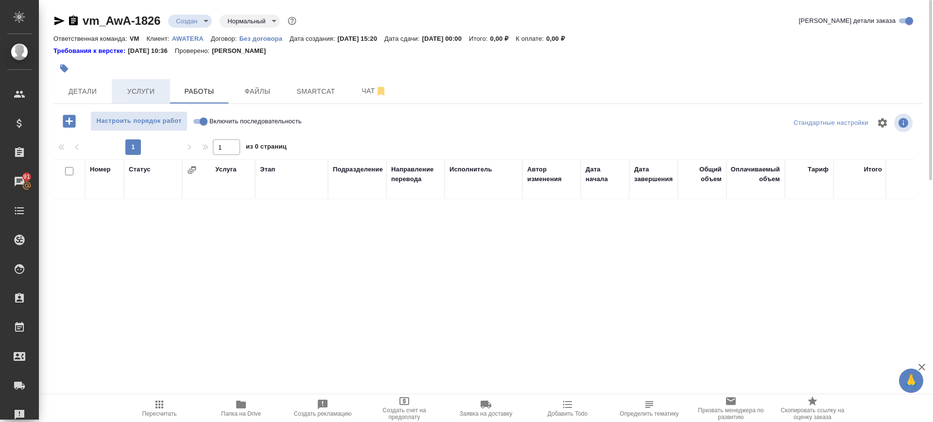
click at [138, 87] on span "Услуги" at bounding box center [141, 91] width 47 height 12
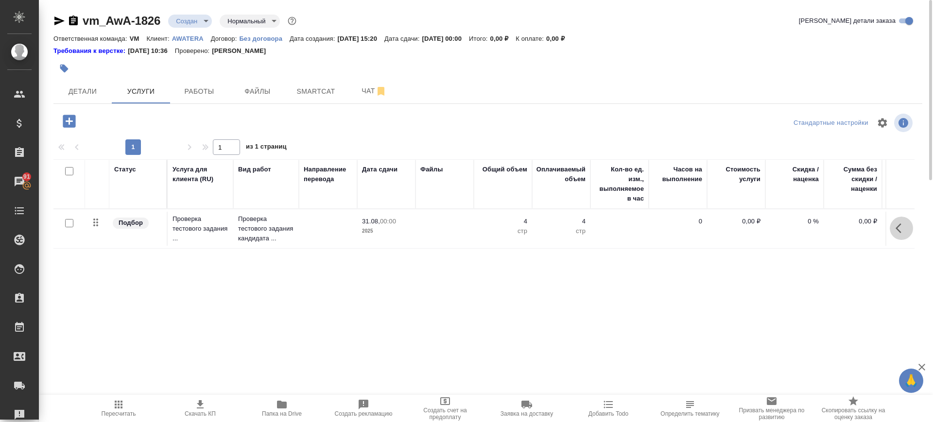
click at [900, 231] on icon "button" at bounding box center [901, 228] width 12 height 12
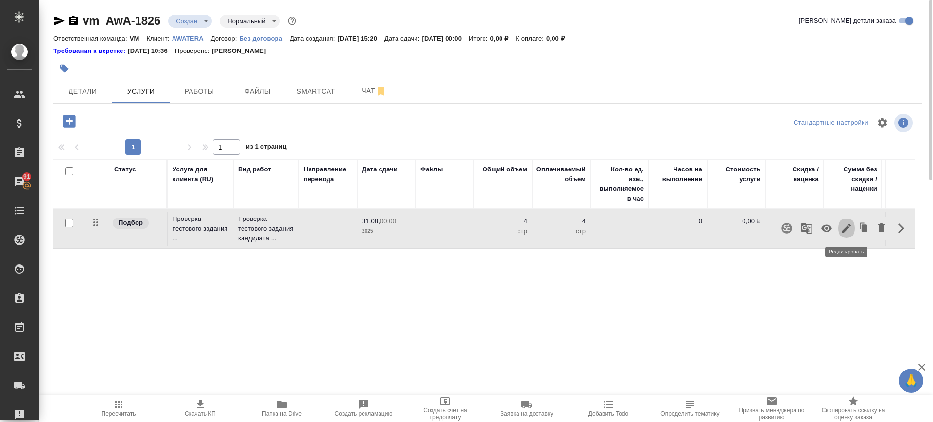
click at [840, 228] on button "button" at bounding box center [846, 228] width 17 height 23
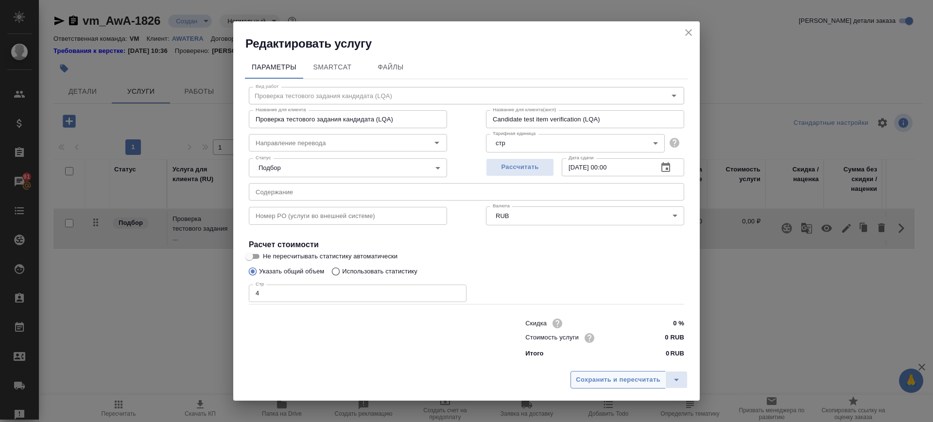
click at [622, 378] on span "Сохранить и пересчитать" at bounding box center [618, 380] width 85 height 11
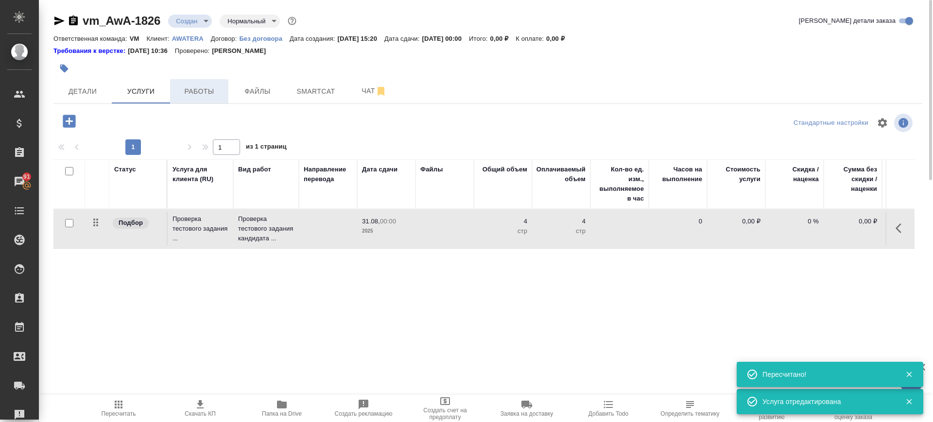
click at [199, 90] on span "Работы" at bounding box center [199, 91] width 47 height 12
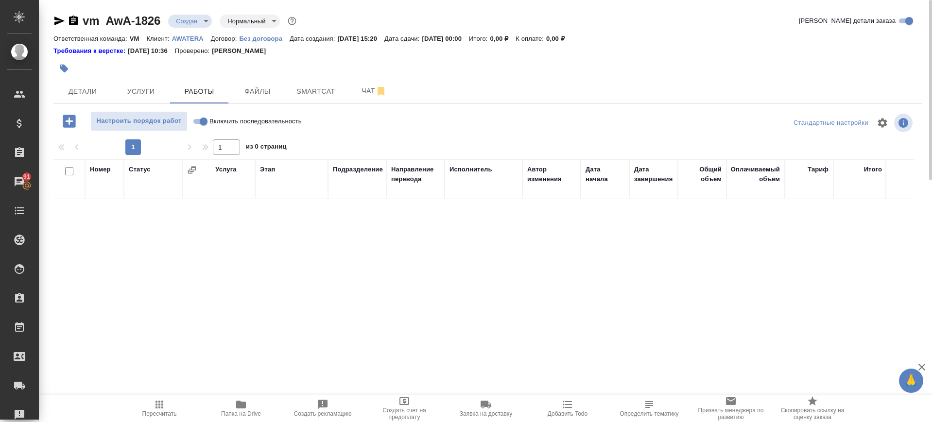
click at [66, 121] on icon "button" at bounding box center [69, 121] width 13 height 13
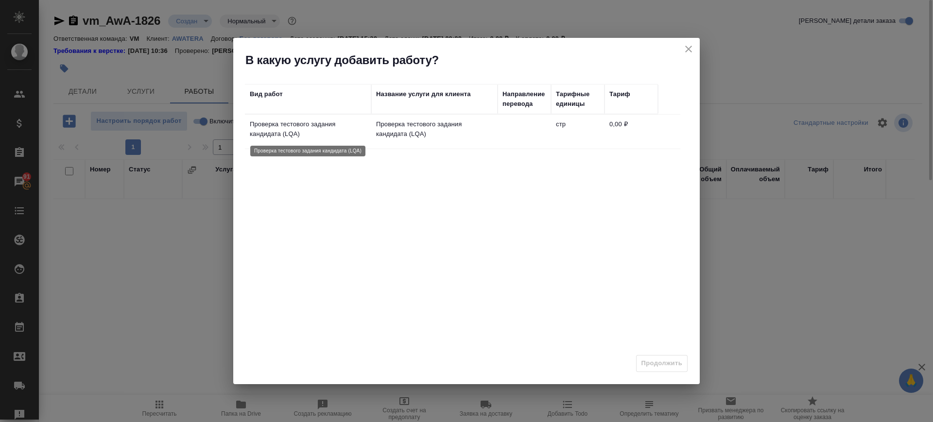
click at [307, 132] on p "Проверка тестового задания кандидата (LQA)" at bounding box center [308, 129] width 117 height 19
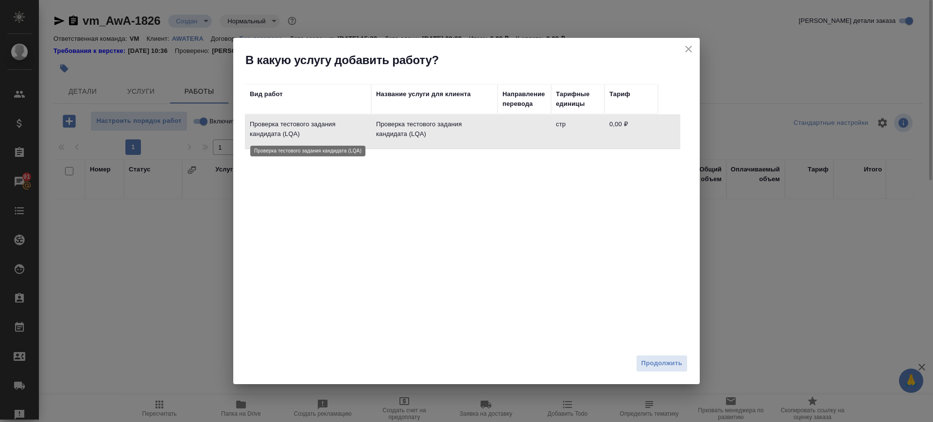
click at [307, 132] on p "Проверка тестового задания кандидата (LQA)" at bounding box center [308, 129] width 117 height 19
click at [659, 359] on span "Продолжить" at bounding box center [661, 363] width 41 height 11
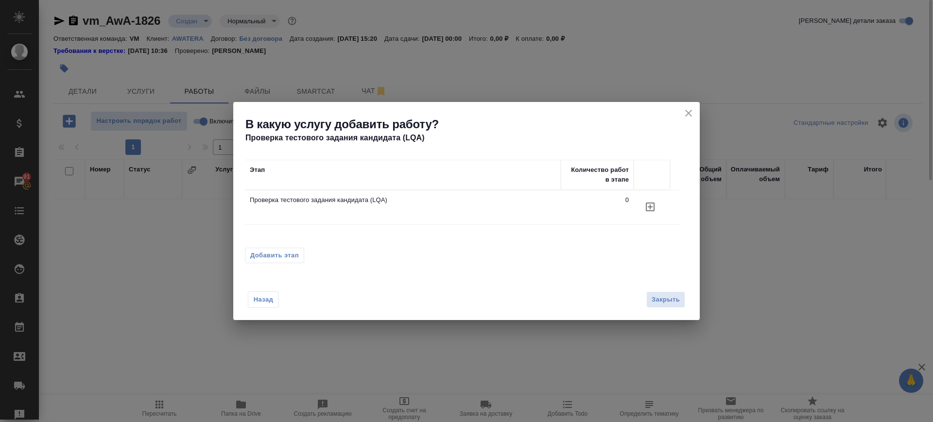
click at [317, 217] on td "Проверка тестового задания кандидата (LQA)" at bounding box center [403, 207] width 316 height 34
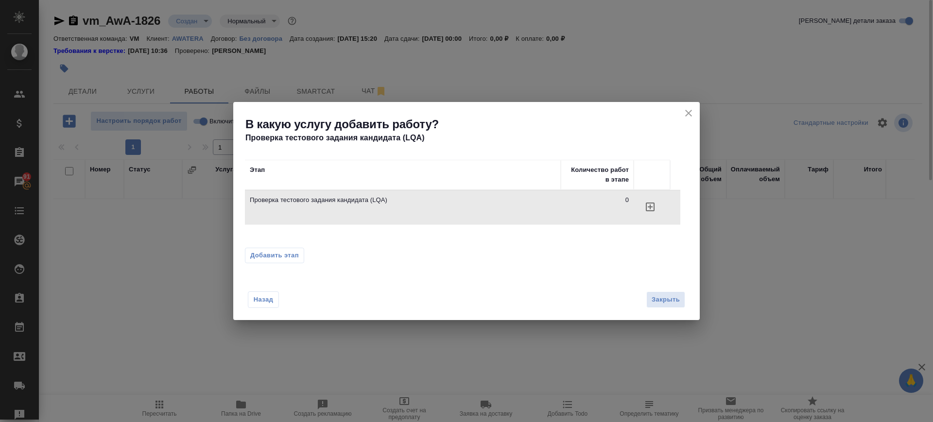
click at [317, 217] on td "Проверка тестового задания кандидата (LQA)" at bounding box center [403, 207] width 316 height 34
click at [320, 215] on td "Проверка тестового задания кандидата (LQA)" at bounding box center [403, 207] width 316 height 34
click at [650, 205] on icon "button" at bounding box center [650, 207] width 9 height 9
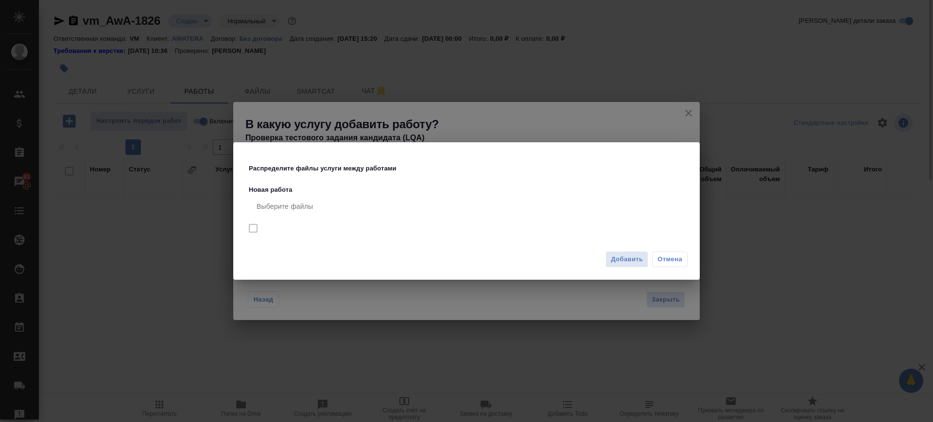
drag, startPoint x: 289, startPoint y: 201, endPoint x: 416, endPoint y: 185, distance: 128.8
click at [293, 200] on div "Выберите файлы" at bounding box center [468, 206] width 439 height 23
click at [668, 263] on span "Отмена" at bounding box center [669, 260] width 25 height 10
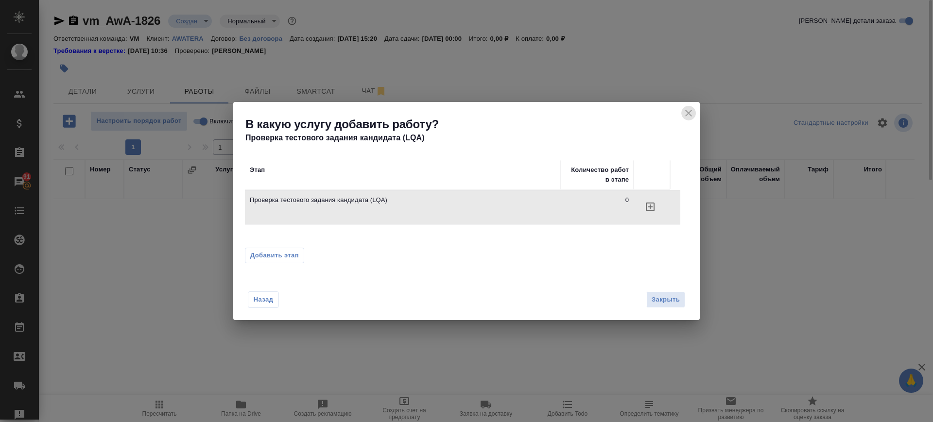
click at [689, 112] on icon "close" at bounding box center [689, 113] width 12 height 12
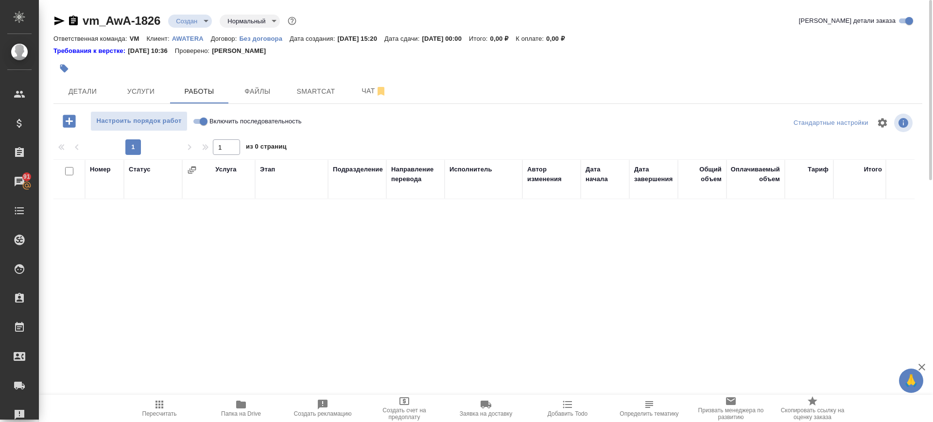
click at [225, 173] on div "Услуга" at bounding box center [225, 170] width 21 height 10
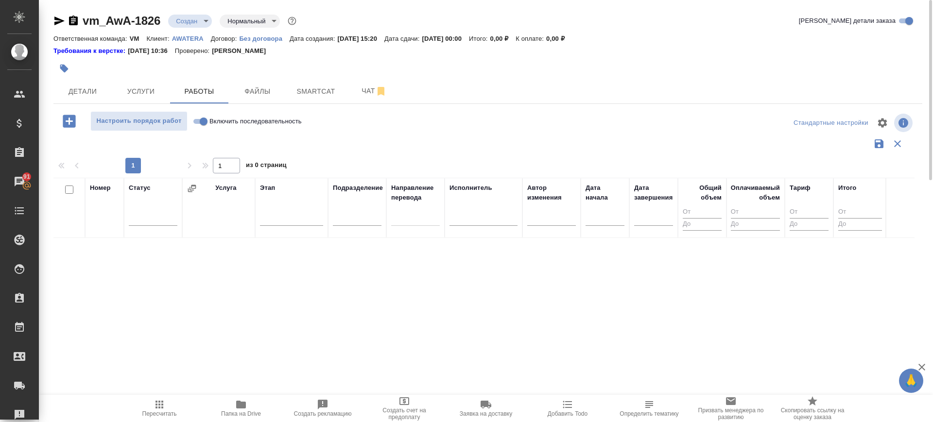
click at [59, 18] on icon "button" at bounding box center [59, 21] width 12 height 12
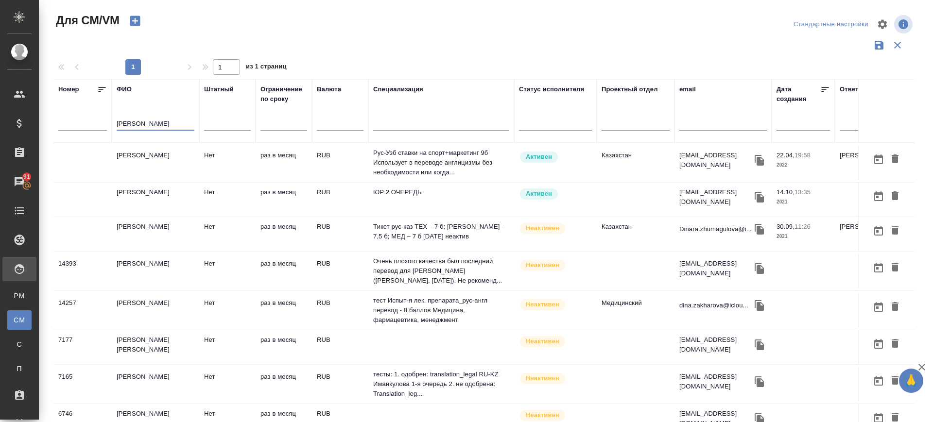
type input "[PERSON_NAME]"
click at [162, 156] on td "[PERSON_NAME]" at bounding box center [155, 163] width 87 height 34
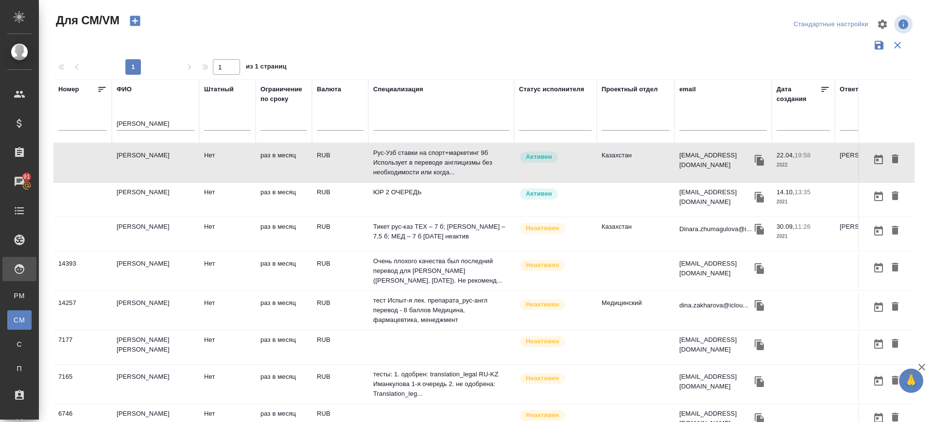
click at [162, 156] on td "[PERSON_NAME]" at bounding box center [155, 163] width 87 height 34
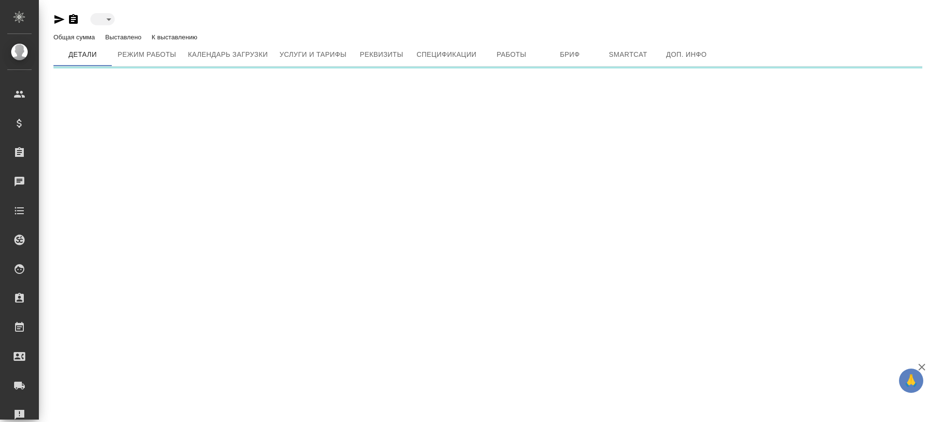
type input "active"
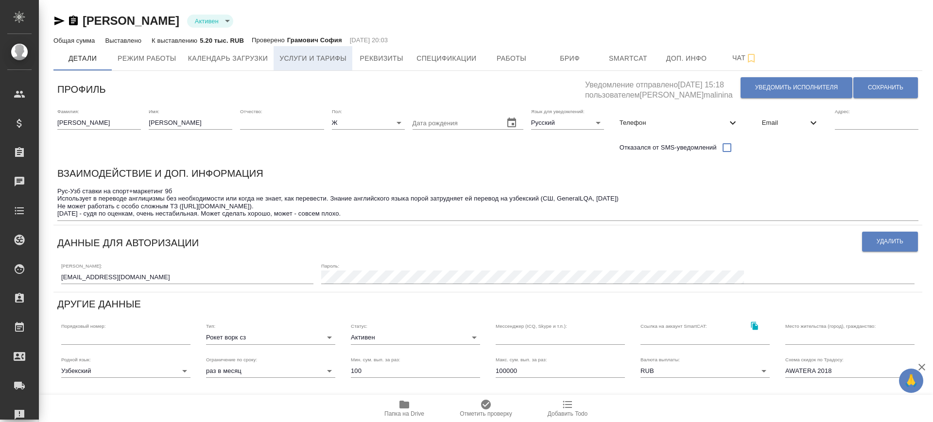
click at [332, 57] on span "Услуги и тарифы" at bounding box center [312, 58] width 67 height 12
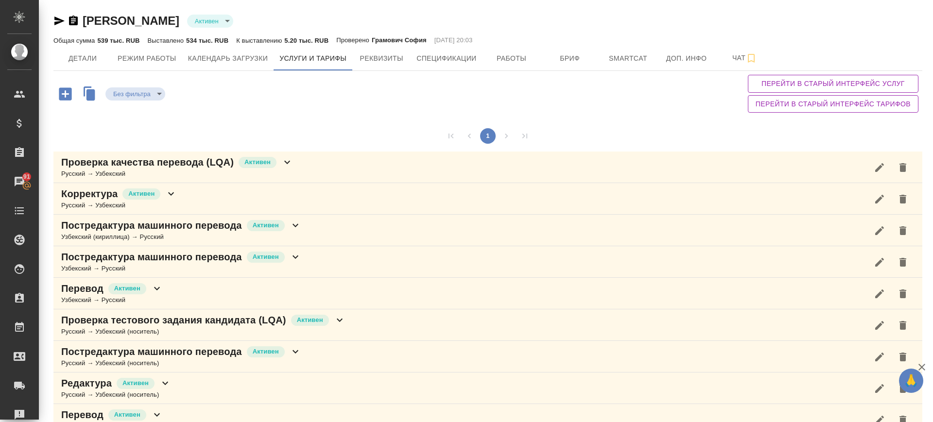
click at [327, 154] on div "Проверка качества перевода (LQA) Активен Русский → Узбекский" at bounding box center [487, 168] width 869 height 32
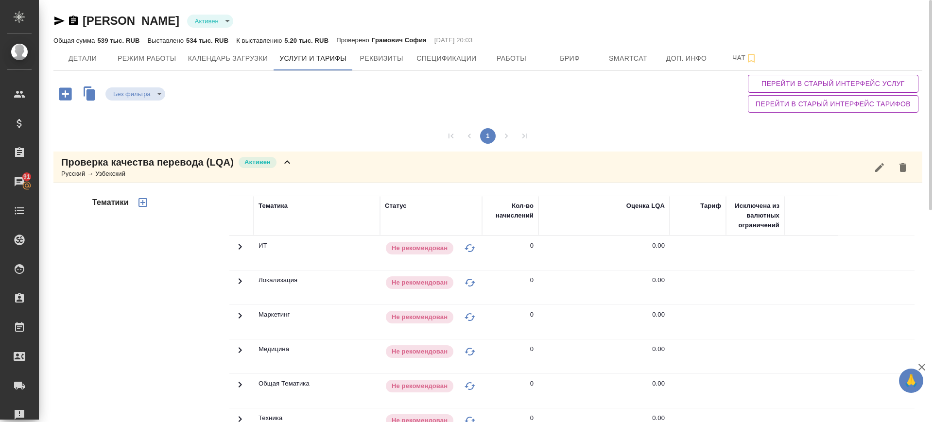
click at [344, 150] on div "1" at bounding box center [487, 135] width 869 height 31
click at [343, 156] on div "Проверка качества перевода (LQA) Активен Русский → Узбекский" at bounding box center [487, 168] width 869 height 32
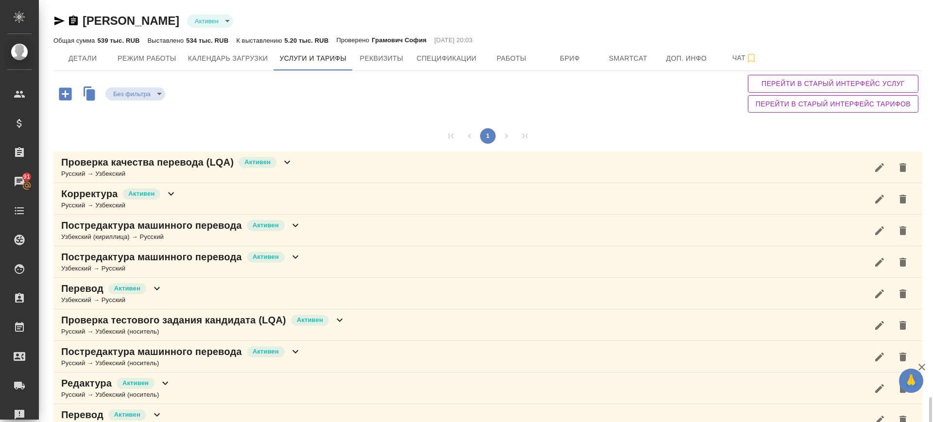
scroll to position [243, 0]
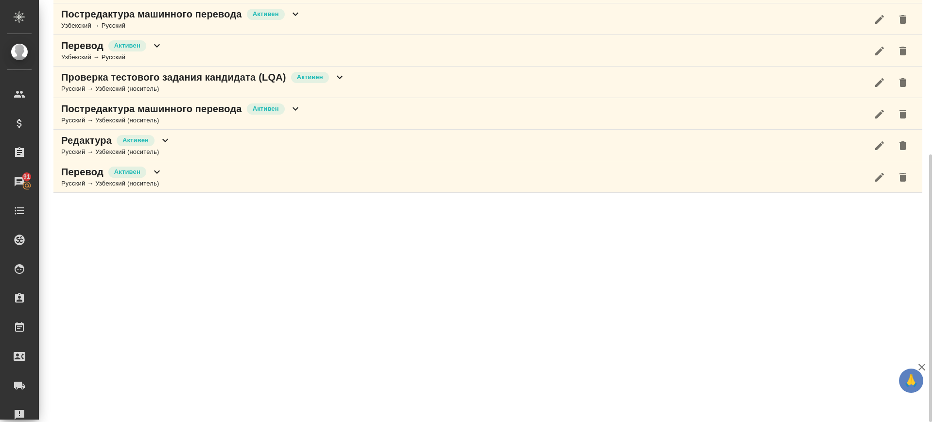
click at [382, 81] on div "Проверка тестового задания кандидата (LQA) Активен Русский → Узбекский (носител…" at bounding box center [487, 83] width 869 height 32
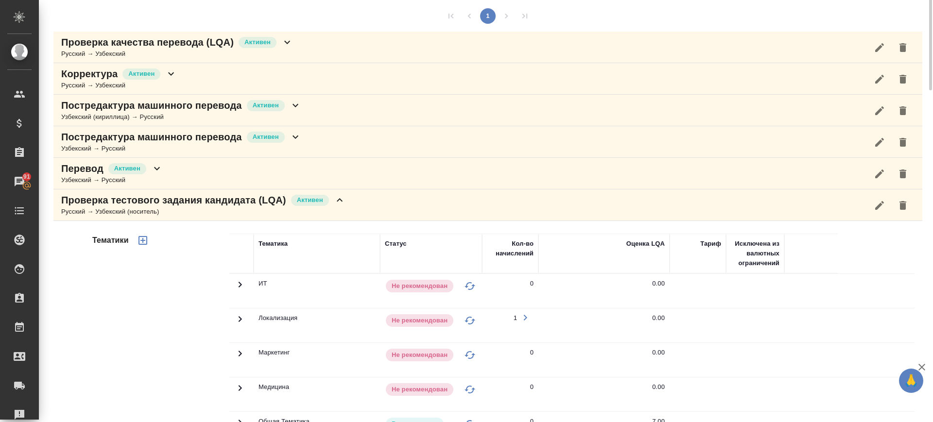
scroll to position [0, 0]
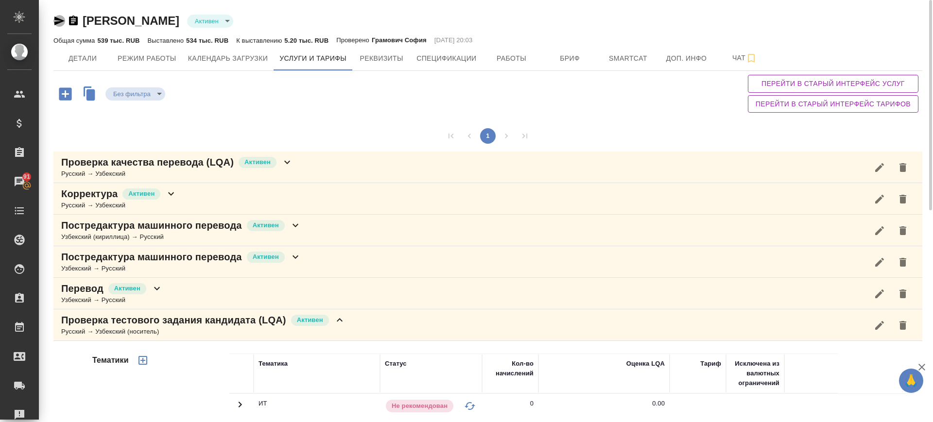
click at [59, 22] on icon "button" at bounding box center [59, 21] width 10 height 9
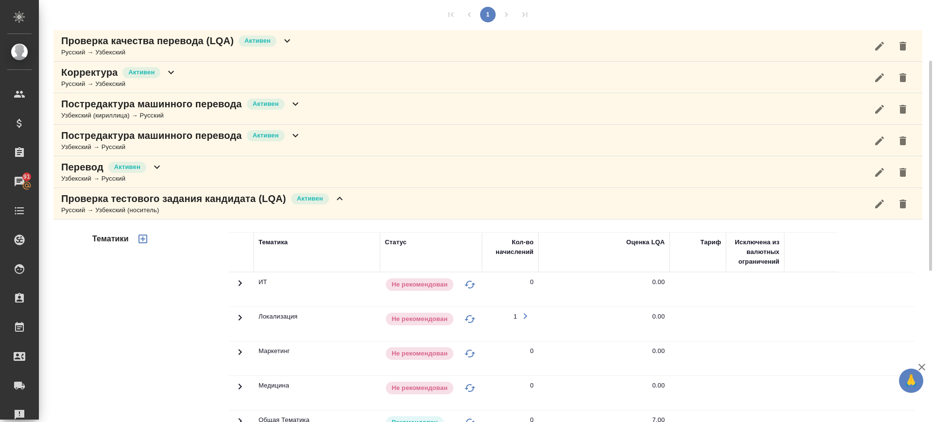
scroll to position [424, 0]
